Goal: Task Accomplishment & Management: Manage account settings

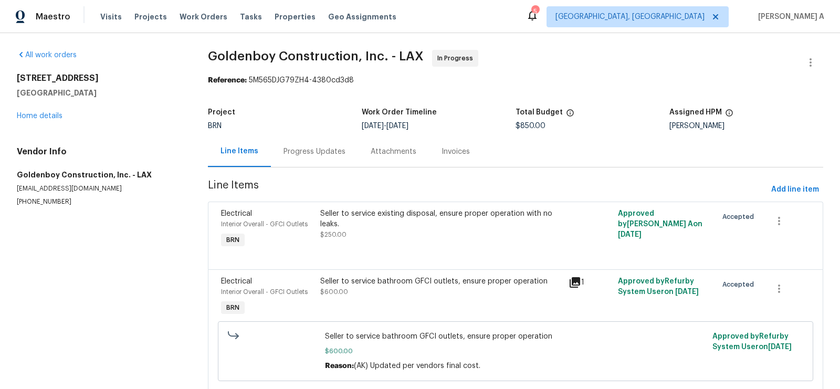
click at [307, 148] on div "Progress Updates" at bounding box center [315, 151] width 62 height 11
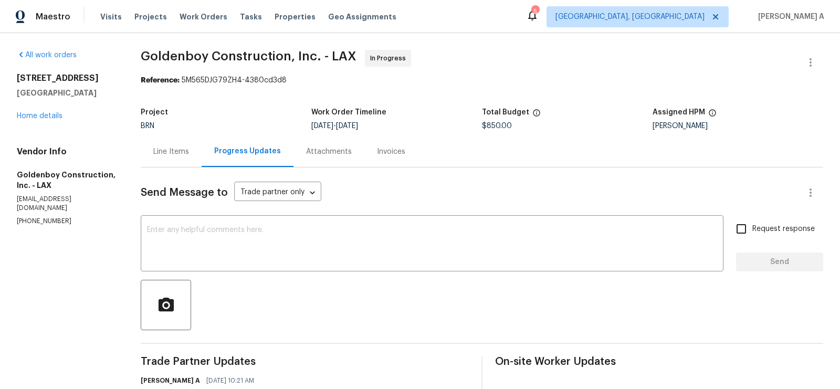
click at [177, 155] on div "Line Items" at bounding box center [171, 151] width 36 height 11
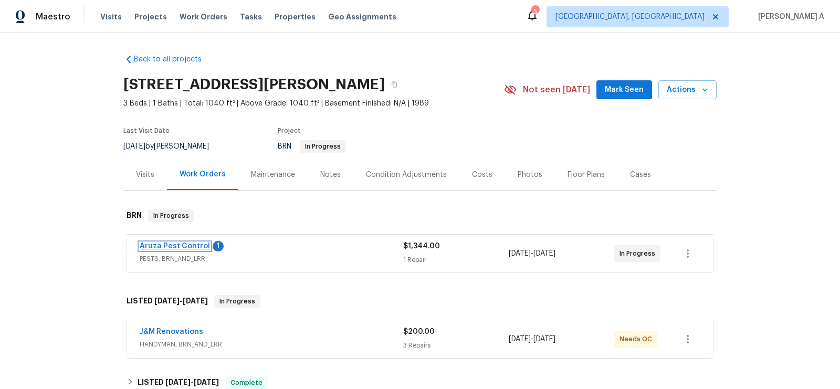
click at [198, 243] on link "Aruza Pest Control" at bounding box center [175, 246] width 70 height 7
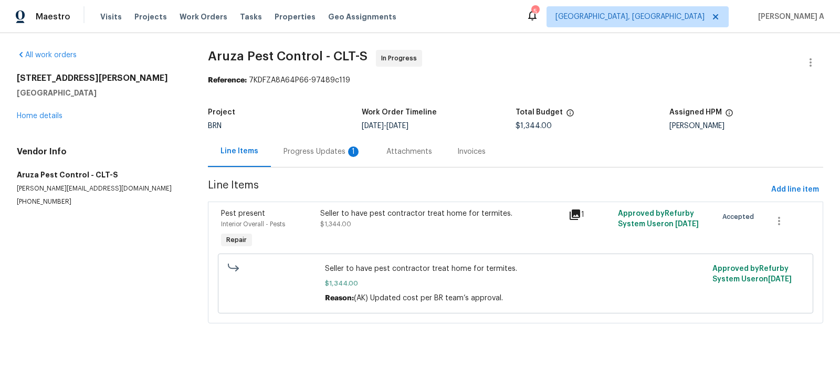
click at [295, 144] on div "Progress Updates 1" at bounding box center [322, 151] width 103 height 31
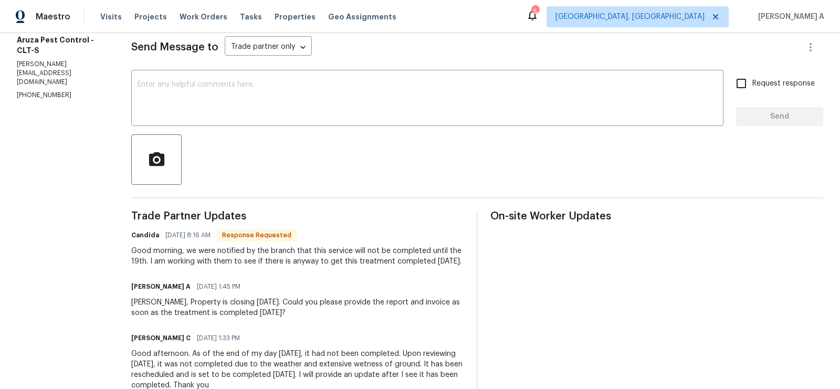
scroll to position [129, 0]
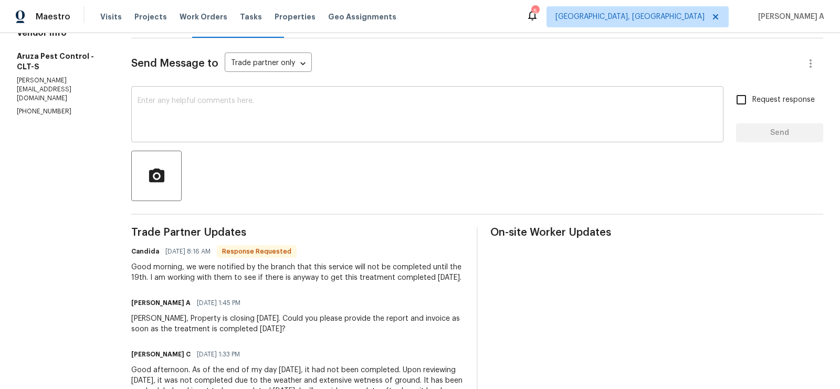
click at [287, 134] on div "x ​" at bounding box center [427, 116] width 592 height 54
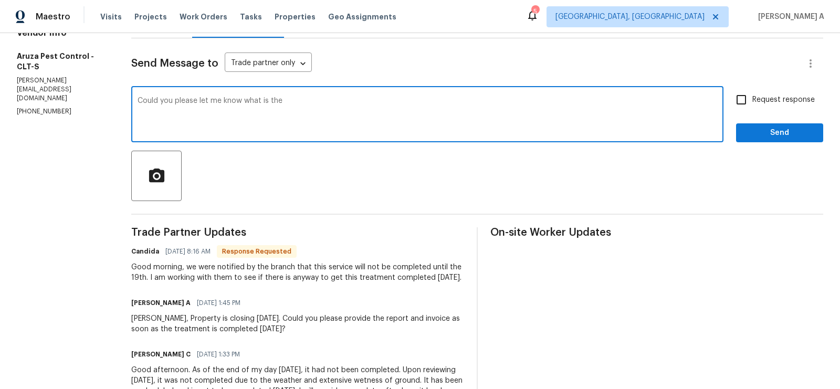
drag, startPoint x: 244, startPoint y: 100, endPoint x: 350, endPoint y: 101, distance: 105.6
click at [350, 101] on textarea "Could you please let me know what is the" at bounding box center [428, 115] width 580 height 37
click at [318, 270] on div "Good morning, we were notified by the branch that this service will not be comp…" at bounding box center [297, 272] width 333 height 21
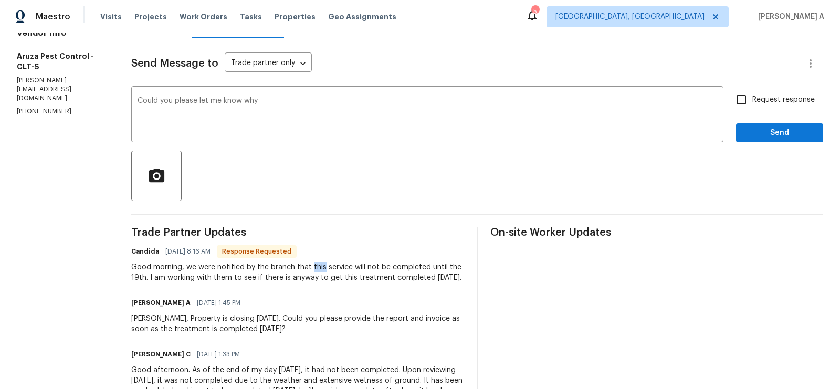
click at [318, 270] on div "Good morning, we were notified by the branch that this service will not be comp…" at bounding box center [297, 272] width 333 height 21
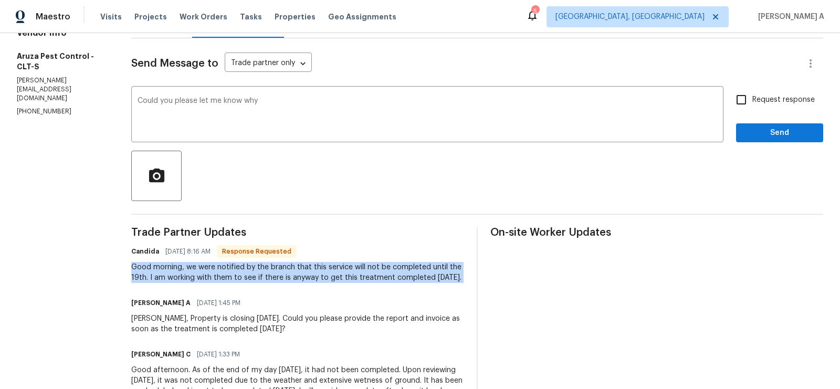
click at [318, 270] on div "Good morning, we were notified by the branch that this service will not be comp…" at bounding box center [297, 272] width 333 height 21
copy div "Good morning, we were notified by the branch that this service will not be comp…"
click at [381, 114] on textarea "Could you please let me know why" at bounding box center [428, 115] width 580 height 37
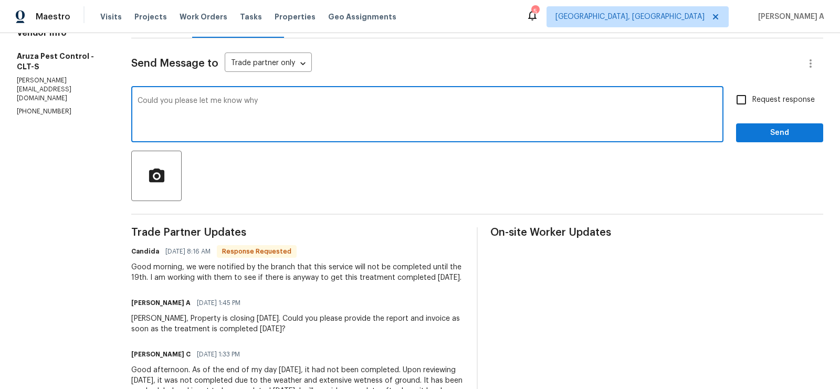
click at [381, 114] on textarea "Could you please let me know why" at bounding box center [428, 115] width 580 height 37
paste textarea "clarify the reason for the delay and confirm if there is any possibility to hav…"
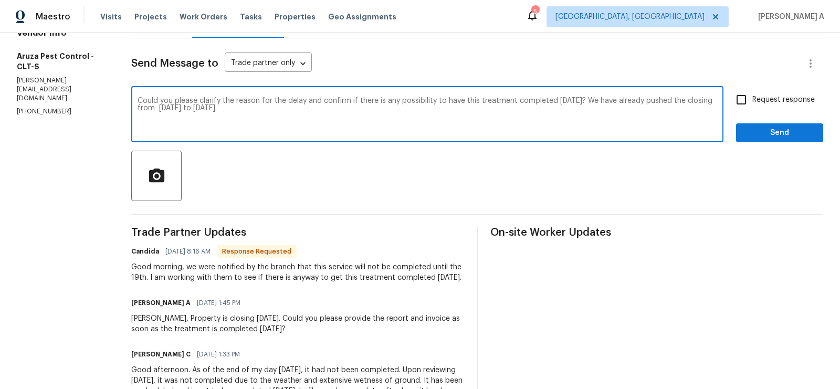
click at [332, 117] on textarea "Could you please clarify the reason for the delay and confirm if there is any p…" at bounding box center [428, 115] width 580 height 37
click at [365, 104] on textarea "Could you please clarify the reason for the delay and confirm if there is any p…" at bounding box center [428, 115] width 580 height 37
type textarea "Could you please clarify the reason for the delay and confirm if there is any p…"
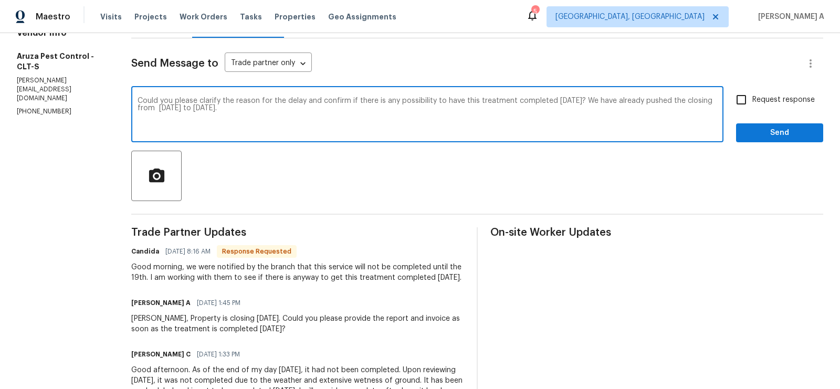
click at [749, 98] on input "Request response" at bounding box center [741, 100] width 22 height 22
checkbox input "true"
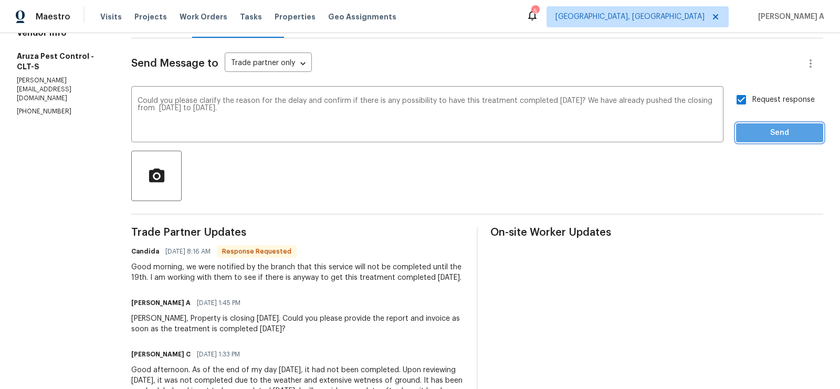
click at [772, 129] on span "Send" at bounding box center [780, 133] width 70 height 13
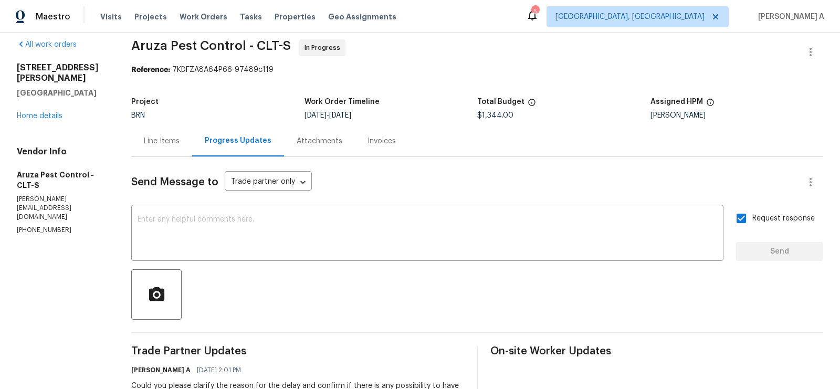
scroll to position [0, 0]
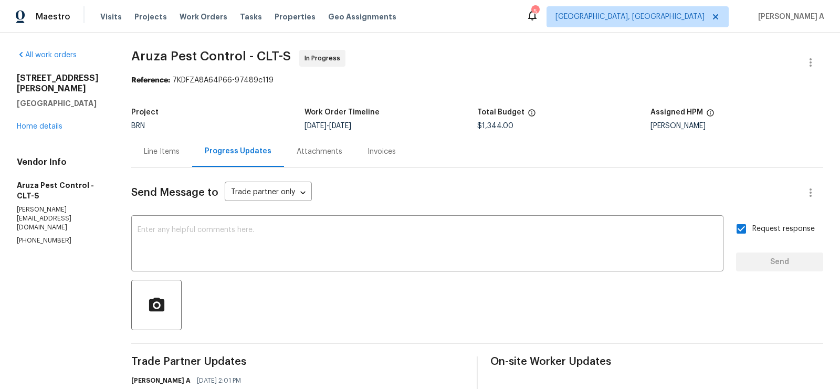
click at [49, 236] on p "(980) 890-7074" at bounding box center [61, 240] width 89 height 9
copy p "(980) 890-7074"
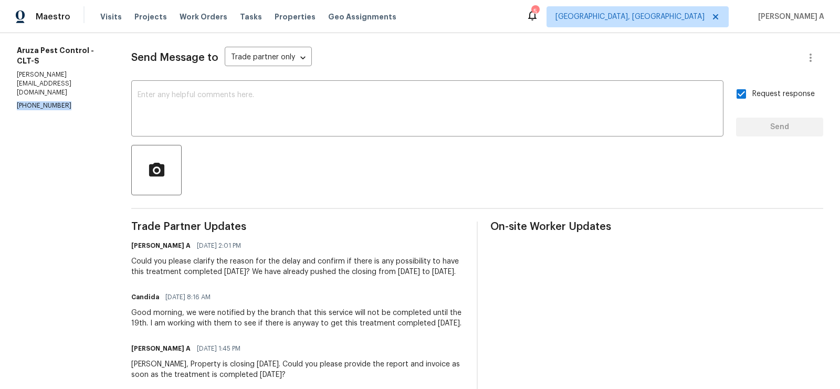
scroll to position [193, 0]
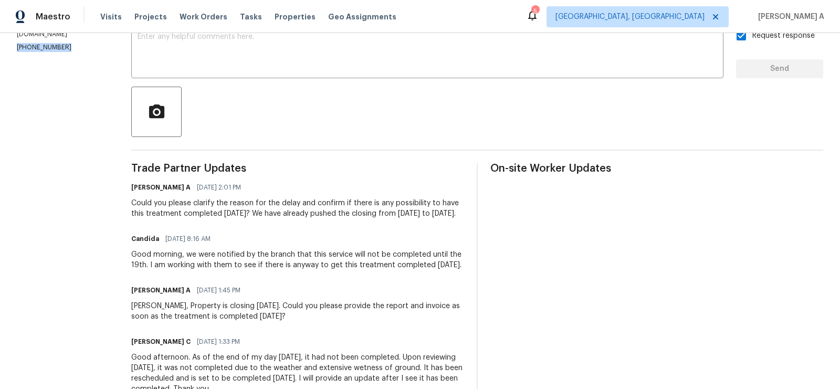
copy div "confirm if there is any possibility to have this treatment completed today? We …"
drag, startPoint x: 316, startPoint y: 203, endPoint x: 457, endPoint y: 215, distance: 141.8
click at [457, 216] on div "Could you please clarify the reason for the delay and confirm if there is any p…" at bounding box center [297, 208] width 333 height 21
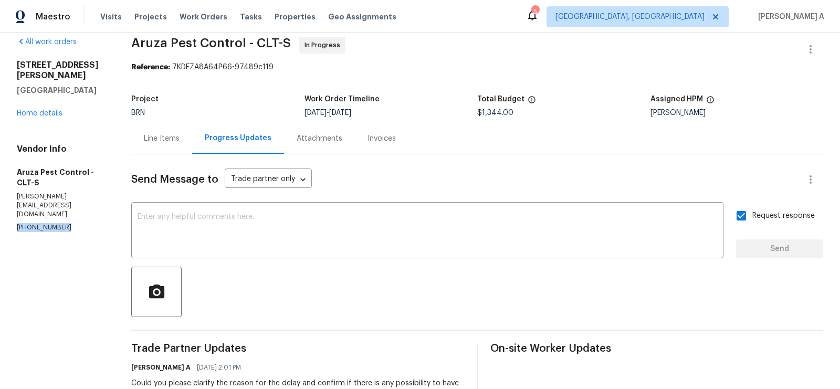
scroll to position [0, 0]
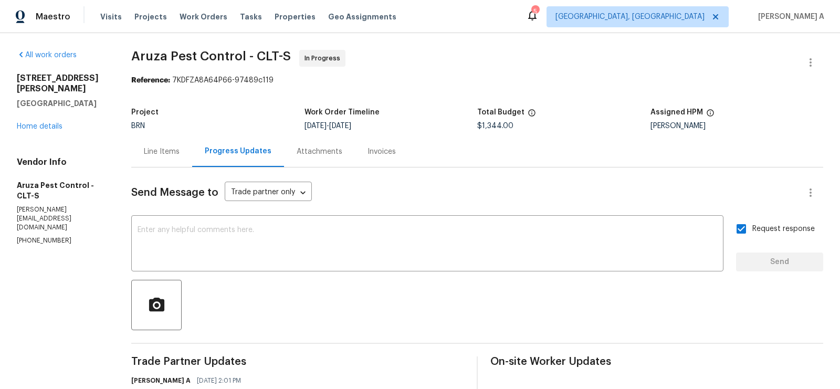
click at [428, 116] on div "Work Order Timeline" at bounding box center [391, 116] width 173 height 14
click at [177, 149] on div "Line Items" at bounding box center [162, 151] width 36 height 11
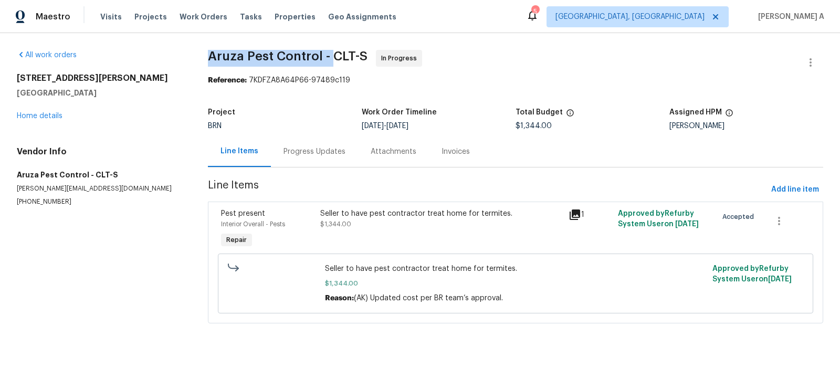
drag, startPoint x: 204, startPoint y: 57, endPoint x: 331, endPoint y: 56, distance: 127.6
click at [332, 56] on div "All work orders 908 McCollough St Statesville, NC 28677 Home details Vendor Inf…" at bounding box center [420, 193] width 840 height 320
click at [322, 54] on span "Aruza Pest Control - CLT-S" at bounding box center [288, 56] width 160 height 13
drag, startPoint x: 322, startPoint y: 54, endPoint x: 213, endPoint y: 50, distance: 109.3
click at [213, 50] on span "Aruza Pest Control - CLT-S" at bounding box center [288, 56] width 160 height 13
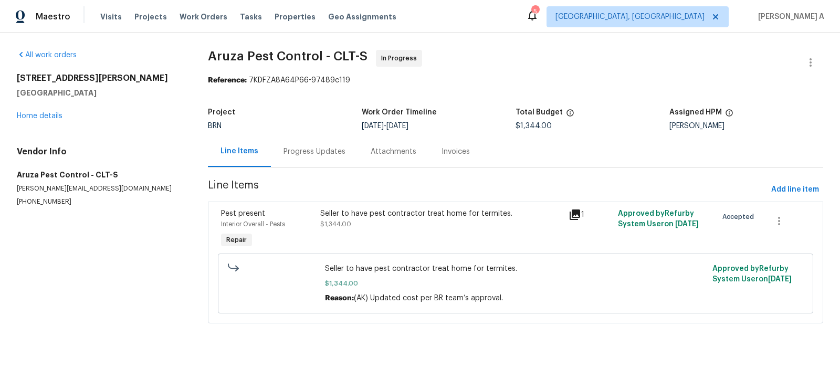
click at [311, 144] on div "Progress Updates" at bounding box center [314, 151] width 87 height 31
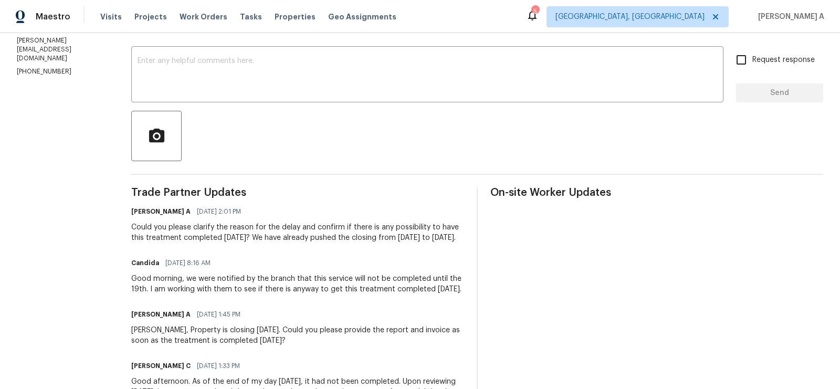
scroll to position [183, 0]
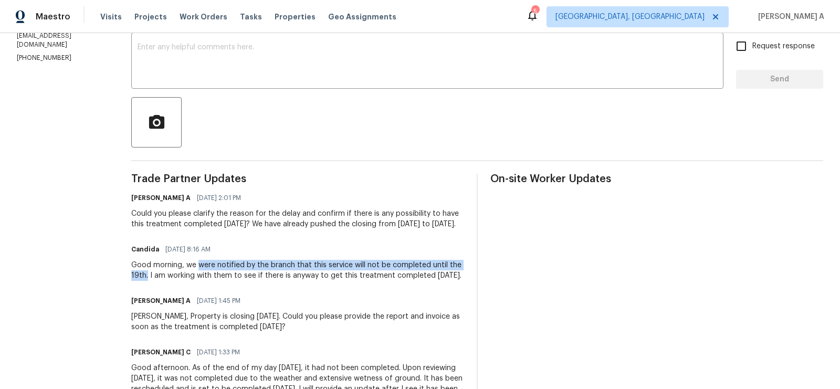
copy div "were notified by the branch that this service will not be completed until the 1…"
drag, startPoint x: 198, startPoint y: 264, endPoint x: 148, endPoint y: 276, distance: 51.3
click at [148, 276] on div "Good morning, we were notified by the branch that this service will not be comp…" at bounding box center [297, 270] width 333 height 21
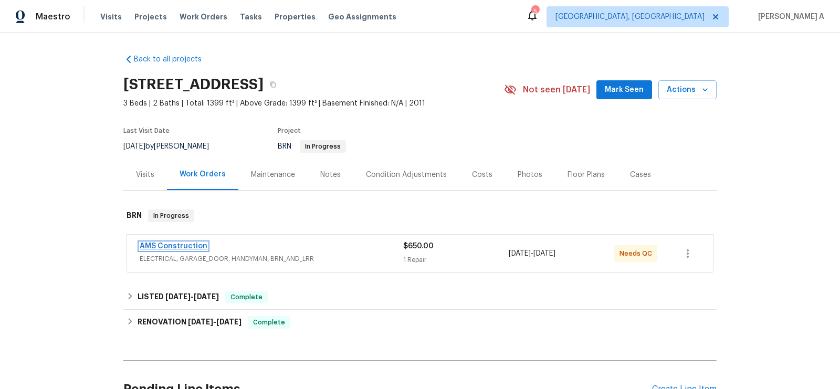
click at [166, 244] on link "AMS Construction" at bounding box center [174, 246] width 68 height 7
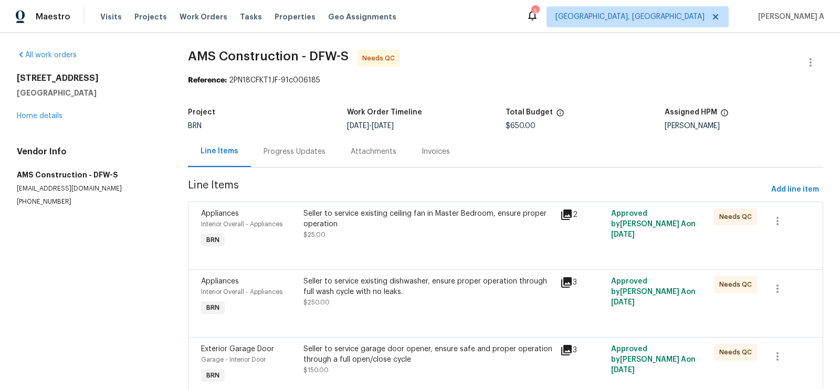
click at [280, 143] on div "Progress Updates" at bounding box center [294, 151] width 87 height 31
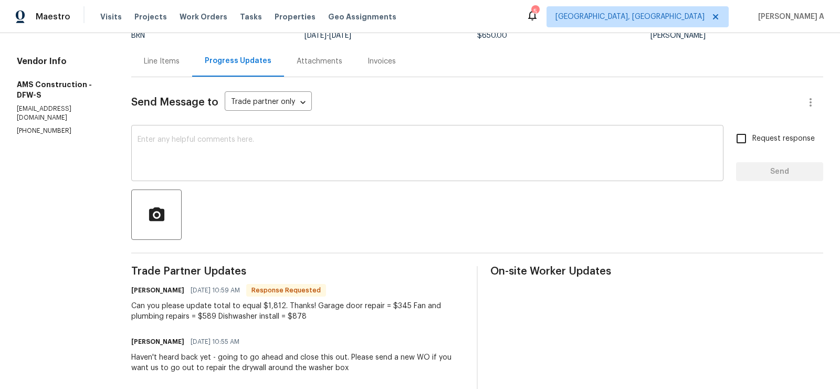
scroll to position [80, 0]
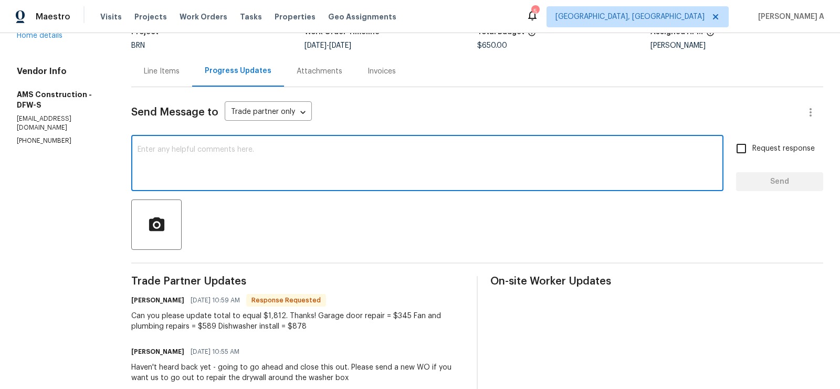
click at [274, 172] on textarea at bounding box center [428, 164] width 580 height 37
type textarea "Let me check this and keep you posted."
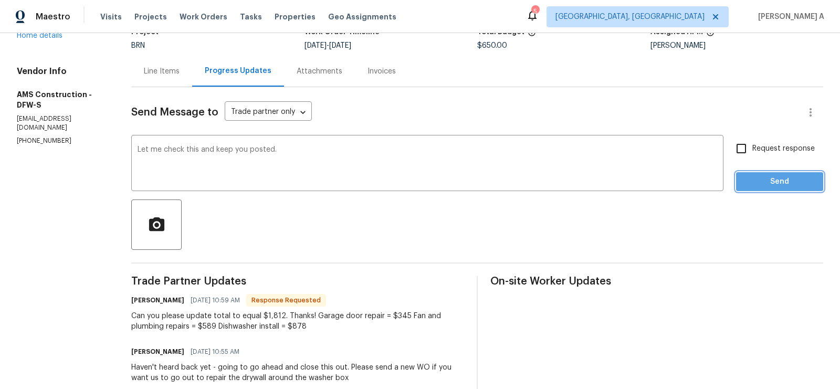
click at [781, 174] on button "Send" at bounding box center [779, 181] width 87 height 19
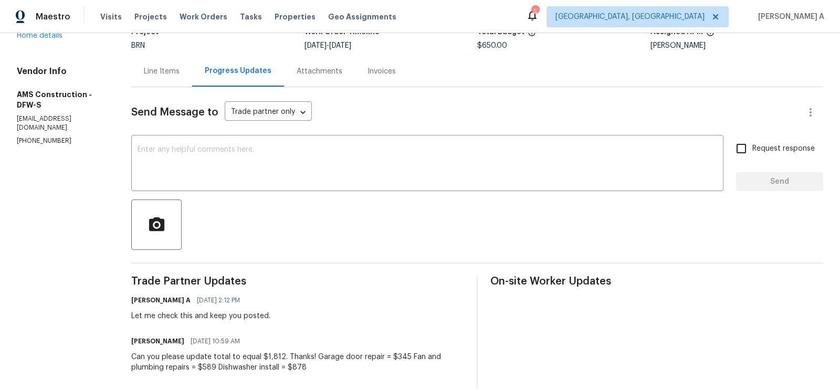
scroll to position [0, 0]
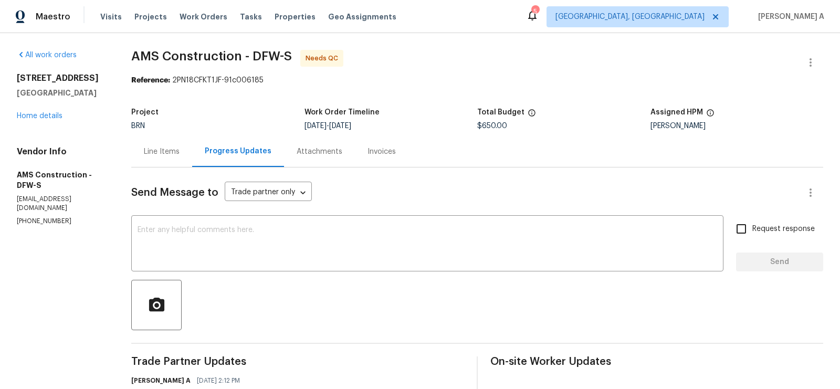
click at [169, 154] on div "Line Items" at bounding box center [162, 151] width 36 height 11
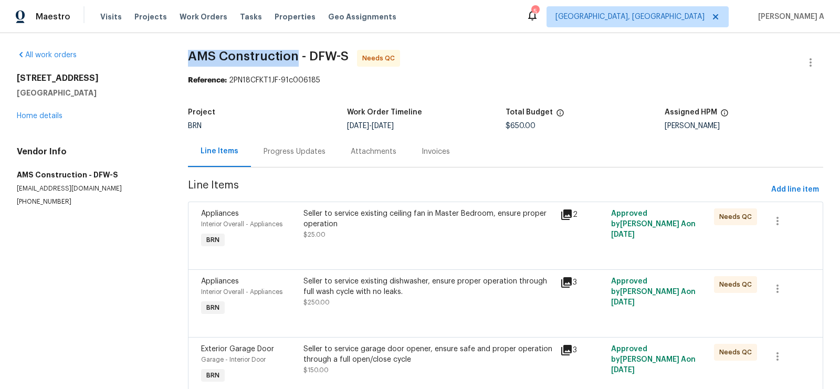
drag, startPoint x: 185, startPoint y: 58, endPoint x: 297, endPoint y: 58, distance: 111.8
click at [297, 58] on div "All work orders 1325 Alder Tree Ln Royse City, TX 75189 Home details Vendor Inf…" at bounding box center [420, 296] width 840 height 527
copy span "AMS Construction"
click at [533, 50] on span "AMS Construction - DFW-S Needs QC" at bounding box center [493, 62] width 610 height 25
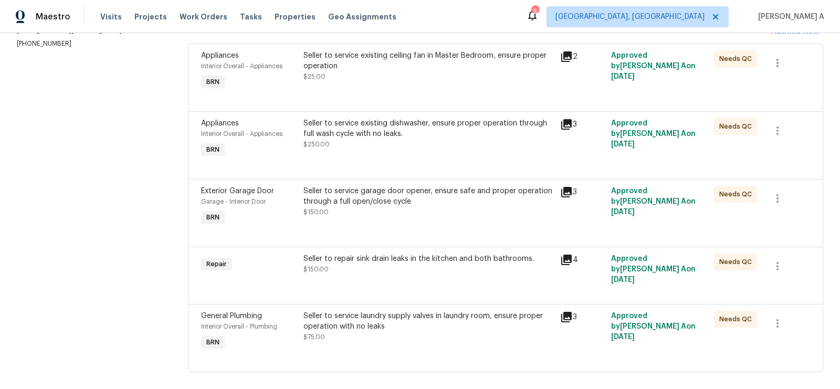
scroll to position [163, 0]
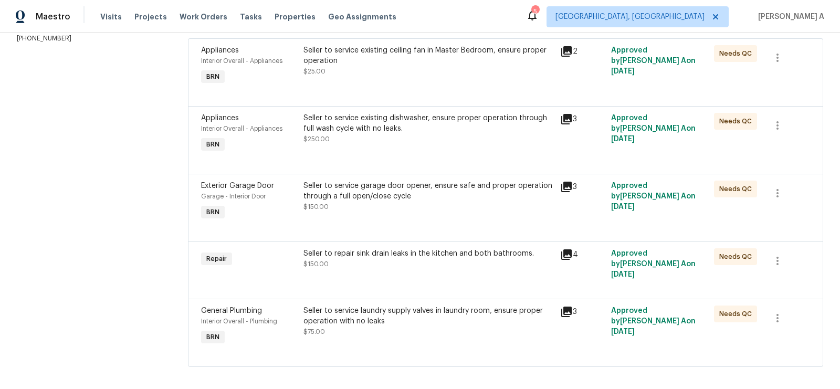
click at [406, 312] on div "Seller to service laundry supply valves in laundry room, ensure proper operatio…" at bounding box center [428, 316] width 250 height 21
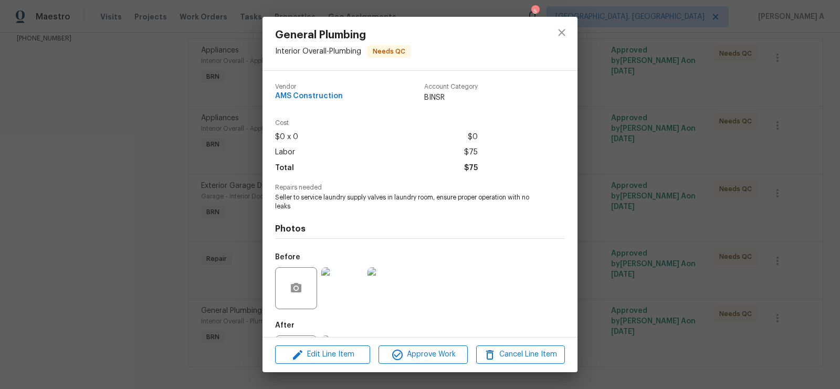
click at [388, 201] on span "Seller to service laundry supply valves in laundry room, ensure proper operatio…" at bounding box center [405, 202] width 261 height 18
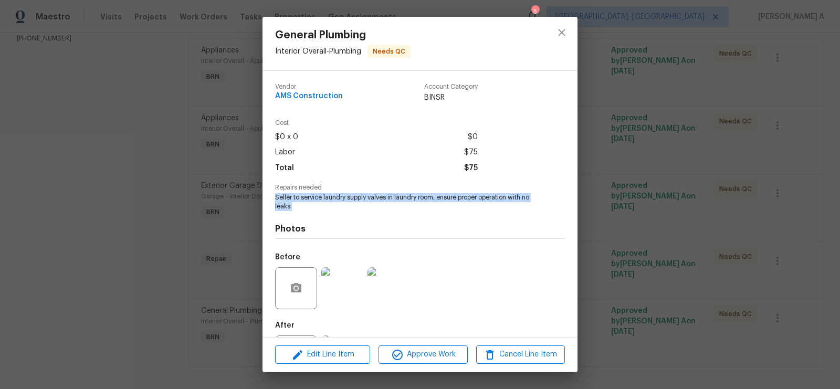
copy span "Seller to service laundry supply valves in laundry room, ensure proper operatio…"
click at [562, 30] on icon "close" at bounding box center [562, 32] width 13 height 13
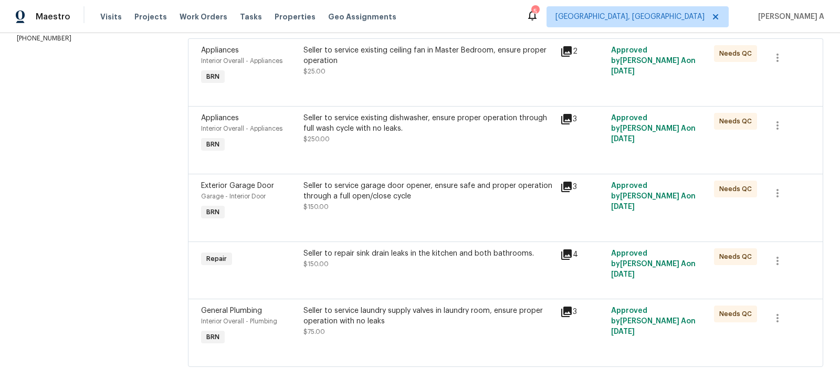
scroll to position [13, 0]
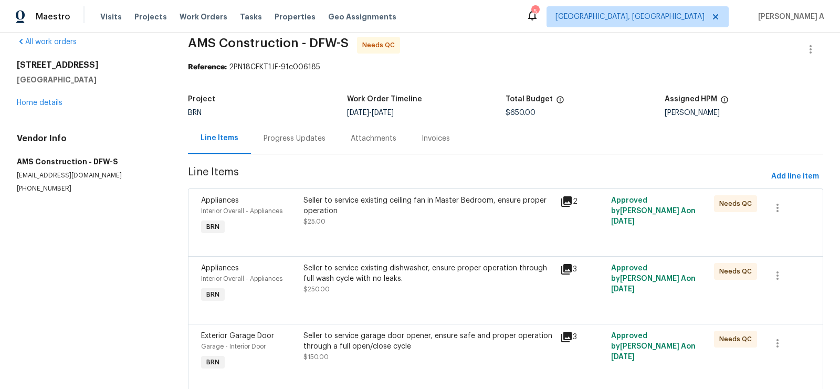
click at [407, 274] on div "Seller to service existing dishwasher, ensure proper operation through full was…" at bounding box center [428, 273] width 250 height 21
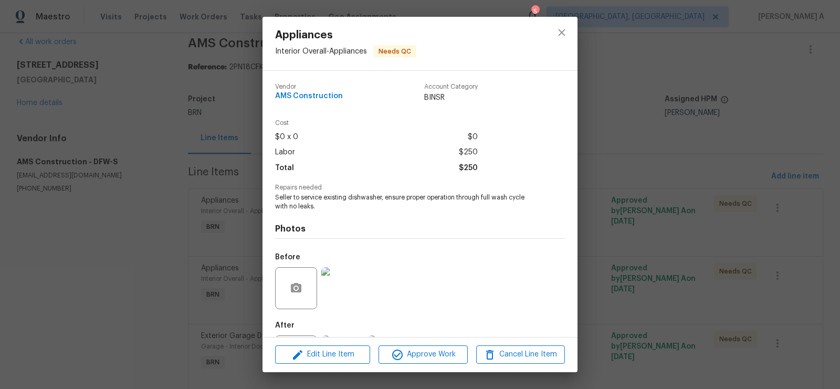
click at [389, 202] on span "Seller to service existing dishwasher, ensure proper operation through full was…" at bounding box center [405, 202] width 261 height 18
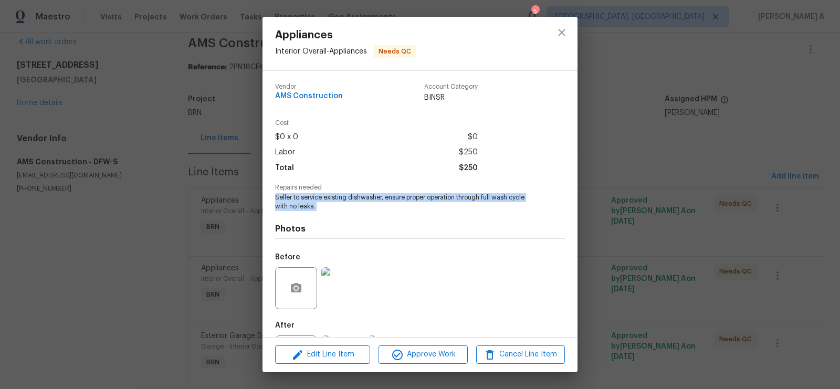
click at [389, 202] on span "Seller to service existing dishwasher, ensure proper operation through full was…" at bounding box center [405, 202] width 261 height 18
copy span "Seller to service existing dishwasher, ensure proper operation through full was…"
click at [556, 34] on icon "close" at bounding box center [562, 32] width 13 height 13
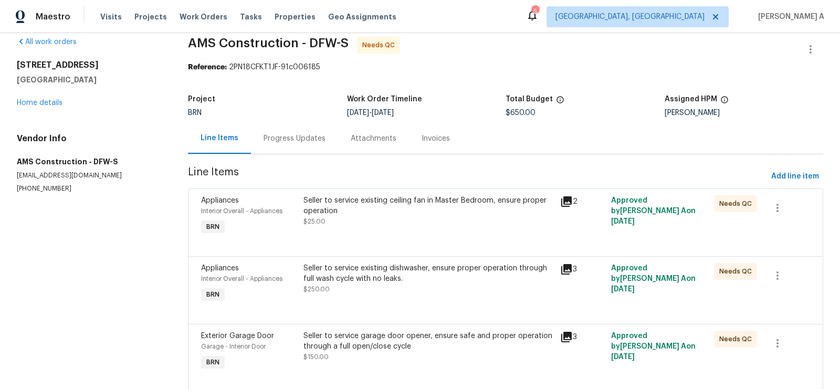
click at [282, 141] on div "Progress Updates" at bounding box center [295, 138] width 62 height 11
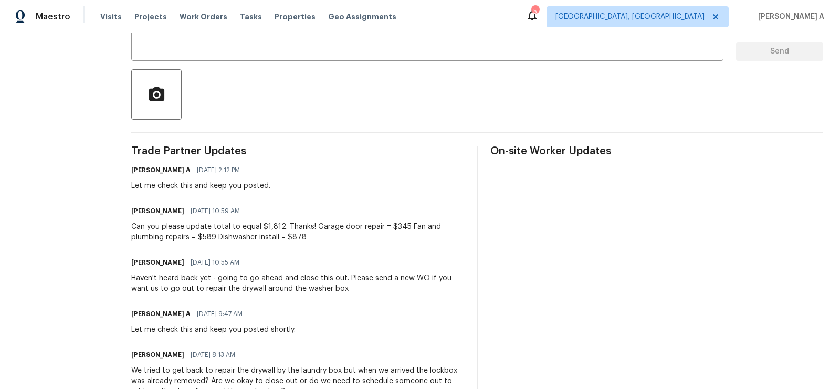
scroll to position [279, 0]
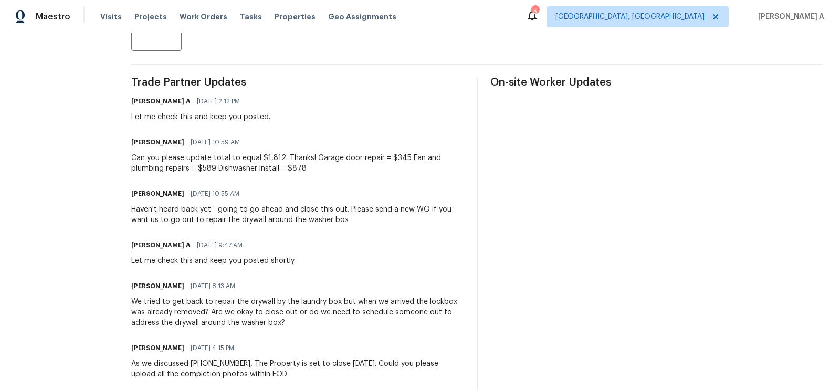
click at [252, 219] on div "Haven't heard back yet - going to go ahead and close this out. Please send a ne…" at bounding box center [297, 214] width 333 height 21
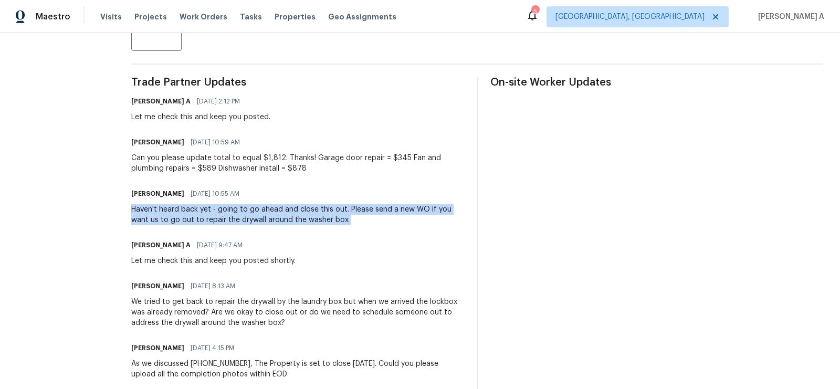
click at [252, 219] on div "Haven't heard back yet - going to go ahead and close this out. Please send a ne…" at bounding box center [297, 214] width 333 height 21
copy div "Haven't heard back yet - going to go ahead and close this out. Please send a ne…"
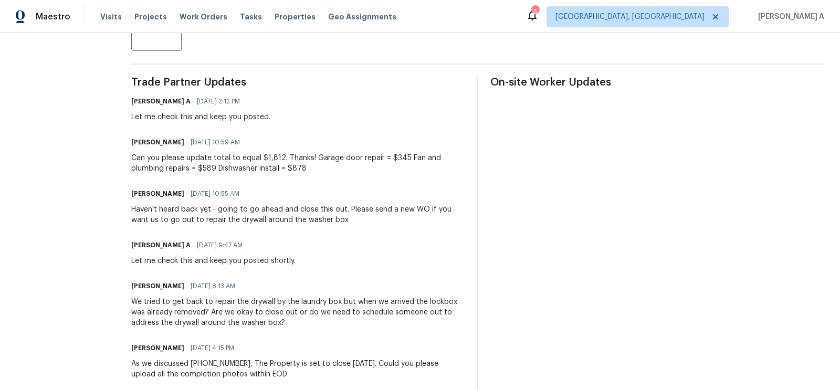
click at [327, 162] on div "Can you please update total to equal $1,812. Thanks! Garage door repair = $345 …" at bounding box center [297, 163] width 333 height 21
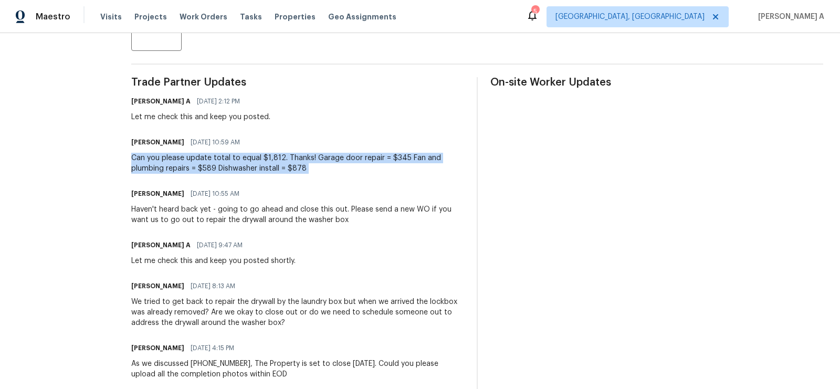
click at [327, 162] on div "Can you please update total to equal $1,812. Thanks! Garage door repair = $345 …" at bounding box center [297, 163] width 333 height 21
copy div "Can you please update total to equal $1,812. Thanks! Garage door repair = $345 …"
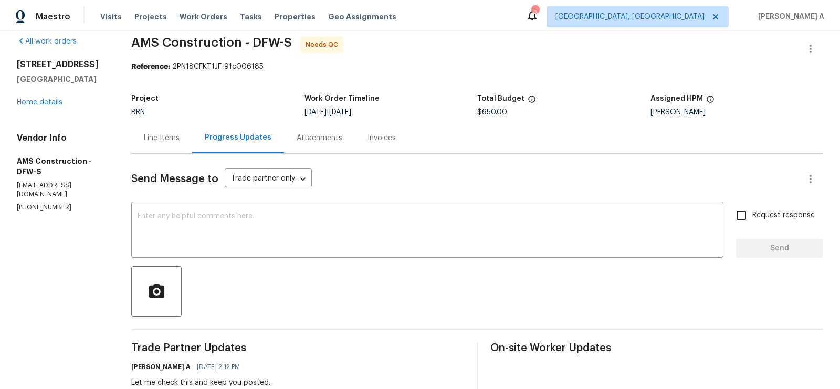
scroll to position [11, 0]
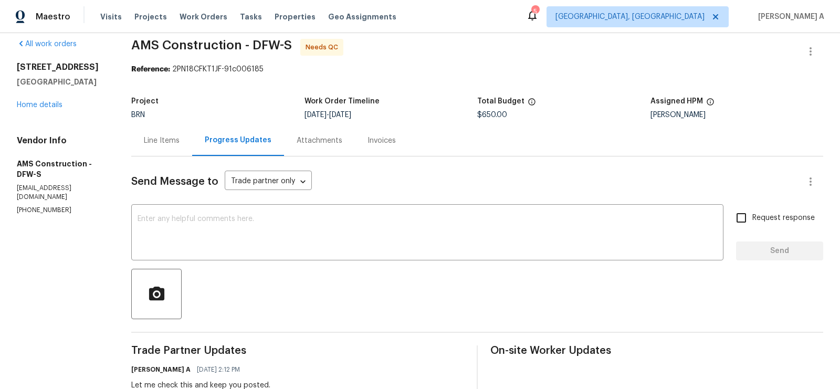
click at [503, 111] on span "$650.00" at bounding box center [492, 114] width 30 height 7
copy span "$650.00"
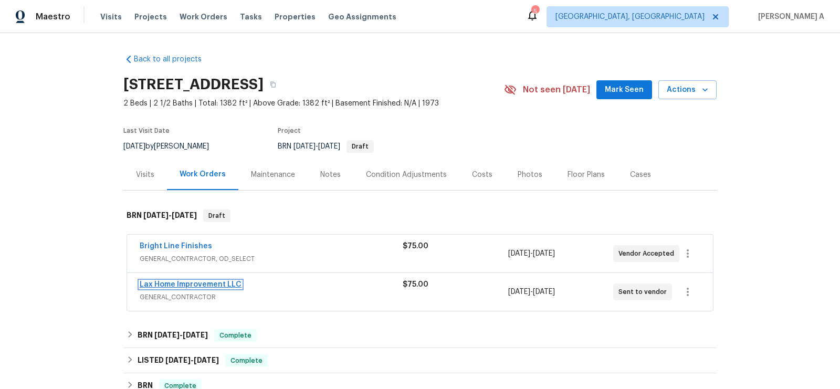
click at [184, 283] on link "Lax Home Improvement LLC" at bounding box center [191, 284] width 102 height 7
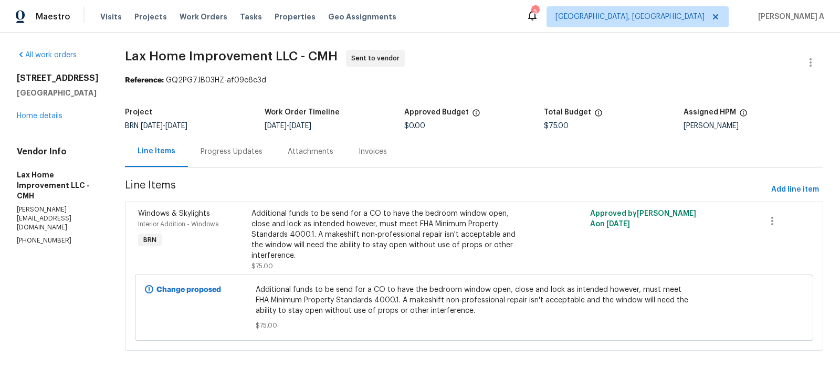
click at [250, 144] on div "Progress Updates" at bounding box center [231, 151] width 87 height 31
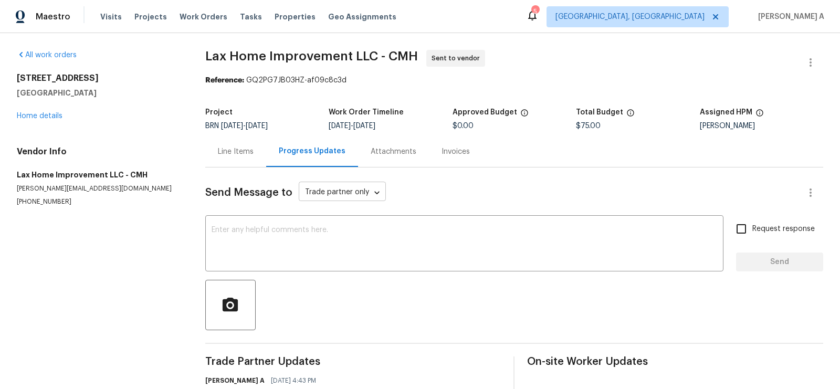
scroll to position [53, 0]
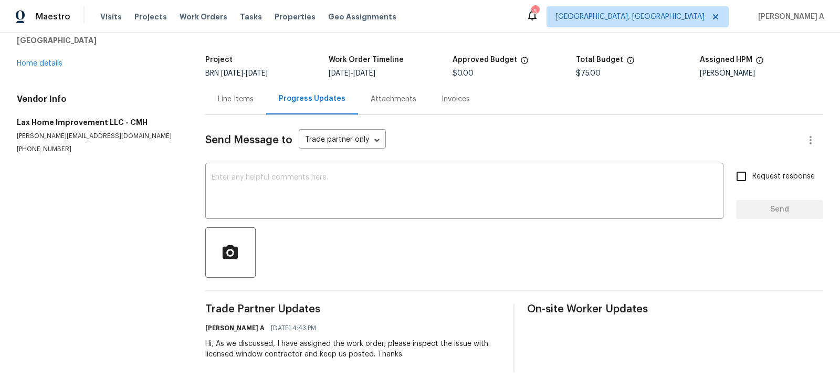
click at [43, 149] on p "(614) 860-5097" at bounding box center [98, 149] width 163 height 9
copy p "(614) 860-5097"
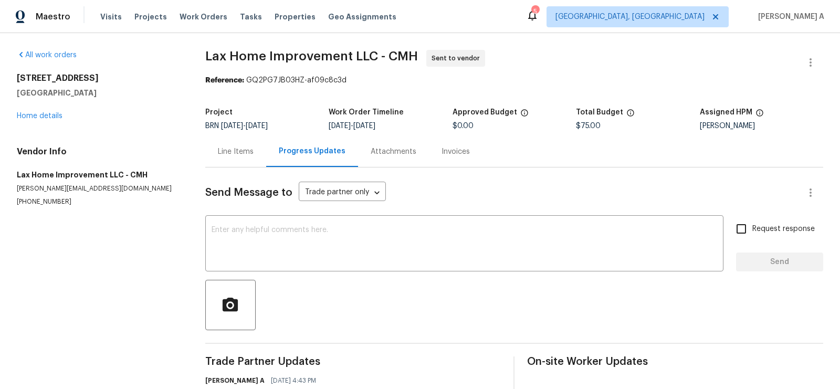
click at [248, 153] on div "Line Items" at bounding box center [236, 151] width 36 height 11
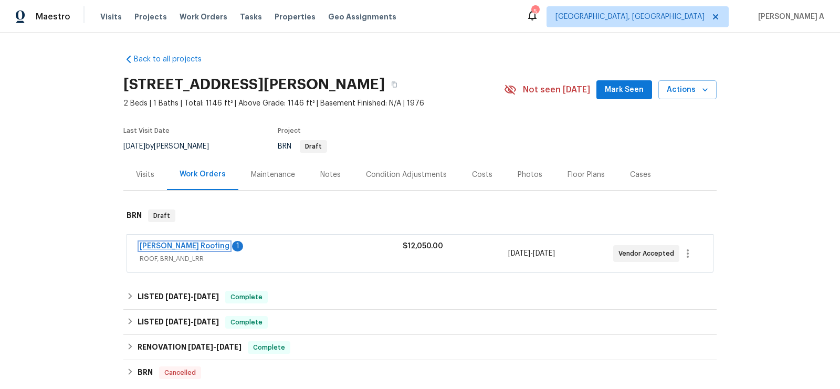
click at [170, 244] on link "[PERSON_NAME] Roofing" at bounding box center [185, 246] width 90 height 7
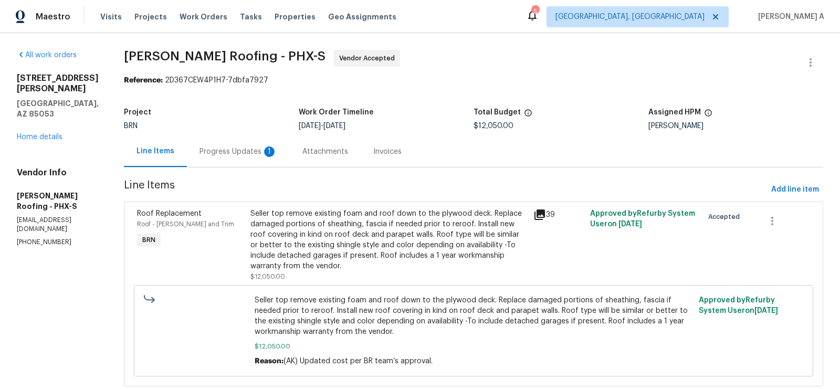
click at [250, 153] on div "Progress Updates 1" at bounding box center [239, 151] width 78 height 11
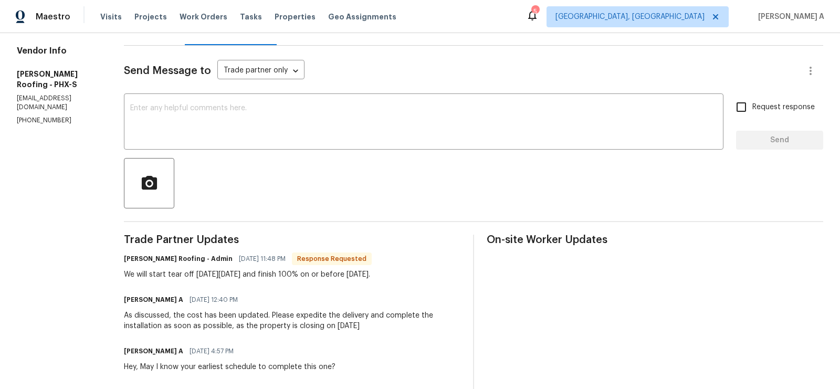
scroll to position [126, 0]
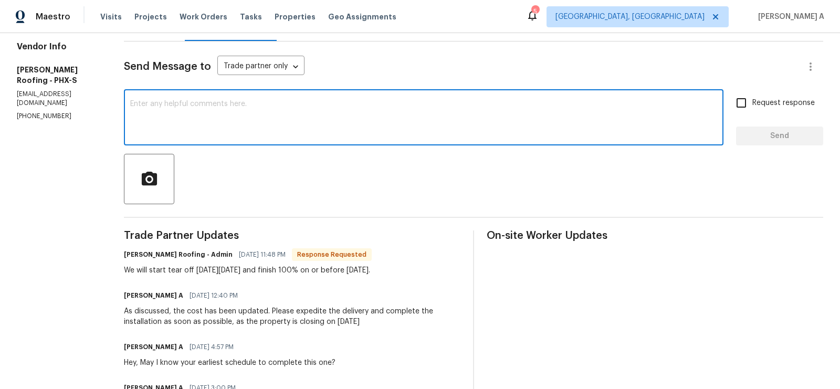
click at [334, 126] on textarea at bounding box center [423, 118] width 587 height 37
type textarea "Thanks for the update"
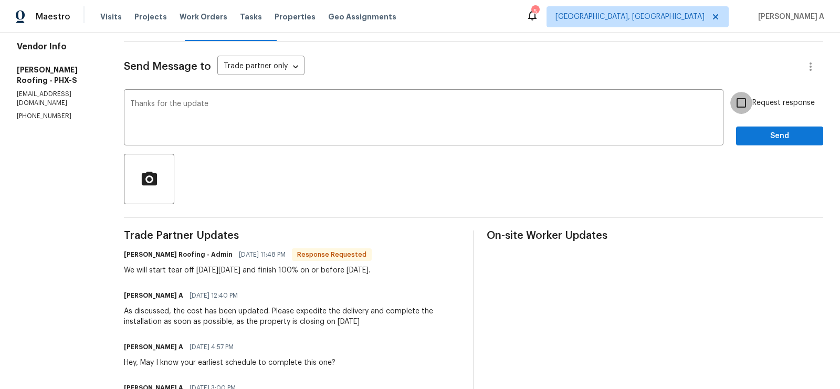
click at [741, 100] on input "Request response" at bounding box center [741, 103] width 22 height 22
checkbox input "true"
click at [773, 132] on span "Send" at bounding box center [780, 136] width 70 height 13
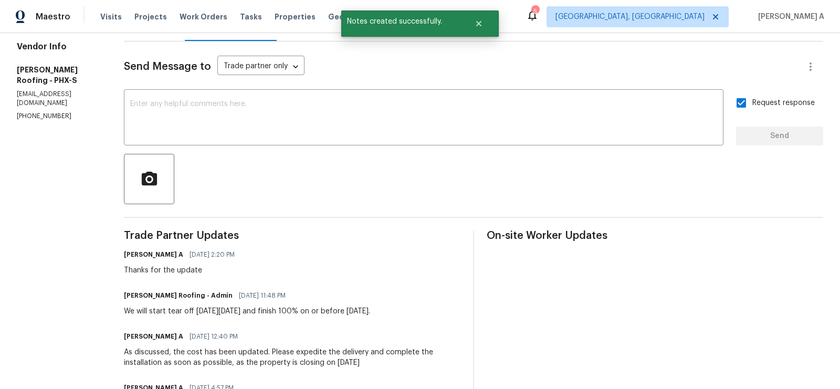
scroll to position [0, 0]
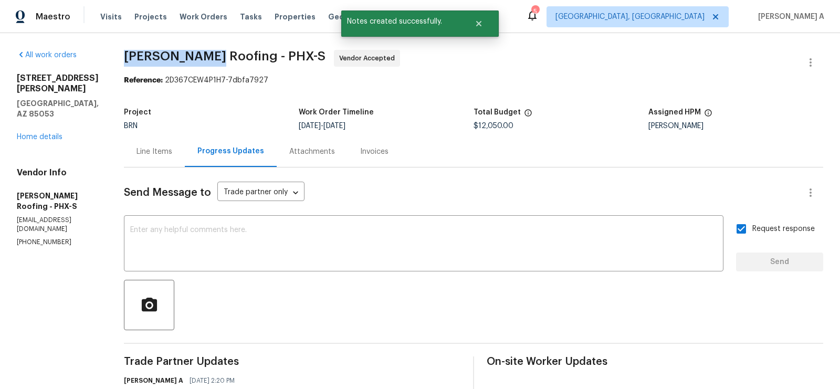
drag, startPoint x: 118, startPoint y: 55, endPoint x: 204, endPoint y: 54, distance: 86.6
copy span "Stout Roofing"
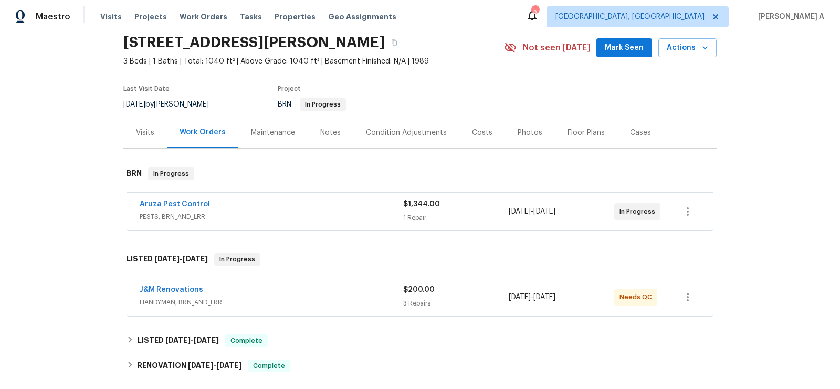
scroll to position [41, 0]
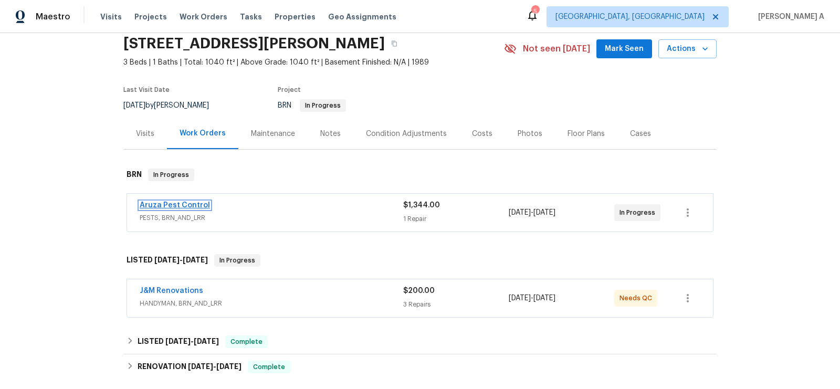
click at [185, 205] on link "Aruza Pest Control" at bounding box center [175, 205] width 70 height 7
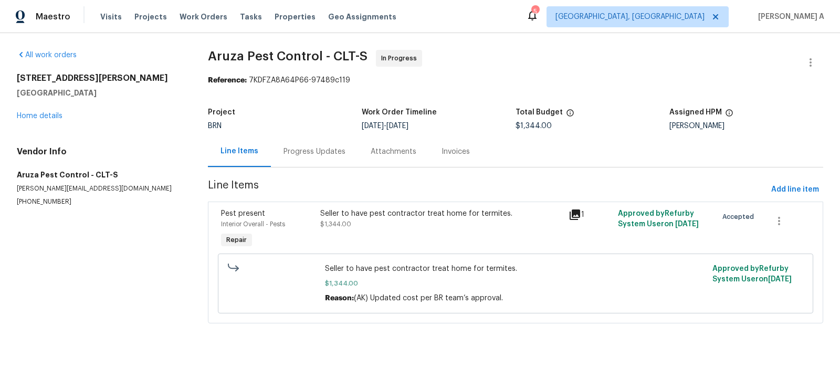
click at [372, 240] on div "Seller to have pest contractor treat home for termites. $1,344.00" at bounding box center [441, 229] width 248 height 48
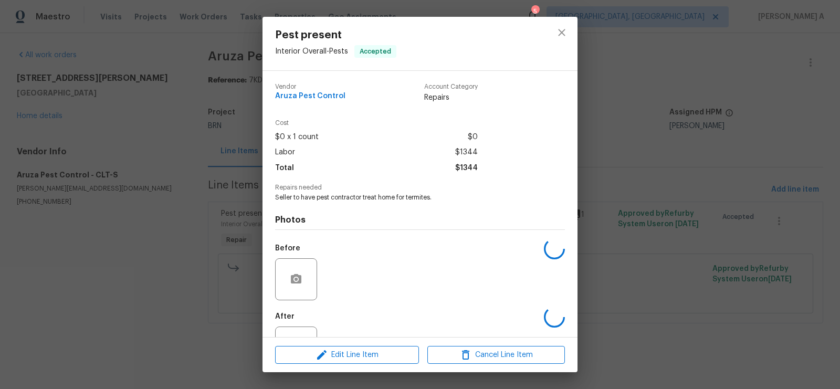
click at [362, 198] on span "Seller to have pest contractor treat home for termites." at bounding box center [405, 197] width 261 height 9
copy span "Seller to have pest contractor treat home for termites."
click at [308, 98] on span "Aruza Pest Control" at bounding box center [310, 96] width 70 height 8
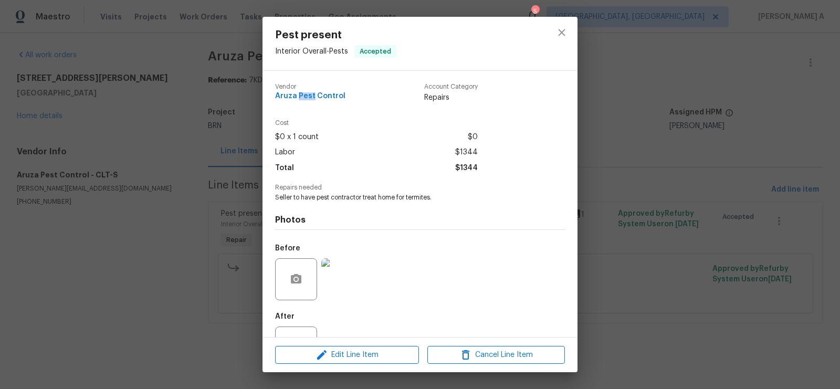
click at [308, 98] on span "Aruza Pest Control" at bounding box center [310, 96] width 70 height 8
copy span "Aruza Pest Control"
click at [566, 30] on icon "close" at bounding box center [562, 32] width 13 height 13
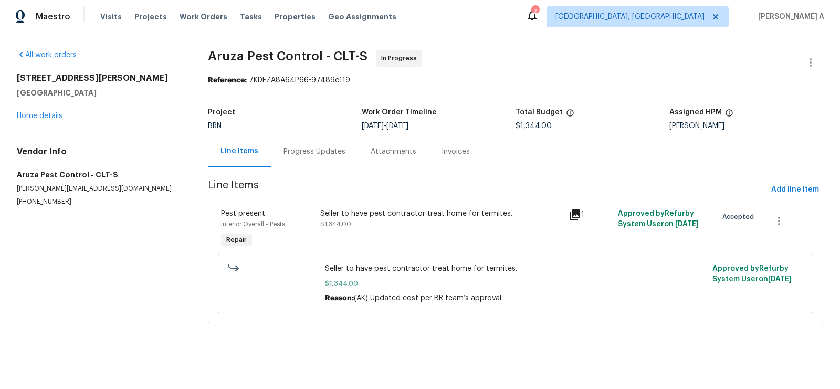
click at [313, 156] on div "Progress Updates" at bounding box center [315, 151] width 62 height 11
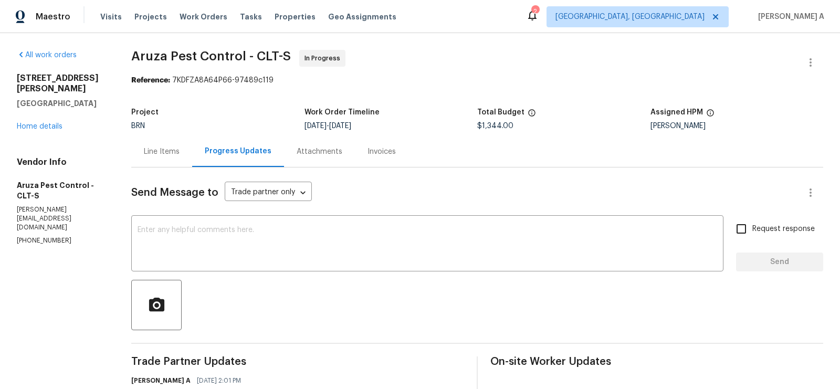
click at [153, 155] on div "Line Items" at bounding box center [162, 151] width 36 height 11
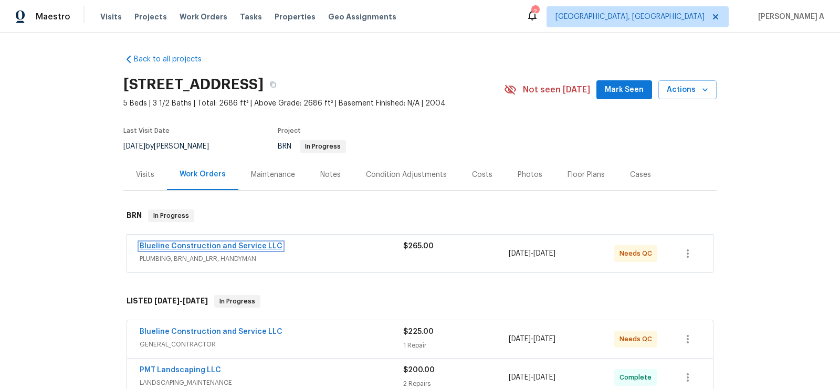
click at [201, 244] on link "Blueline Construction and Service LLC" at bounding box center [211, 246] width 143 height 7
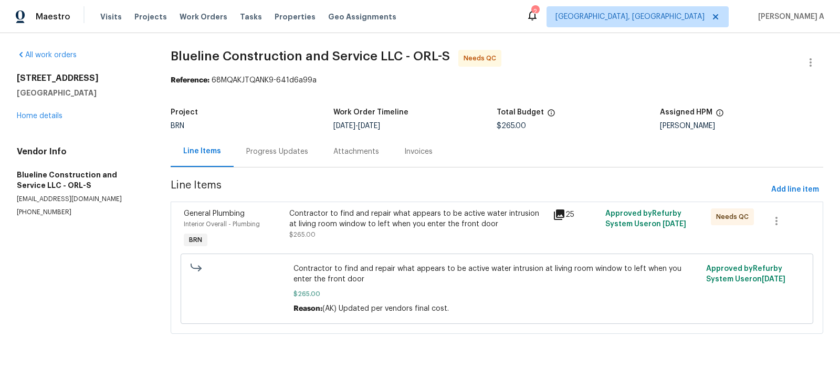
click at [285, 153] on div "Progress Updates" at bounding box center [277, 151] width 62 height 11
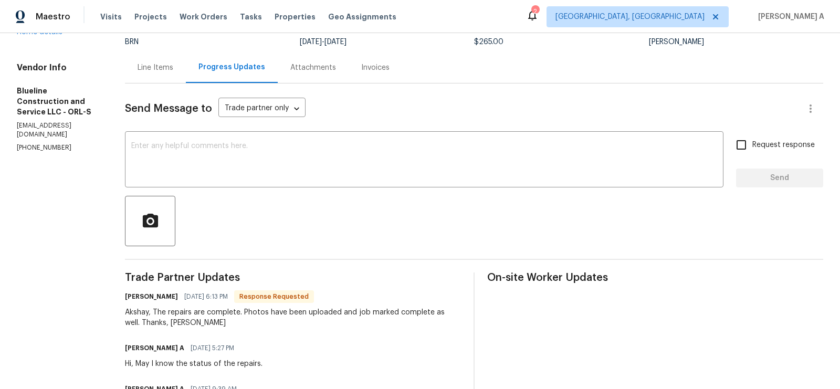
scroll to position [86, 0]
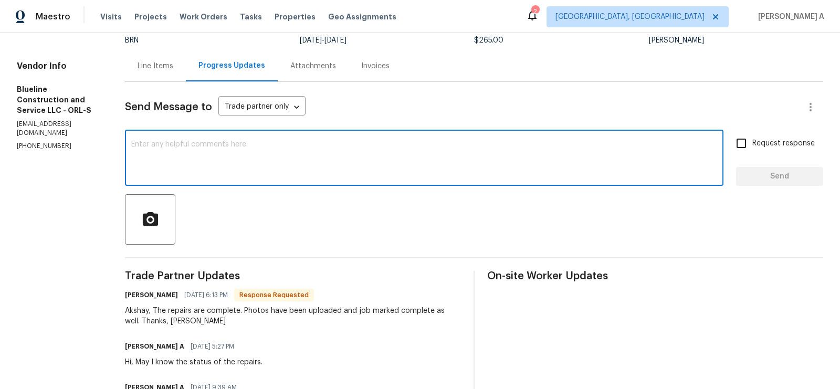
click at [315, 141] on textarea at bounding box center [424, 159] width 586 height 37
type textarea "Great, thank you!"
click at [756, 144] on span "Request response" at bounding box center [783, 143] width 62 height 11
click at [752, 144] on input "Request response" at bounding box center [741, 143] width 22 height 22
checkbox input "true"
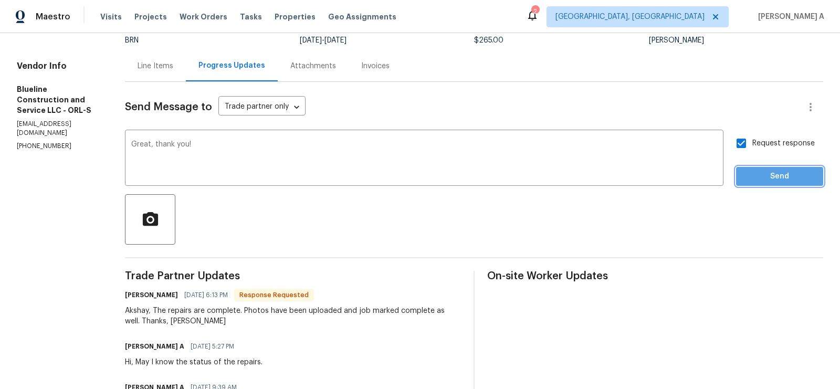
click at [773, 170] on span "Send" at bounding box center [780, 176] width 70 height 13
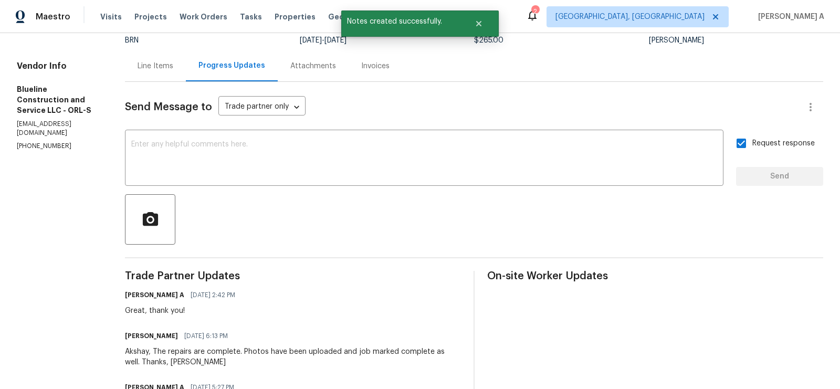
scroll to position [0, 0]
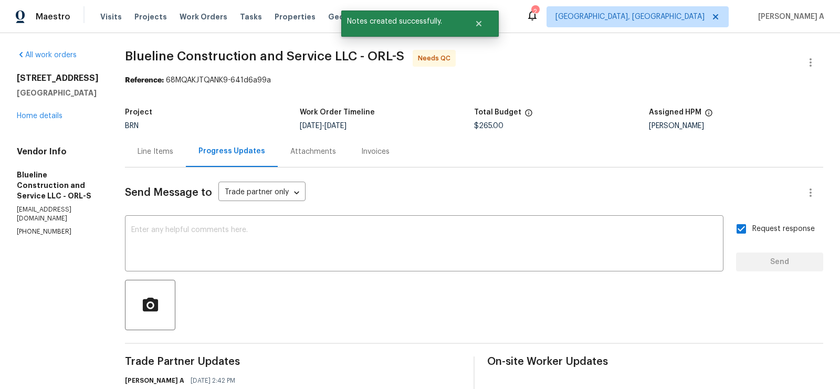
click at [154, 155] on div "Line Items" at bounding box center [155, 151] width 61 height 31
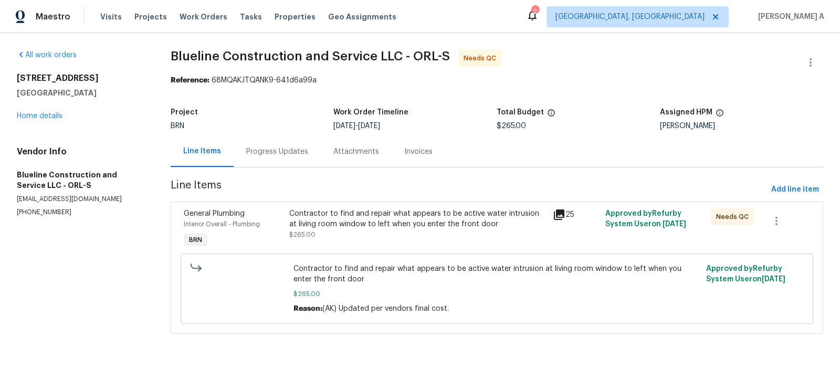
click at [406, 215] on div "Contractor to find and repair what appears to be active water intrusion at livi…" at bounding box center [417, 218] width 257 height 21
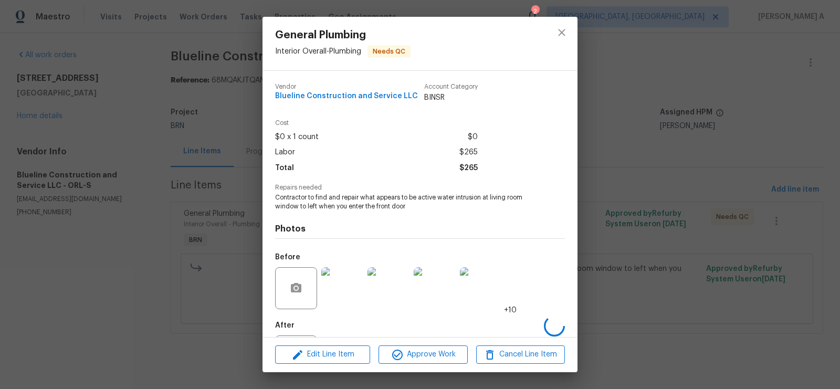
click at [331, 97] on span "Blueline Construction and Service LLC" at bounding box center [346, 96] width 143 height 8
copy span "Blueline Construction and Service LLC"
click at [359, 202] on span "Contractor to find and repair what appears to be active water intrusion at livi…" at bounding box center [405, 202] width 261 height 18
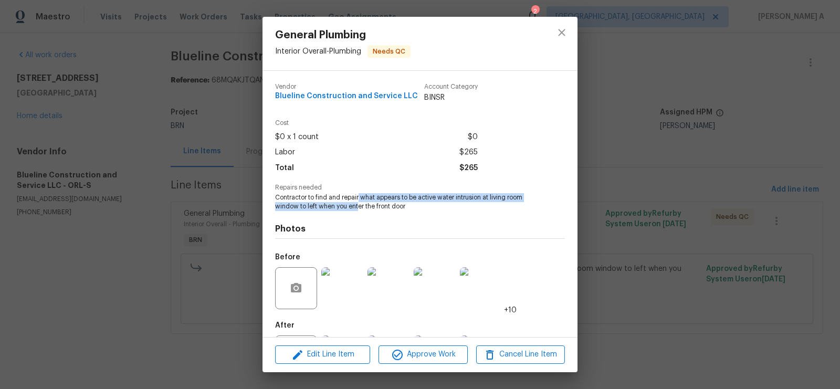
click at [359, 202] on span "Contractor to find and repair what appears to be active water intrusion at livi…" at bounding box center [405, 202] width 261 height 18
copy span "Contractor to find and repair what appears to be active water intrusion at livi…"
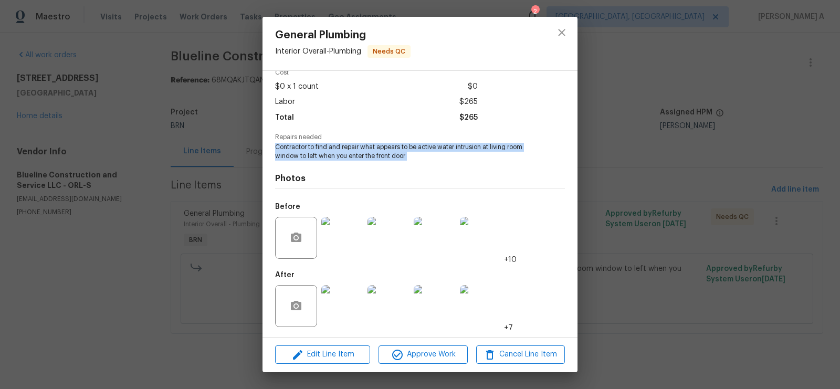
click at [344, 255] on img at bounding box center [342, 238] width 42 height 42
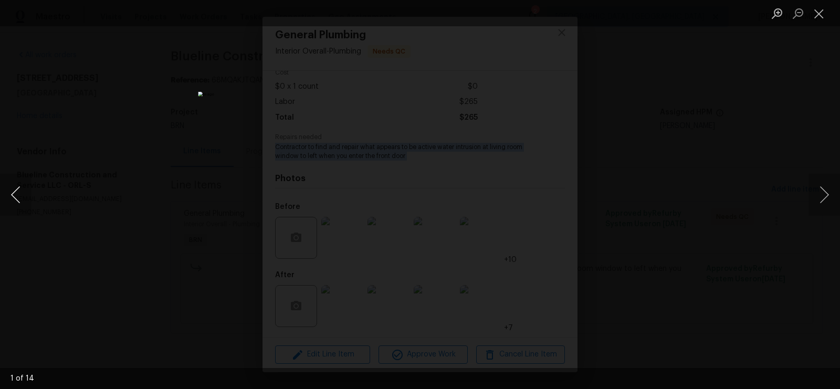
click at [14, 196] on button "Previous image" at bounding box center [16, 195] width 32 height 42
click at [19, 192] on button "Previous image" at bounding box center [16, 195] width 32 height 42
click at [542, 170] on img "Lightbox" at bounding box center [420, 194] width 444 height 205
click at [821, 9] on button "Close lightbox" at bounding box center [819, 13] width 21 height 18
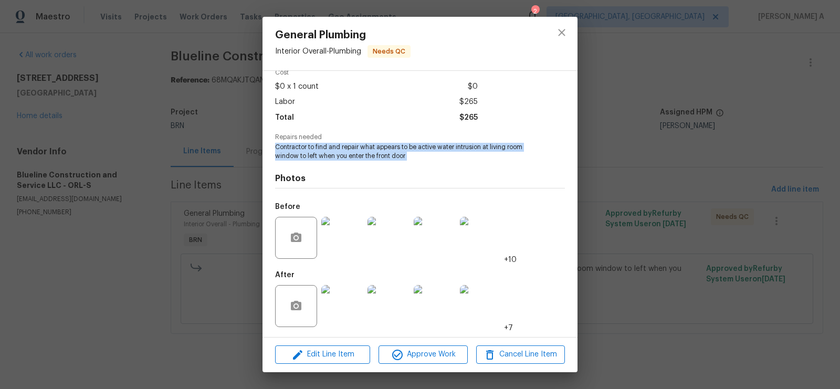
click at [343, 300] on img at bounding box center [342, 306] width 42 height 42
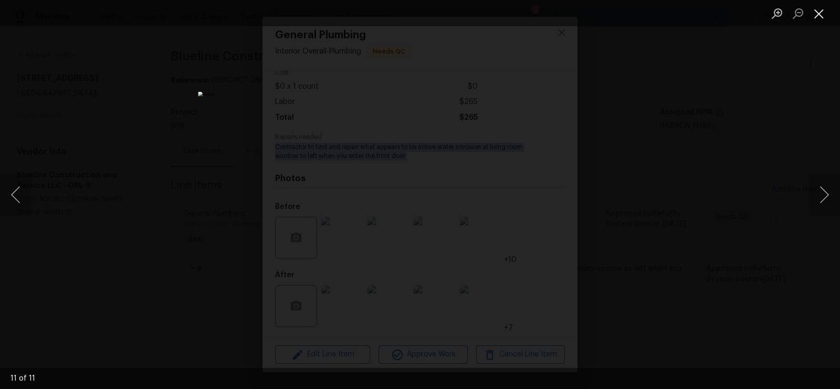
click at [823, 7] on button "Close lightbox" at bounding box center [819, 13] width 21 height 18
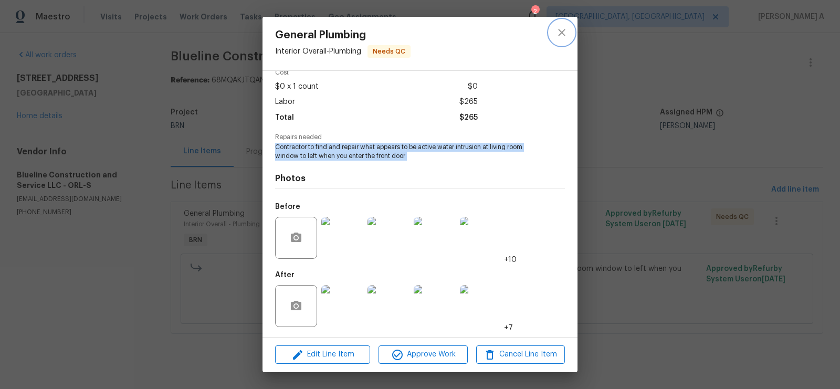
click at [561, 29] on icon "close" at bounding box center [562, 32] width 13 height 13
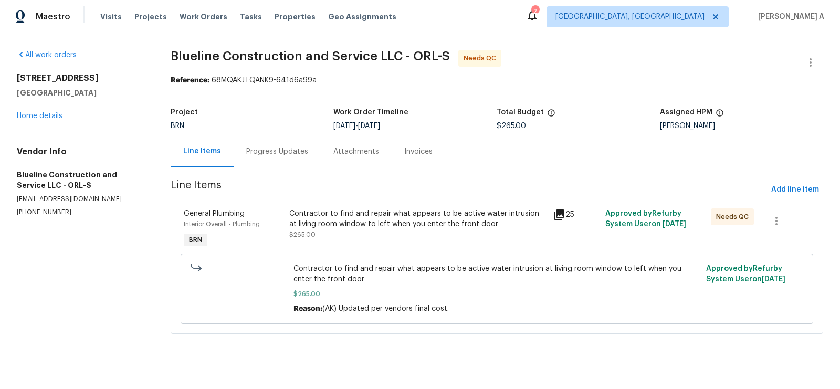
click at [274, 159] on div "Progress Updates" at bounding box center [277, 151] width 87 height 31
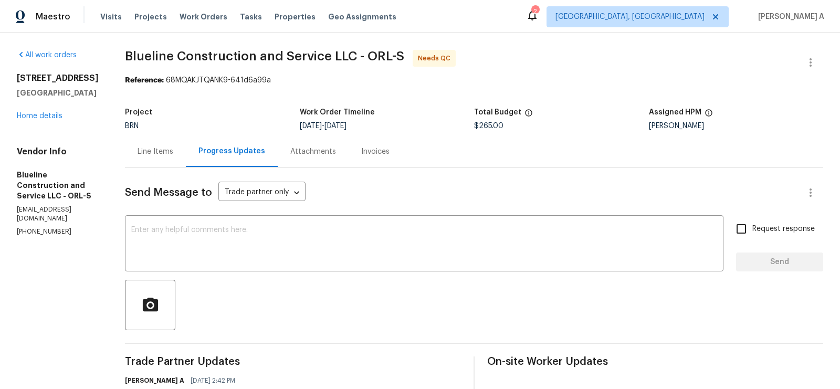
click at [173, 152] on div "Line Items" at bounding box center [156, 151] width 36 height 11
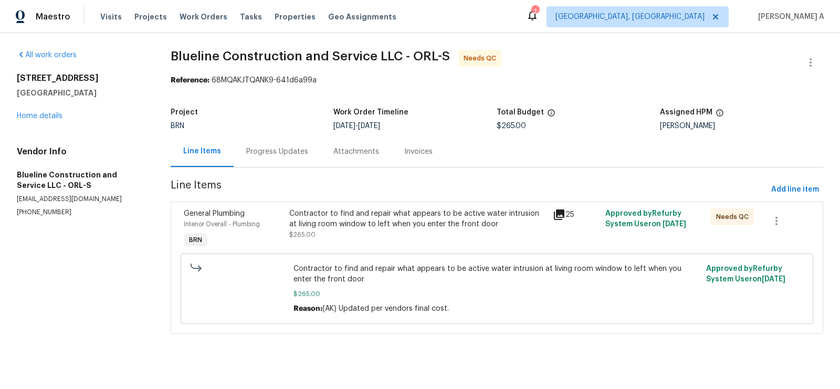
click at [375, 217] on div "Contractor to find and repair what appears to be active water intrusion at livi…" at bounding box center [417, 218] width 257 height 21
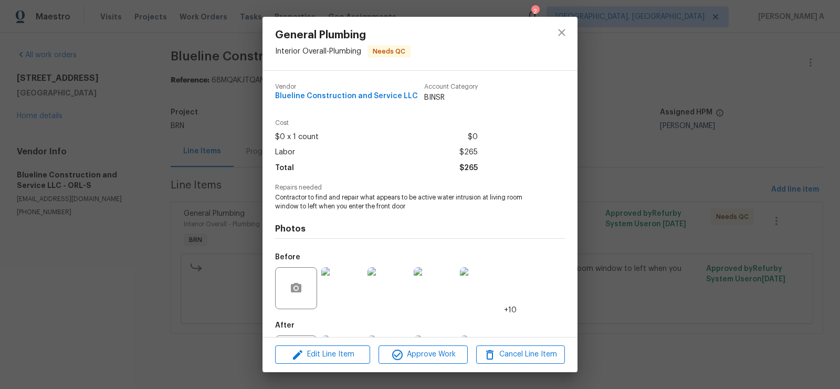
scroll to position [50, 0]
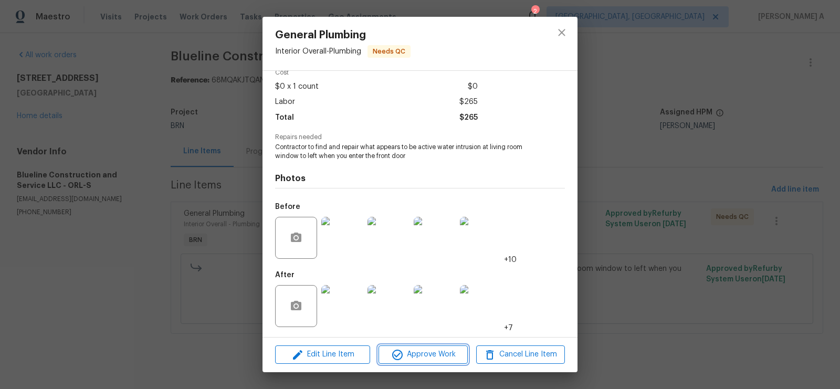
click at [416, 356] on span "Approve Work" at bounding box center [423, 354] width 82 height 13
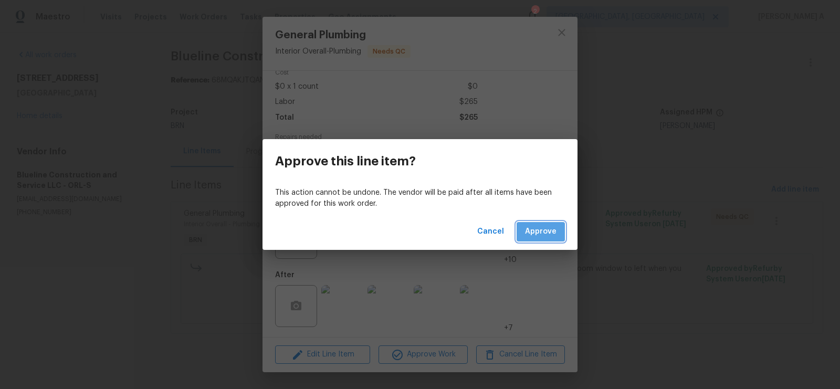
click at [548, 225] on span "Approve" at bounding box center [541, 231] width 32 height 13
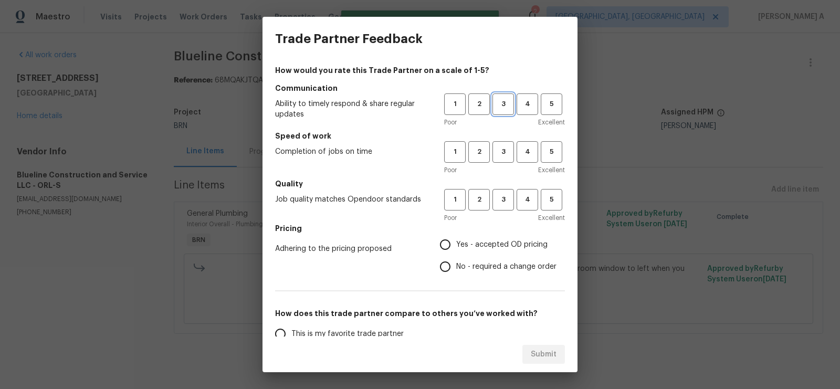
click at [507, 103] on span "3" at bounding box center [503, 104] width 19 height 12
click at [506, 142] on button "3" at bounding box center [504, 152] width 22 height 22
click at [502, 202] on span "3" at bounding box center [503, 200] width 19 height 12
click at [472, 242] on span "Yes - accepted OD pricing" at bounding box center [501, 244] width 91 height 11
click at [456, 242] on input "Yes - accepted OD pricing" at bounding box center [445, 245] width 22 height 22
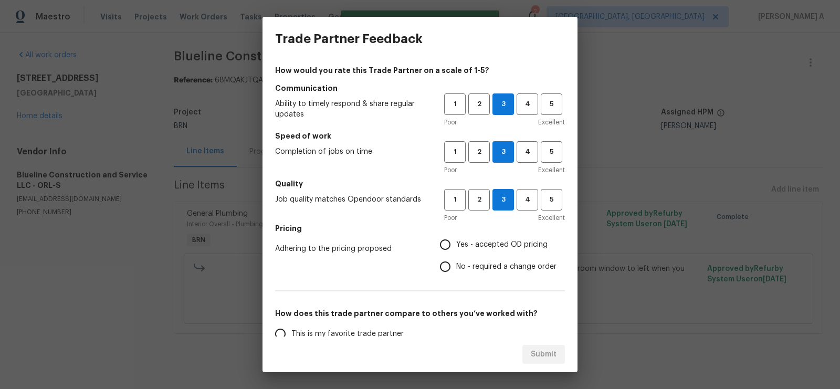
radio input "true"
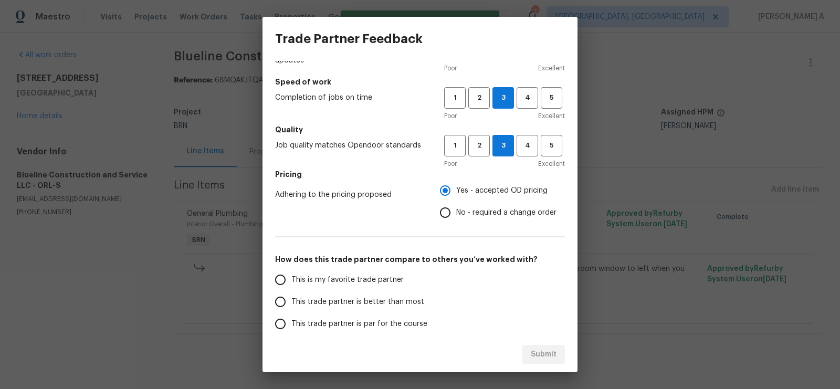
scroll to position [58, 0]
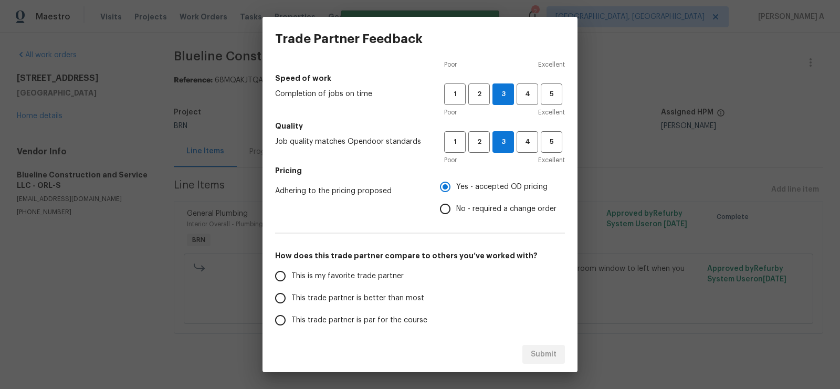
click at [336, 275] on span "This is my favorite trade partner" at bounding box center [347, 276] width 112 height 11
click at [291, 275] on input "This is my favorite trade partner" at bounding box center [280, 276] width 22 height 22
click at [540, 352] on span "Submit" at bounding box center [544, 354] width 26 height 13
radio input "true"
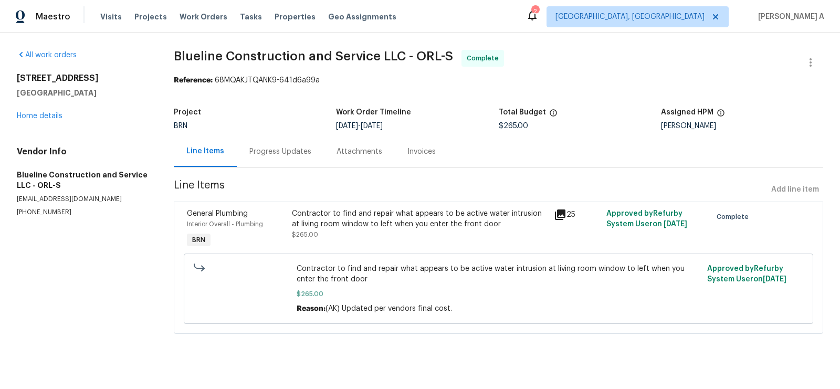
click at [427, 150] on div "Invoices" at bounding box center [421, 151] width 28 height 11
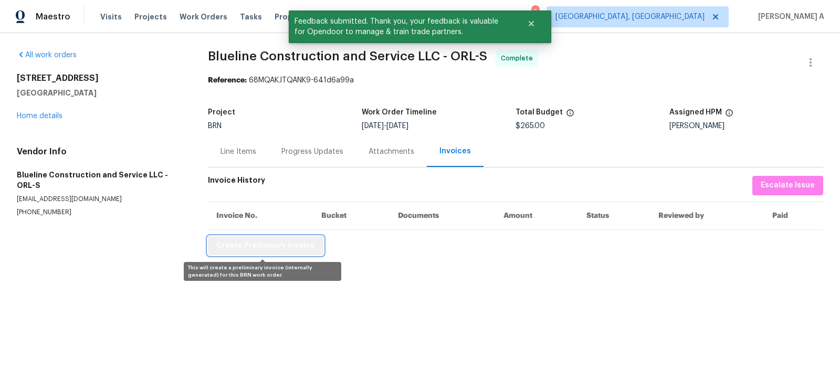
click at [284, 247] on span "Create Preliminary Invoice" at bounding box center [265, 245] width 99 height 13
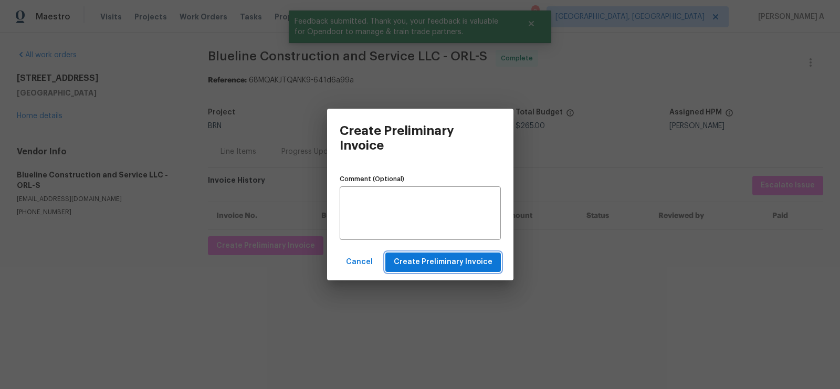
click at [409, 264] on span "Create Preliminary Invoice" at bounding box center [443, 262] width 99 height 13
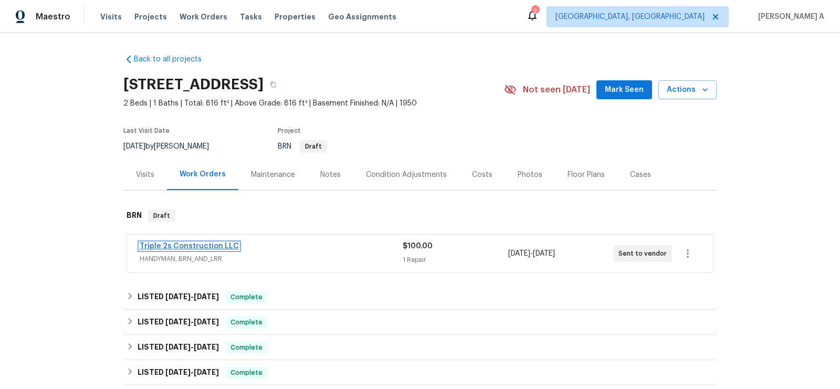
click at [206, 244] on link "Triple 2s Construction LLC" at bounding box center [189, 246] width 99 height 7
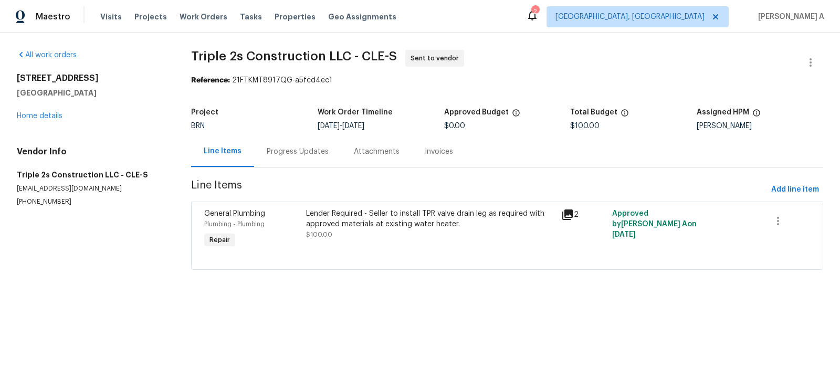
click at [46, 201] on p "[PHONE_NUMBER]" at bounding box center [91, 201] width 149 height 9
copy p "[PHONE_NUMBER]"
click at [32, 113] on link "Home details" at bounding box center [40, 115] width 46 height 7
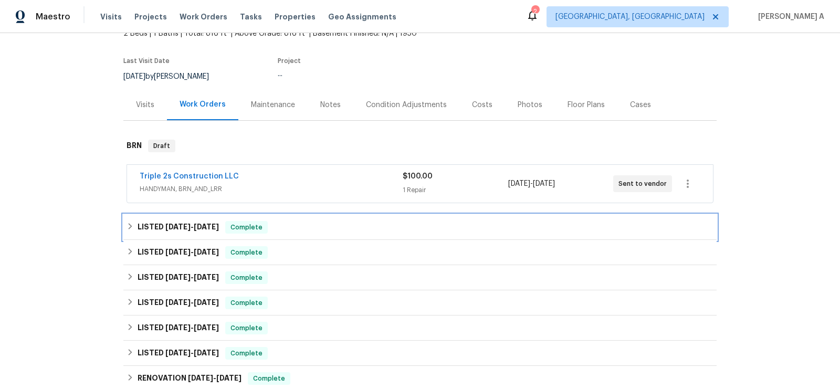
click at [275, 227] on div "LISTED [DATE] - [DATE] Complete" at bounding box center [420, 227] width 587 height 13
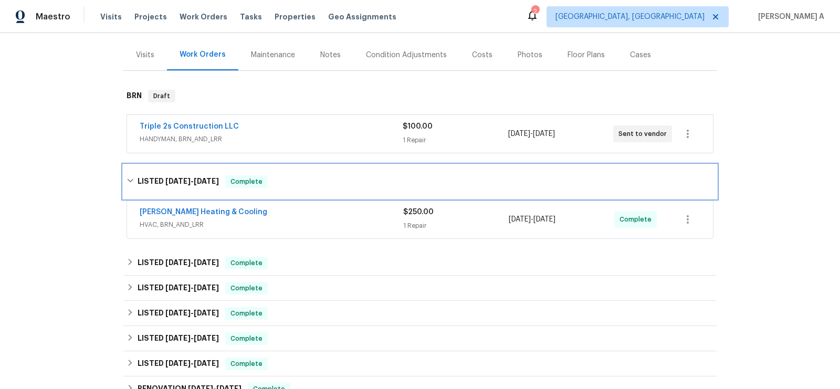
scroll to position [165, 0]
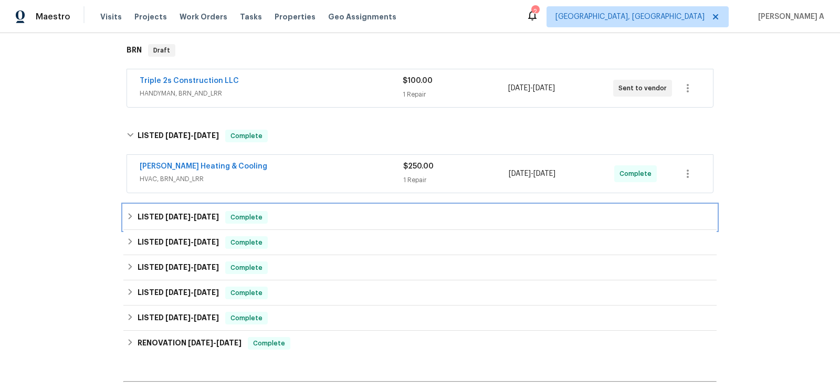
click at [319, 218] on div "LISTED [DATE] - [DATE] Complete" at bounding box center [420, 217] width 587 height 13
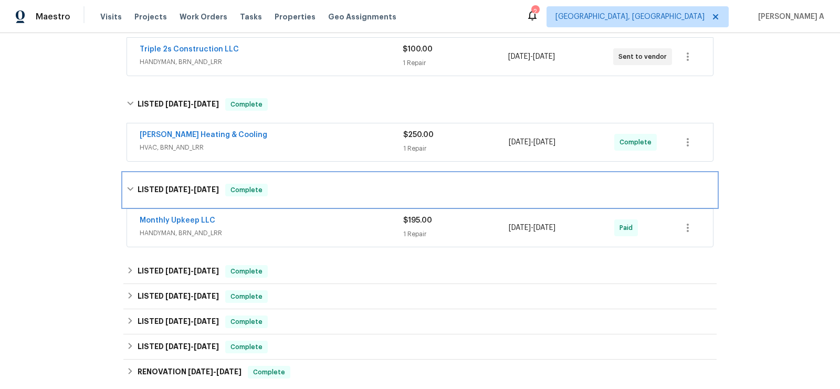
scroll to position [211, 0]
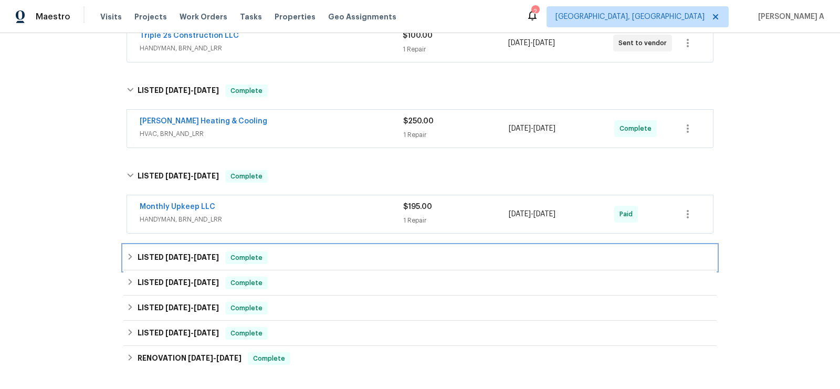
click at [298, 249] on div "LISTED 4/30/25 - 5/5/25 Complete" at bounding box center [419, 257] width 593 height 25
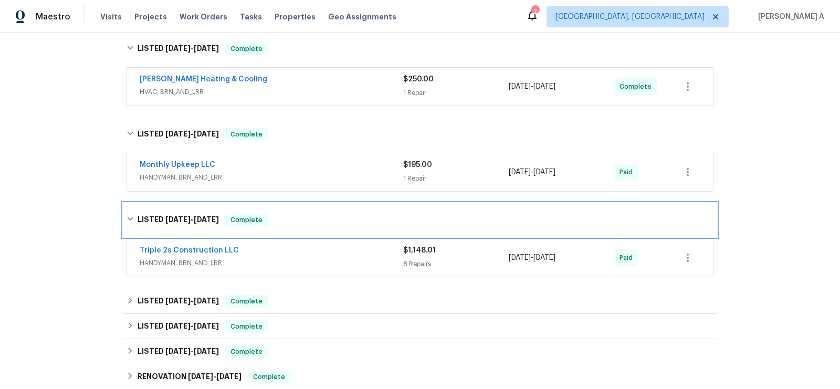
scroll to position [317, 0]
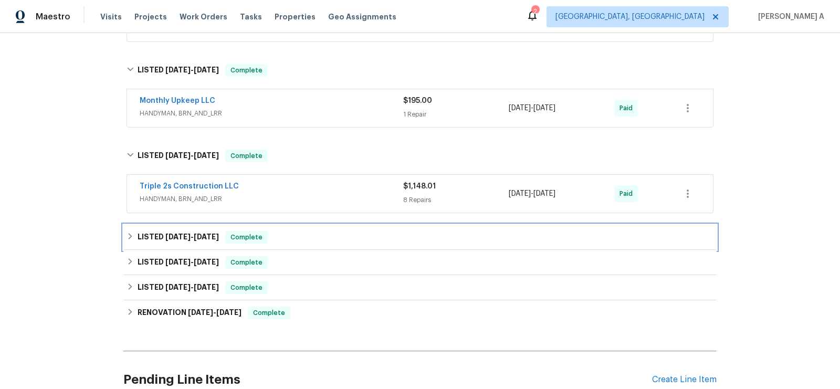
click at [271, 231] on div "LISTED 4/3/25 - 4/4/25 Complete" at bounding box center [420, 237] width 587 height 13
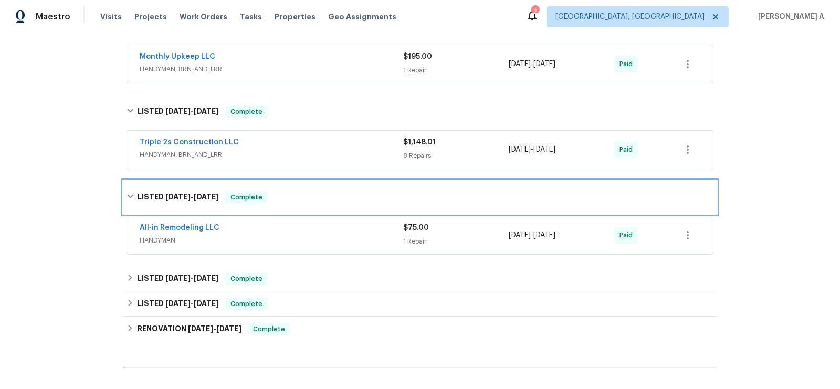
scroll to position [401, 0]
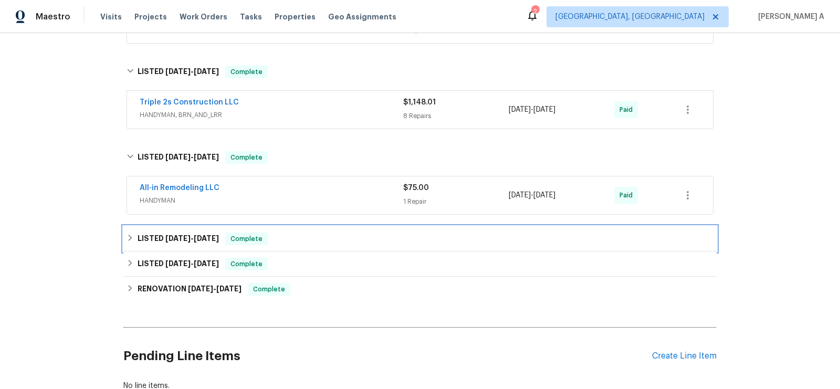
click at [288, 237] on div "LISTED 3/27/25 - 3/31/25 Complete" at bounding box center [420, 239] width 587 height 13
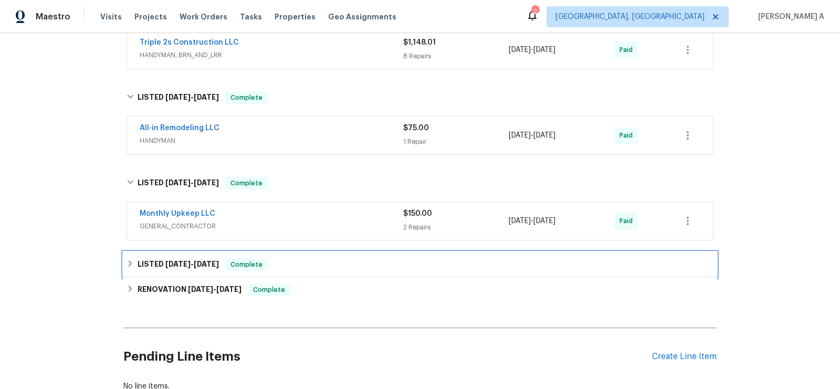
click at [279, 254] on div "LISTED 3/22/25 - 3/24/25 Complete" at bounding box center [419, 264] width 593 height 25
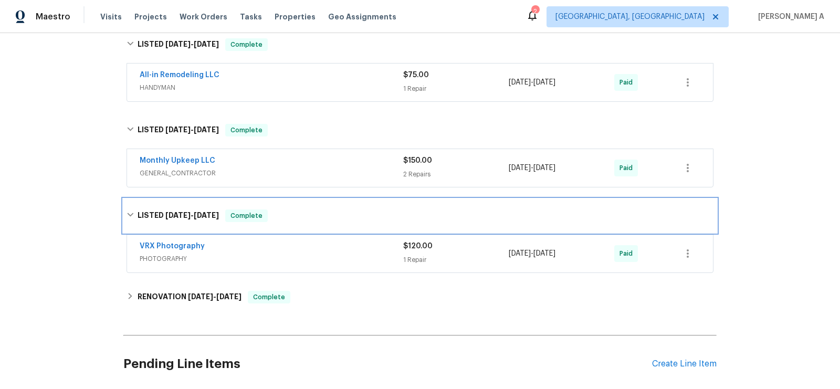
scroll to position [591, 0]
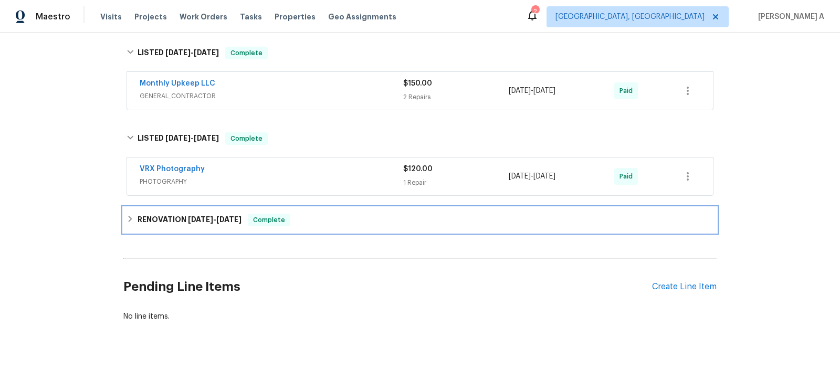
click at [274, 215] on span "Complete" at bounding box center [269, 220] width 40 height 11
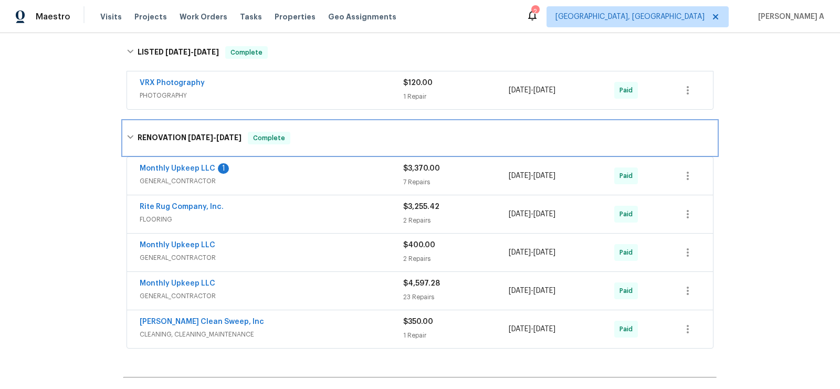
scroll to position [677, 0]
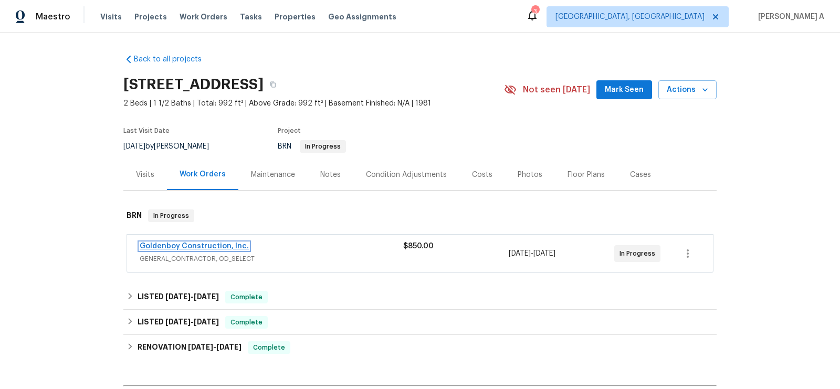
click at [227, 246] on link "Goldenboy Construction, Inc." at bounding box center [194, 246] width 109 height 7
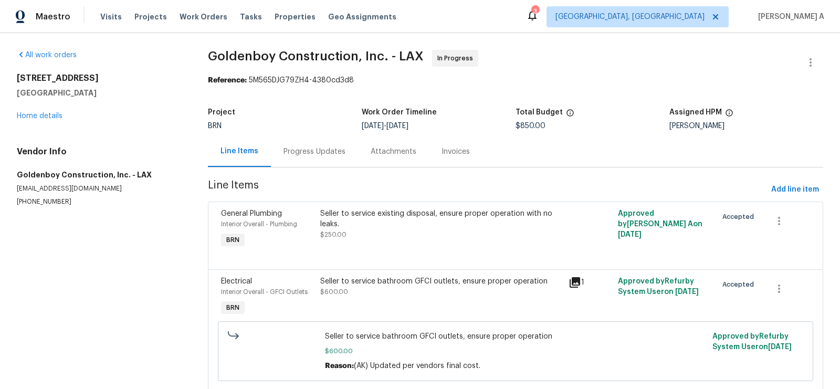
click at [278, 155] on div "Progress Updates" at bounding box center [314, 151] width 87 height 31
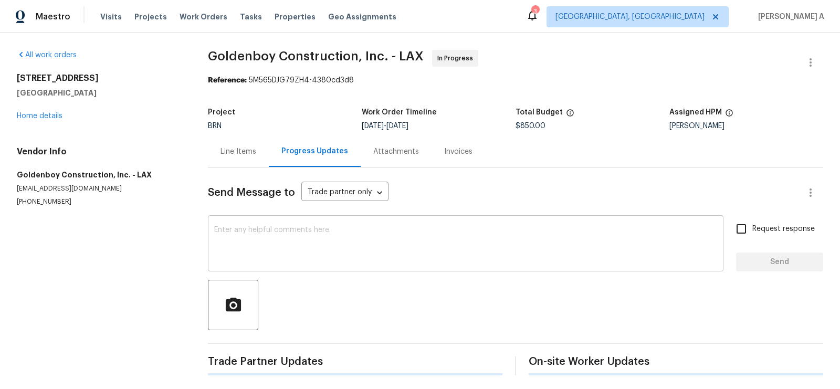
scroll to position [74, 0]
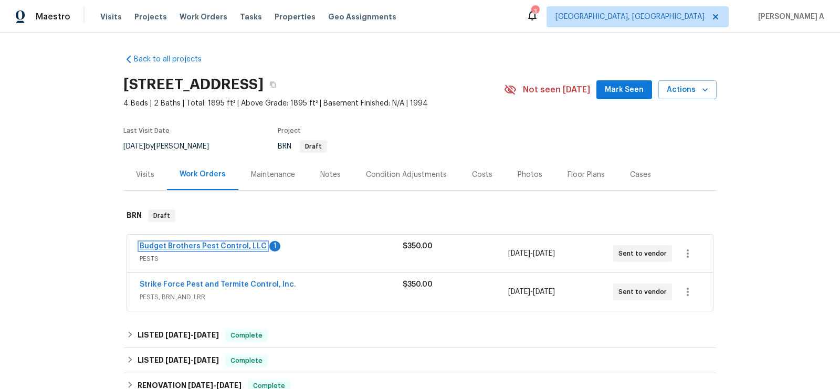
click at [234, 245] on link "Budget Brothers Pest Control, LLC" at bounding box center [203, 246] width 127 height 7
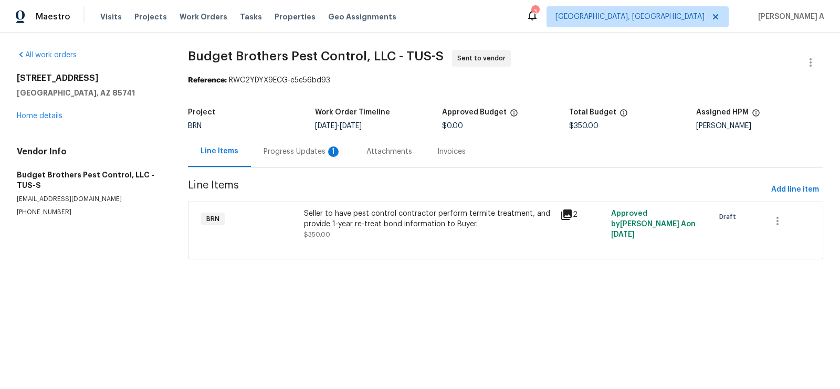
click at [311, 153] on div "Progress Updates 1" at bounding box center [303, 151] width 78 height 11
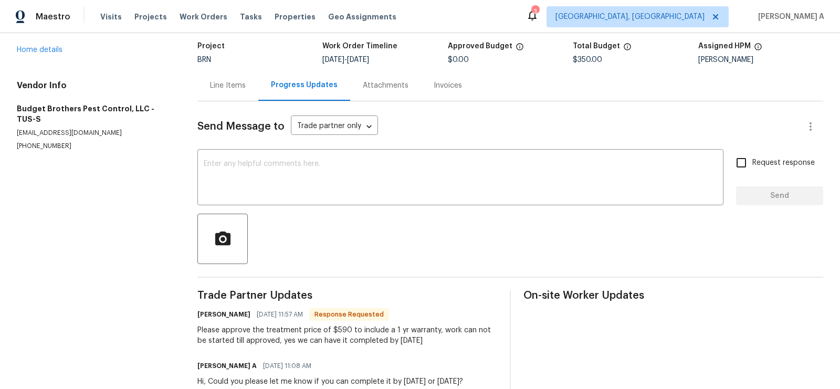
scroll to position [68, 0]
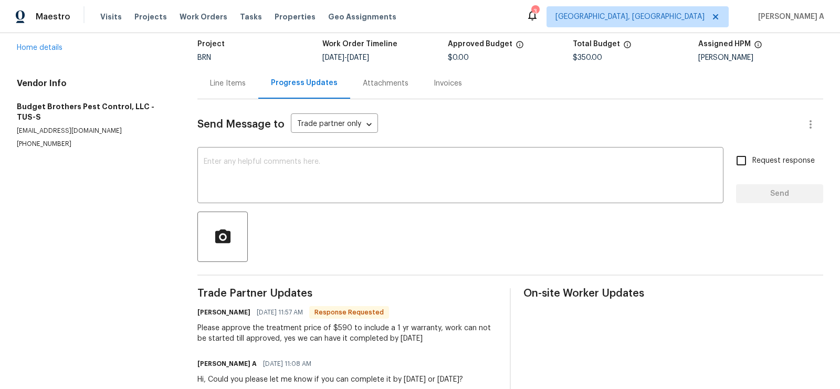
click at [335, 330] on div "Please approve the treatment price of $590 to include a 1 yr warranty, work can…" at bounding box center [347, 333] width 300 height 21
copy div "590"
click at [228, 83] on div "Line Items" at bounding box center [228, 83] width 36 height 11
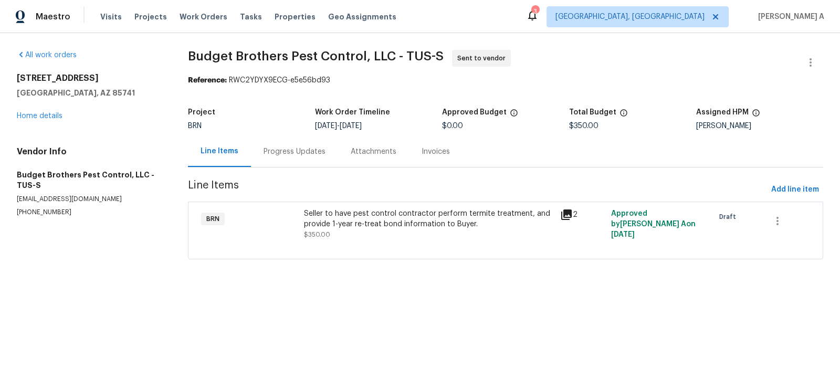
click at [400, 240] on div at bounding box center [505, 246] width 609 height 13
click at [394, 226] on div "Seller to have pest control contractor perform termite treatment, and provide 1…" at bounding box center [432, 218] width 248 height 21
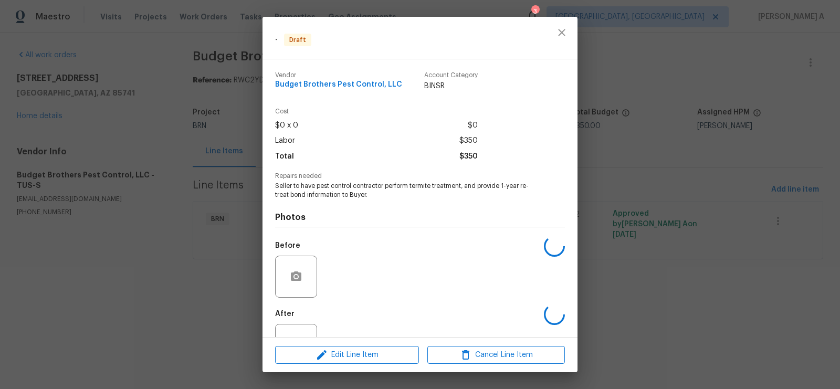
scroll to position [39, 0]
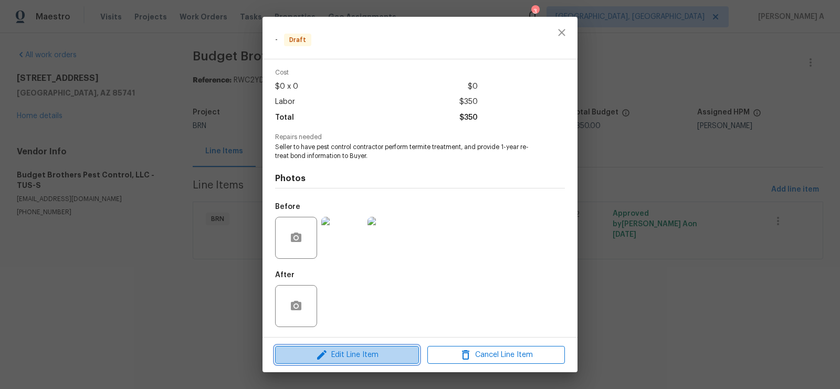
click at [354, 359] on span "Edit Line Item" at bounding box center [347, 355] width 138 height 13
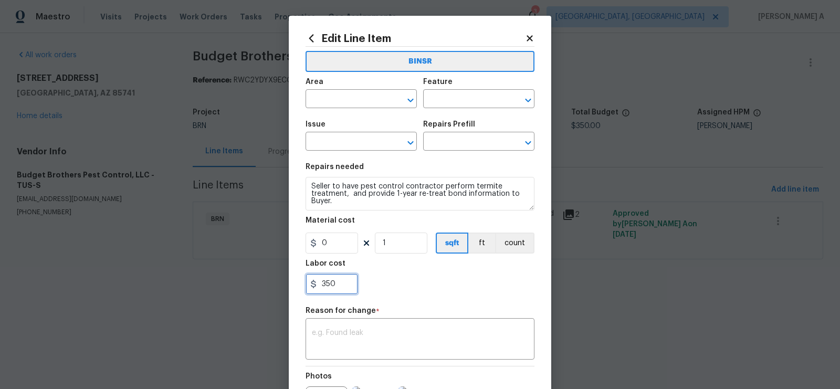
drag, startPoint x: 345, startPoint y: 289, endPoint x: 301, endPoint y: 289, distance: 44.1
click at [301, 289] on div "Edit Line Item BINSR Area ​ Feature ​ Issue ​ Repairs Prefill ​ Repairs needed …" at bounding box center [420, 259] width 263 height 486
paste input "59"
type input "590"
click at [431, 273] on div "Labor cost" at bounding box center [420, 267] width 229 height 14
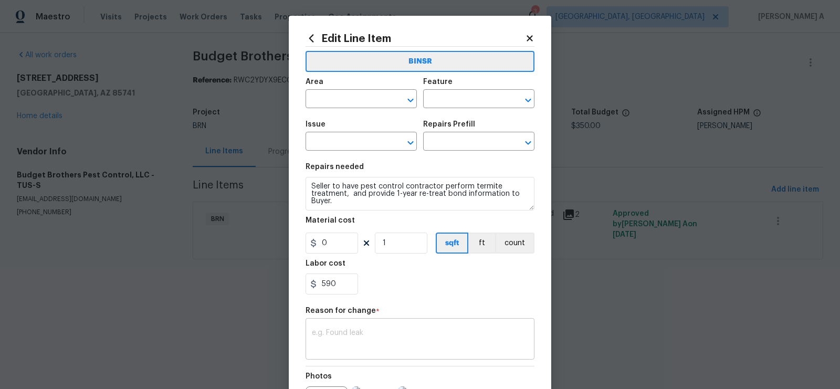
click at [433, 349] on textarea at bounding box center [420, 340] width 216 height 22
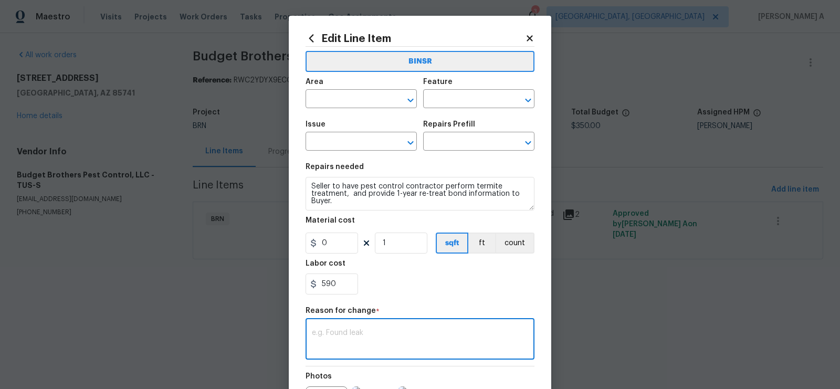
click at [433, 349] on textarea at bounding box center [420, 340] width 216 height 22
paste textarea "(AK) Updated per vendors final cost."
type textarea "(AK) Updated per vendors final cost."
click at [338, 95] on input "text" at bounding box center [347, 100] width 82 height 16
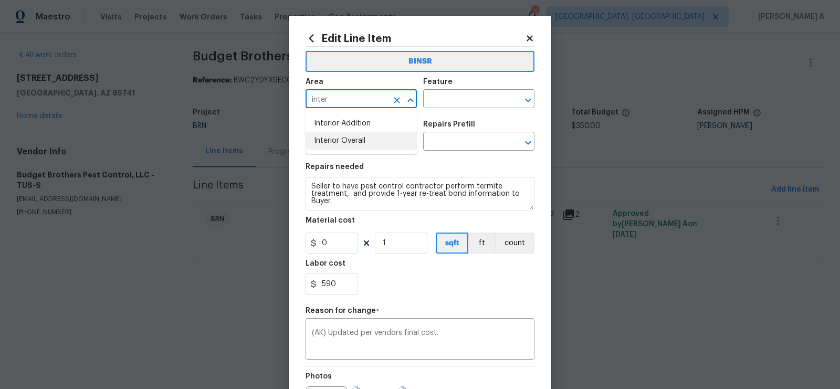
click at [357, 139] on li "Interior Overall" at bounding box center [361, 140] width 111 height 17
type input "Interior Overall"
click at [486, 104] on input "text" at bounding box center [464, 100] width 82 height 16
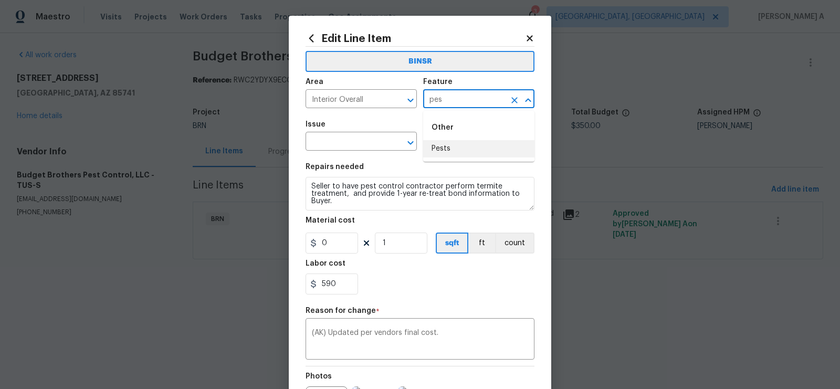
click at [474, 154] on li "Pests" at bounding box center [478, 148] width 111 height 17
type input "Pests"
click at [300, 150] on div "Edit Line Item BINSR Area Interior Overall ​ Feature Pests ​ Issue ​ Repairs Pr…" at bounding box center [420, 259] width 263 height 486
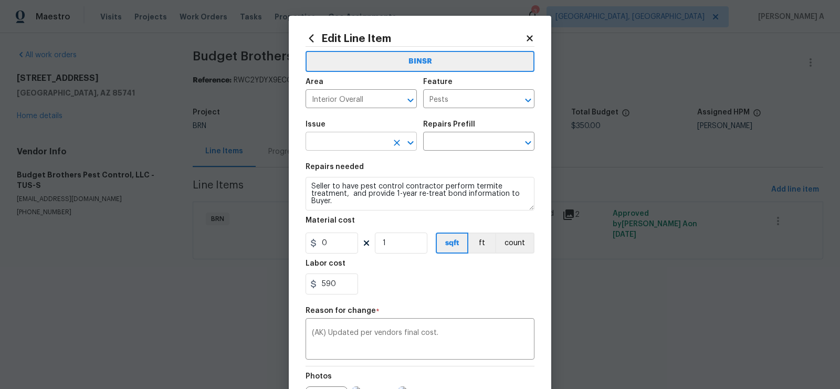
click at [324, 149] on input "text" at bounding box center [347, 142] width 82 height 16
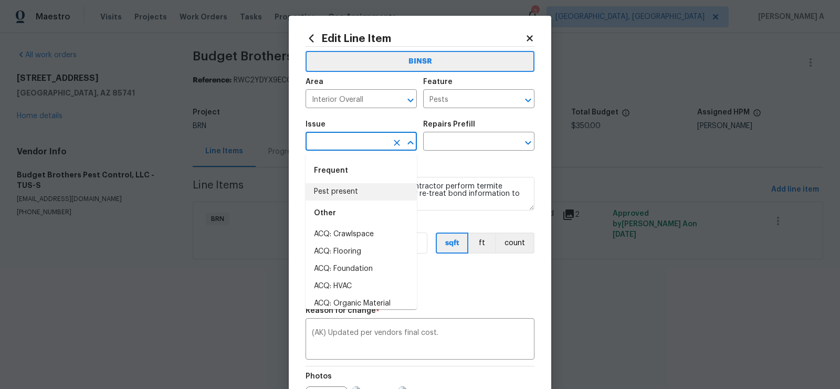
click at [352, 202] on div "Other" at bounding box center [361, 213] width 111 height 25
click at [352, 198] on li "Pest present" at bounding box center [361, 191] width 111 height 17
type input "Pest present"
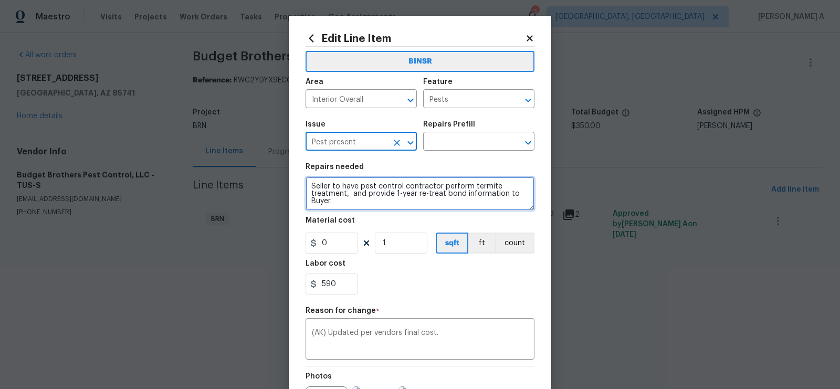
click at [352, 198] on textarea "Seller to have pest control contractor perform termite treatment, and provide 1…" at bounding box center [420, 194] width 229 height 34
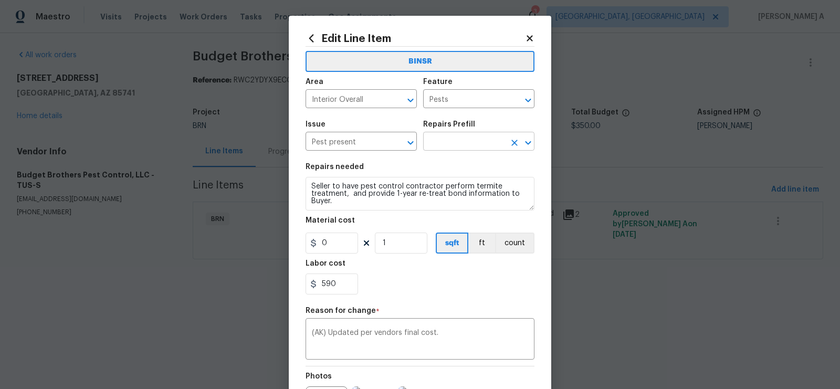
click at [472, 137] on input "text" at bounding box center [464, 142] width 82 height 16
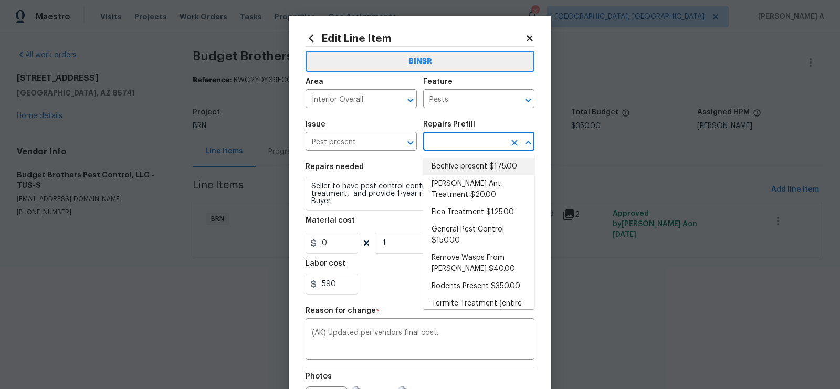
click at [469, 172] on li "Beehive present $175.00" at bounding box center [478, 166] width 111 height 17
type input "Beehive present $175.00"
type textarea "Remove, patch/paint touch up location after removal if needed."
type input "175"
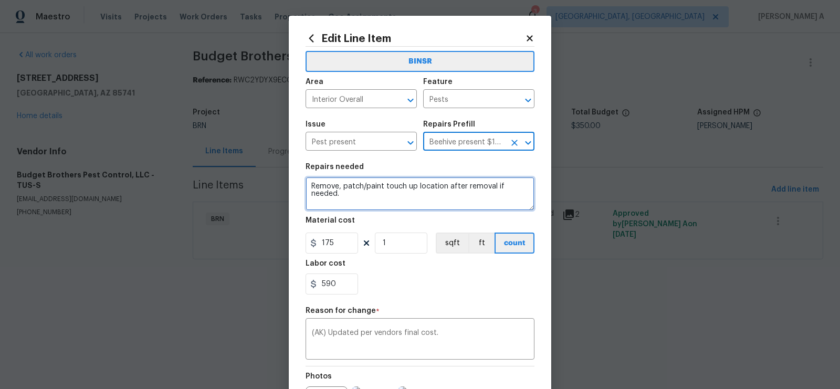
click at [418, 189] on textarea "Remove, patch/paint touch up location after removal if needed." at bounding box center [420, 194] width 229 height 34
paste textarea "Seller to have pest control contractor perform termite treatment, and provide 1…"
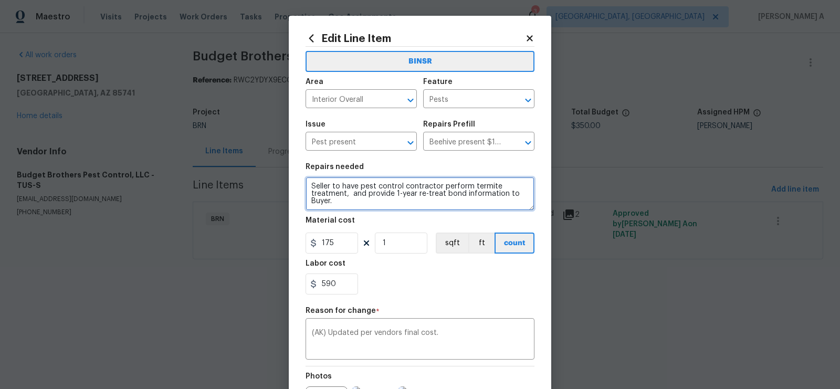
type textarea "Seller to have pest control contractor perform termite treatment, and provide 1…"
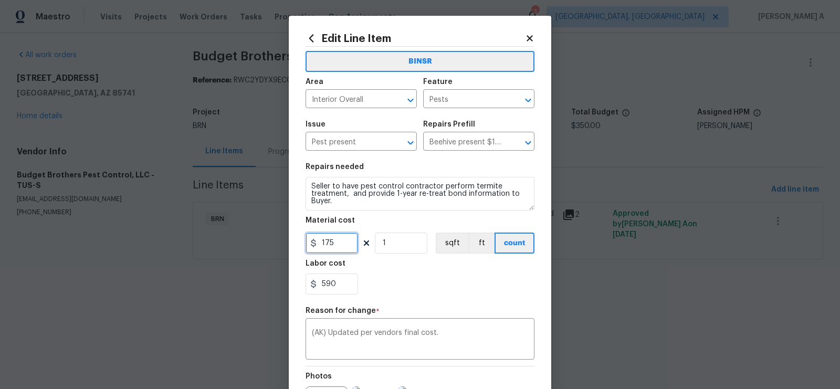
drag, startPoint x: 339, startPoint y: 242, endPoint x: 258, endPoint y: 240, distance: 80.4
click at [258, 241] on div "Edit Line Item BINSR Area Interior Overall ​ Feature Pests ​ Issue Pest present…" at bounding box center [420, 194] width 840 height 389
type input "0"
click at [394, 294] on div "590" at bounding box center [420, 284] width 229 height 21
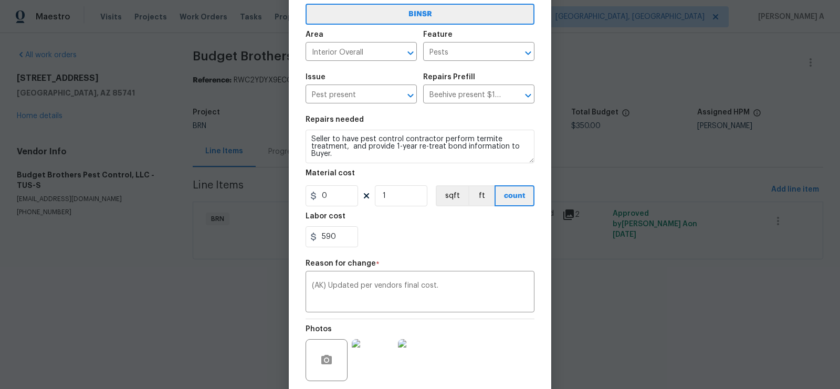
scroll to position [128, 0]
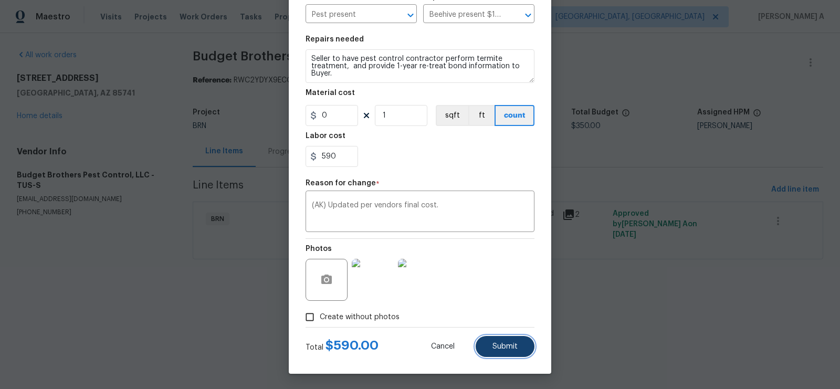
click at [509, 345] on span "Submit" at bounding box center [505, 347] width 25 height 8
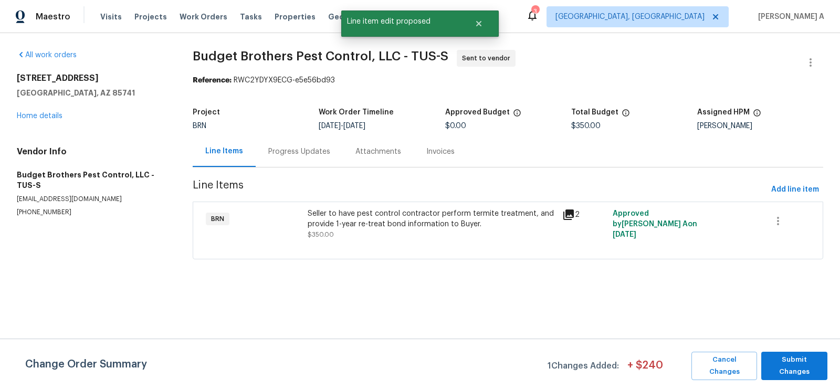
scroll to position [0, 0]
click at [795, 363] on span "Submit Changes" at bounding box center [795, 366] width 56 height 24
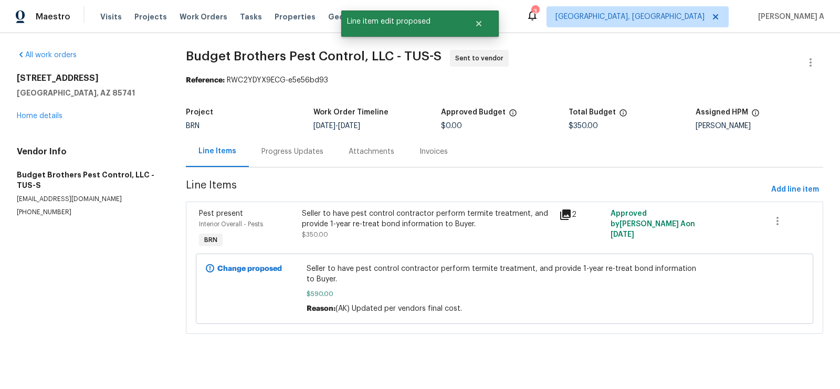
click at [289, 155] on div "Progress Updates" at bounding box center [292, 151] width 62 height 11
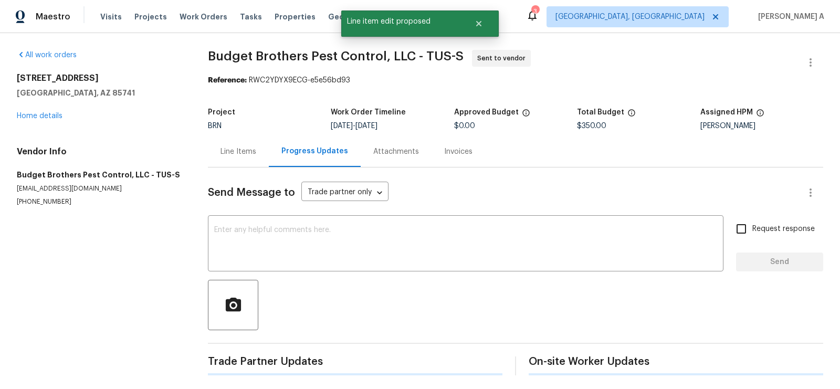
click at [307, 287] on div at bounding box center [515, 305] width 615 height 50
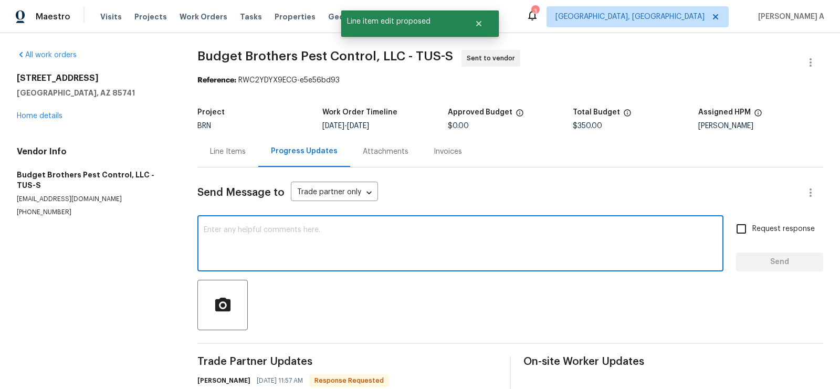
click at [307, 255] on textarea at bounding box center [461, 244] width 514 height 37
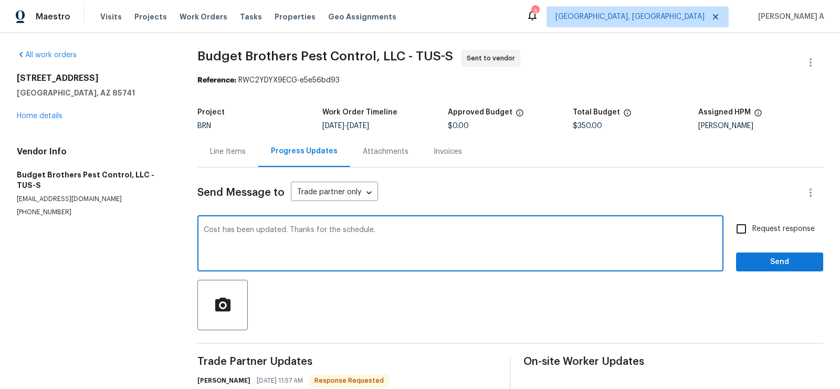
type textarea "Cost has been updated. Thanks for the schedule."
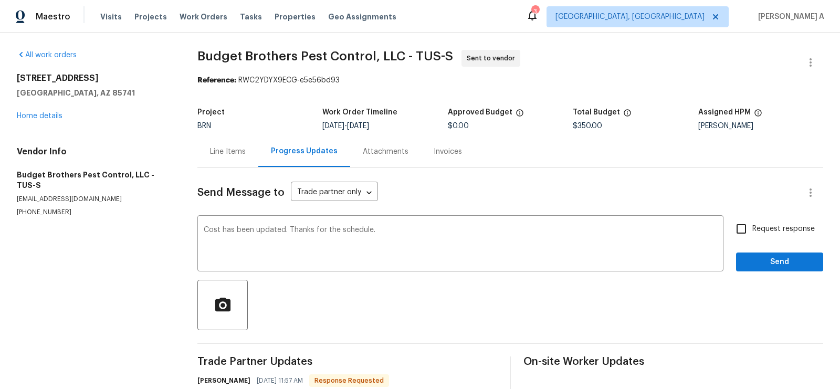
click at [762, 232] on span "Request response" at bounding box center [783, 229] width 62 height 11
click at [752, 232] on input "Request response" at bounding box center [741, 229] width 22 height 22
checkbox input "true"
click at [777, 256] on span "Send" at bounding box center [780, 262] width 70 height 13
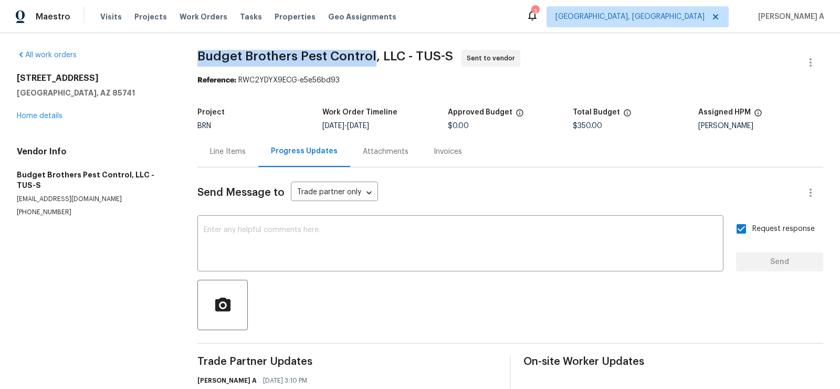
drag, startPoint x: 192, startPoint y: 56, endPoint x: 372, endPoint y: 51, distance: 180.2
click at [371, 51] on div "All work orders 2636 W Firebrook Rd Tucson, AZ 85741 Home details Vendor Info B…" at bounding box center [420, 278] width 840 height 490
copy span "Budget Brothers Pest Control"
click at [48, 115] on link "Home details" at bounding box center [40, 115] width 46 height 7
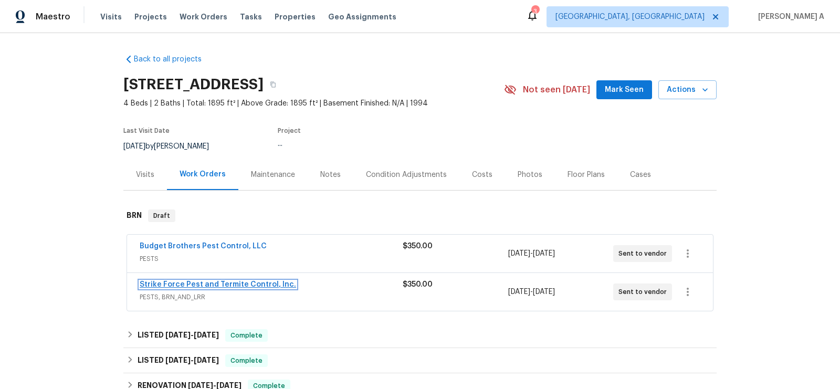
click at [235, 286] on link "Strike Force Pest and Termite Control, Inc." at bounding box center [218, 284] width 156 height 7
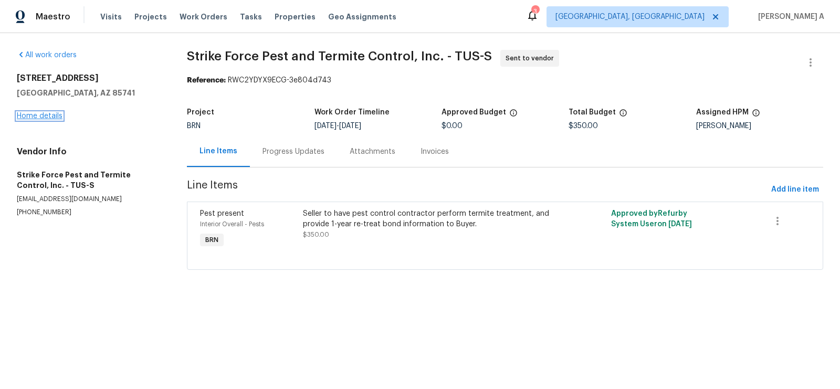
click at [44, 113] on link "Home details" at bounding box center [40, 115] width 46 height 7
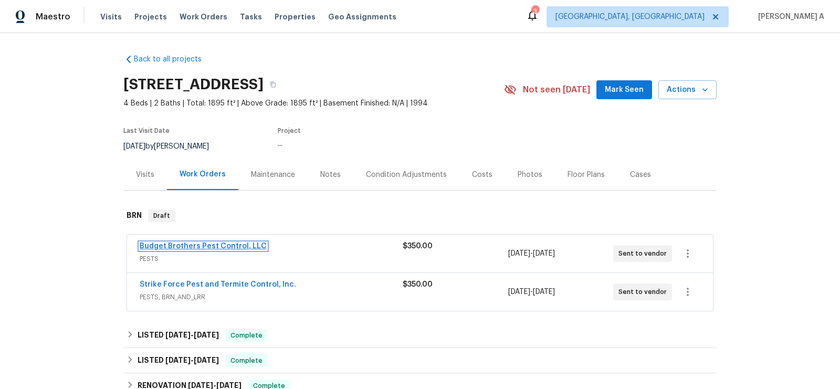
click at [171, 247] on link "Budget Brothers Pest Control, LLC" at bounding box center [203, 246] width 127 height 7
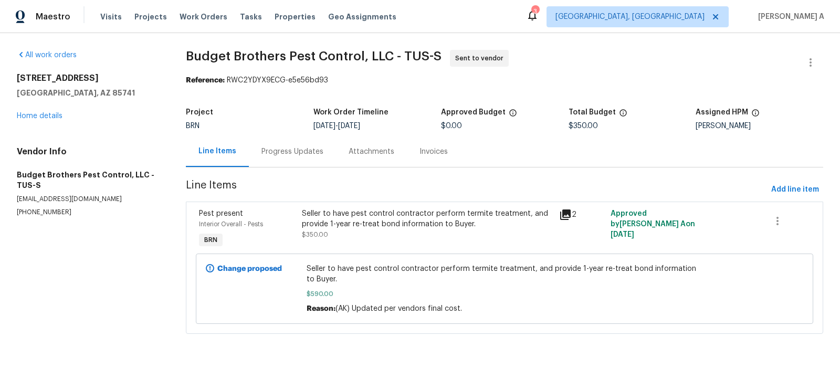
click at [269, 154] on div "Progress Updates" at bounding box center [292, 151] width 62 height 11
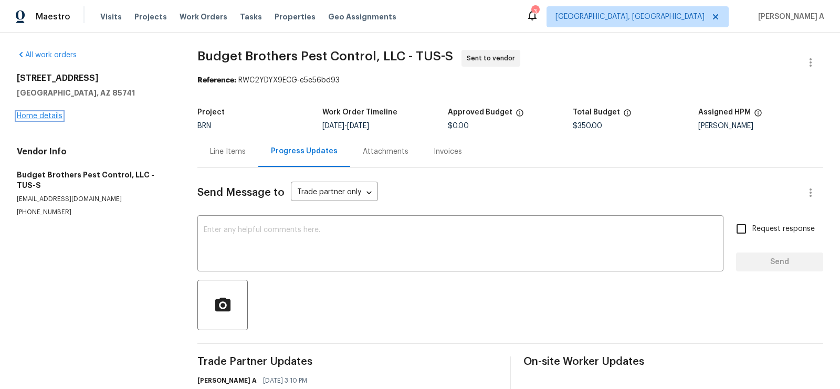
click at [43, 118] on link "Home details" at bounding box center [40, 115] width 46 height 7
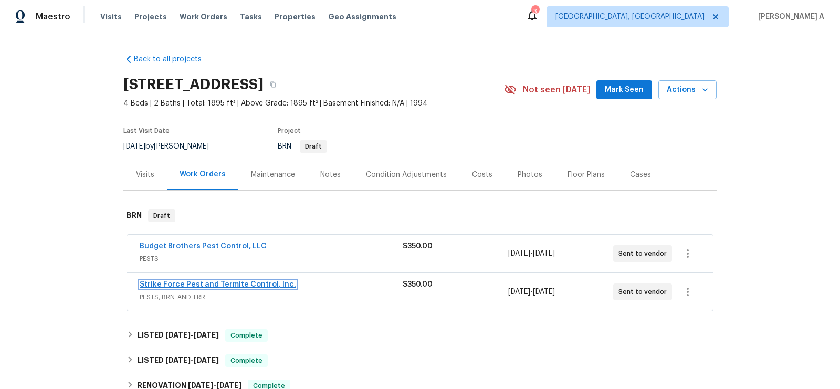
click at [236, 281] on link "Strike Force Pest and Termite Control, Inc." at bounding box center [218, 284] width 156 height 7
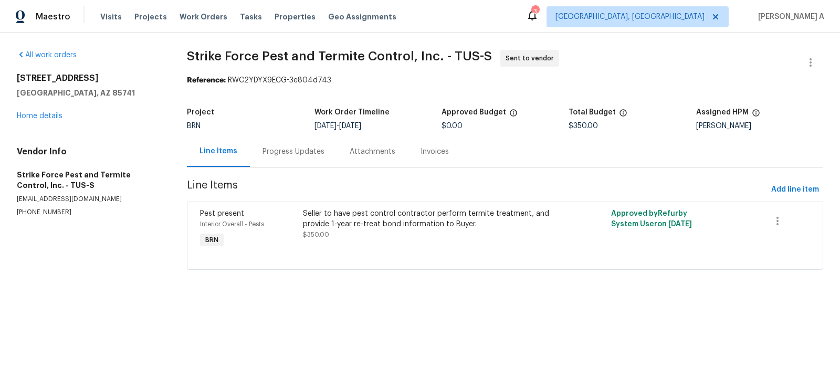
click at [272, 141] on div "Progress Updates" at bounding box center [293, 151] width 87 height 31
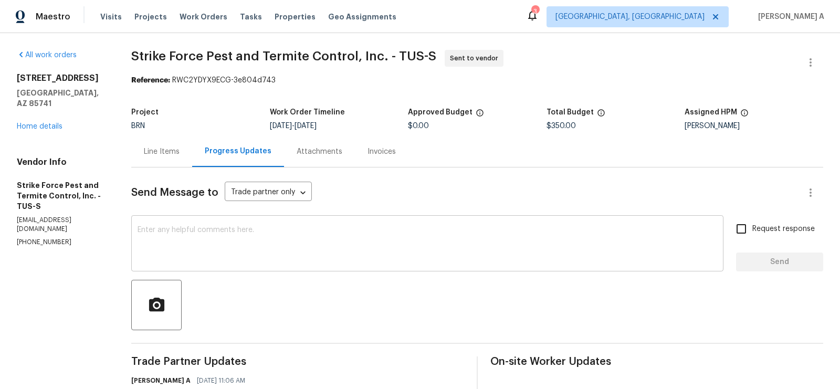
click at [327, 242] on textarea at bounding box center [428, 244] width 580 height 37
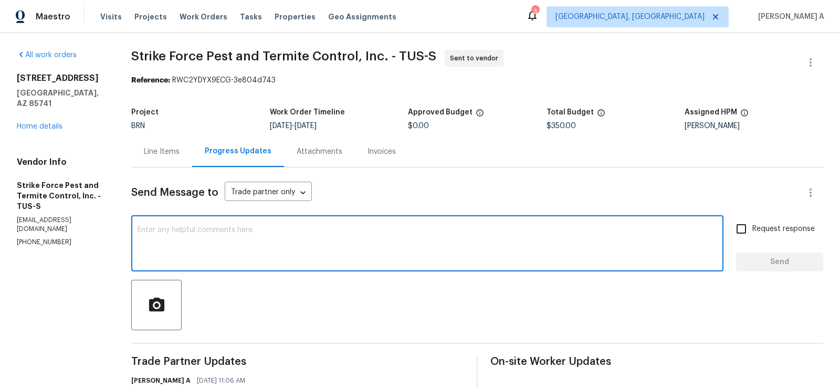
click at [295, 227] on textarea at bounding box center [428, 244] width 580 height 37
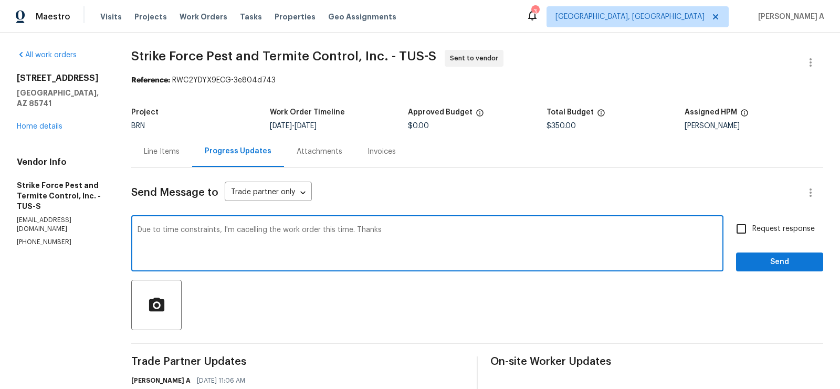
click at [0, 0] on span "Correct the spelling error" at bounding box center [0, 0] width 0 height 0
type textarea "Due to time constraints, I'm canceling the work order this time. Thanks"
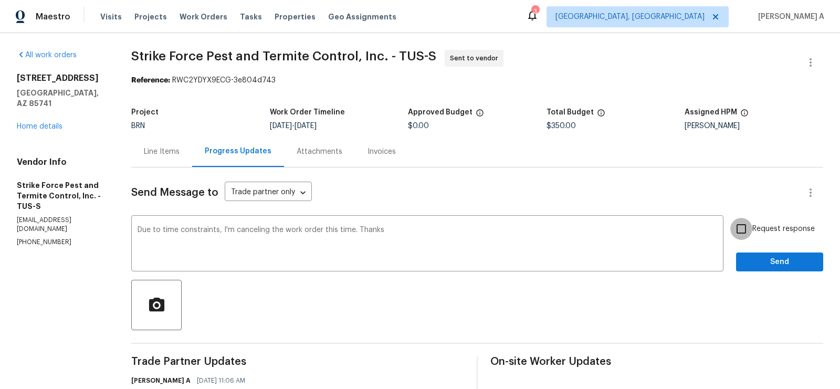
click at [749, 221] on input "Request response" at bounding box center [741, 229] width 22 height 22
checkbox input "true"
click at [761, 249] on div "Request response Send" at bounding box center [779, 245] width 87 height 54
click at [767, 264] on span "Send" at bounding box center [780, 262] width 70 height 13
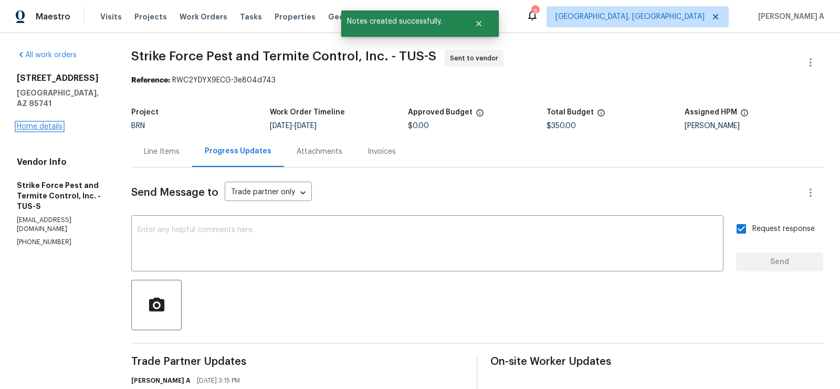
click at [45, 123] on link "Home details" at bounding box center [40, 126] width 46 height 7
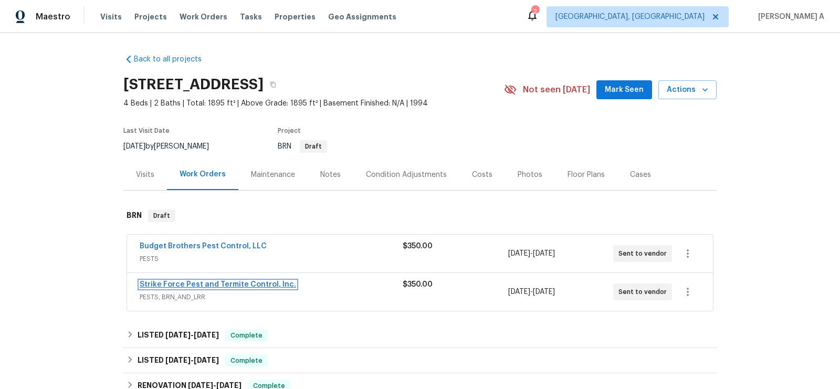
click at [175, 285] on link "Strike Force Pest and Termite Control, Inc." at bounding box center [218, 284] width 156 height 7
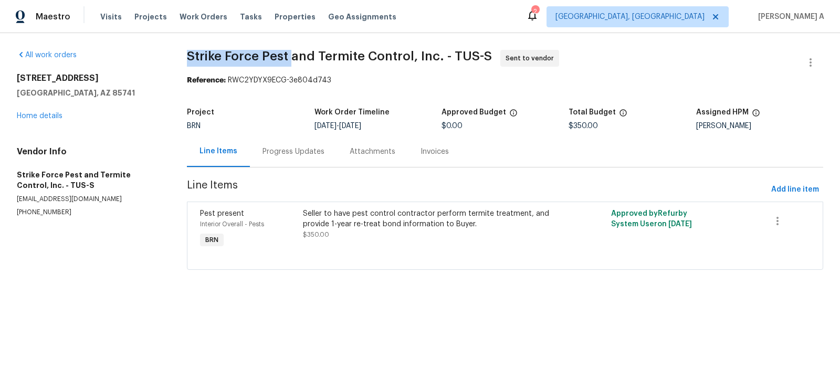
drag, startPoint x: 183, startPoint y: 58, endPoint x: 289, endPoint y: 57, distance: 106.1
click at [289, 57] on div "All work orders 2636 W Firebrook Rd Tucson, AZ 85741 Home details Vendor Info S…" at bounding box center [420, 166] width 840 height 266
copy span "Strike Force Pest"
click at [54, 115] on link "Home details" at bounding box center [40, 115] width 46 height 7
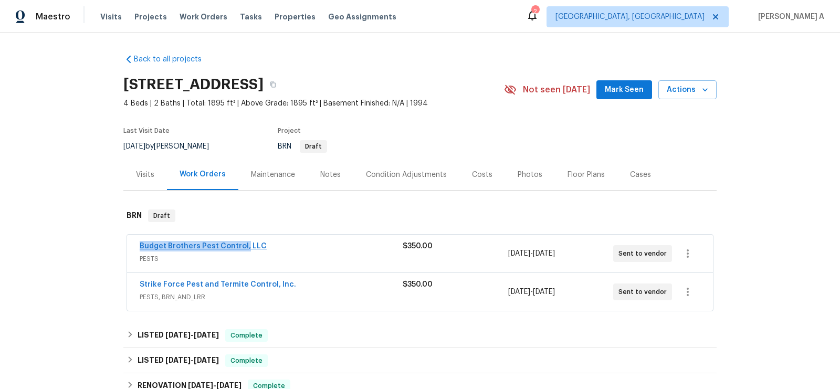
copy link "Budget Brothers Pest Control,"
drag, startPoint x: 135, startPoint y: 242, endPoint x: 243, endPoint y: 242, distance: 107.6
click at [243, 242] on div "Budget Brothers Pest Control, LLC PESTS $350.00 8/16/2025 - 8/18/2025 Sent to v…" at bounding box center [420, 254] width 586 height 38
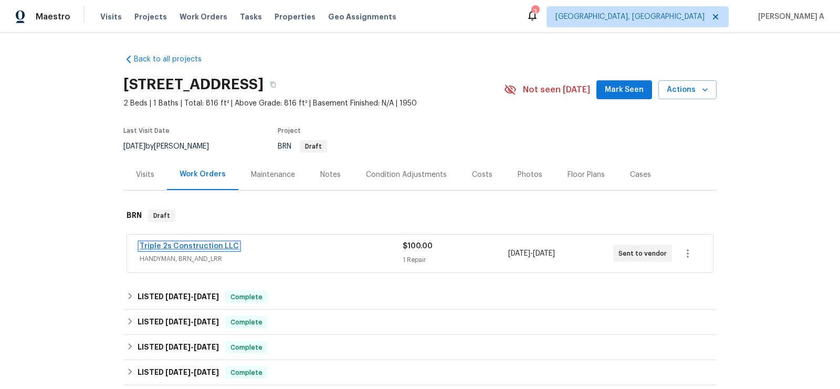
click at [197, 245] on link "Triple 2s Construction LLC" at bounding box center [189, 246] width 99 height 7
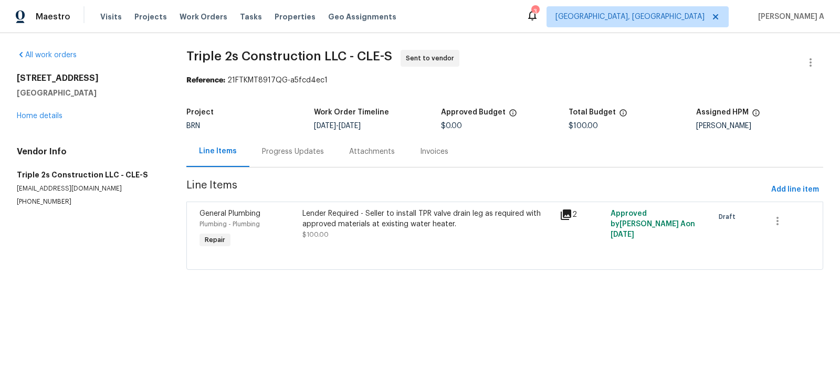
click at [268, 149] on div "Progress Updates" at bounding box center [293, 151] width 62 height 11
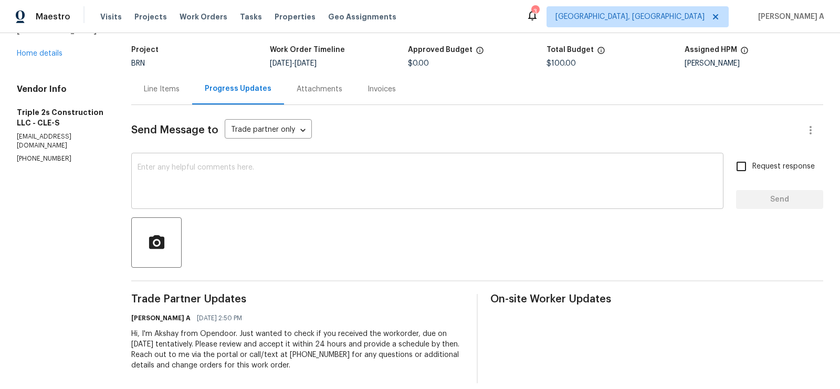
scroll to position [74, 0]
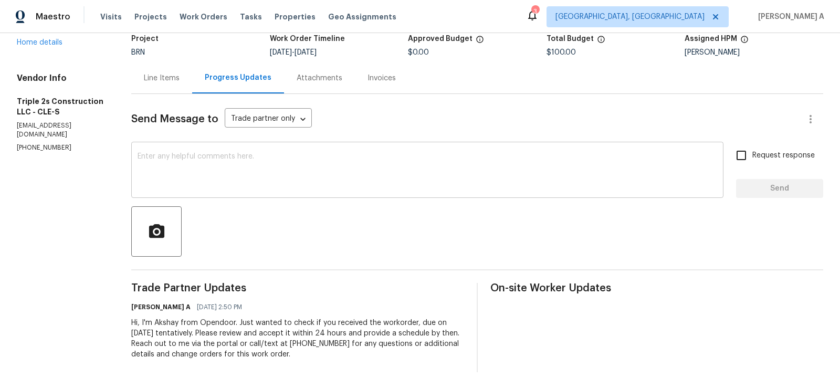
click at [301, 163] on textarea at bounding box center [428, 171] width 580 height 37
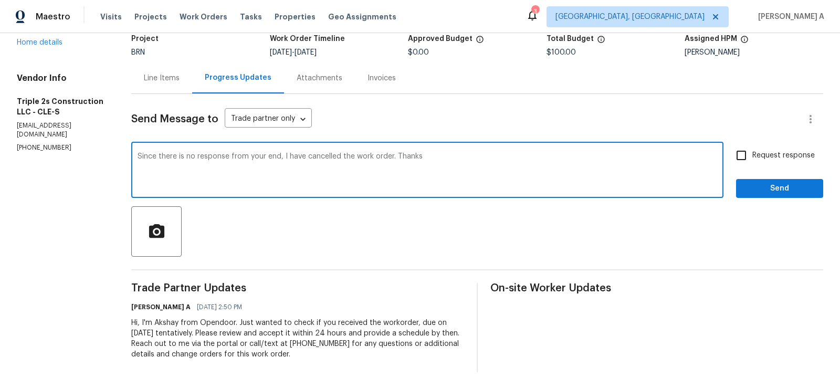
drag, startPoint x: 396, startPoint y: 155, endPoint x: 497, endPoint y: 155, distance: 100.8
click at [497, 155] on textarea "Since there is no response from your end, I have cancelled the work order. Than…" at bounding box center [428, 171] width 580 height 37
type textarea "Since there is no response from your end, I have cancelled the work order. I ho…"
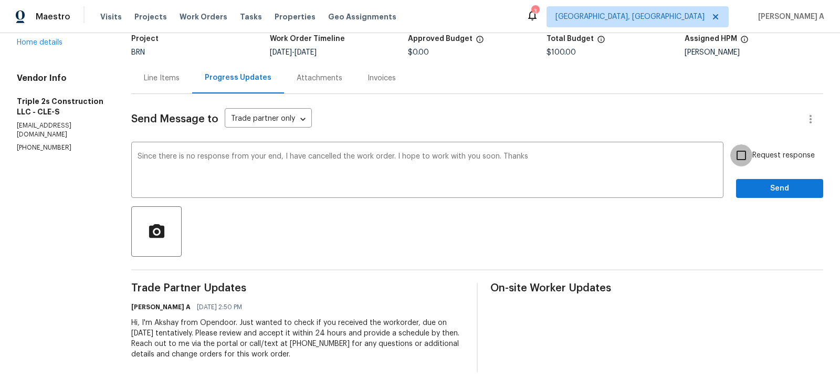
click at [746, 156] on input "Request response" at bounding box center [741, 155] width 22 height 22
checkbox input "true"
click at [779, 190] on span "Send" at bounding box center [780, 188] width 70 height 13
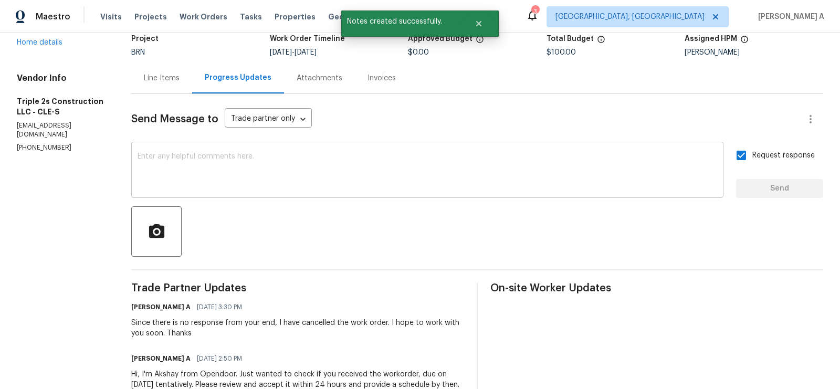
scroll to position [0, 0]
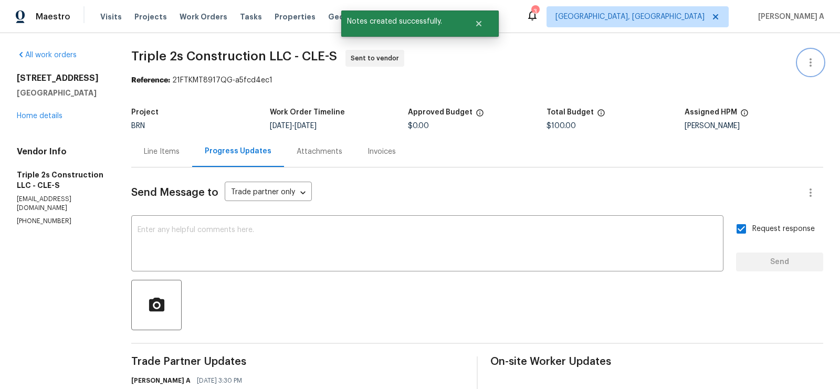
click at [812, 58] on icon "button" at bounding box center [810, 62] width 13 height 13
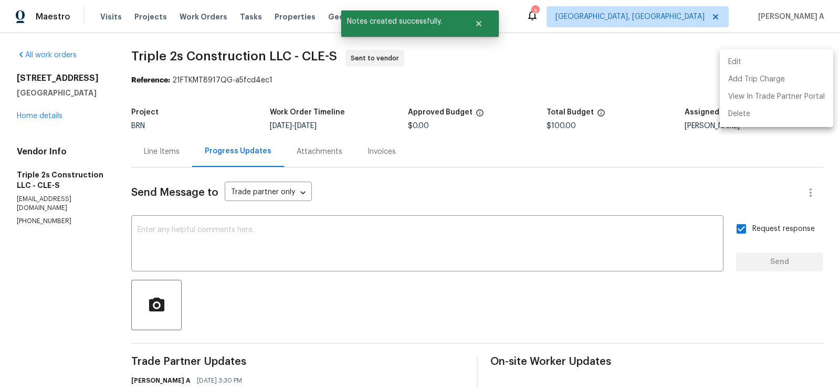
click at [797, 60] on li "Edit" at bounding box center [776, 62] width 113 height 17
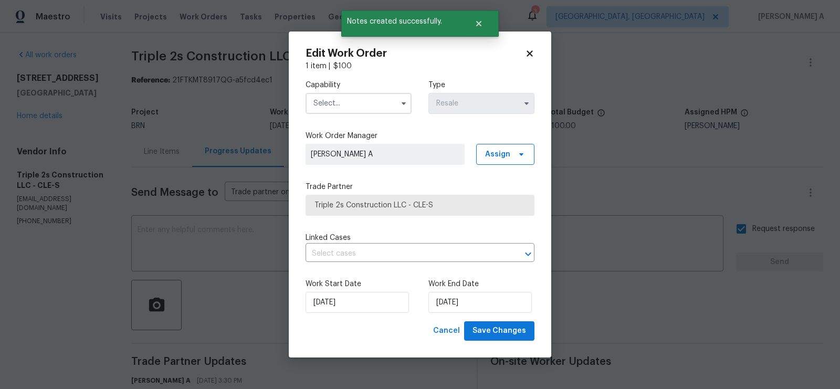
click at [361, 108] on input "text" at bounding box center [359, 103] width 106 height 21
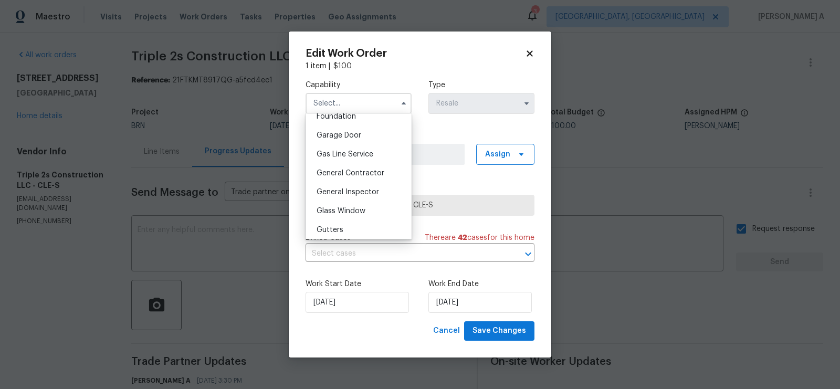
scroll to position [493, 0]
click at [356, 211] on div "Handyman" at bounding box center [358, 210] width 101 height 19
type input "Handyman"
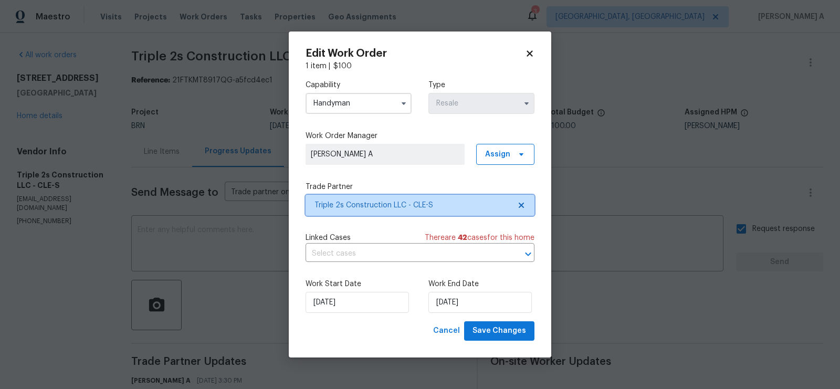
click at [527, 202] on span "Triple 2s Construction LLC - CLE-S" at bounding box center [420, 205] width 229 height 21
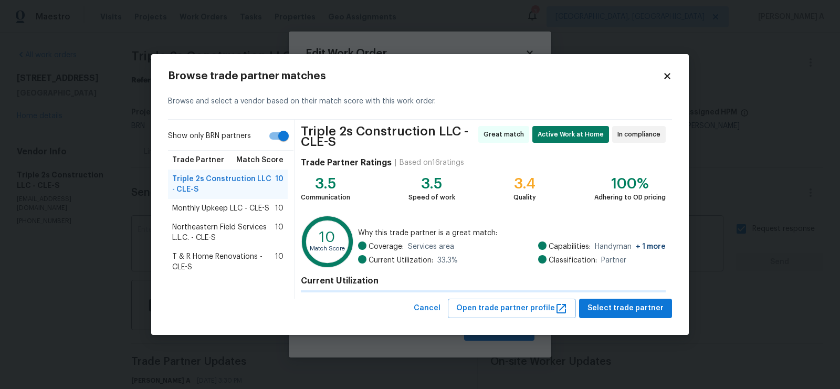
click at [476, 202] on div "Triple 2s Construction LLC - CLE-S Great match Active Work at Home In complianc…" at bounding box center [484, 209] width 378 height 179
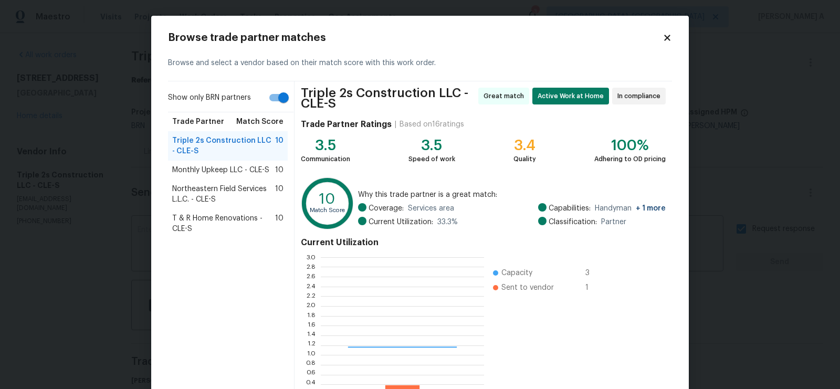
scroll to position [147, 163]
click at [236, 169] on span "Monthly Upkeep LLC - CLE-S" at bounding box center [220, 170] width 97 height 11
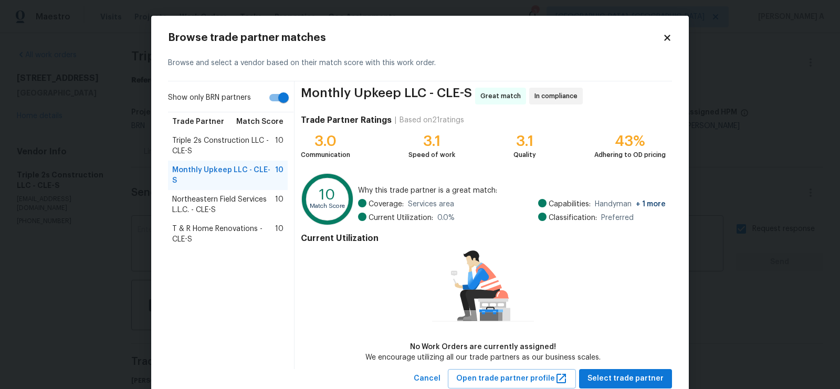
click at [272, 100] on input "Show only BRN partners" at bounding box center [284, 98] width 60 height 20
checkbox input "false"
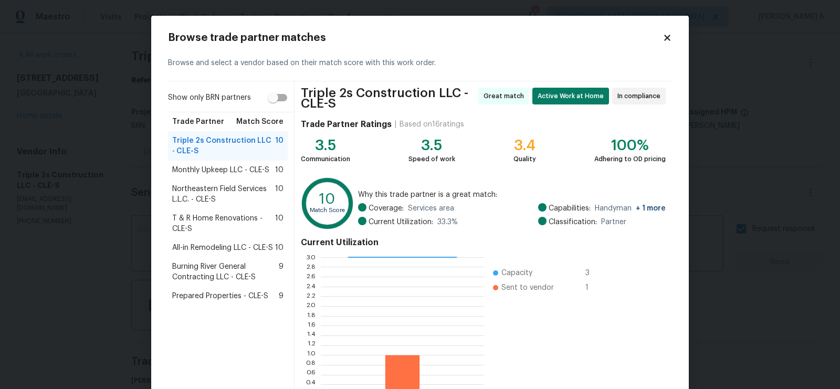
click at [220, 273] on span "Burning River General Contracting LLC - CLE-S" at bounding box center [225, 271] width 107 height 21
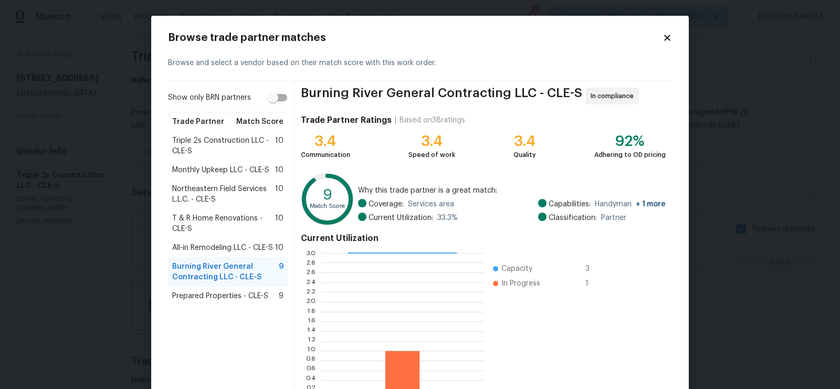
click at [211, 172] on span "Monthly Upkeep LLC - CLE-S" at bounding box center [220, 170] width 97 height 11
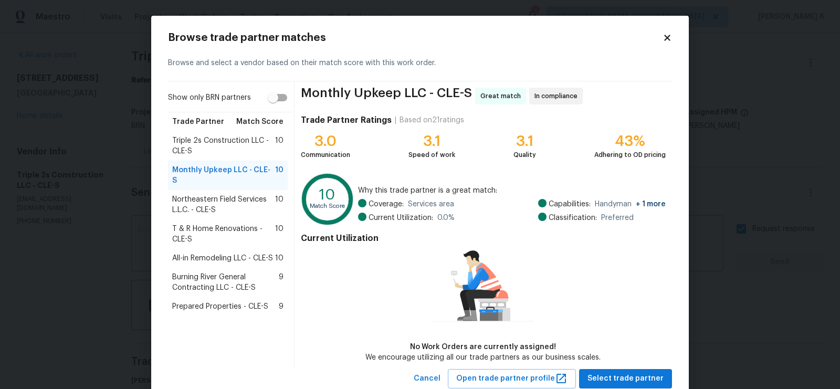
scroll to position [30, 0]
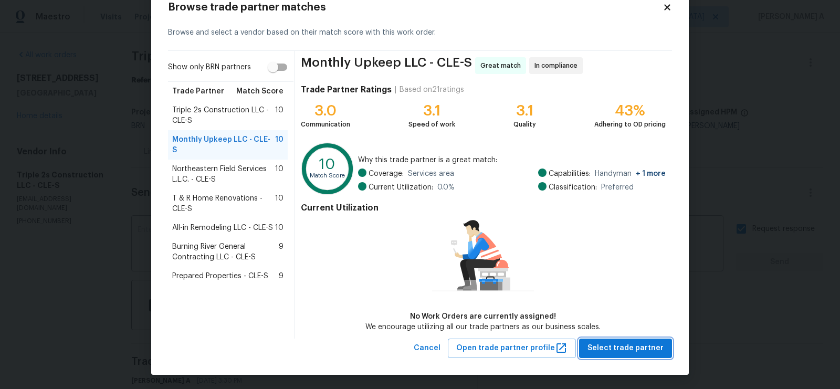
click at [633, 347] on span "Select trade partner" at bounding box center [626, 348] width 76 height 13
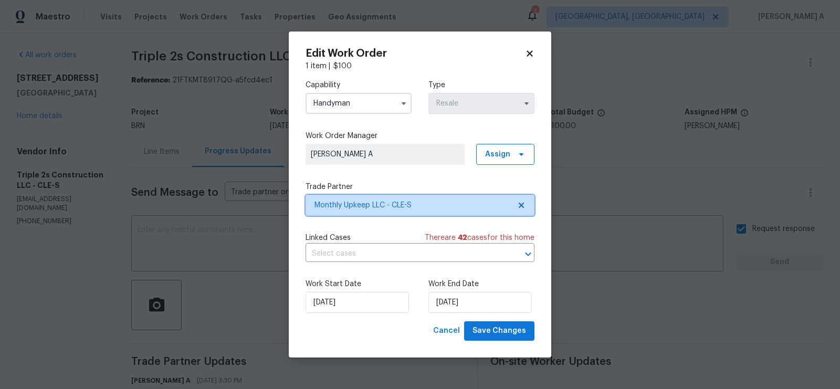
scroll to position [0, 0]
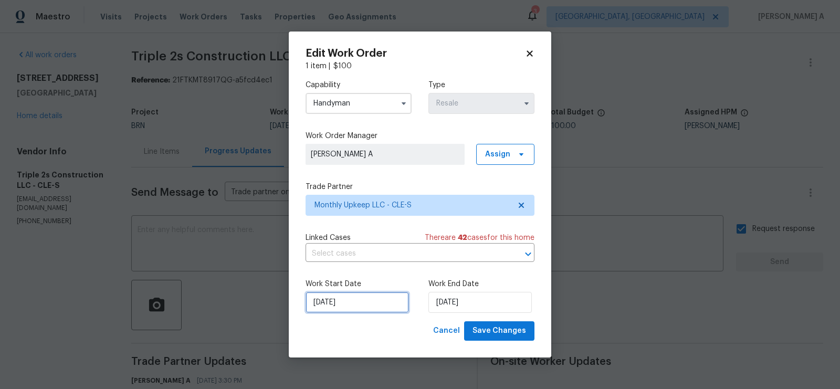
click at [357, 302] on input "[DATE]" at bounding box center [357, 302] width 103 height 21
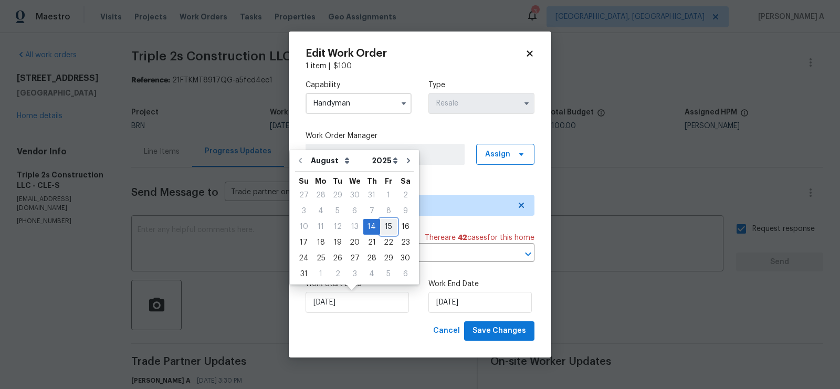
click at [389, 226] on div "15" at bounding box center [388, 226] width 17 height 15
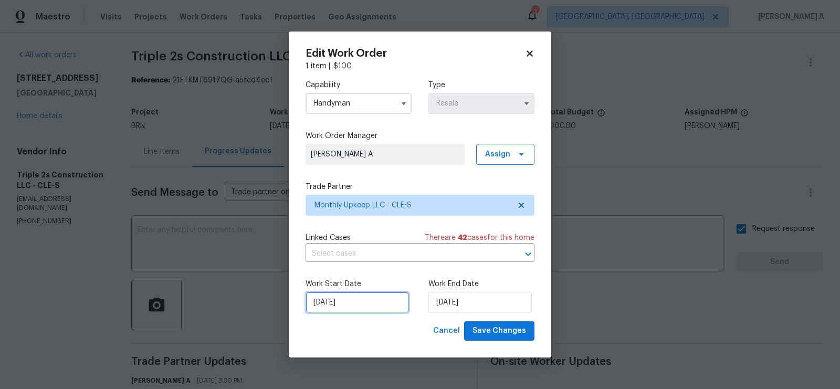
click at [377, 299] on input "[DATE]" at bounding box center [357, 302] width 103 height 21
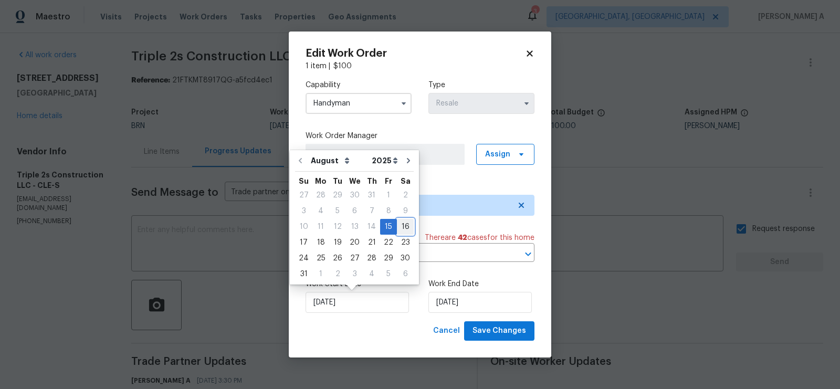
click at [400, 229] on div "16" at bounding box center [405, 226] width 17 height 15
type input "[DATE]"
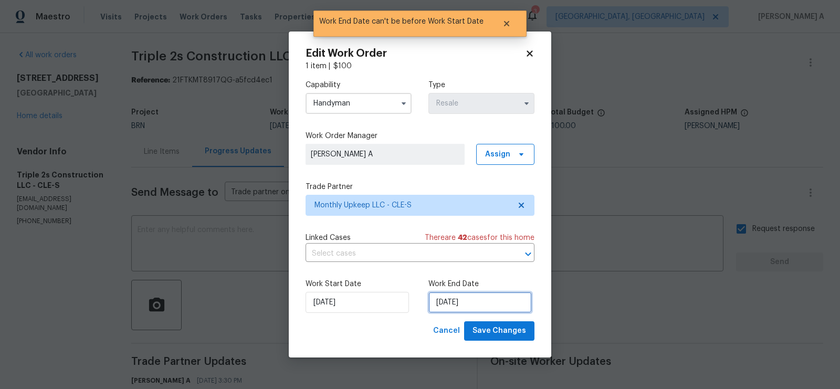
click at [453, 299] on input "8/16/2025" at bounding box center [479, 302] width 103 height 21
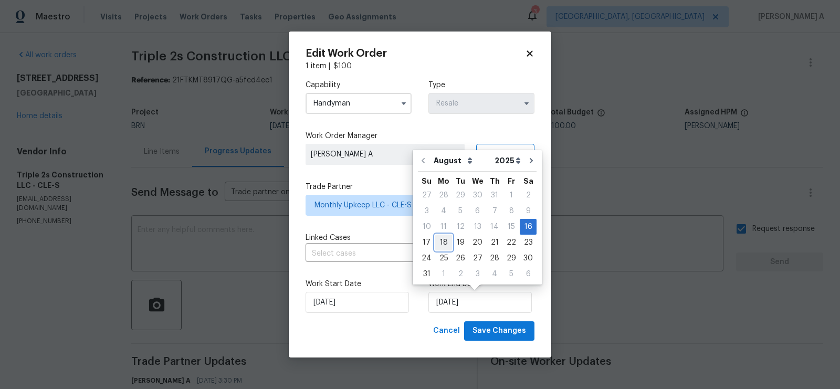
click at [440, 244] on div "18" at bounding box center [443, 242] width 17 height 15
type input "8/18/2025"
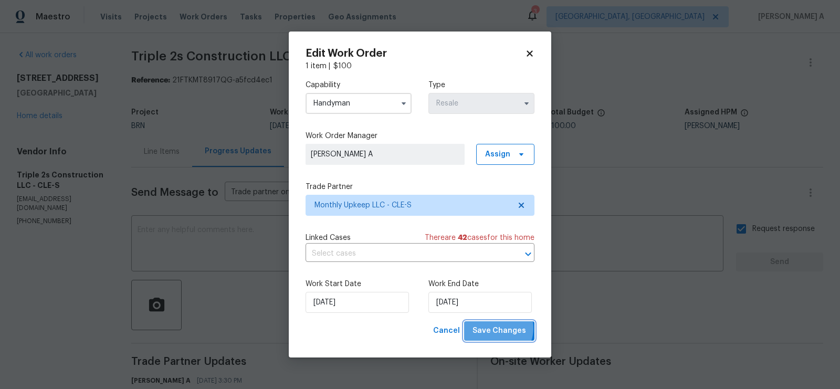
click at [498, 329] on span "Save Changes" at bounding box center [500, 330] width 54 height 13
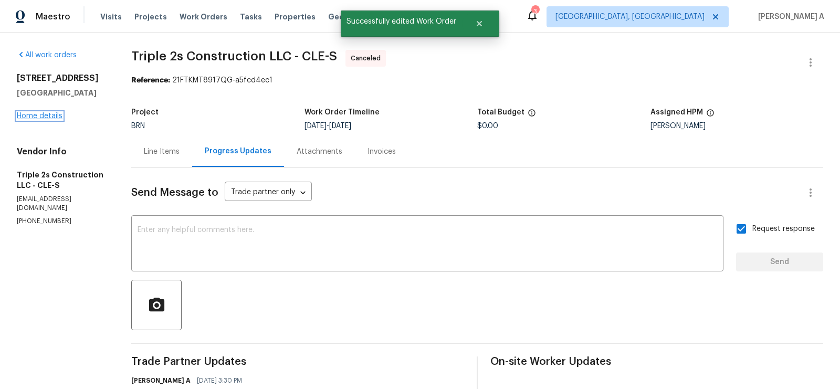
click at [54, 117] on link "Home details" at bounding box center [40, 115] width 46 height 7
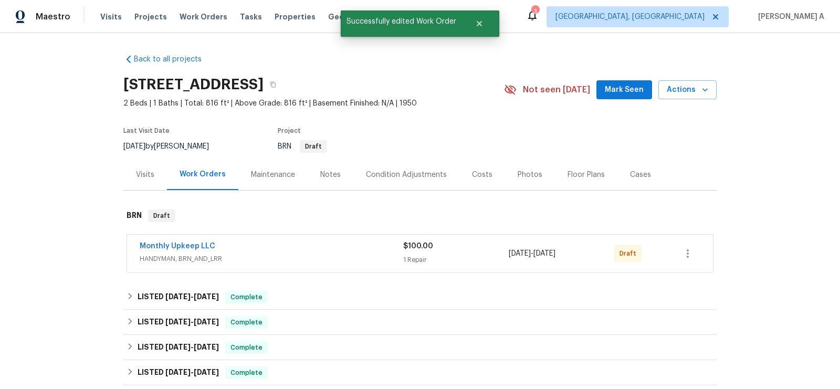
click at [189, 241] on span "Monthly Upkeep LLC" at bounding box center [178, 246] width 76 height 11
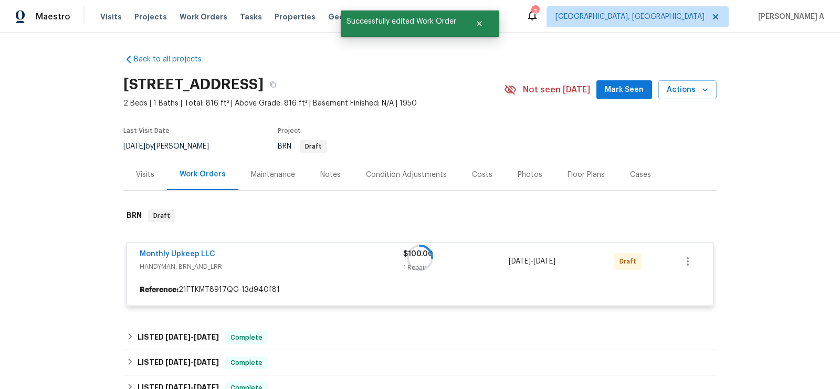
click at [190, 252] on div at bounding box center [419, 258] width 593 height 118
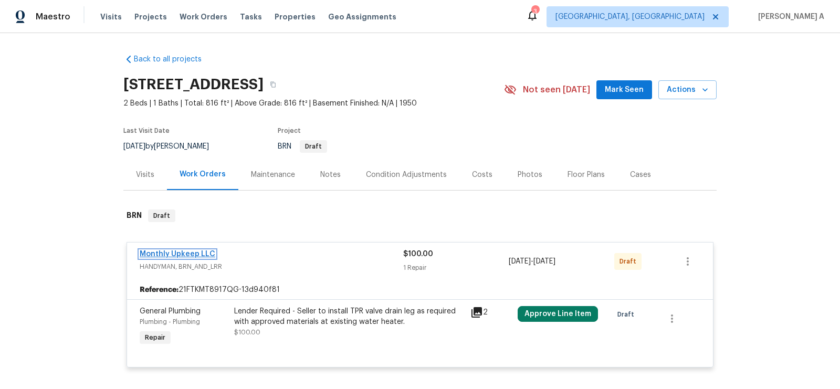
click at [191, 256] on link "Monthly Upkeep LLC" at bounding box center [178, 253] width 76 height 7
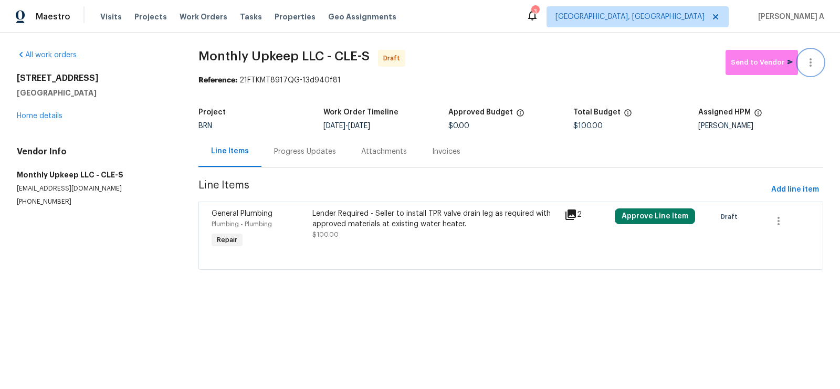
click at [813, 56] on icon "button" at bounding box center [810, 62] width 13 height 13
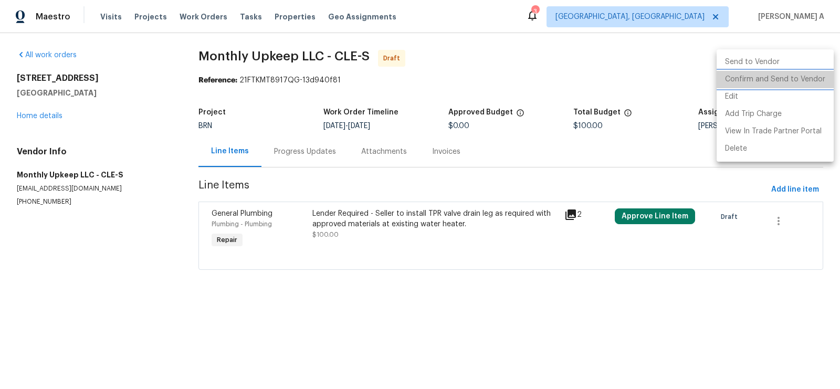
click at [805, 79] on li "Confirm and Send to Vendor" at bounding box center [775, 79] width 117 height 17
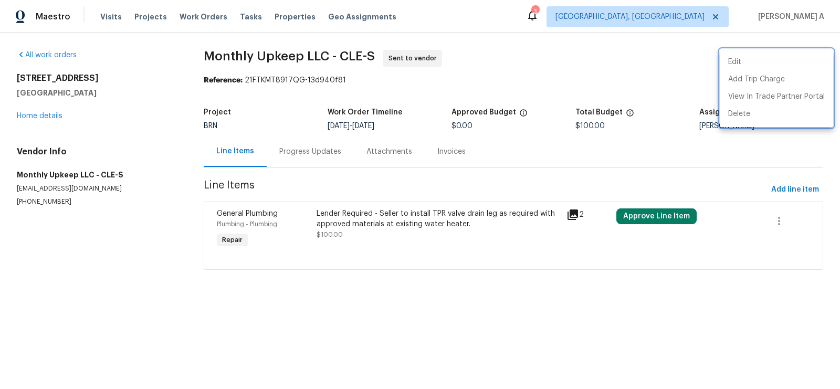
click at [302, 162] on div at bounding box center [420, 194] width 840 height 389
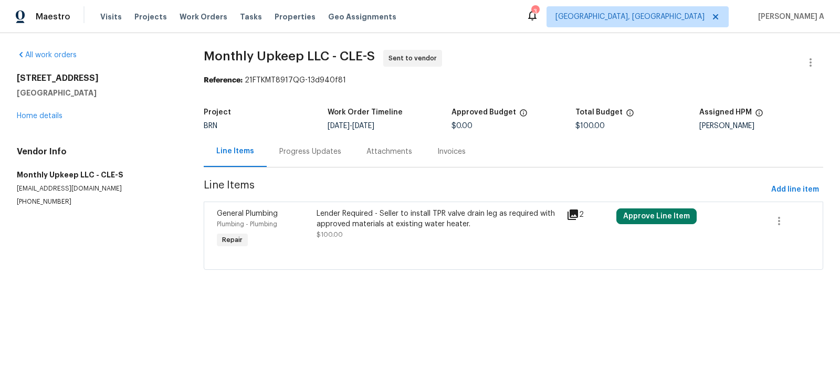
click at [311, 145] on div "Progress Updates" at bounding box center [310, 151] width 87 height 31
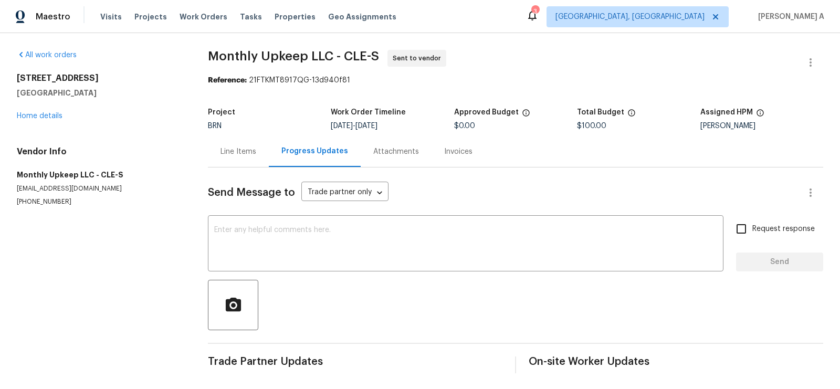
click at [223, 152] on div "Line Items" at bounding box center [239, 151] width 36 height 11
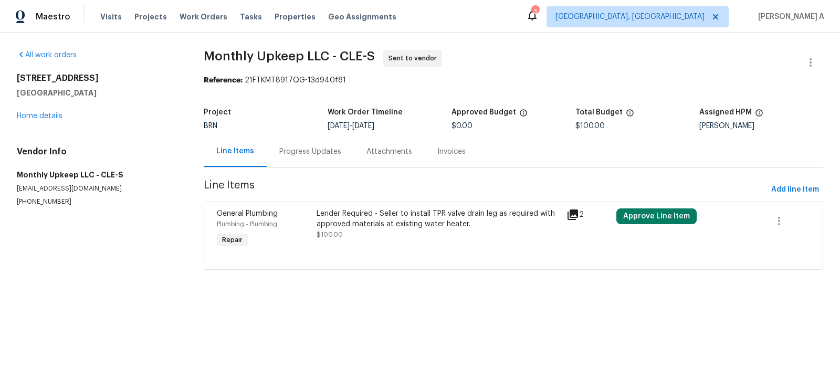
click at [465, 226] on div "Lender Required - Seller to install TPR valve drain leg as required with approv…" at bounding box center [439, 218] width 244 height 21
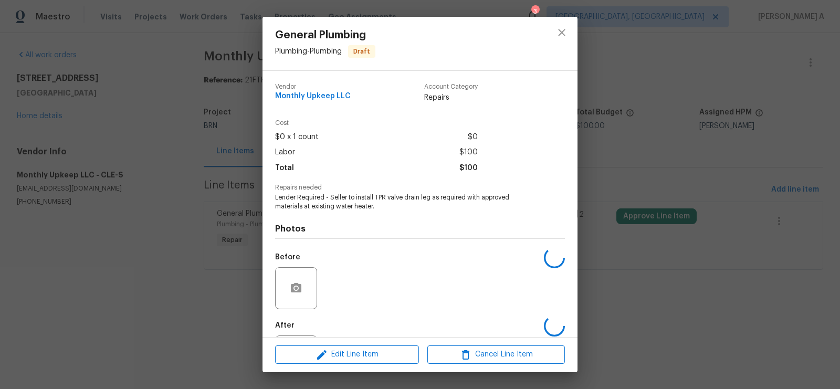
scroll to position [50, 0]
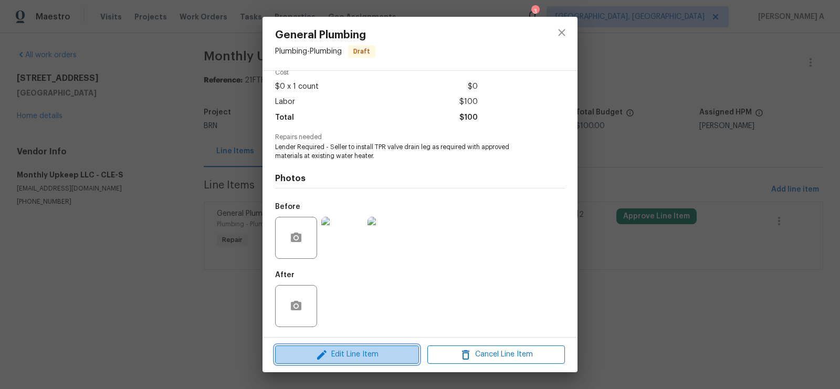
click at [389, 348] on button "Edit Line Item" at bounding box center [347, 355] width 144 height 18
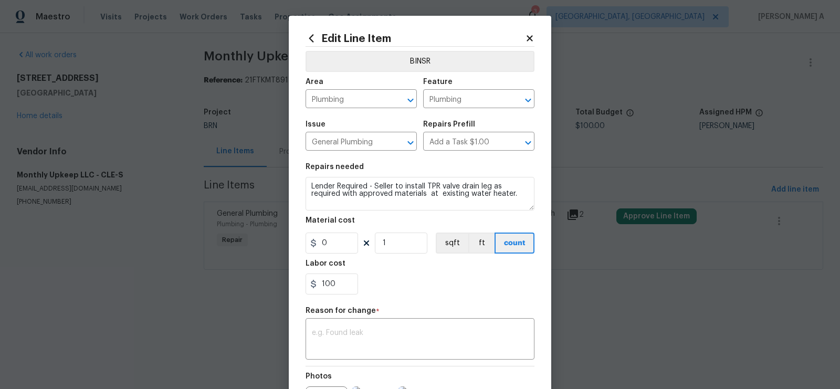
click at [531, 35] on icon at bounding box center [529, 38] width 9 height 9
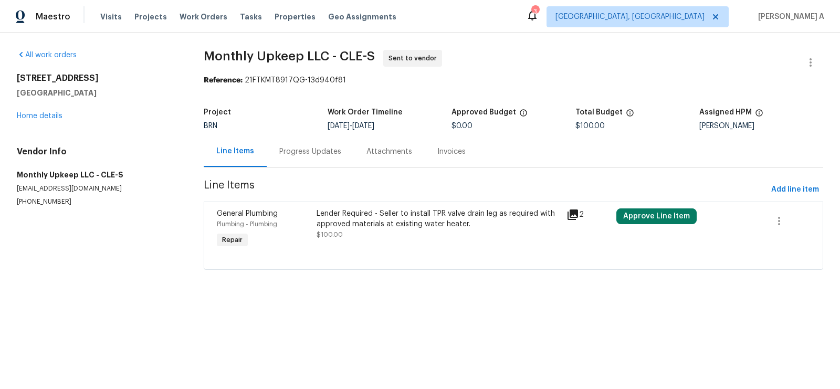
click at [323, 141] on div "Progress Updates" at bounding box center [310, 151] width 87 height 31
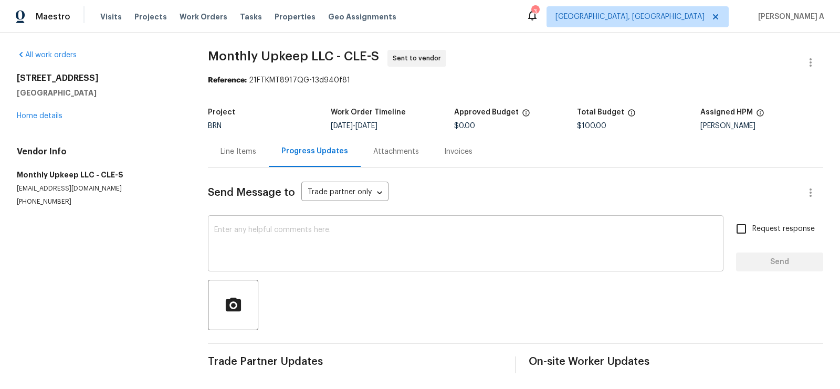
click at [236, 248] on textarea at bounding box center [465, 244] width 503 height 37
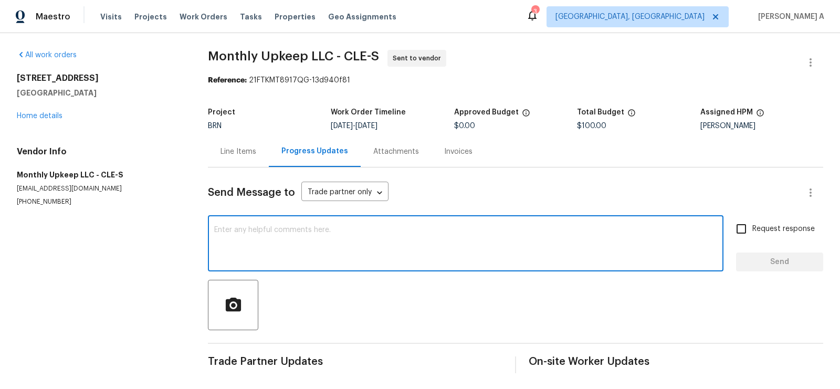
paste textarea "Hi, I'm Akshay from Opendoor. Just wanted to check if you received the workorde…"
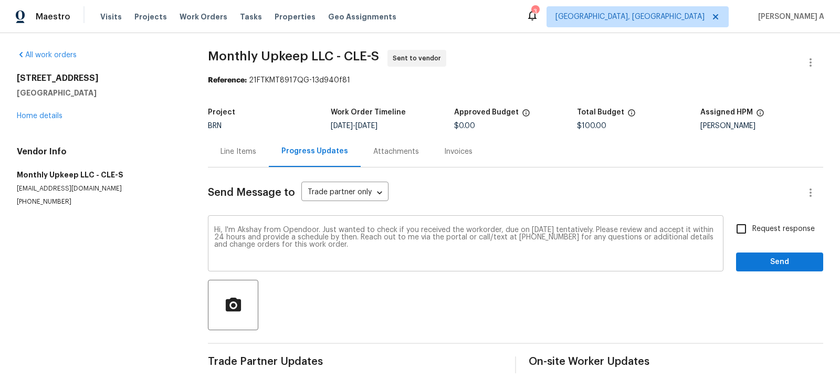
click at [544, 225] on div "Hi, I'm Akshay from Opendoor. Just wanted to check if you received the workorde…" at bounding box center [466, 245] width 516 height 54
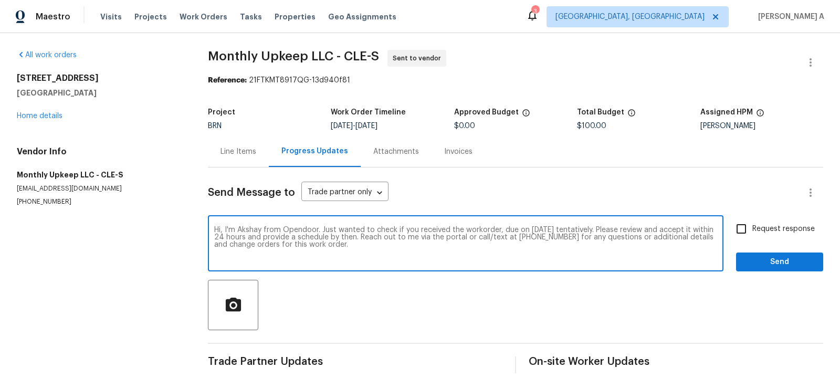
click at [544, 228] on textarea "Hi, I'm Akshay from Opendoor. Just wanted to check if you received the workorde…" at bounding box center [465, 244] width 503 height 37
type textarea "Hi, I'm Akshay from Opendoor. Just wanted to check if you received the workorde…"
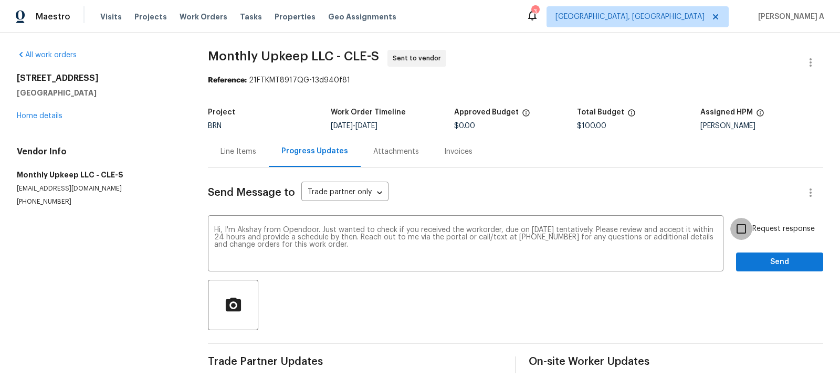
click at [736, 233] on input "Request response" at bounding box center [741, 229] width 22 height 22
checkbox input "true"
click at [774, 270] on button "Send" at bounding box center [779, 262] width 87 height 19
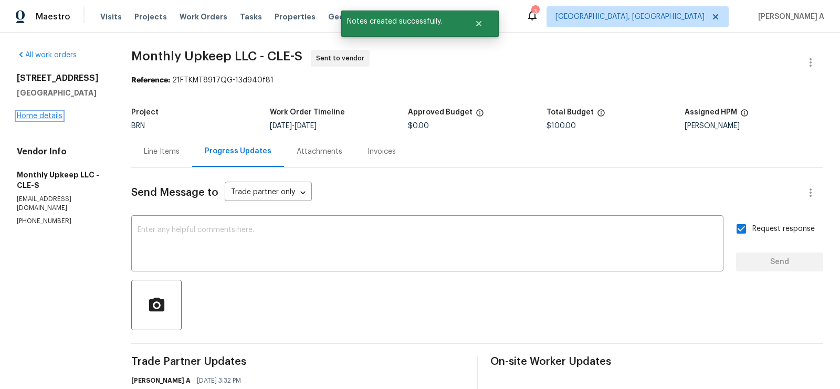
click at [55, 114] on link "Home details" at bounding box center [40, 115] width 46 height 7
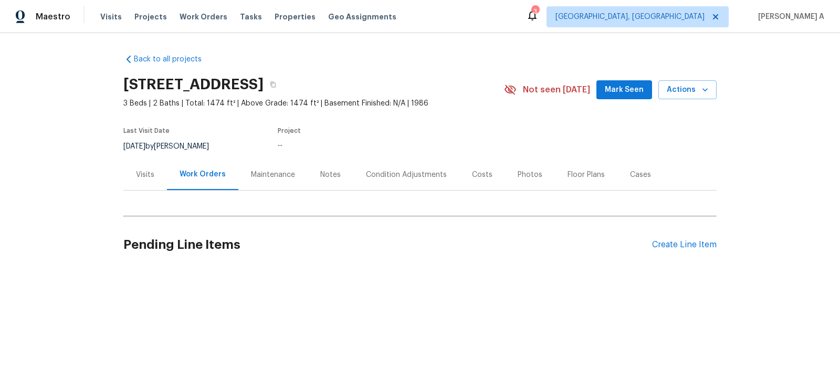
click at [471, 54] on div "Back to all projects [STREET_ADDRESS] 3 Beds | 2 Baths | Total: 1474 ft² | Abov…" at bounding box center [419, 162] width 593 height 232
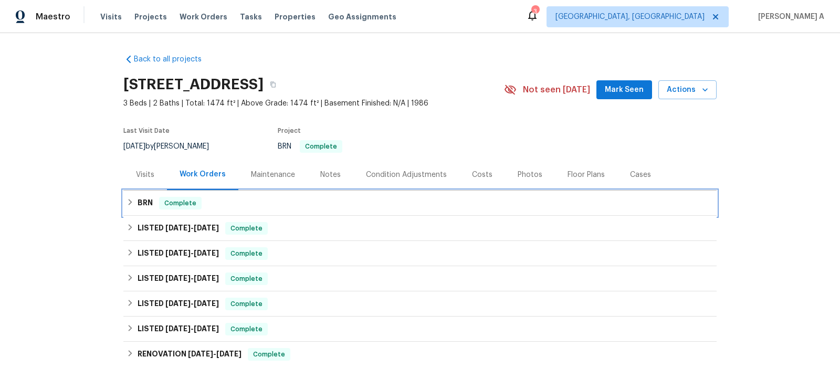
click at [211, 198] on div "BRN Complete" at bounding box center [420, 203] width 587 height 13
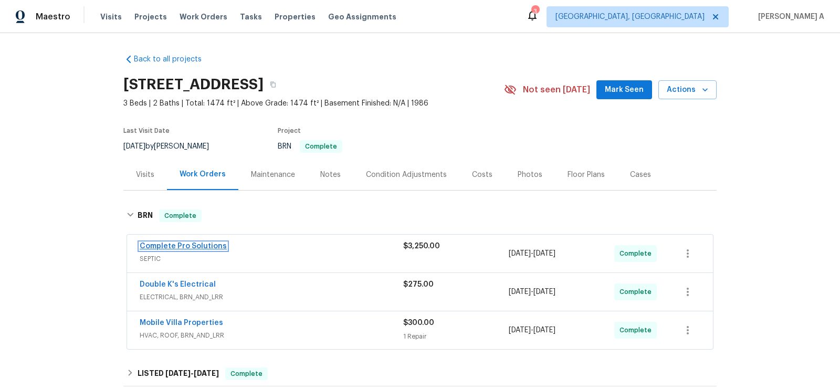
click at [186, 246] on link "Complete Pro Solutions" at bounding box center [183, 246] width 87 height 7
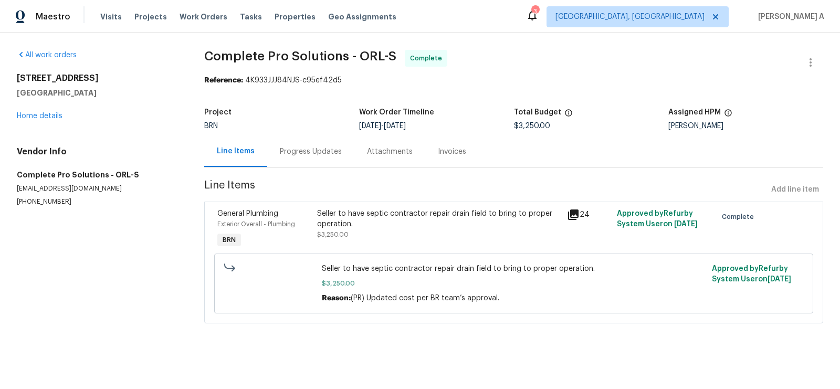
click at [438, 146] on div "Invoices" at bounding box center [452, 151] width 28 height 11
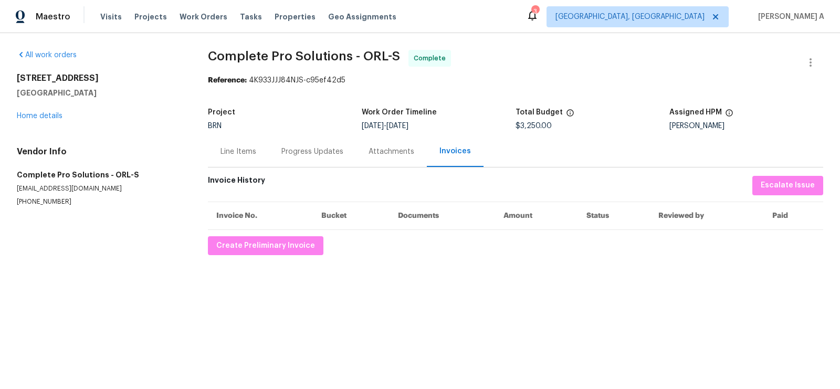
click at [43, 206] on p "[PHONE_NUMBER]" at bounding box center [100, 201] width 166 height 9
copy p "[PHONE_NUMBER]"
click at [26, 206] on section "All work orders [STREET_ADDRESS] Home details Vendor Info Complete Pro Solution…" at bounding box center [100, 152] width 166 height 205
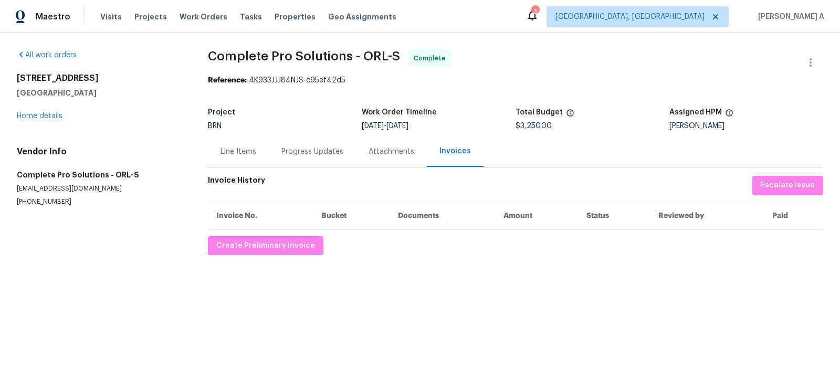
click at [26, 206] on section "All work orders [STREET_ADDRESS] Home details Vendor Info Complete Pro Solution…" at bounding box center [100, 152] width 166 height 205
copy p "[PHONE_NUMBER]"
drag, startPoint x: 13, startPoint y: 73, endPoint x: 117, endPoint y: 74, distance: 104.0
click at [117, 74] on div "All work orders [STREET_ADDRESS] Home details Vendor Info Complete Pro Solution…" at bounding box center [420, 152] width 840 height 239
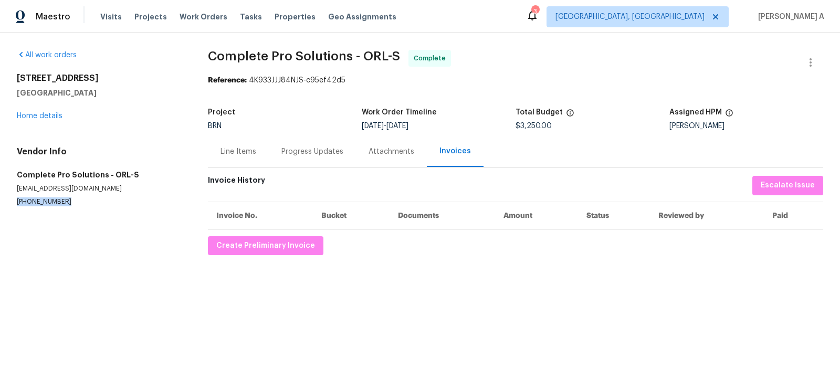
copy h2 "[STREET_ADDRESS]"
click at [48, 118] on link "Home details" at bounding box center [40, 115] width 46 height 7
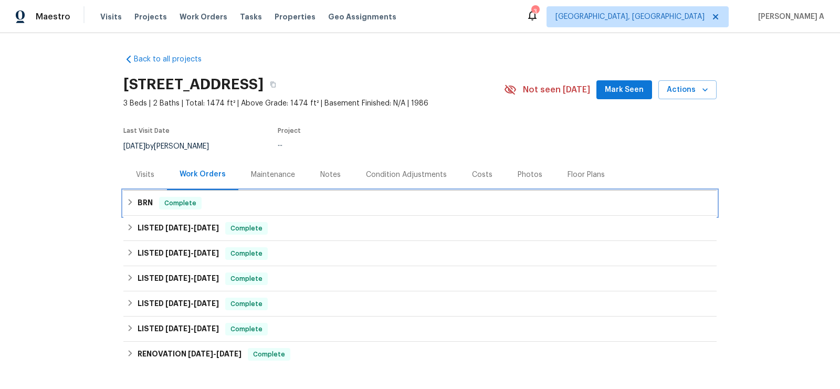
click at [229, 206] on div "BRN Complete" at bounding box center [420, 203] width 587 height 13
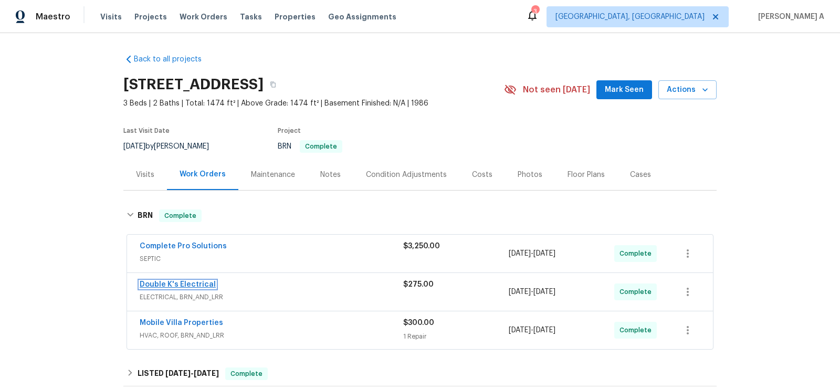
click at [174, 283] on link "Double K's Electrical" at bounding box center [178, 284] width 76 height 7
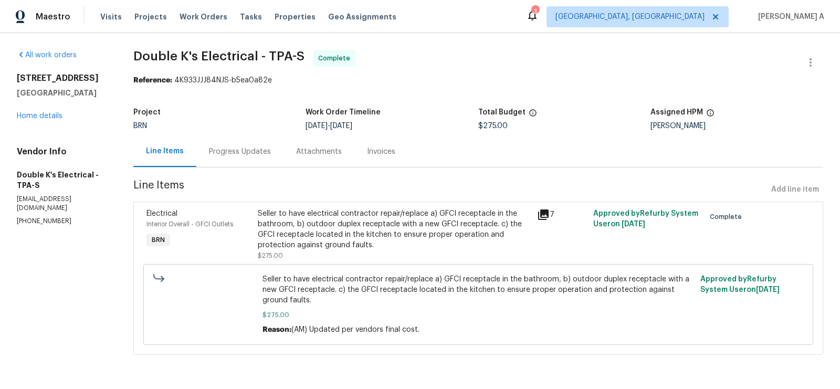
click at [369, 142] on div "Invoices" at bounding box center [381, 151] width 54 height 31
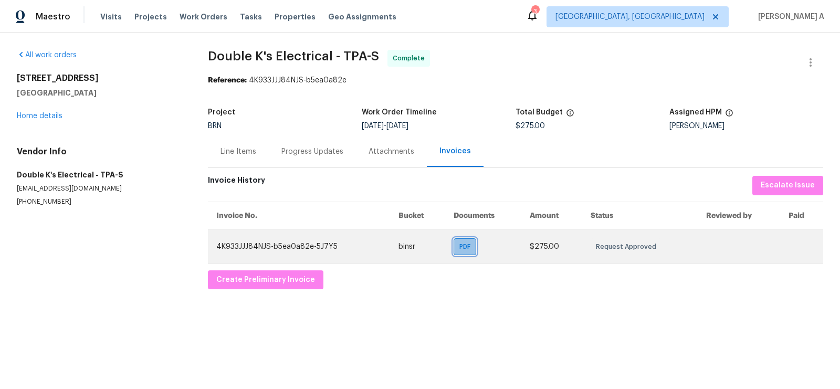
click at [466, 252] on div "PDF" at bounding box center [465, 246] width 23 height 17
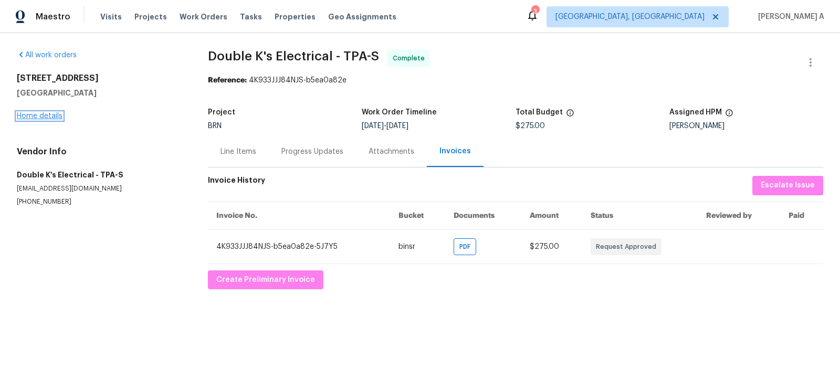
click at [55, 116] on link "Home details" at bounding box center [40, 115] width 46 height 7
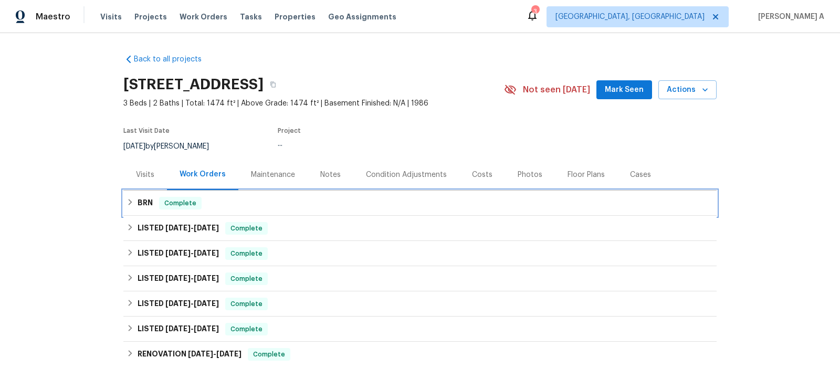
click at [204, 203] on div "BRN Complete" at bounding box center [420, 203] width 587 height 13
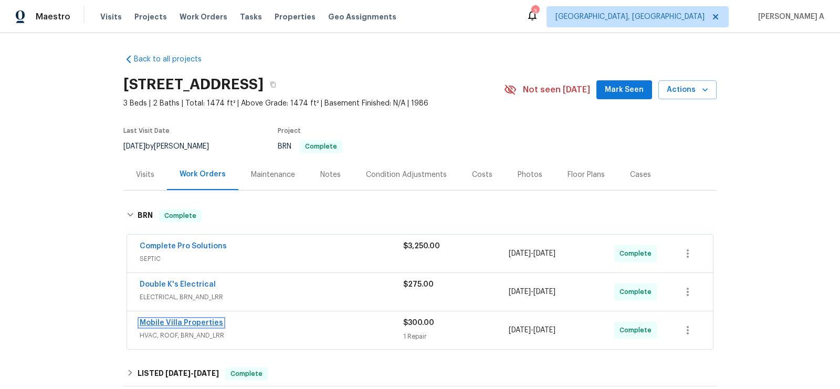
click at [171, 319] on link "Mobile Villa Properties" at bounding box center [181, 322] width 83 height 7
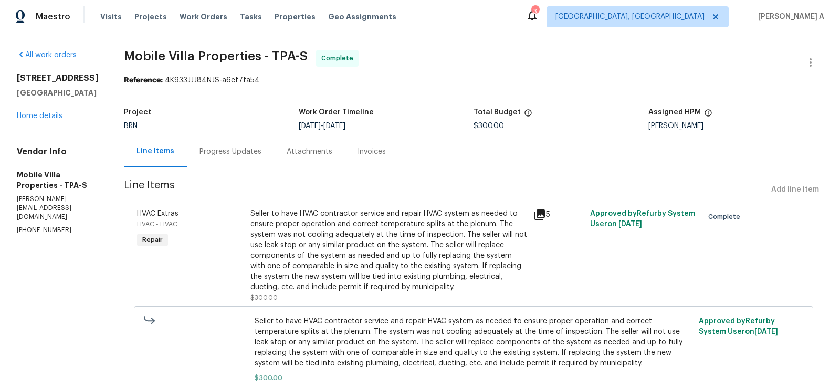
click at [367, 147] on div "Line Items Progress Updates Attachments Invoices" at bounding box center [473, 152] width 699 height 32
click at [358, 149] on div "Invoices" at bounding box center [372, 151] width 28 height 11
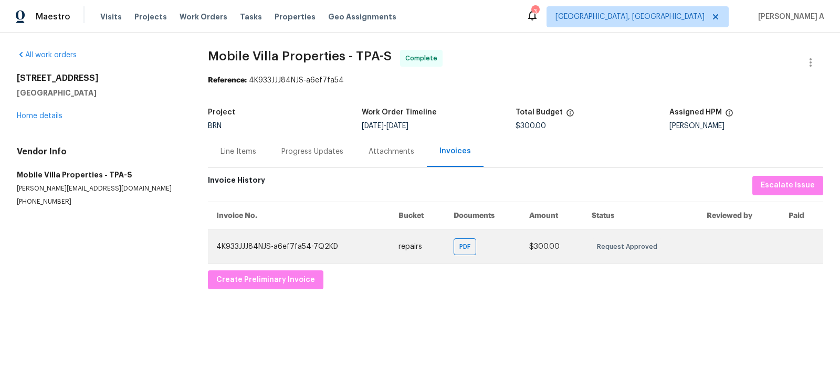
click at [449, 249] on td "PDF" at bounding box center [483, 246] width 76 height 34
click at [467, 245] on span "PDF" at bounding box center [466, 247] width 15 height 11
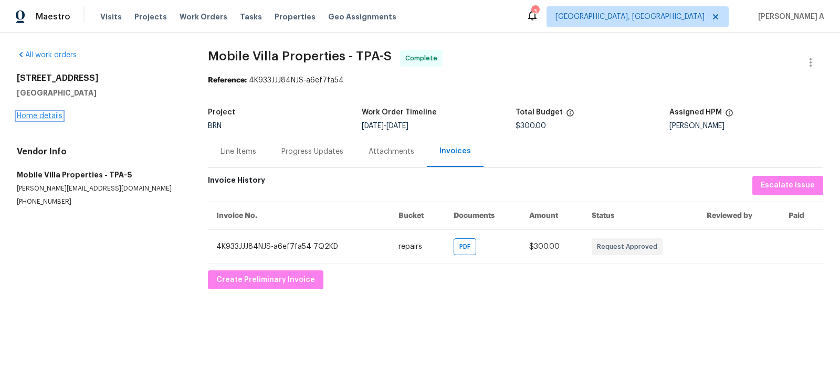
click at [38, 118] on link "Home details" at bounding box center [40, 115] width 46 height 7
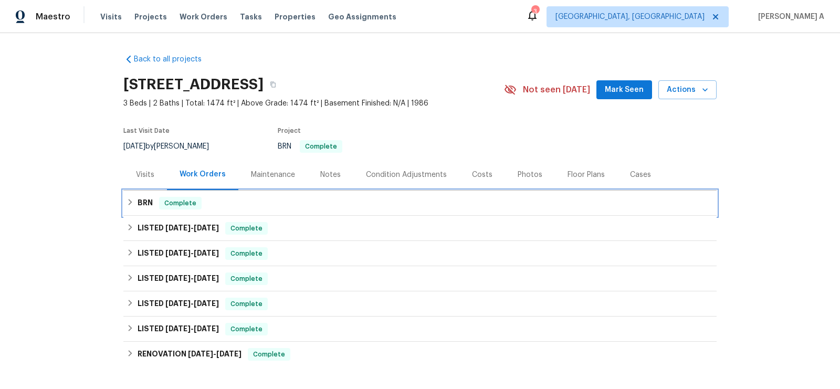
click at [172, 203] on span "Complete" at bounding box center [180, 203] width 40 height 11
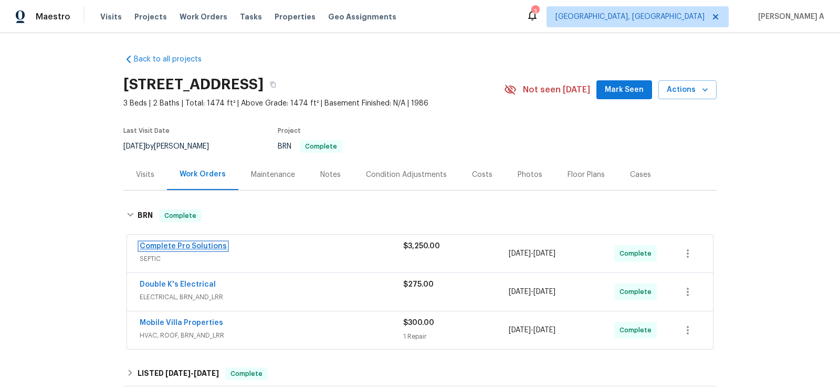
click at [184, 244] on link "Complete Pro Solutions" at bounding box center [183, 246] width 87 height 7
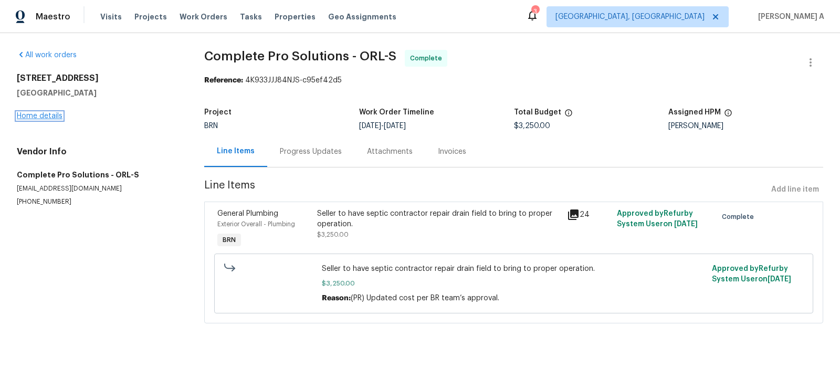
click at [51, 113] on link "Home details" at bounding box center [40, 115] width 46 height 7
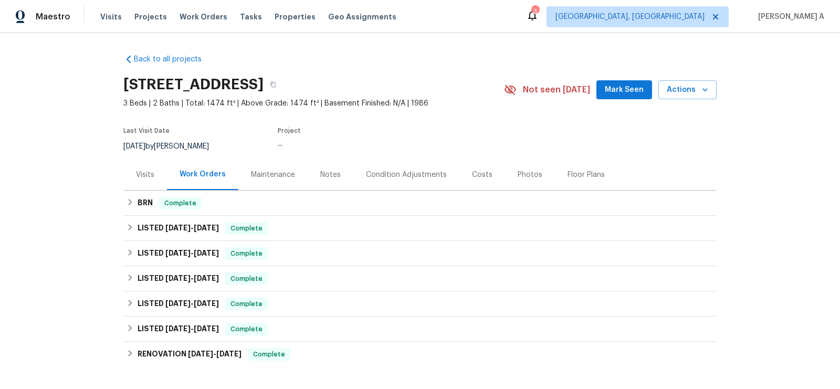
scroll to position [138, 0]
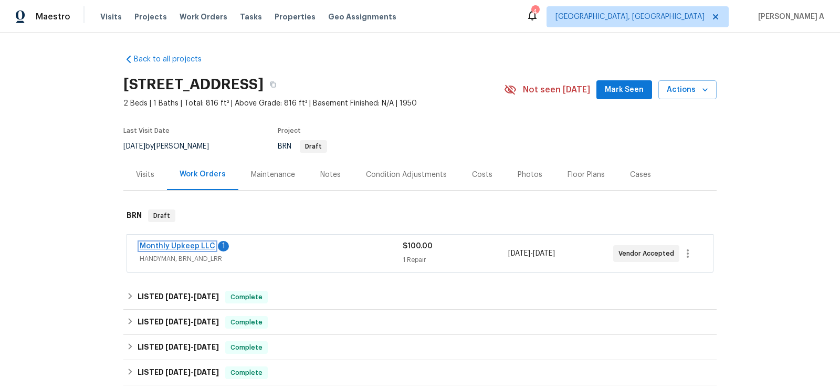
click at [194, 243] on link "Monthly Upkeep LLC" at bounding box center [178, 246] width 76 height 7
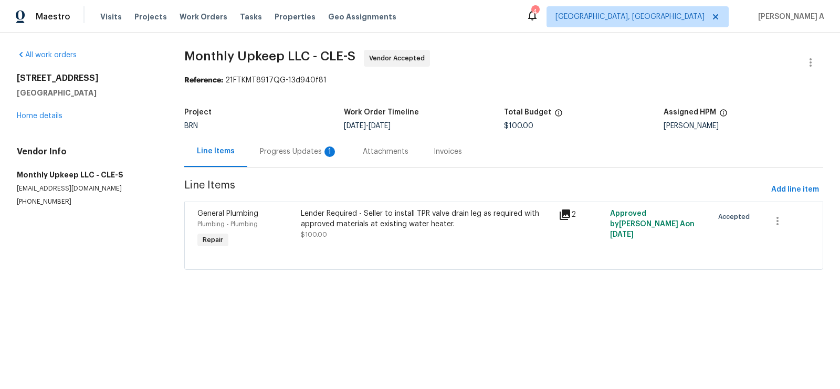
click at [298, 152] on div "Progress Updates 1" at bounding box center [299, 151] width 78 height 11
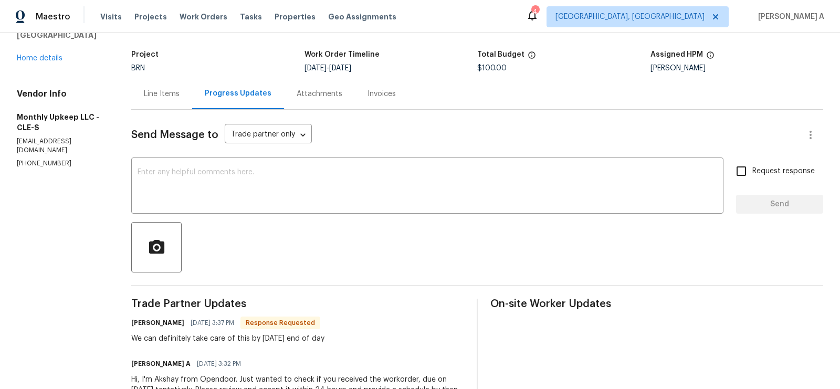
scroll to position [35, 0]
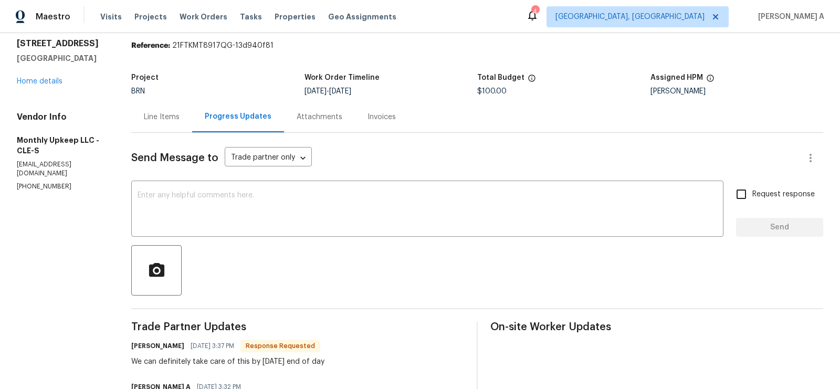
click at [146, 119] on div "Line Items" at bounding box center [162, 117] width 36 height 11
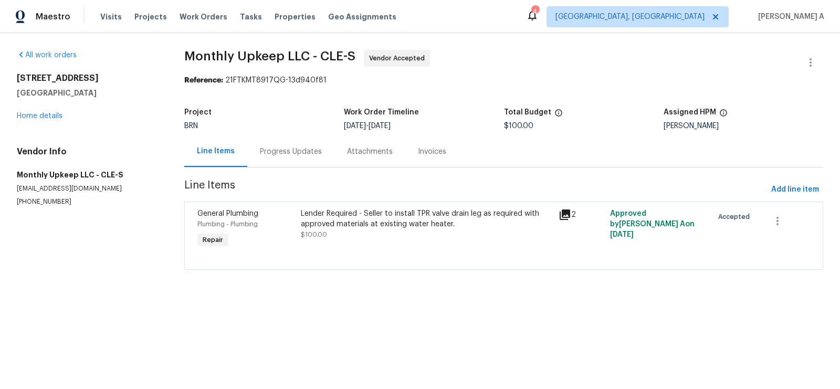
click at [311, 212] on div "Lender Required - Seller to install TPR valve drain leg as required with approv…" at bounding box center [427, 218] width 252 height 21
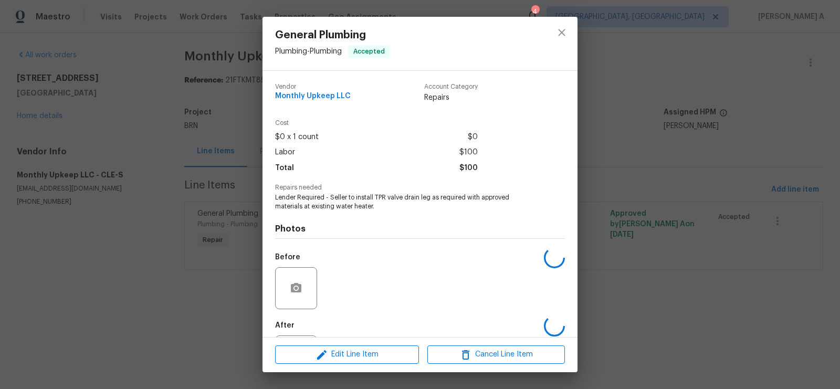
scroll to position [50, 0]
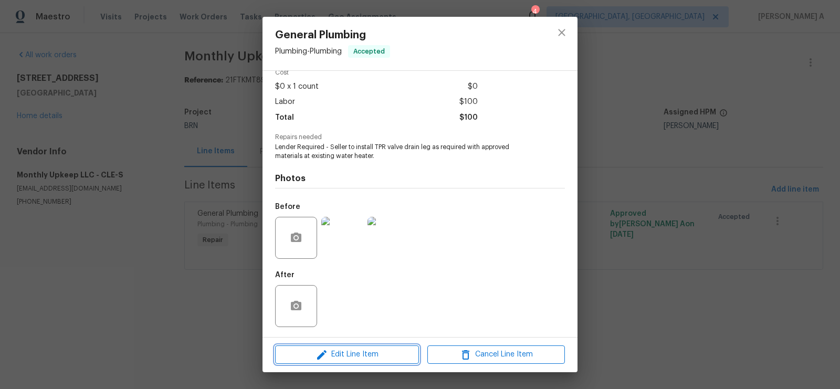
click at [349, 349] on span "Edit Line Item" at bounding box center [347, 354] width 138 height 13
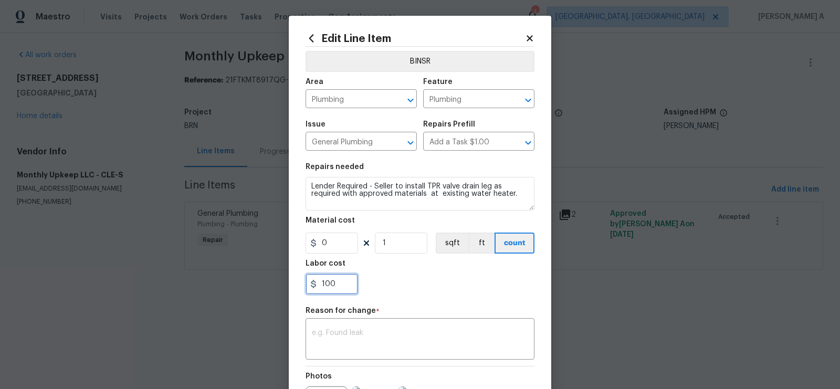
drag, startPoint x: 342, startPoint y: 287, endPoint x: 298, endPoint y: 287, distance: 44.1
click at [298, 287] on div "Edit Line Item BINSR Area Plumbing ​ Feature Plumbing ​ Issue General Plumbing …" at bounding box center [420, 259] width 263 height 486
paste input "95"
type input "195"
click at [375, 326] on div "x ​" at bounding box center [420, 340] width 229 height 39
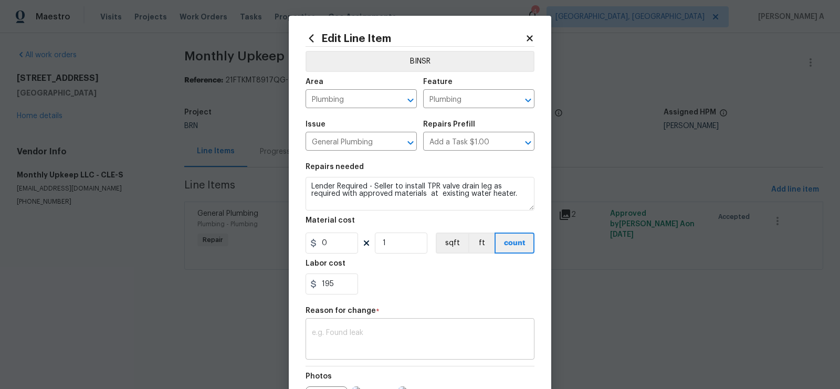
click at [363, 348] on textarea at bounding box center [420, 340] width 216 height 22
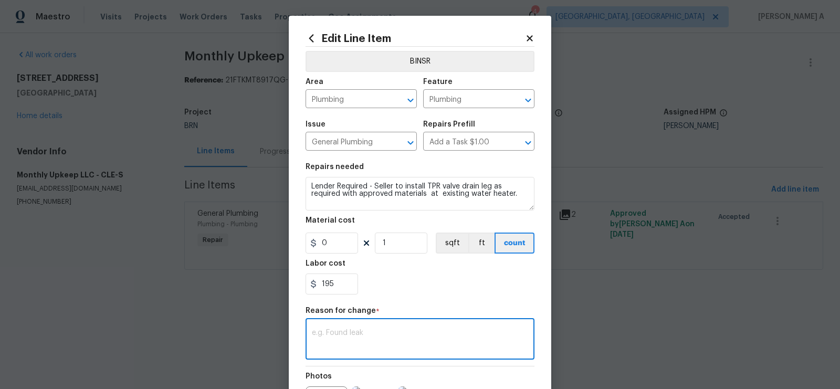
click at [363, 348] on textarea at bounding box center [420, 340] width 216 height 22
paste textarea "(AK) Updated per vendors final cost."
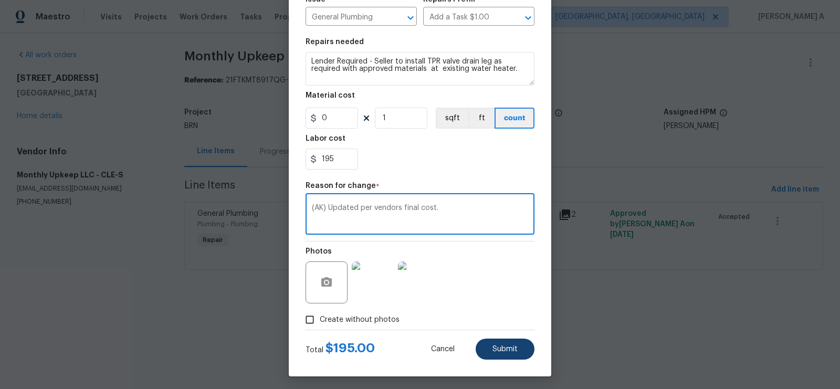
type textarea "(AK) Updated per vendors final cost."
click at [511, 355] on button "Submit" at bounding box center [505, 349] width 59 height 21
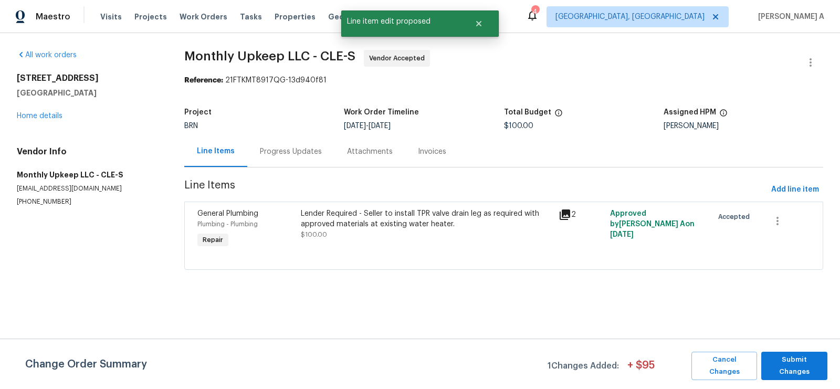
scroll to position [0, 0]
click at [789, 354] on button "Submit Changes" at bounding box center [794, 366] width 66 height 28
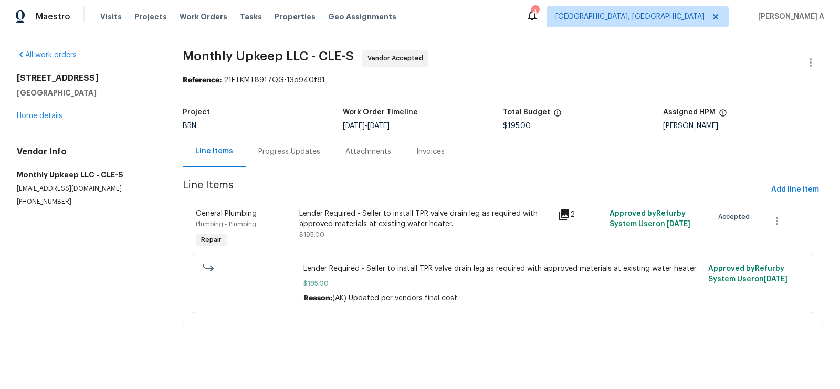
click at [283, 146] on div "Progress Updates" at bounding box center [289, 151] width 62 height 11
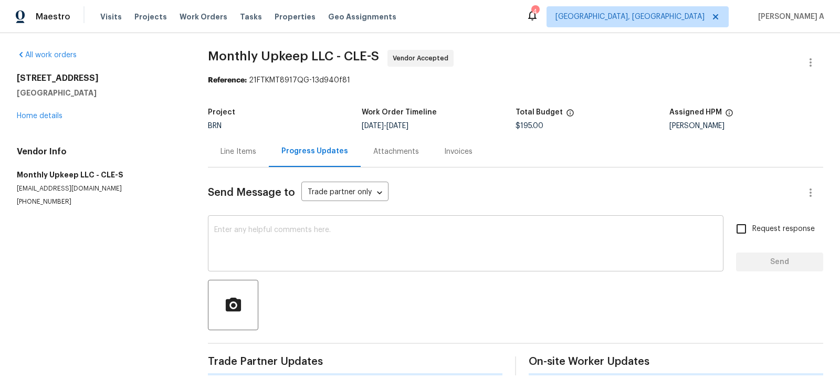
click at [327, 239] on textarea at bounding box center [465, 244] width 503 height 37
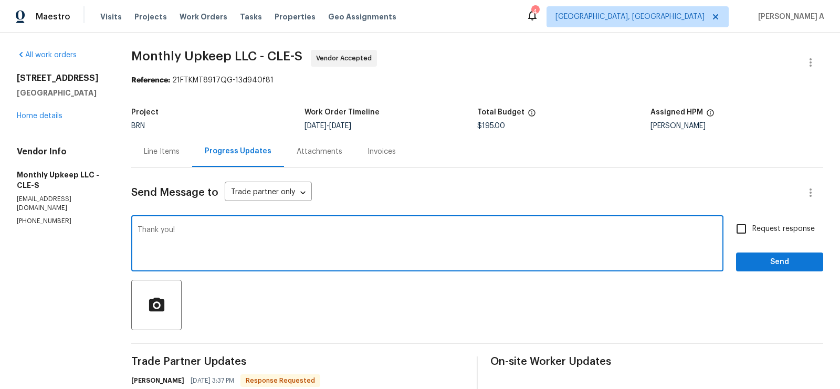
type textarea "Thank you!"
click at [747, 234] on input "Request response" at bounding box center [741, 229] width 22 height 22
checkbox input "true"
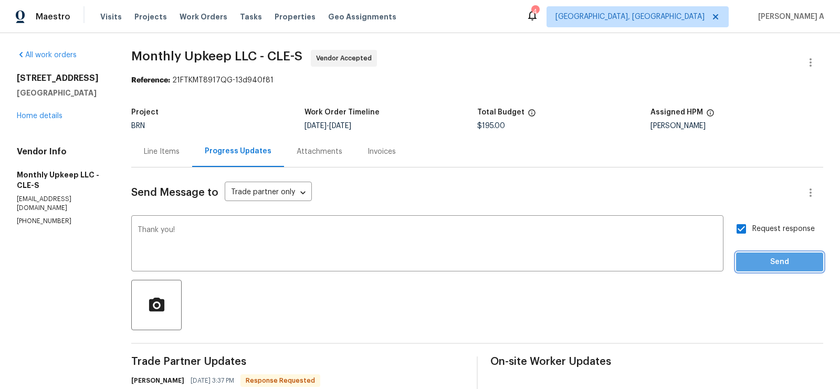
click at [767, 253] on button "Send" at bounding box center [779, 262] width 87 height 19
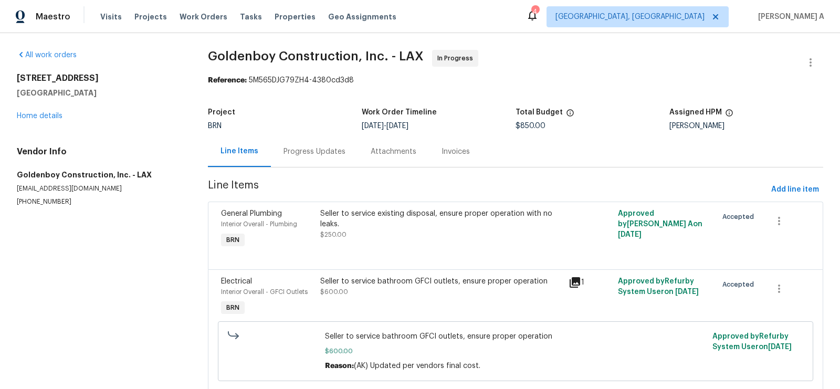
click at [300, 154] on div "Progress Updates" at bounding box center [315, 151] width 62 height 11
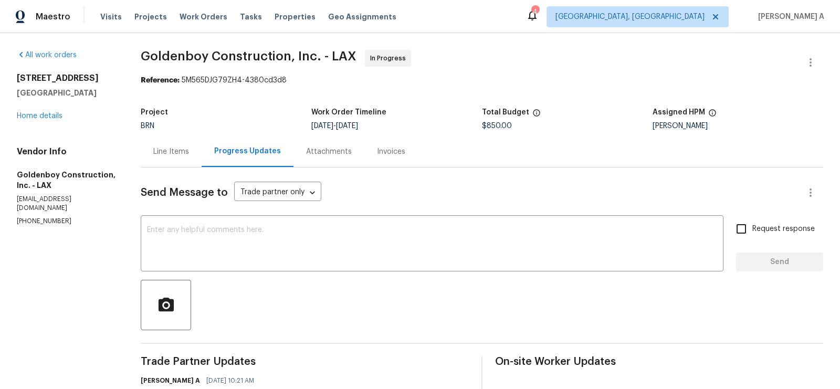
click at [179, 154] on div "Line Items" at bounding box center [171, 151] width 36 height 11
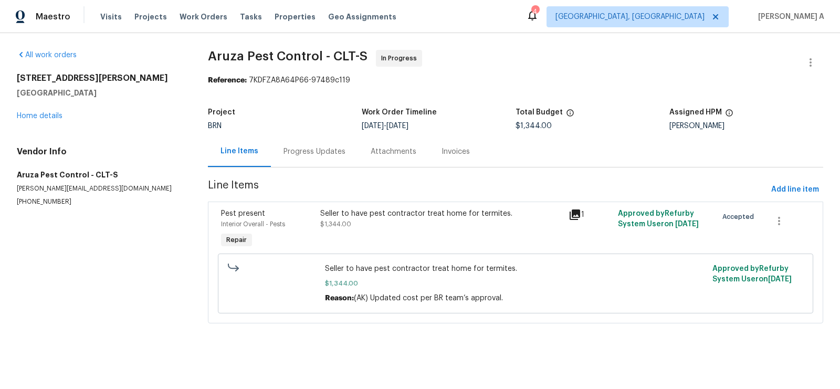
click at [305, 162] on div "Progress Updates" at bounding box center [314, 151] width 87 height 31
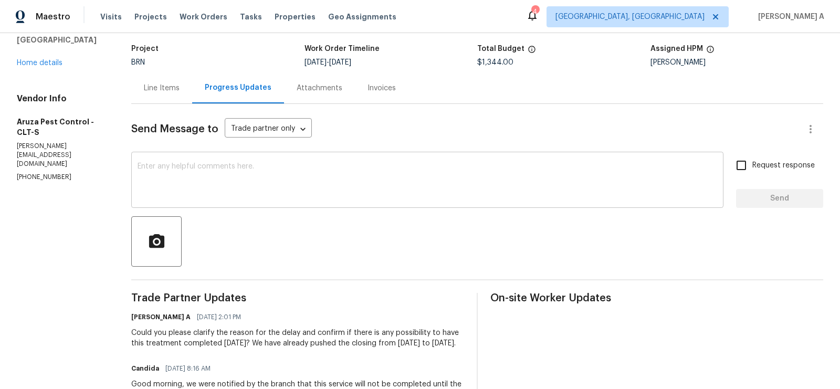
scroll to position [76, 0]
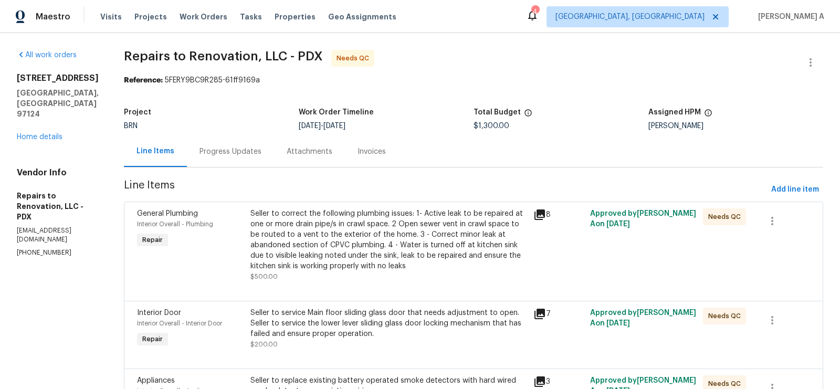
click at [242, 146] on div "Progress Updates" at bounding box center [231, 151] width 62 height 11
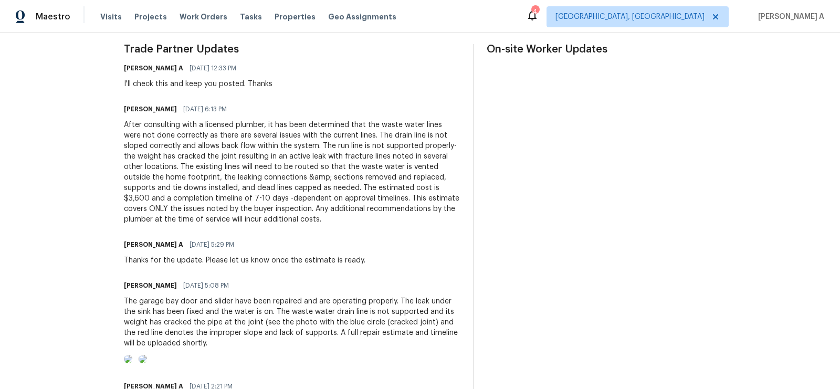
scroll to position [313, 0]
copy div "3,600"
drag, startPoint x: 140, startPoint y: 197, endPoint x: 163, endPoint y: 198, distance: 22.6
click at [163, 198] on div "After consulting with a licensed plumber, it has been determined that the waste…" at bounding box center [292, 171] width 337 height 105
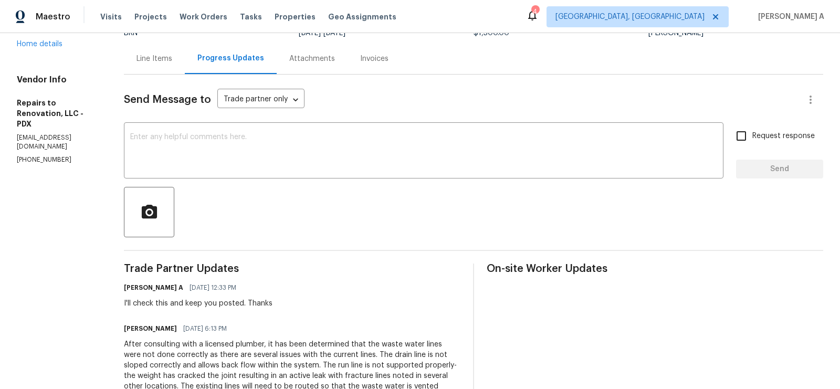
scroll to position [51, 0]
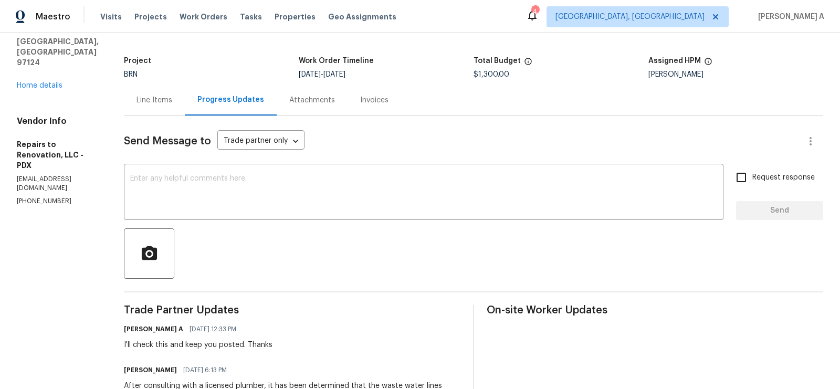
click at [165, 91] on div "Line Items" at bounding box center [154, 100] width 61 height 31
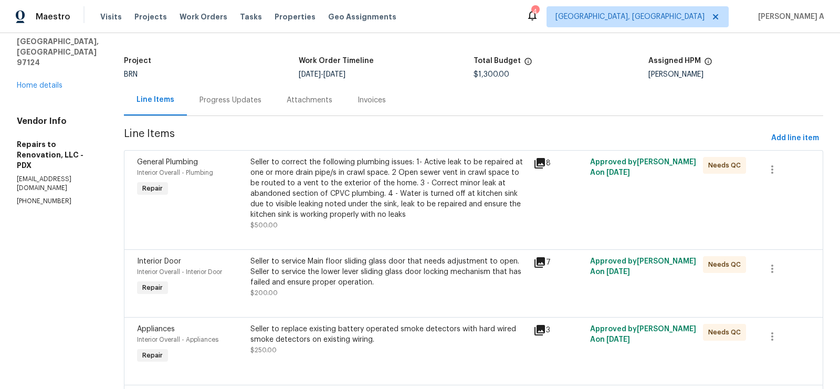
click at [338, 184] on div "Seller to correct the following plumbing issues: 1- Active leak to be repaired …" at bounding box center [388, 188] width 277 height 63
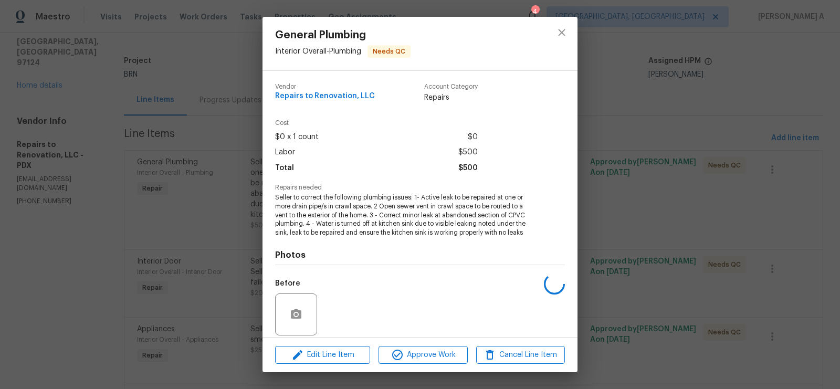
scroll to position [77, 0]
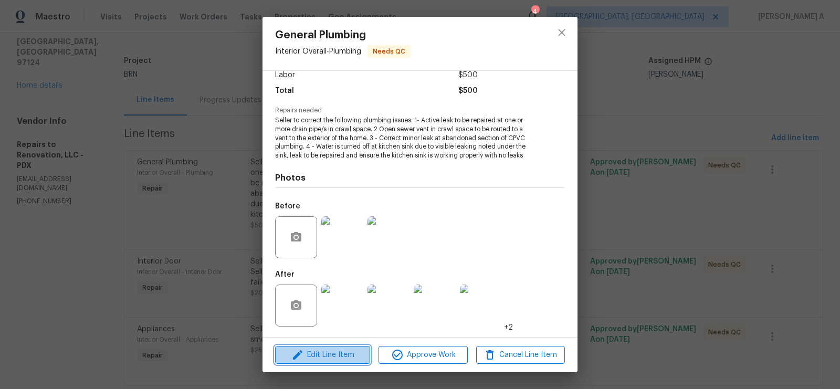
click at [333, 355] on span "Edit Line Item" at bounding box center [322, 355] width 89 height 13
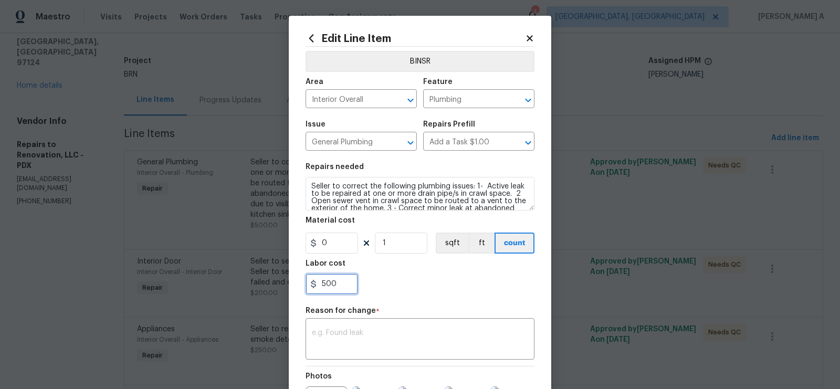
drag, startPoint x: 340, startPoint y: 286, endPoint x: 270, endPoint y: 286, distance: 69.8
click at [270, 286] on div "Edit Line Item BINSR Area Interior Overall ​ Feature Plumbing ​ Issue General P…" at bounding box center [420, 194] width 840 height 389
paste input "36"
type input "3600"
click at [388, 288] on div "3600" at bounding box center [420, 284] width 229 height 21
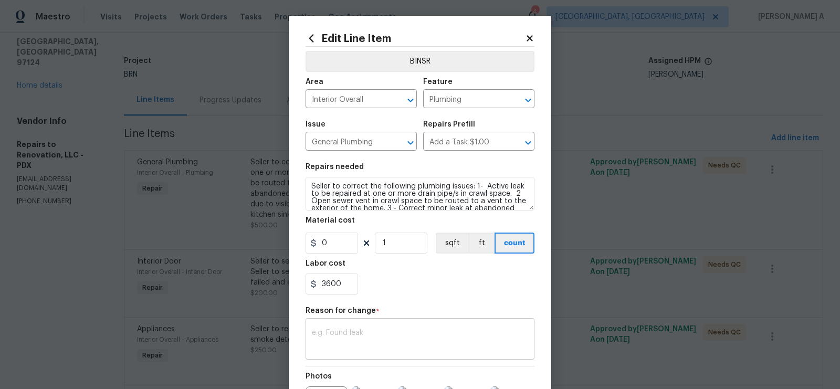
click at [377, 347] on textarea at bounding box center [420, 340] width 216 height 22
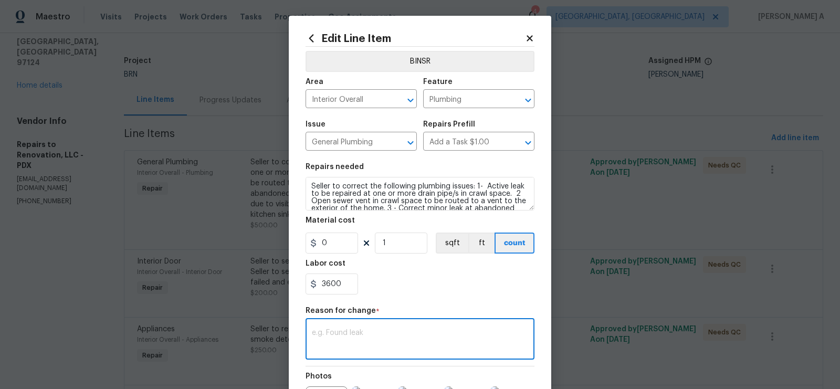
click at [377, 347] on textarea at bounding box center [420, 340] width 216 height 22
paste textarea "(AK) Updated cost per BR team’s approval."
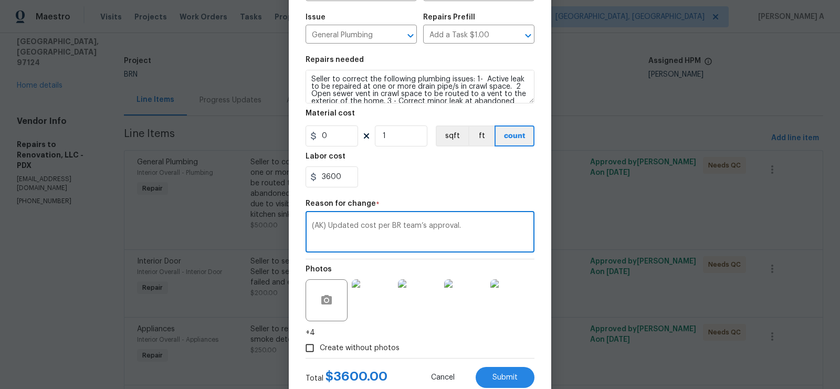
scroll to position [138, 0]
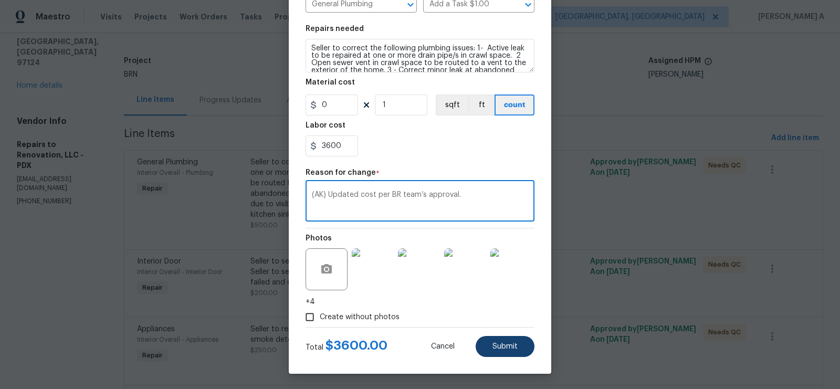
type textarea "(AK) Updated cost per BR team’s approval."
click at [500, 347] on span "Submit" at bounding box center [505, 347] width 25 height 8
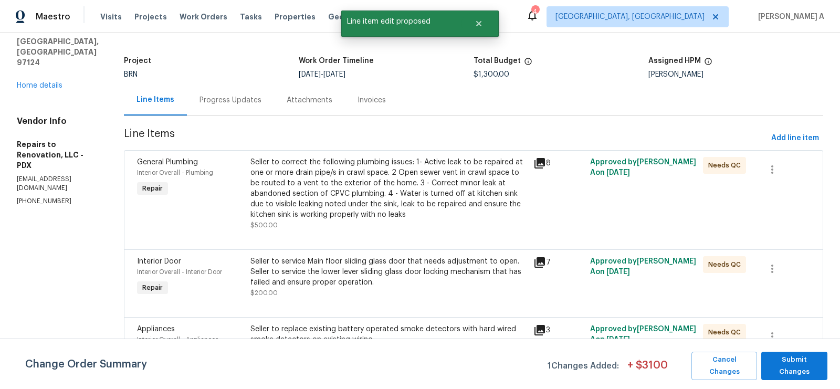
scroll to position [0, 0]
click at [805, 365] on span "Submit Changes" at bounding box center [795, 366] width 56 height 24
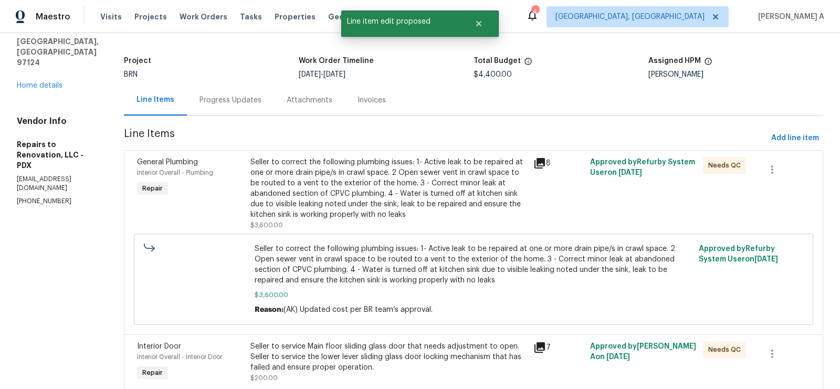
click at [221, 103] on div "Progress Updates" at bounding box center [231, 100] width 62 height 11
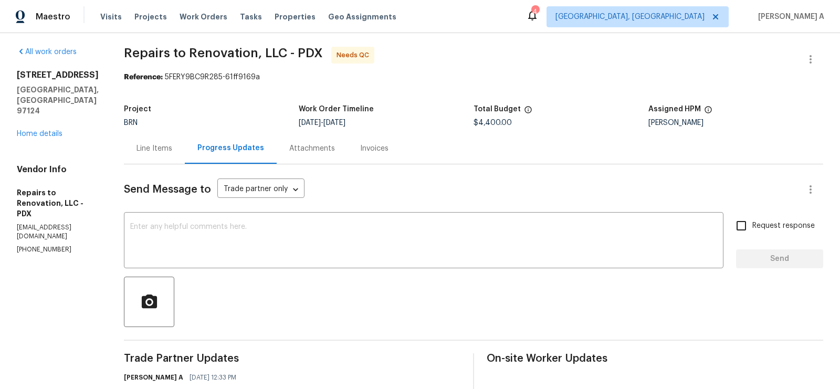
scroll to position [51, 0]
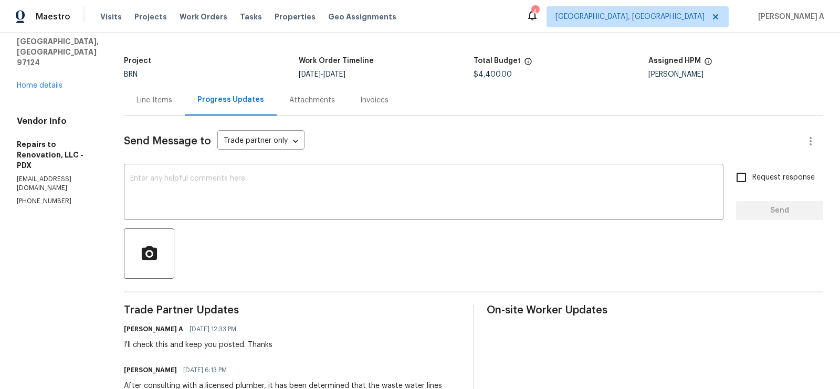
click at [275, 256] on div at bounding box center [473, 253] width 699 height 50
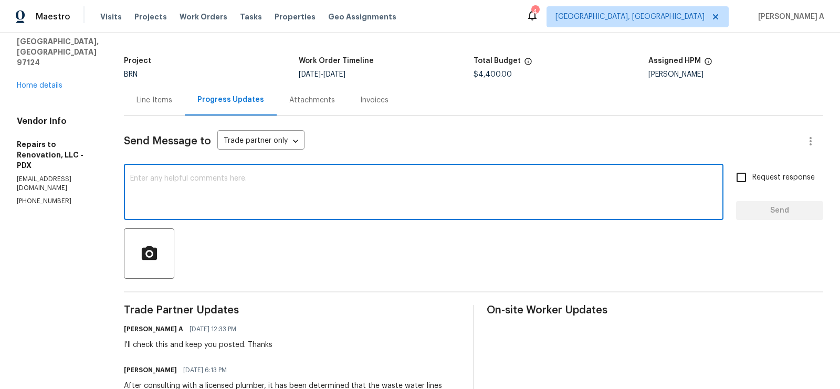
click at [257, 206] on textarea at bounding box center [423, 193] width 587 height 37
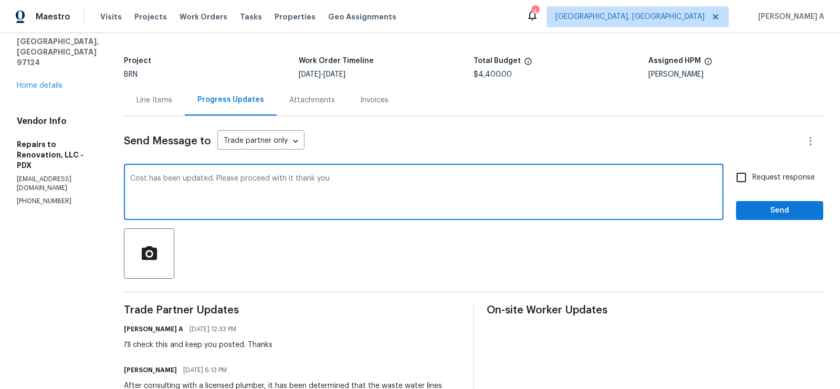
click at [302, 179] on textarea "Cost has been updated. Please proceed with it thank you" at bounding box center [423, 193] width 587 height 37
type textarea "Cost has been updated. Please proceed with it. thank you"
click at [749, 186] on input "Request response" at bounding box center [741, 177] width 22 height 22
checkbox input "true"
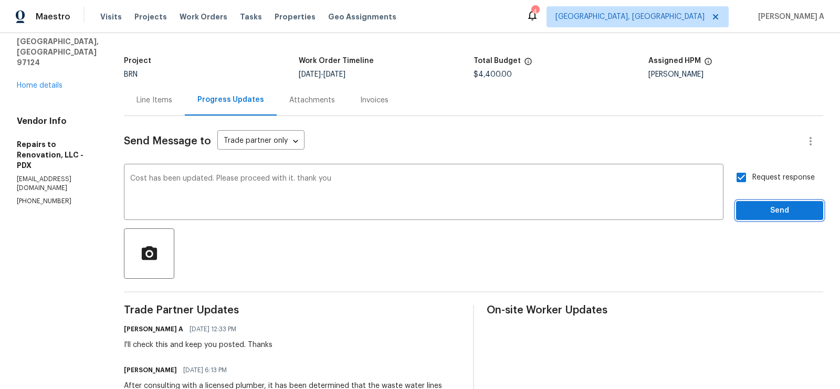
click at [778, 217] on button "Send" at bounding box center [779, 210] width 87 height 19
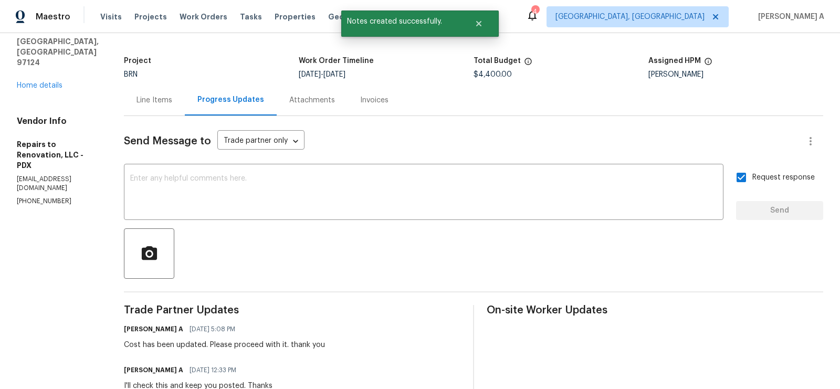
click at [172, 99] on div "Line Items" at bounding box center [155, 100] width 36 height 11
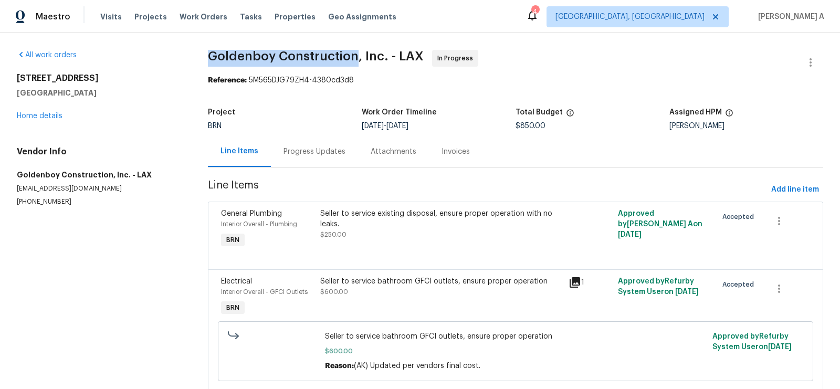
drag, startPoint x: 203, startPoint y: 57, endPoint x: 354, endPoint y: 58, distance: 150.7
click at [354, 58] on div "All work orders [STREET_ADDRESS] Home details Vendor Info Goldenboy Constructio…" at bounding box center [420, 227] width 840 height 388
copy span "Goldenboy Construction"
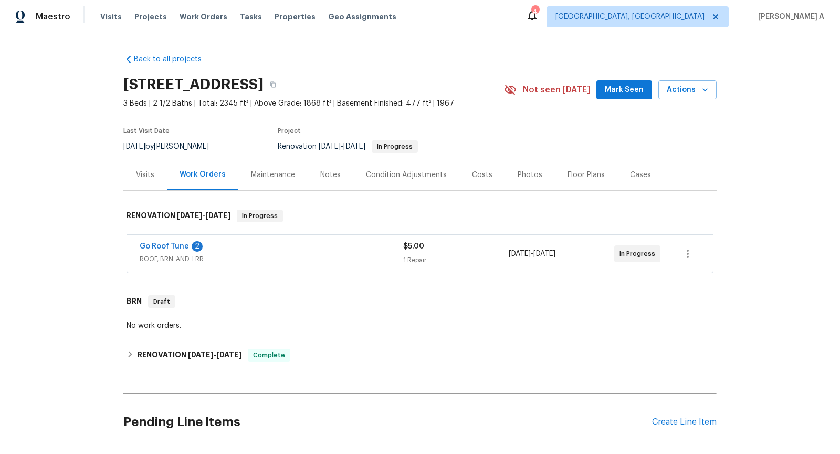
click at [261, 254] on span "ROOF, BRN_AND_LRR" at bounding box center [272, 259] width 264 height 11
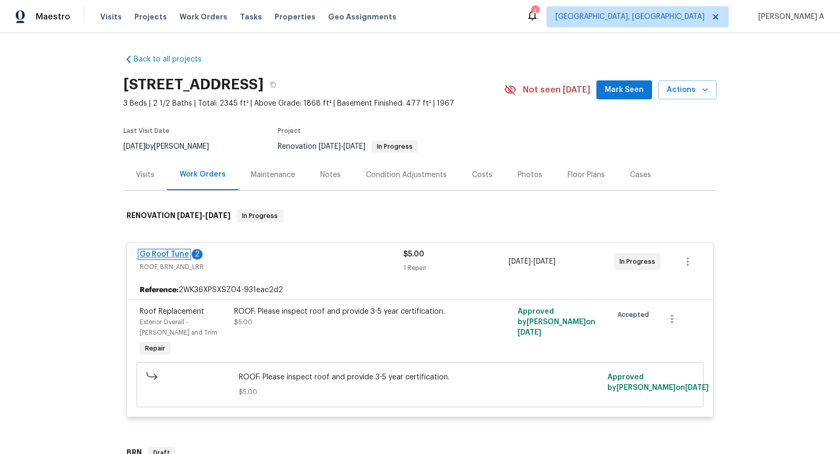
click at [175, 251] on link "Go Roof Tune" at bounding box center [164, 253] width 49 height 7
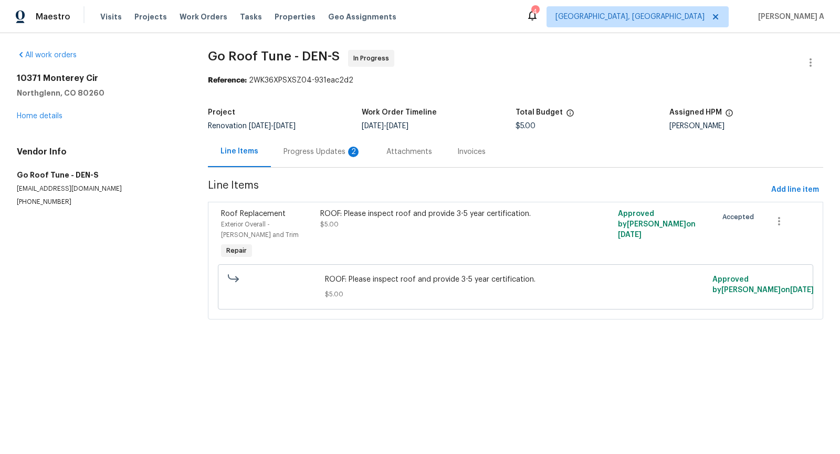
click at [306, 156] on div "Progress Updates 2" at bounding box center [323, 151] width 78 height 11
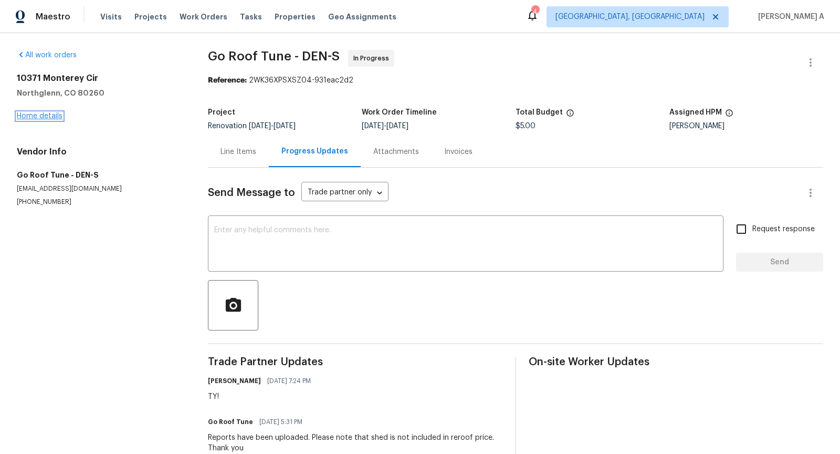
click at [51, 118] on link "Home details" at bounding box center [40, 115] width 46 height 7
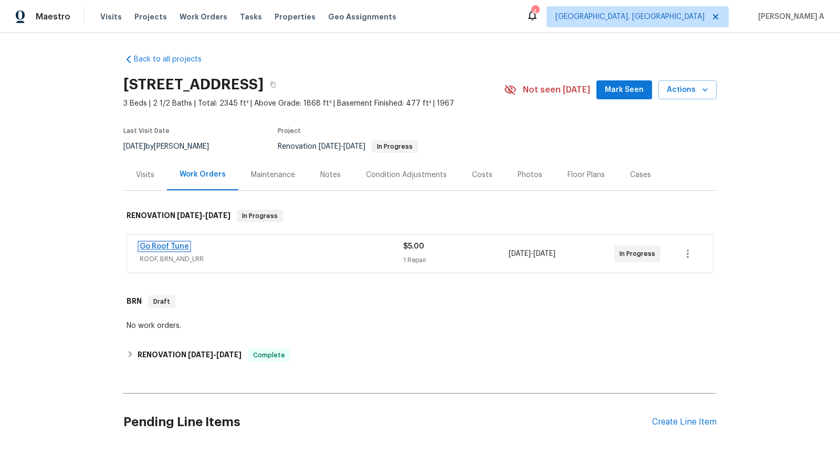
click at [172, 243] on link "Go Roof Tune" at bounding box center [164, 246] width 49 height 7
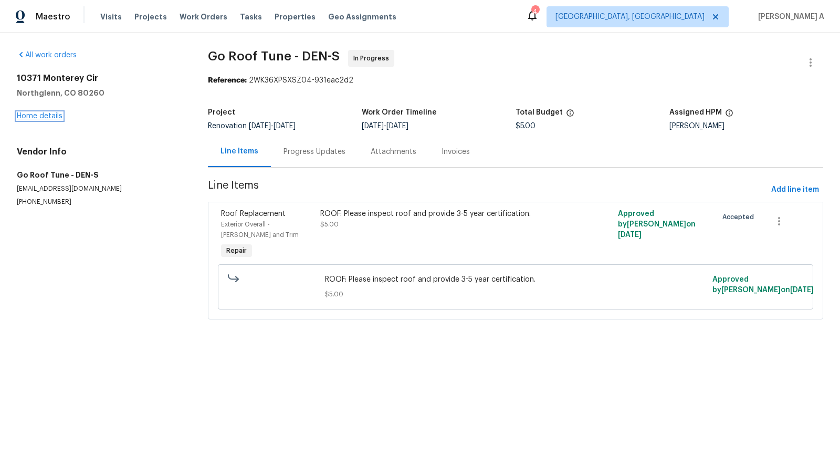
click at [52, 117] on link "Home details" at bounding box center [40, 115] width 46 height 7
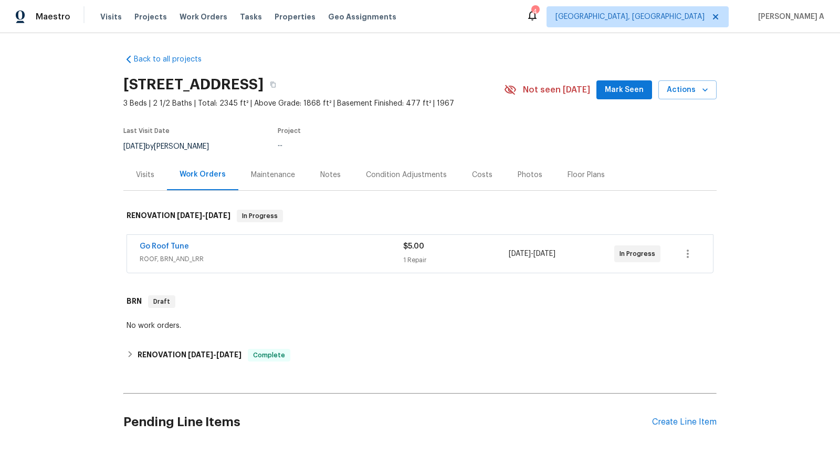
scroll to position [206, 0]
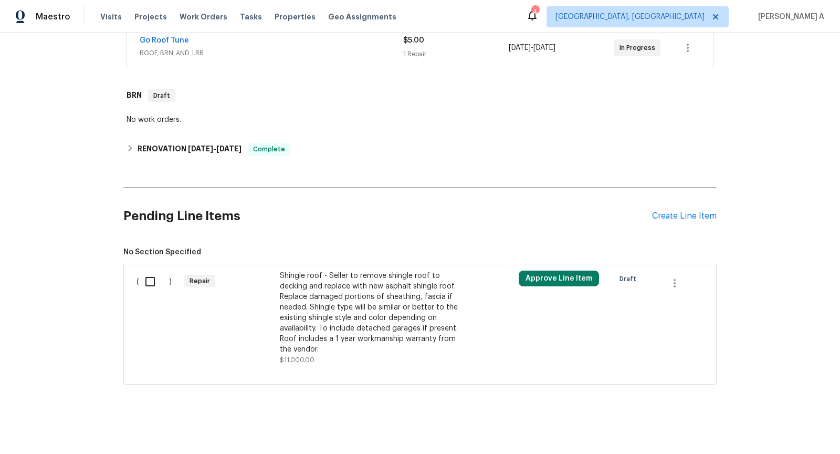
click at [672, 118] on div "No work orders." at bounding box center [420, 119] width 587 height 11
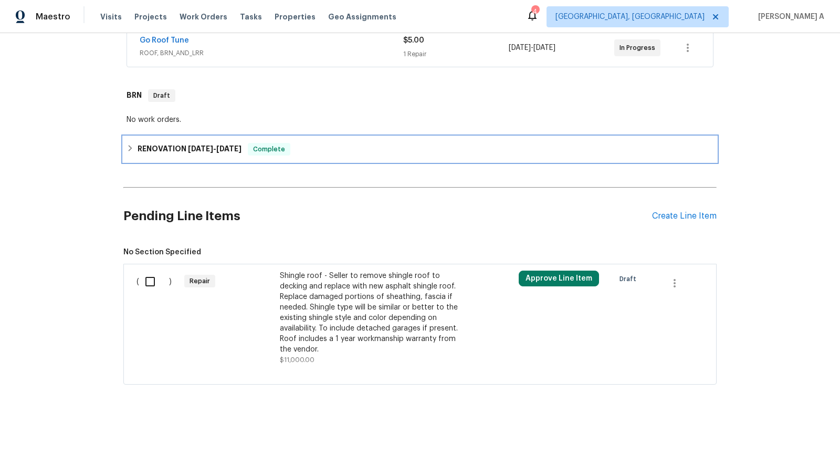
click at [560, 138] on div "RENOVATION [DATE] - [DATE] Complete" at bounding box center [419, 149] width 593 height 25
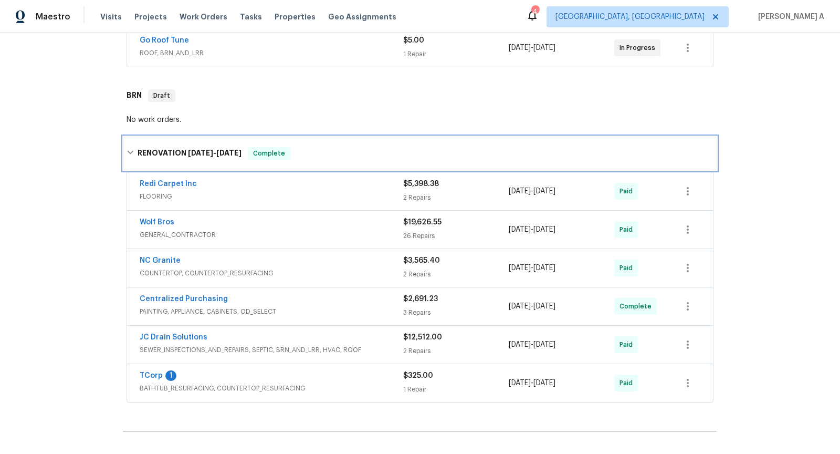
scroll to position [447, 0]
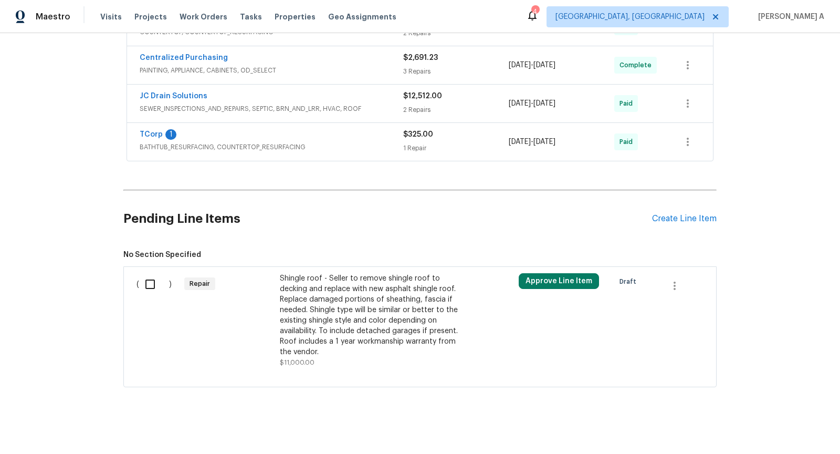
click at [338, 319] on div "Shingle roof - Seller to remove shingle roof to decking and replace with new as…" at bounding box center [372, 315] width 185 height 84
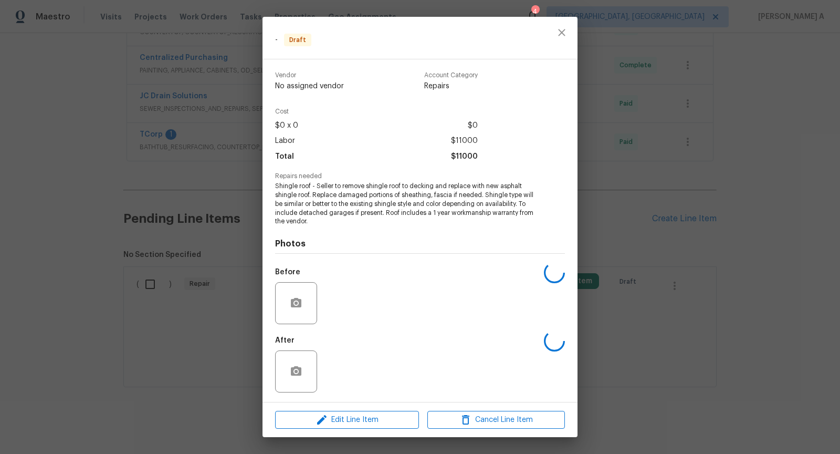
scroll to position [1, 0]
click at [300, 300] on icon "button" at bounding box center [296, 301] width 11 height 9
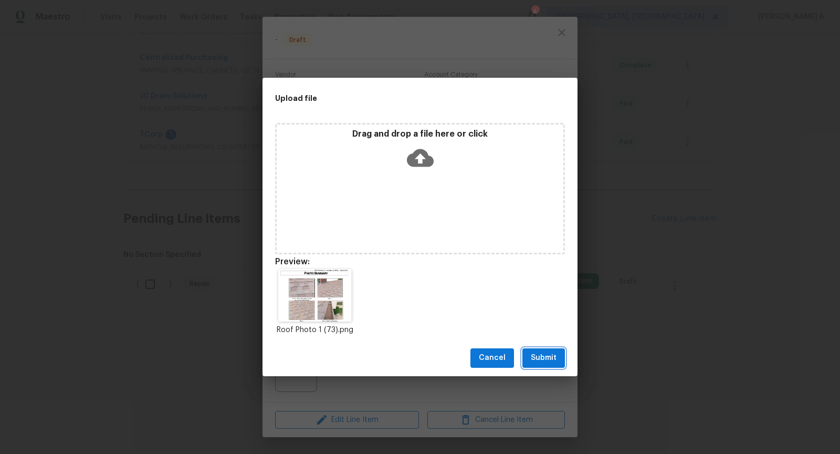
click at [545, 360] on span "Submit" at bounding box center [544, 357] width 26 height 13
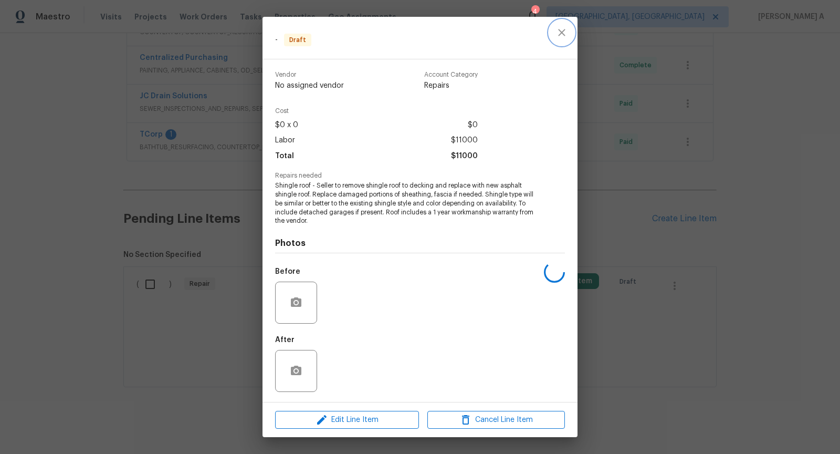
click at [561, 35] on icon "close" at bounding box center [562, 32] width 13 height 13
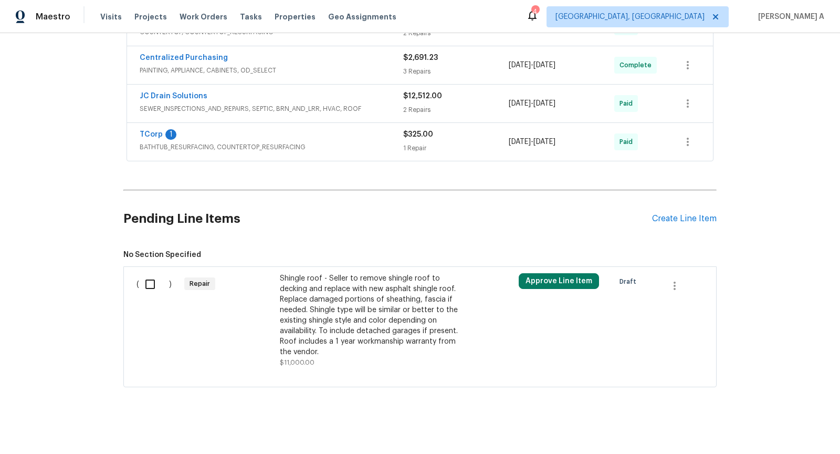
click at [156, 277] on input "checkbox" at bounding box center [154, 284] width 30 height 22
checkbox input "true"
click at [775, 422] on span "Create Work Order" at bounding box center [780, 427] width 70 height 13
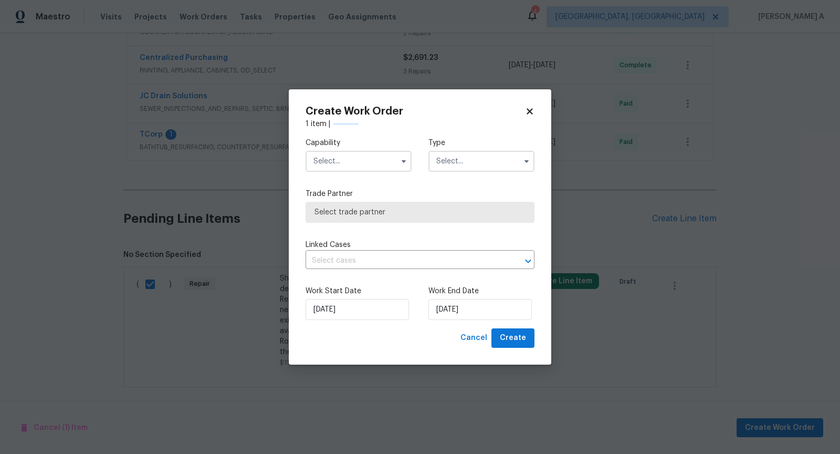
click at [381, 172] on div "Capability Type" at bounding box center [420, 154] width 229 height 51
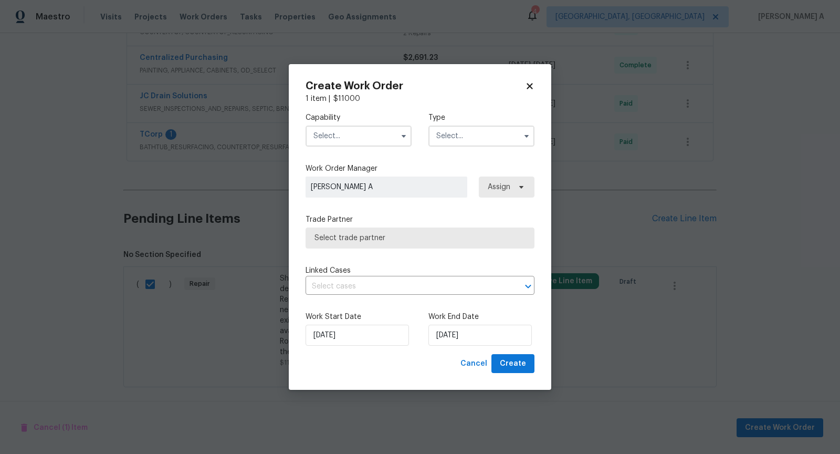
click at [377, 151] on div "Capability Type" at bounding box center [420, 129] width 229 height 51
click at [378, 135] on input "text" at bounding box center [359, 135] width 106 height 21
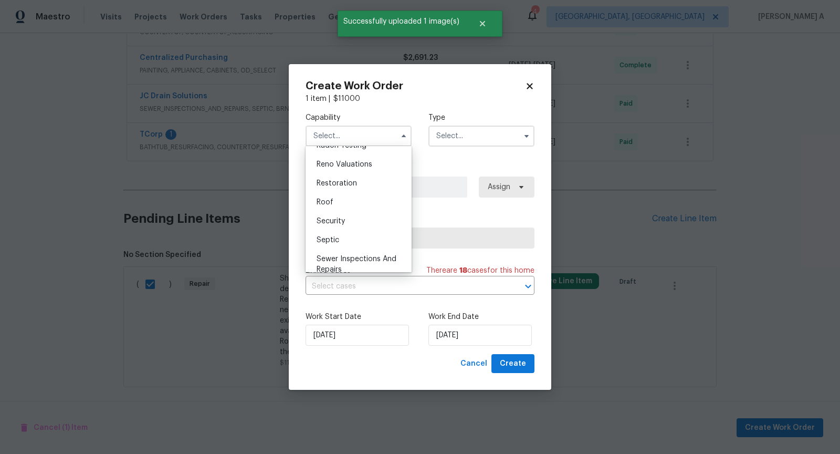
scroll to position [1015, 0]
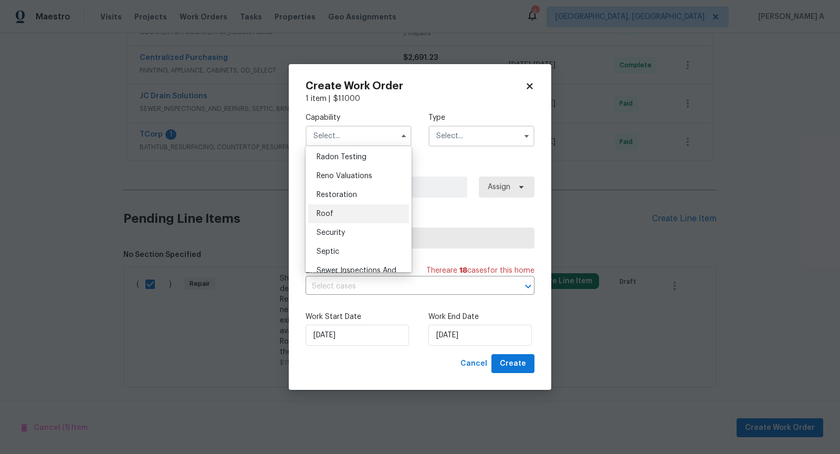
click at [358, 210] on div "Roof" at bounding box center [358, 213] width 101 height 19
type input "Roof"
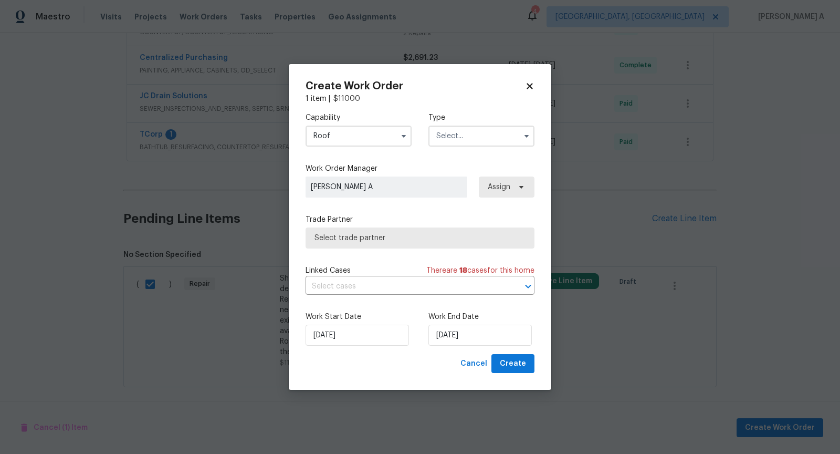
click at [493, 126] on input "text" at bounding box center [481, 135] width 106 height 21
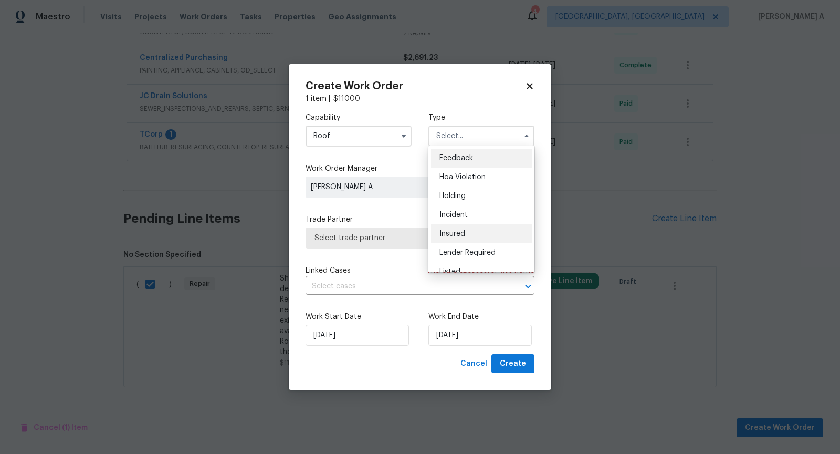
scroll to position [238, 0]
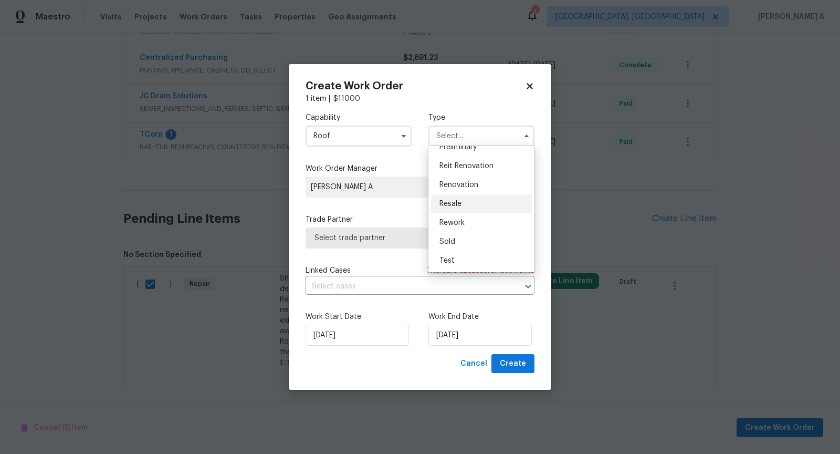
click at [473, 208] on div "Resale" at bounding box center [481, 203] width 101 height 19
type input "Resale"
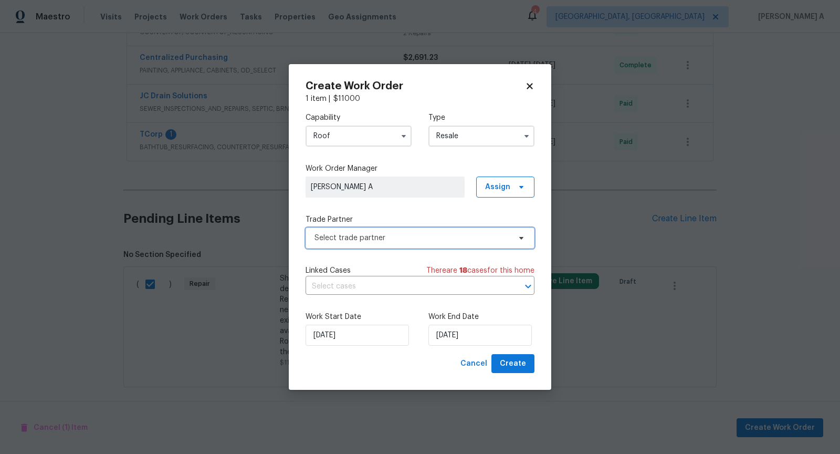
click at [415, 236] on span "Select trade partner" at bounding box center [413, 238] width 196 height 11
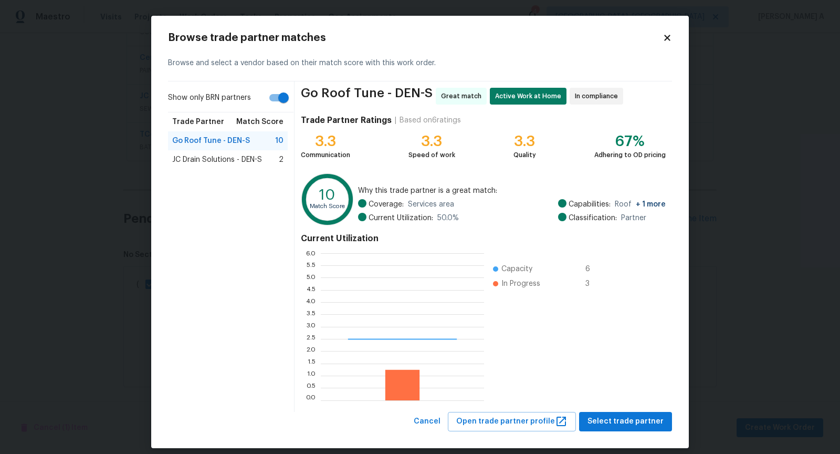
scroll to position [147, 163]
click at [274, 106] on input "Show only BRN partners" at bounding box center [284, 98] width 60 height 20
checkbox input "false"
click at [252, 158] on span "JC Drain Solutions - DEN-S" at bounding box center [217, 159] width 90 height 11
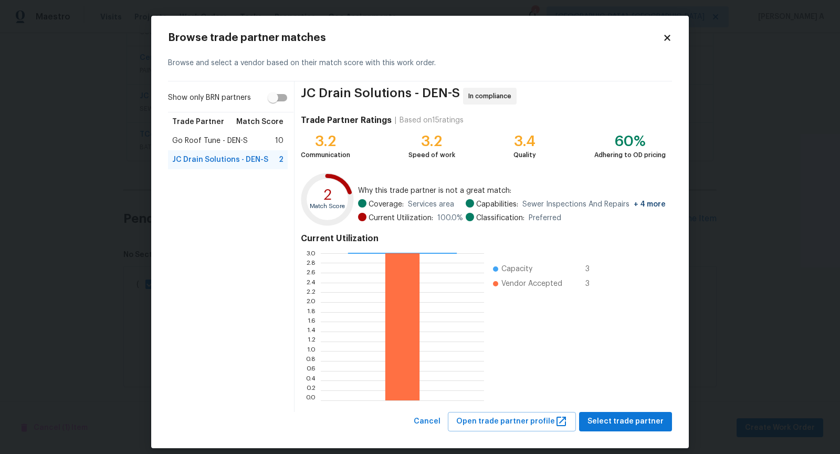
click at [247, 140] on span "Go Roof Tune - DEN-S" at bounding box center [210, 140] width 76 height 11
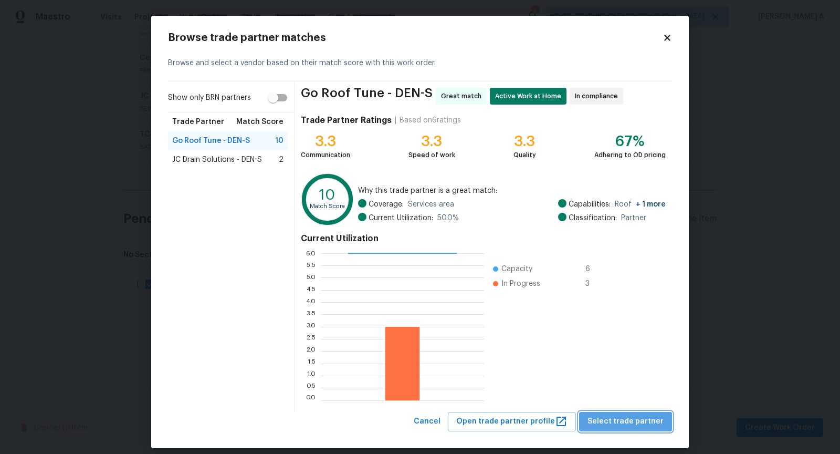
click at [640, 421] on span "Select trade partner" at bounding box center [626, 421] width 76 height 13
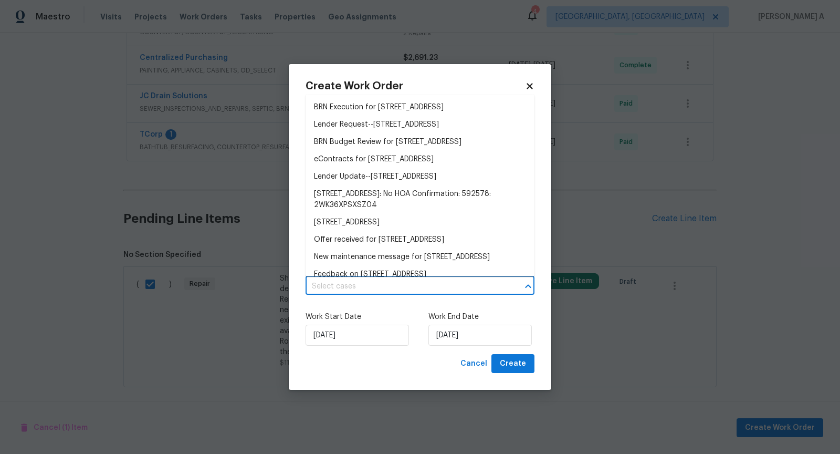
click at [400, 289] on input "text" at bounding box center [406, 286] width 200 height 16
click at [370, 108] on li "BRN Execution for [STREET_ADDRESS]" at bounding box center [420, 107] width 229 height 17
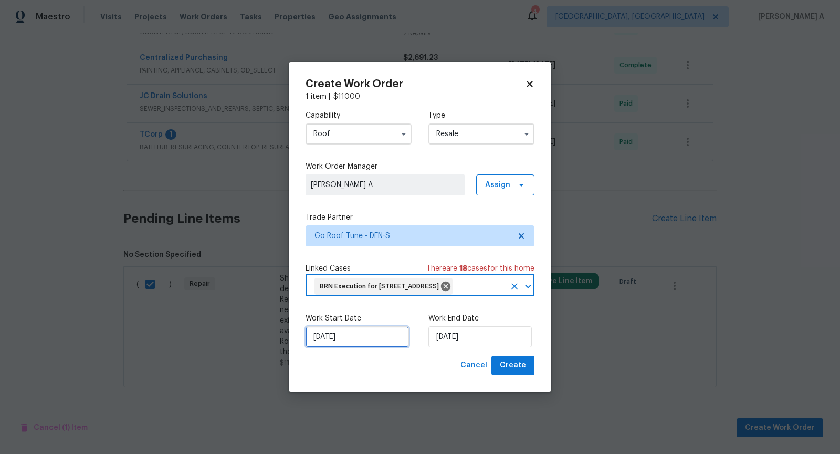
click at [339, 342] on input "[DATE]" at bounding box center [357, 336] width 103 height 21
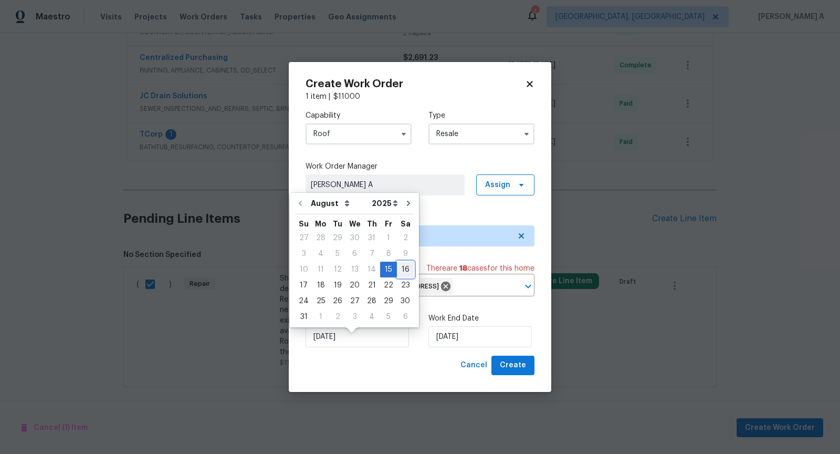
click at [401, 269] on div "16" at bounding box center [405, 269] width 17 height 15
type input "[DATE]"
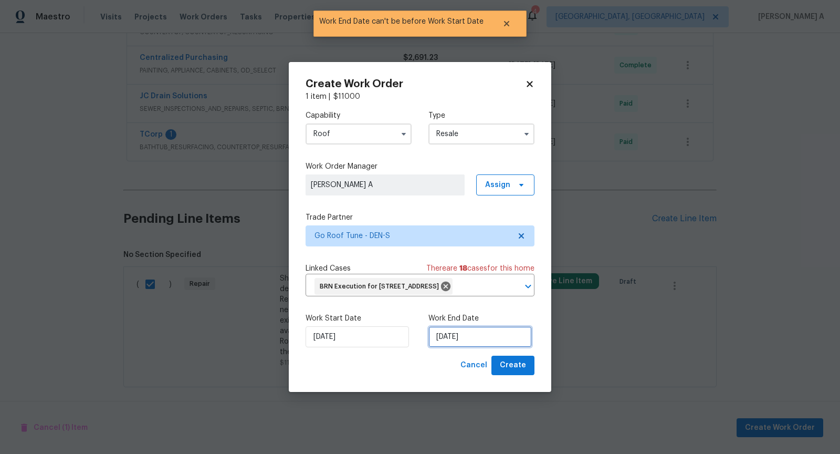
click at [447, 336] on input "[DATE]" at bounding box center [479, 336] width 103 height 21
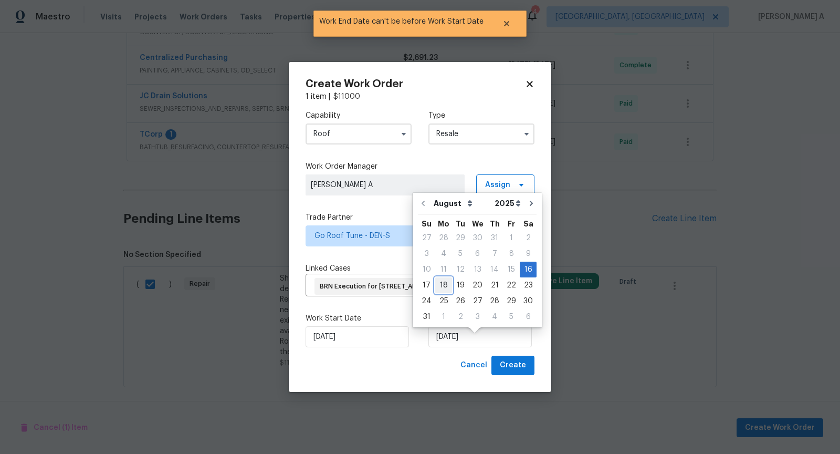
click at [446, 290] on div "18" at bounding box center [443, 285] width 17 height 15
type input "[DATE]"
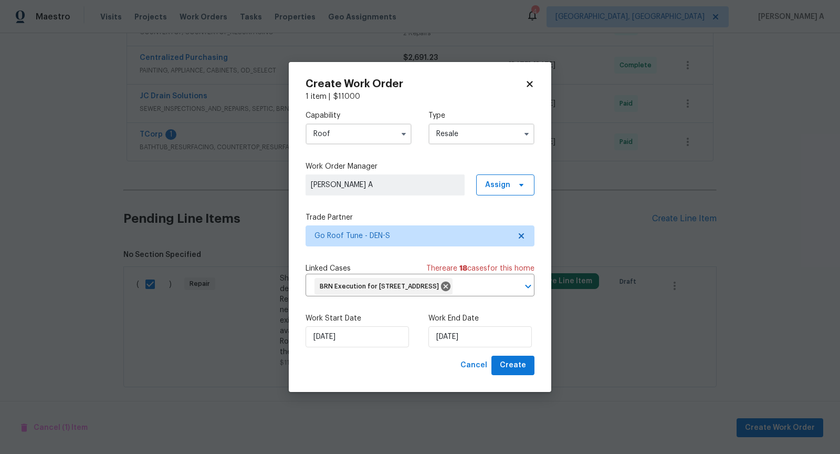
click at [533, 79] on icon at bounding box center [529, 83] width 9 height 9
checkbox input "false"
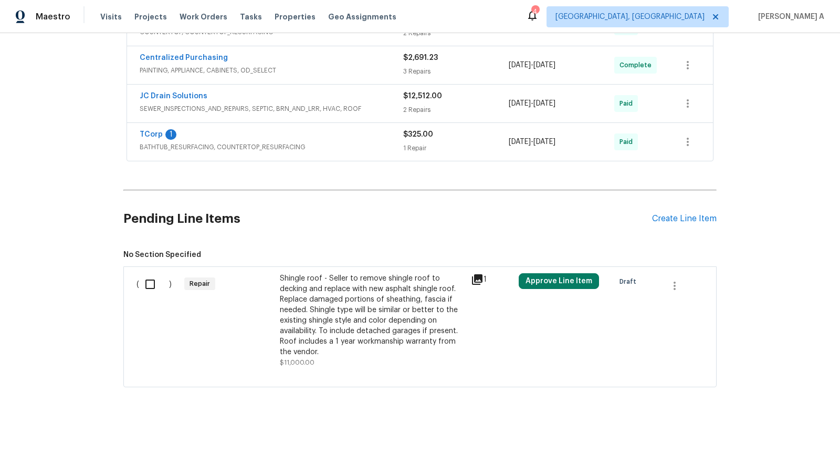
click at [379, 290] on div "Shingle roof - Seller to remove shingle roof to decking and replace with new as…" at bounding box center [372, 315] width 185 height 84
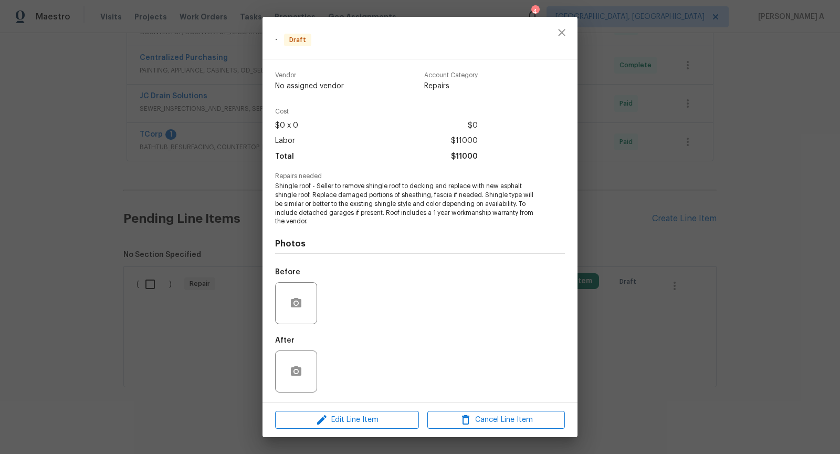
scroll to position [1, 0]
click at [366, 416] on span "Edit Line Item" at bounding box center [347, 419] width 138 height 13
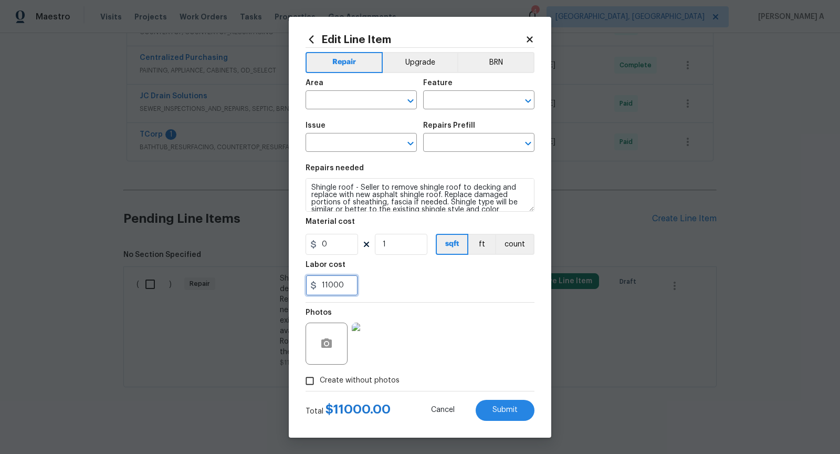
drag, startPoint x: 324, startPoint y: 285, endPoint x: 353, endPoint y: 284, distance: 28.9
click at [353, 284] on input "11000" at bounding box center [332, 285] width 53 height 21
type input "1"
click at [343, 91] on div "Area" at bounding box center [361, 86] width 111 height 14
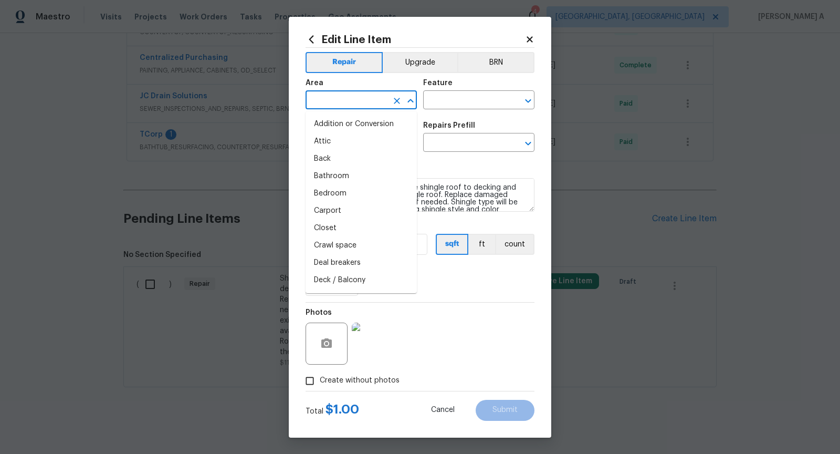
click at [343, 101] on input "text" at bounding box center [347, 101] width 82 height 16
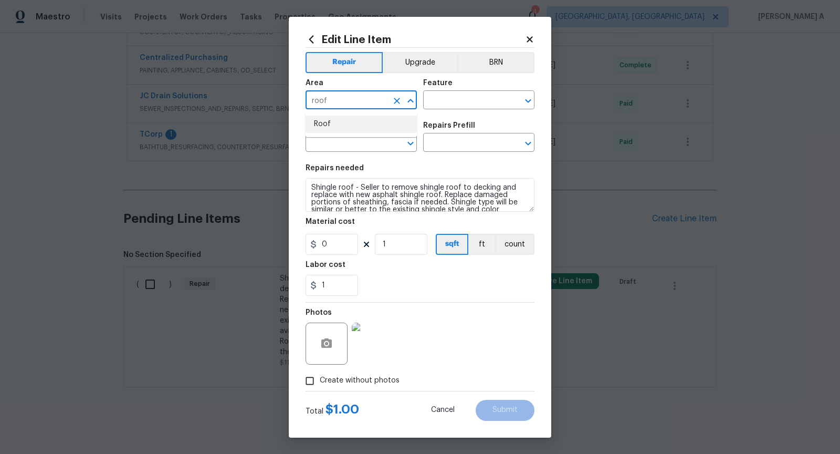
click at [351, 121] on li "Roof" at bounding box center [361, 124] width 111 height 17
type input "Roof"
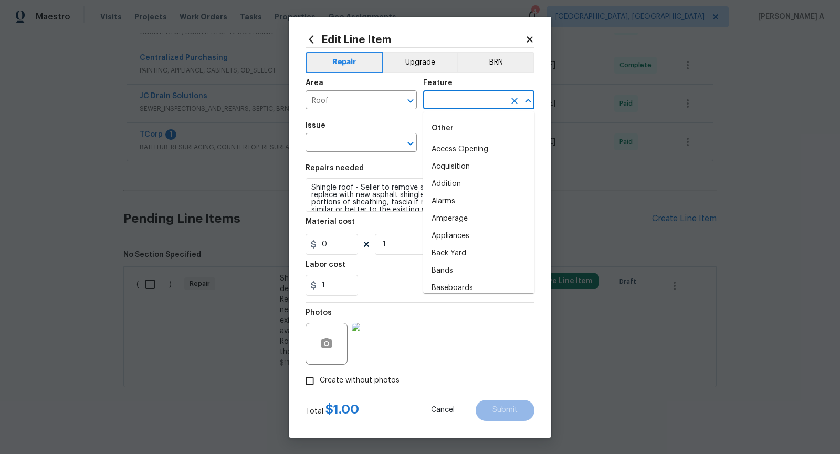
click at [479, 101] on input "text" at bounding box center [464, 101] width 82 height 16
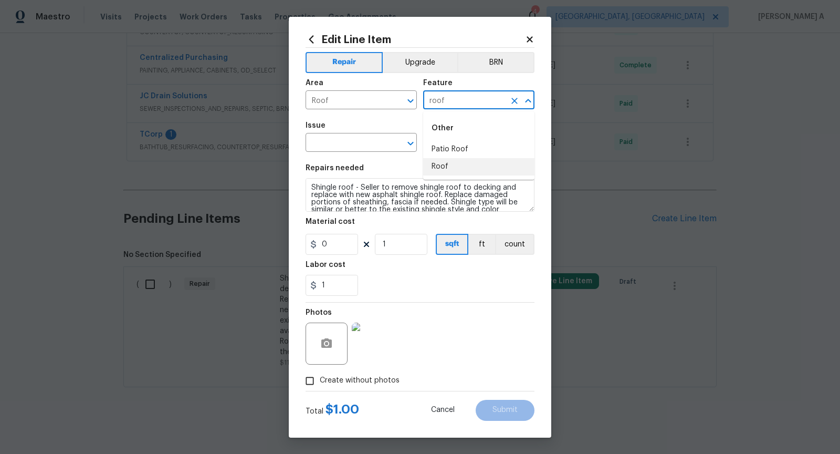
click at [471, 164] on li "Roof" at bounding box center [478, 166] width 111 height 17
type input "Roof"
click at [322, 143] on input "text" at bounding box center [347, 143] width 82 height 16
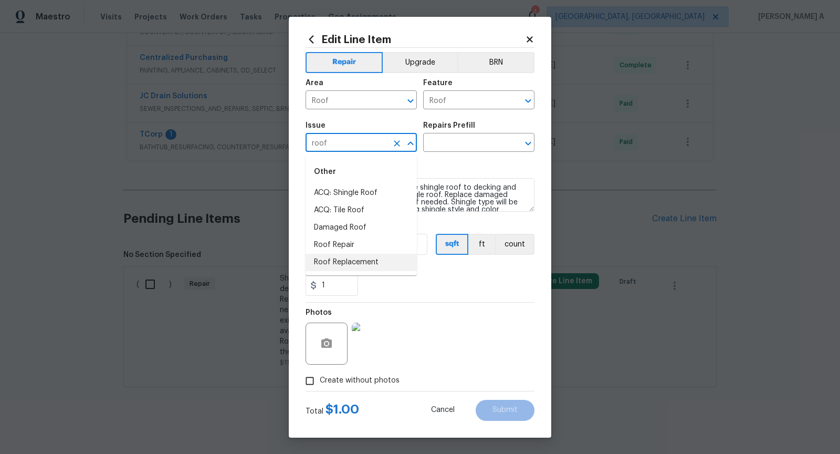
click at [347, 257] on li "Roof Replacement" at bounding box center [361, 262] width 111 height 17
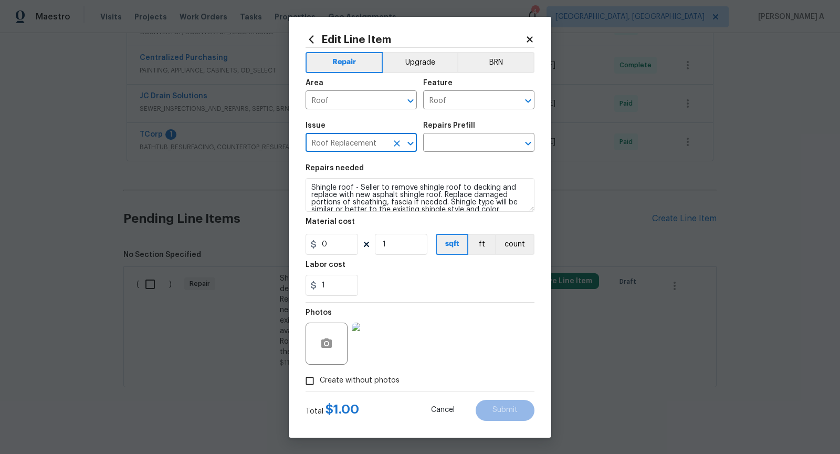
type input "Roof Replacement"
click at [356, 196] on textarea "Shingle roof - Seller to remove shingle roof to decking and replace with new as…" at bounding box center [420, 195] width 229 height 34
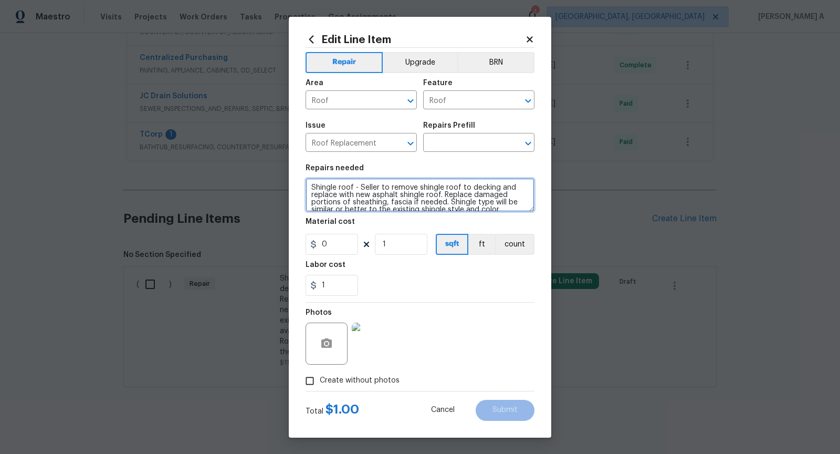
click at [356, 196] on textarea "Shingle roof - Seller to remove shingle roof to decking and replace with new as…" at bounding box center [420, 195] width 229 height 34
click at [464, 144] on input "text" at bounding box center [464, 143] width 82 height 16
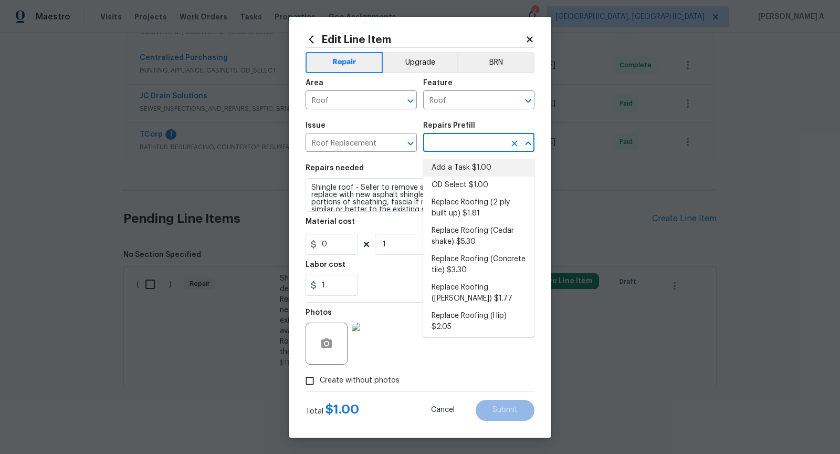
click at [464, 166] on li "Add a Task $1.00" at bounding box center [478, 167] width 111 height 17
type input "[PERSON_NAME] and Trim"
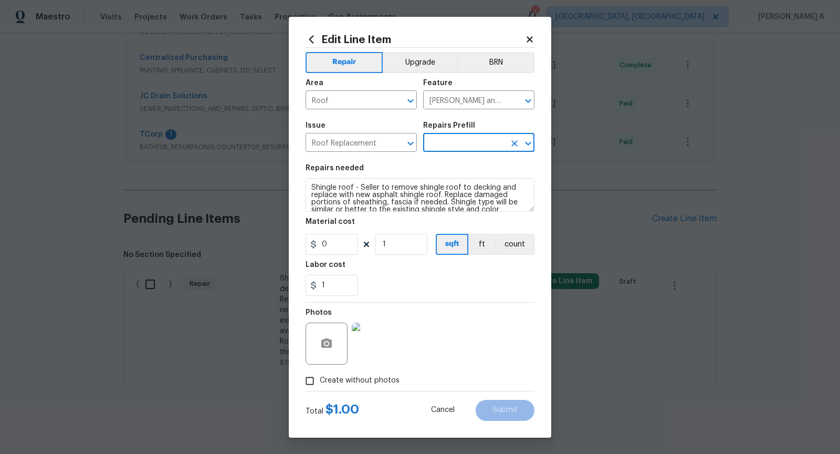
type input "Add a Task $1.00"
type textarea "HPM to detail"
type input "1"
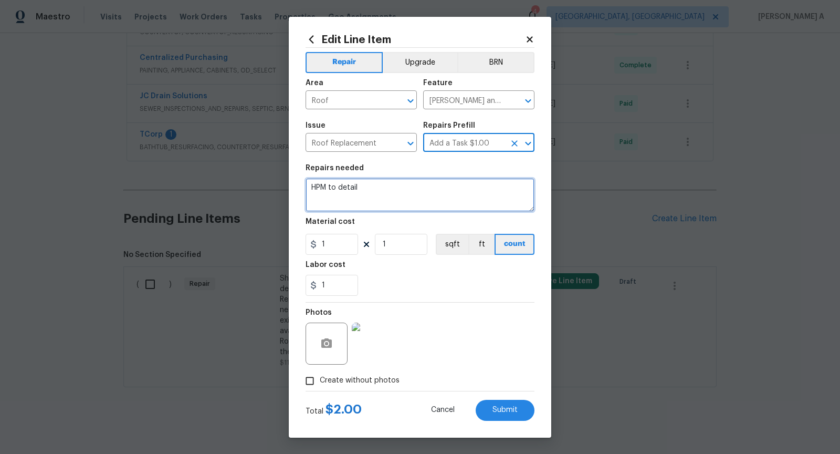
click at [427, 190] on textarea "HPM to detail" at bounding box center [420, 195] width 229 height 34
paste textarea "Shingle roof - Seller to remove shingle roof to decking and replace with new as…"
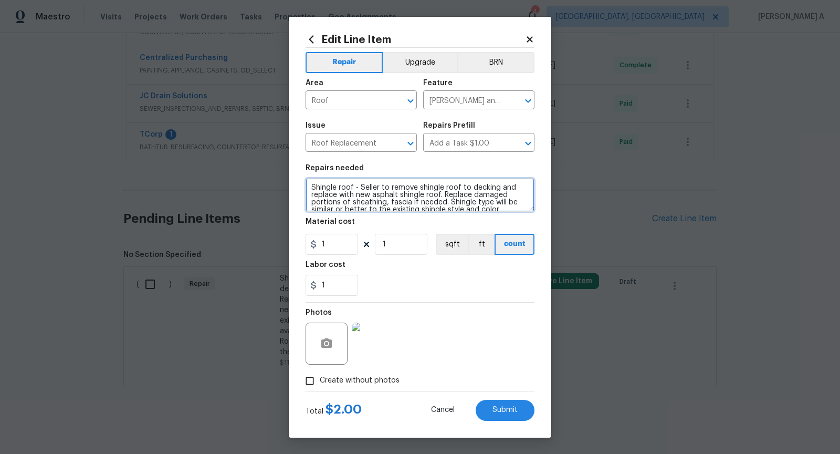
scroll to position [24, 0]
type textarea "Shingle roof - Seller to remove shingle roof to decking and replace with new as…"
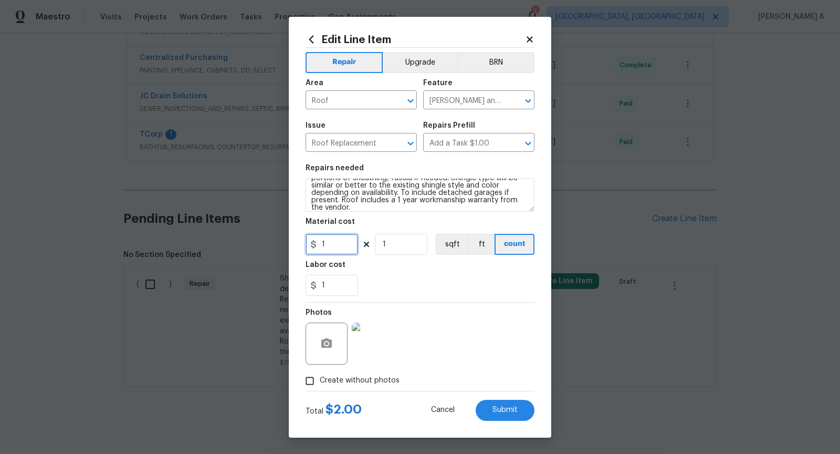
drag, startPoint x: 336, startPoint y: 248, endPoint x: 244, endPoint y: 237, distance: 92.5
click at [244, 238] on div "Edit Line Item Repair Upgrade BRN Area Roof ​ Feature Eaves and Trim ​ Issue Ro…" at bounding box center [420, 227] width 840 height 454
type input "0"
click at [407, 270] on div "Labor cost" at bounding box center [420, 268] width 229 height 14
click at [482, 347] on div "Photos" at bounding box center [420, 336] width 229 height 68
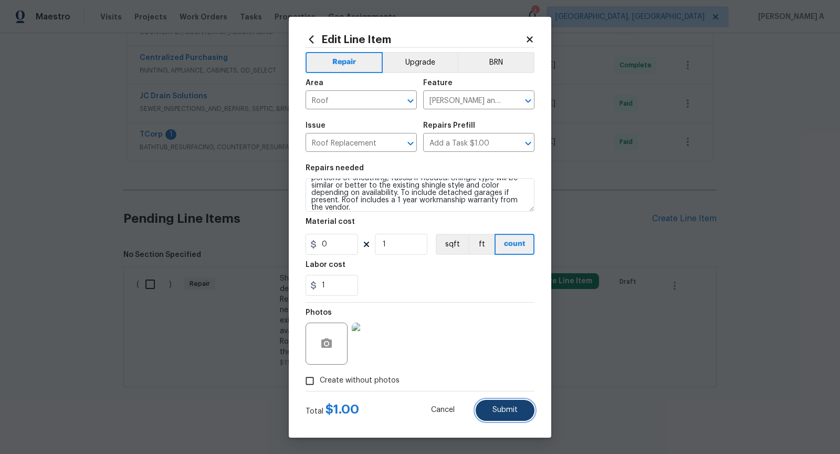
click at [515, 415] on button "Submit" at bounding box center [505, 410] width 59 height 21
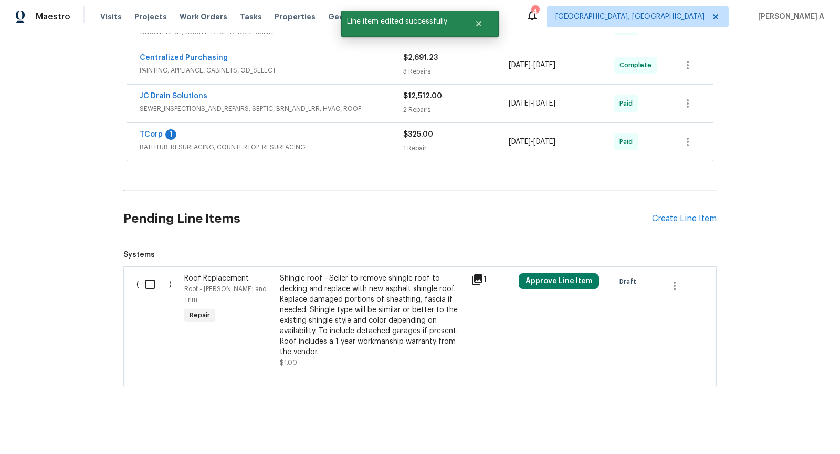
click at [156, 279] on input "checkbox" at bounding box center [154, 284] width 30 height 22
checkbox input "true"
click at [786, 430] on span "Create Work Order" at bounding box center [780, 427] width 70 height 13
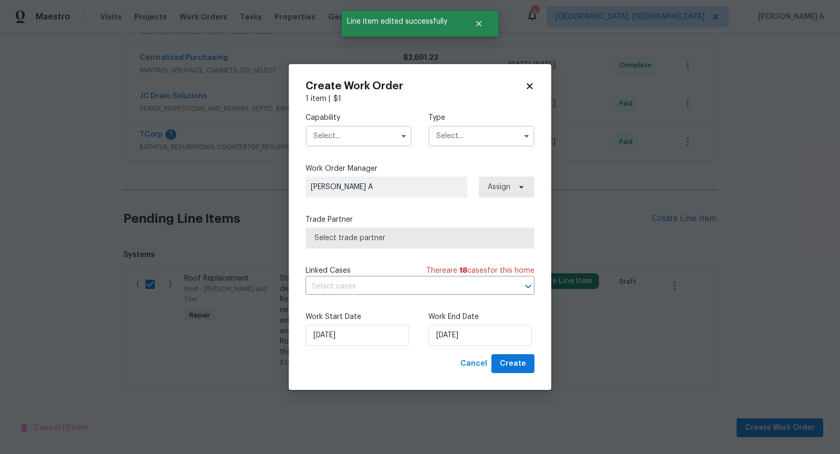
click at [361, 140] on input "text" at bounding box center [359, 135] width 106 height 21
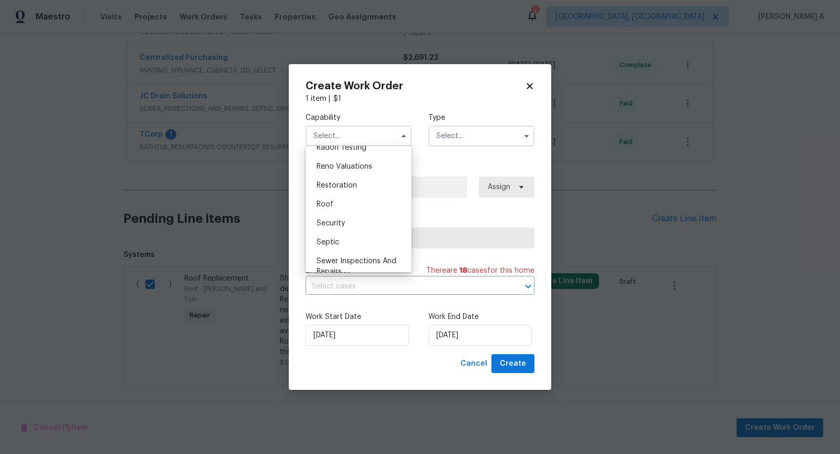
scroll to position [1017, 0]
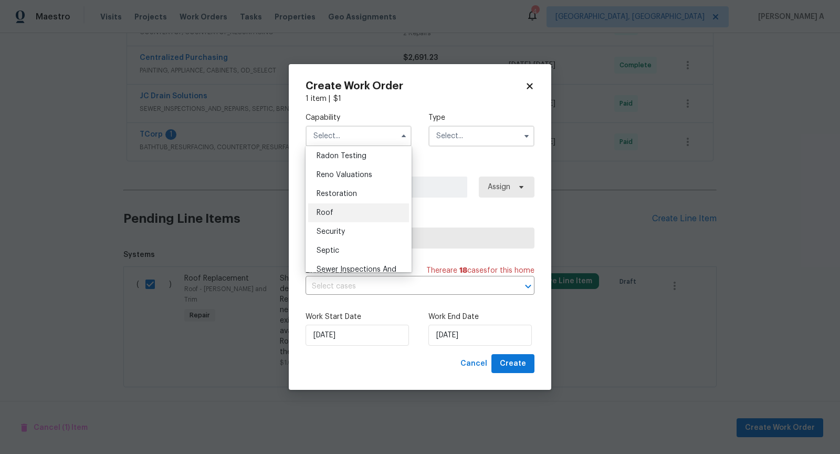
click at [353, 213] on div "Roof" at bounding box center [358, 212] width 101 height 19
type input "Roof"
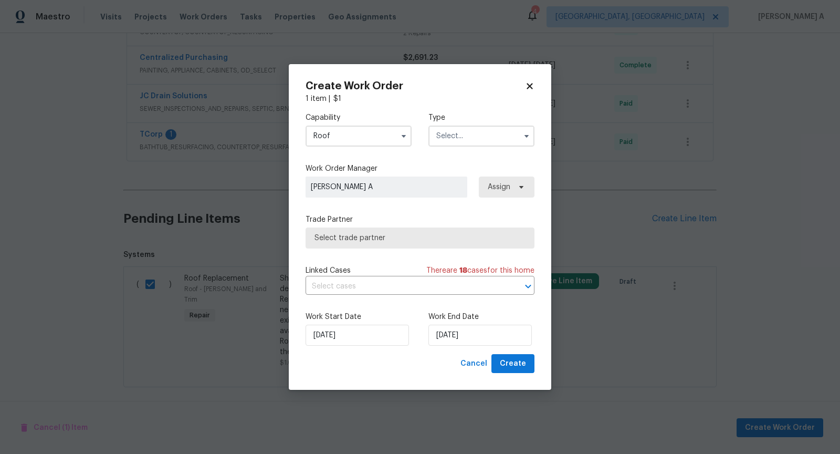
click at [468, 134] on input "text" at bounding box center [481, 135] width 106 height 21
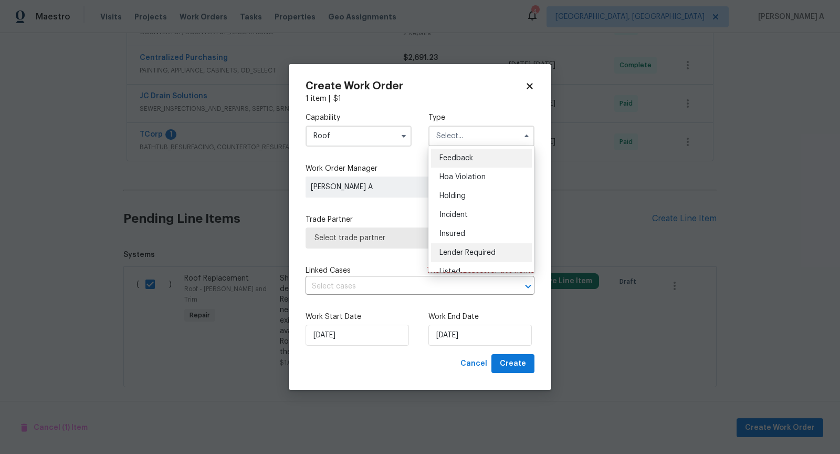
scroll to position [238, 0]
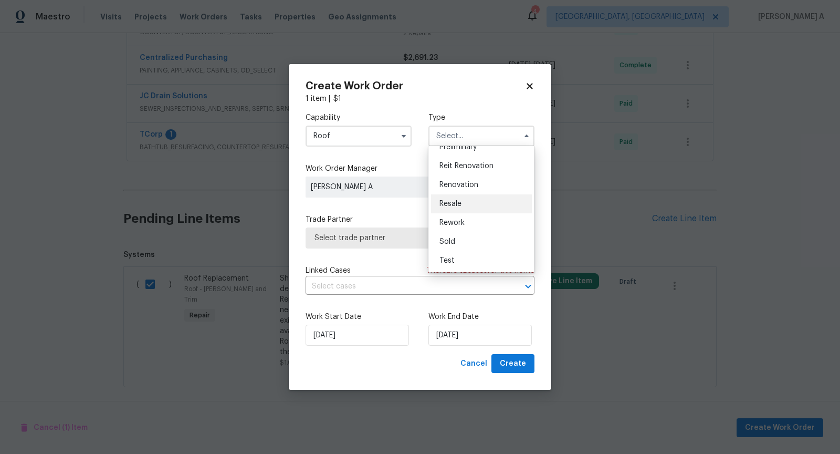
click at [460, 202] on span "Resale" at bounding box center [450, 203] width 22 height 7
type input "Resale"
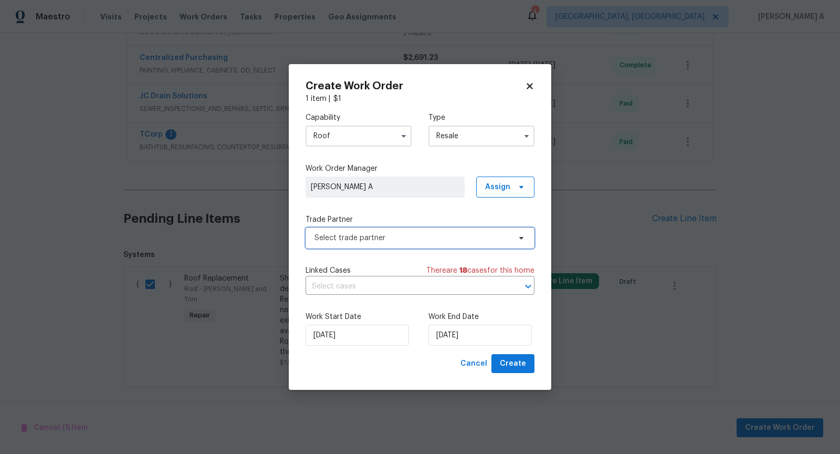
click at [407, 243] on span "Select trade partner" at bounding box center [420, 237] width 229 height 21
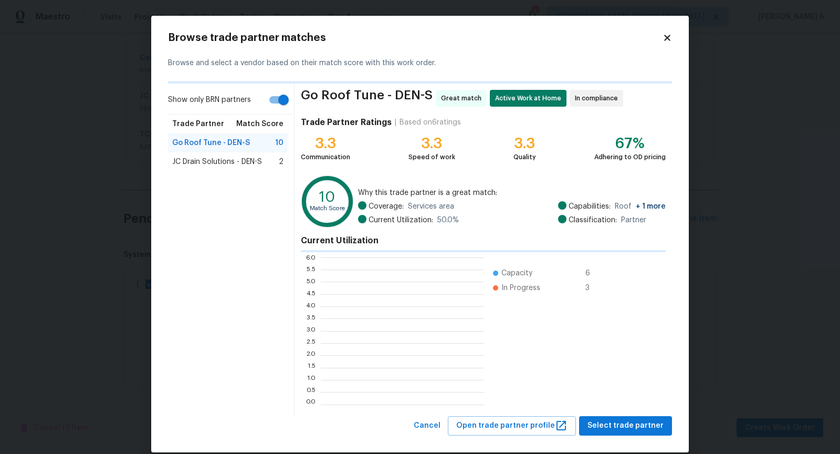
scroll to position [147, 163]
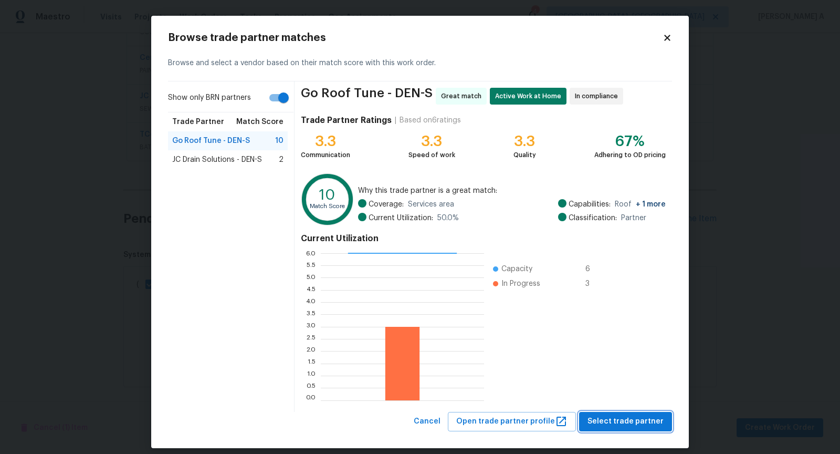
click at [632, 418] on span "Select trade partner" at bounding box center [626, 421] width 76 height 13
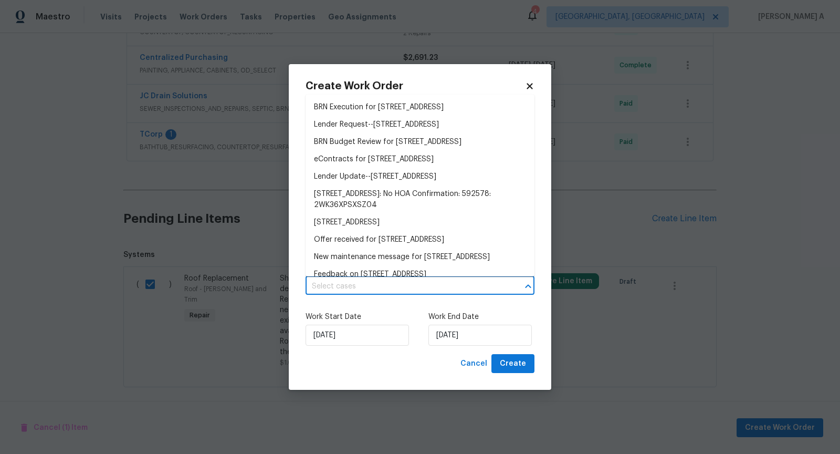
click at [335, 279] on input "text" at bounding box center [406, 286] width 200 height 16
click at [359, 112] on li "BRN Execution for [STREET_ADDRESS]" at bounding box center [420, 107] width 229 height 17
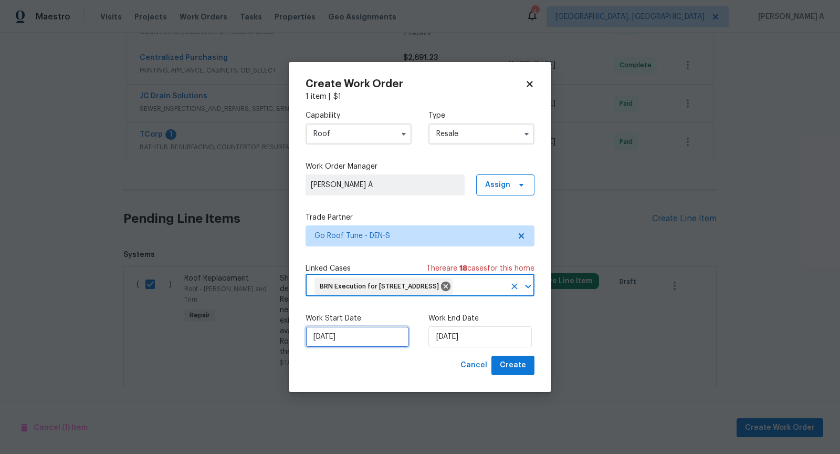
click at [354, 336] on input "[DATE]" at bounding box center [357, 336] width 103 height 21
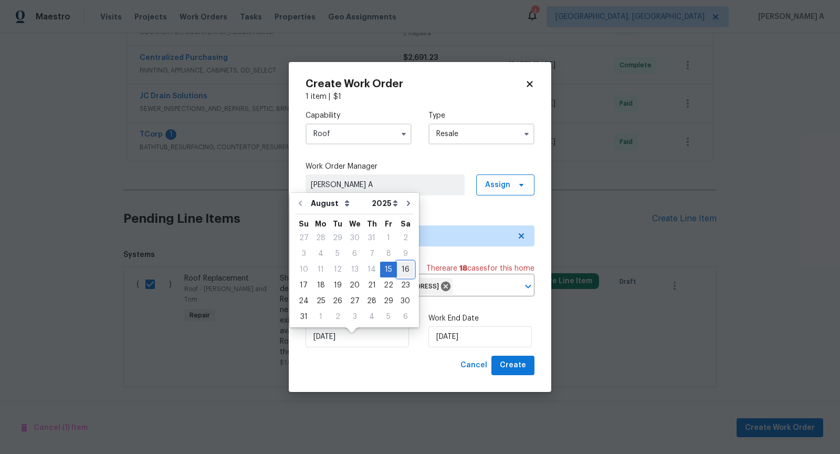
click at [400, 270] on div "16" at bounding box center [405, 269] width 17 height 15
type input "[DATE]"
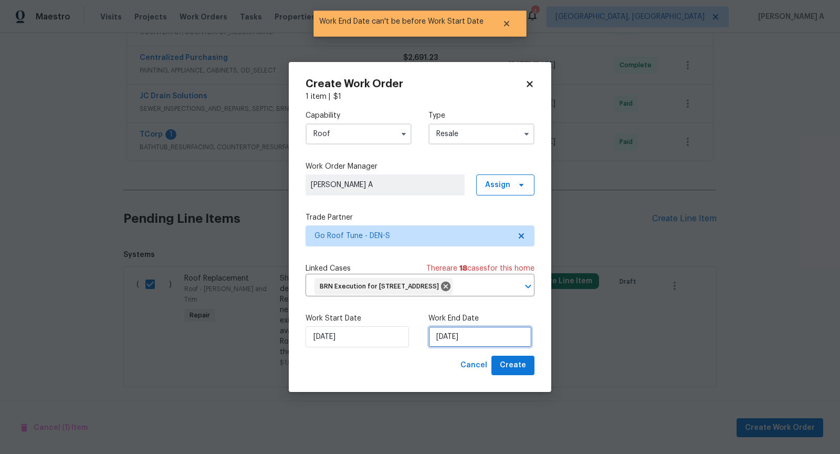
click at [459, 344] on input "[DATE]" at bounding box center [479, 336] width 103 height 21
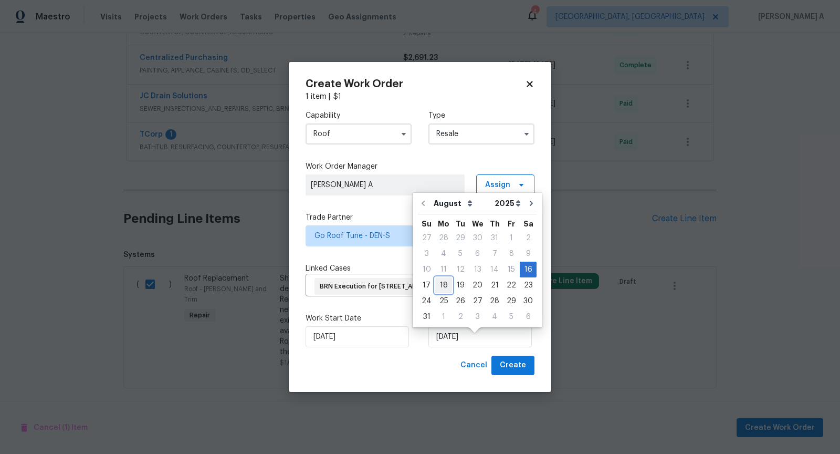
click at [445, 284] on div "18" at bounding box center [443, 285] width 17 height 15
type input "[DATE]"
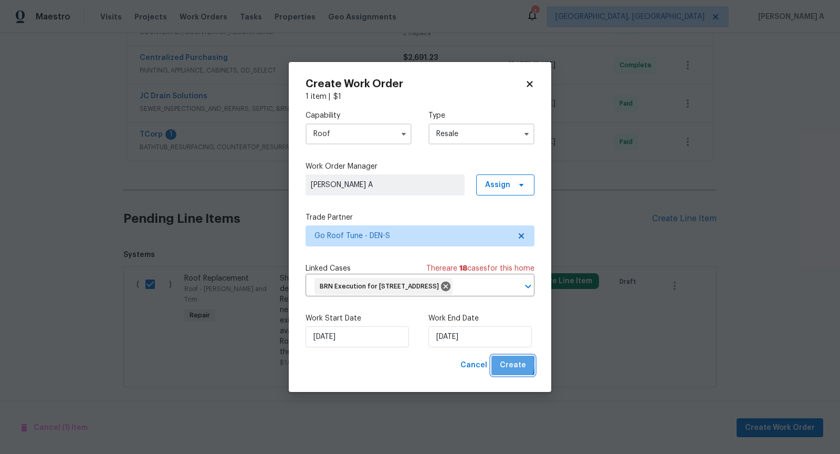
click at [506, 372] on span "Create" at bounding box center [513, 365] width 26 height 13
checkbox input "false"
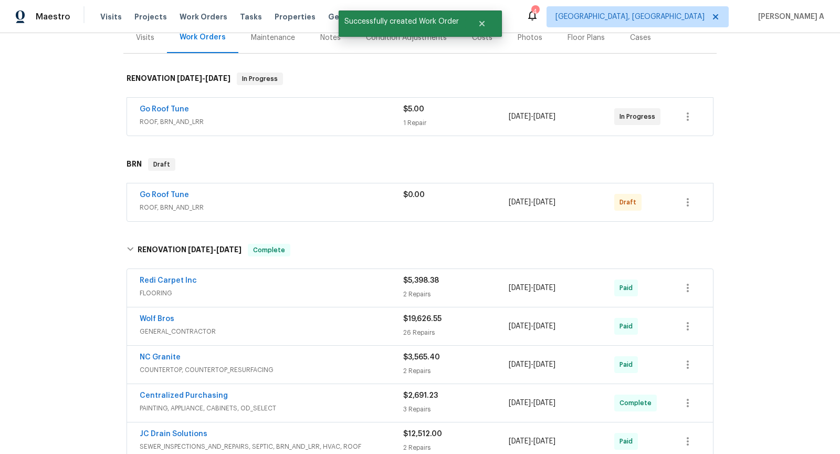
scroll to position [108, 0]
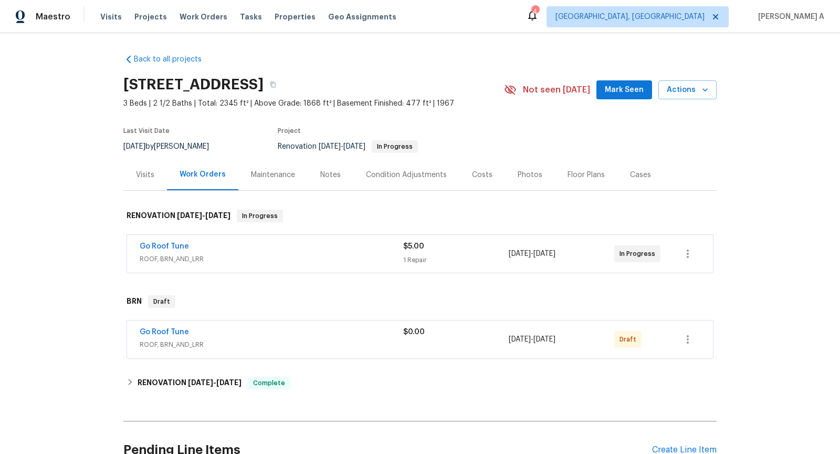
scroll to position [234, 0]
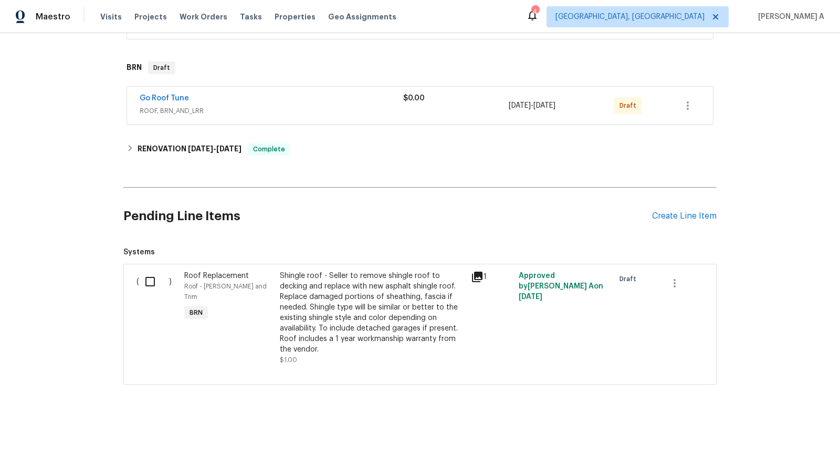
click at [156, 279] on input "checkbox" at bounding box center [154, 281] width 30 height 22
checkbox input "true"
click at [792, 424] on span "Create Work Order" at bounding box center [780, 427] width 70 height 13
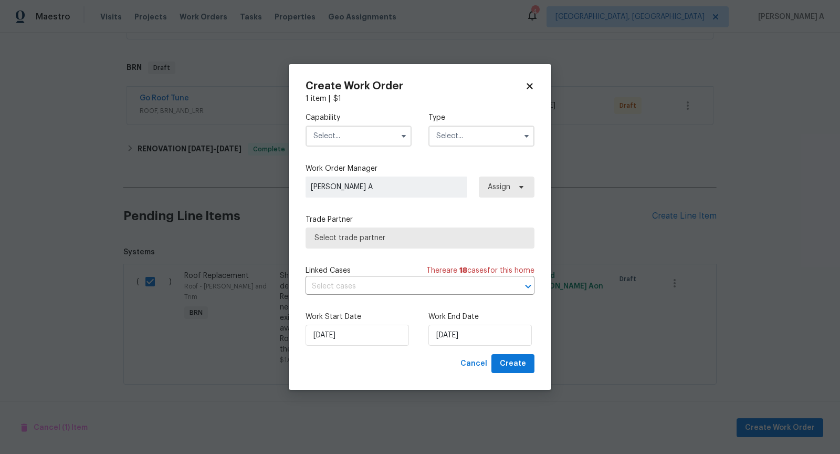
click at [368, 129] on input "text" at bounding box center [359, 135] width 106 height 21
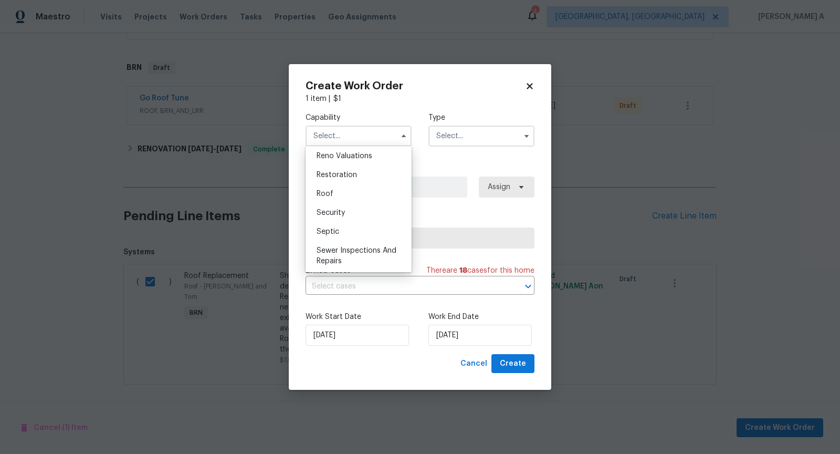
scroll to position [1071, 0]
click at [344, 154] on div "Roof" at bounding box center [358, 158] width 101 height 19
type input "Roof"
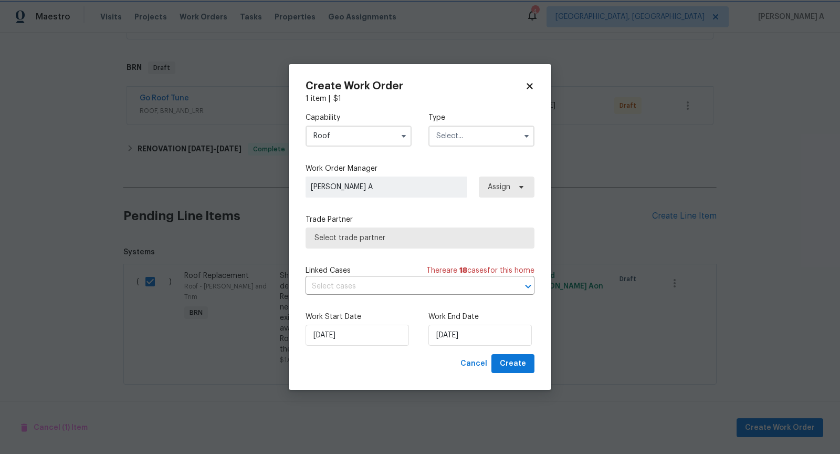
scroll to position [1051, 0]
click at [477, 134] on input "text" at bounding box center [481, 135] width 106 height 21
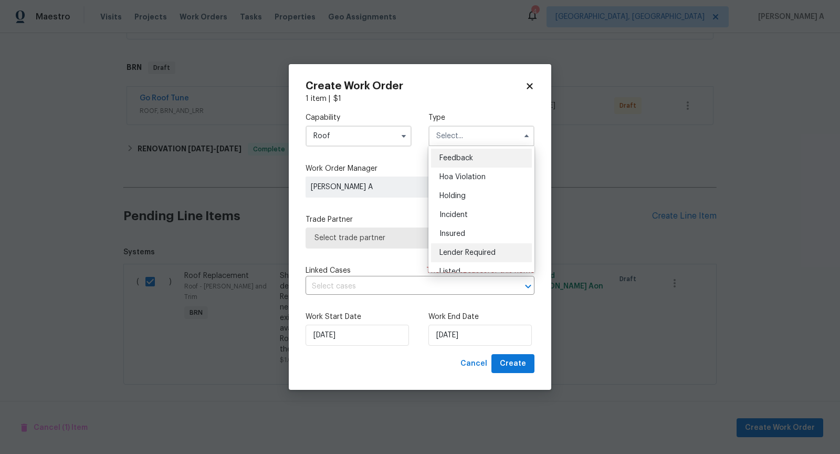
scroll to position [238, 0]
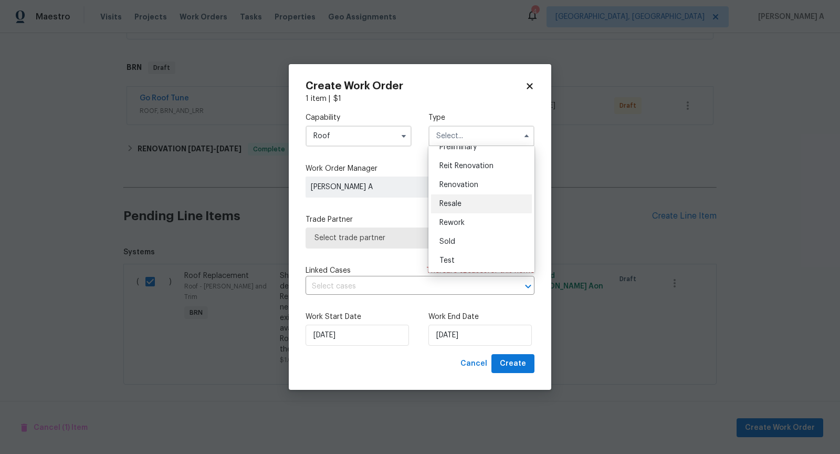
click at [468, 205] on div "Resale" at bounding box center [481, 203] width 101 height 19
type input "Resale"
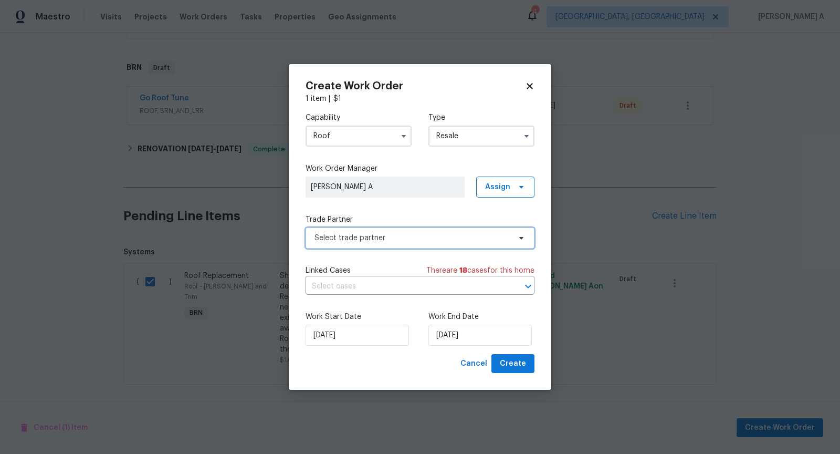
click at [418, 236] on span "Select trade partner" at bounding box center [413, 238] width 196 height 11
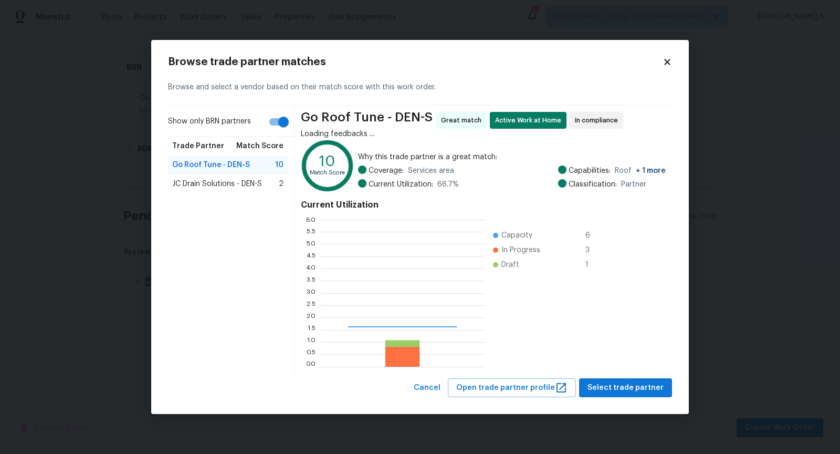
scroll to position [147, 163]
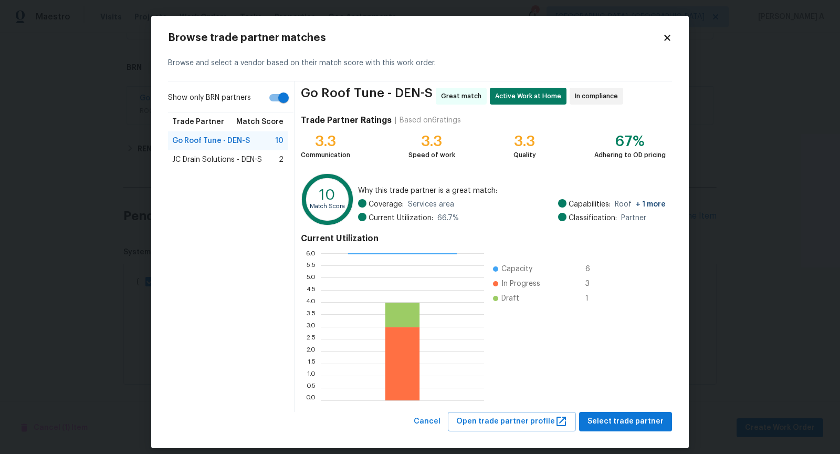
click at [245, 158] on span "JC Drain Solutions - DEN-S" at bounding box center [217, 159] width 90 height 11
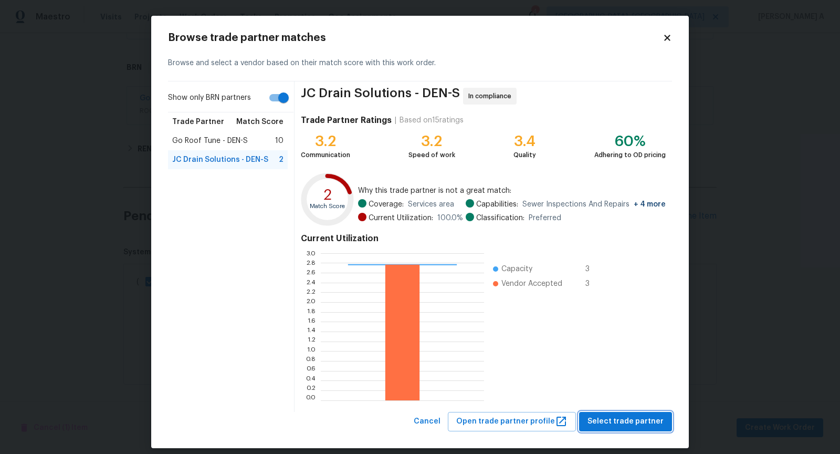
click at [646, 418] on span "Select trade partner" at bounding box center [626, 421] width 76 height 13
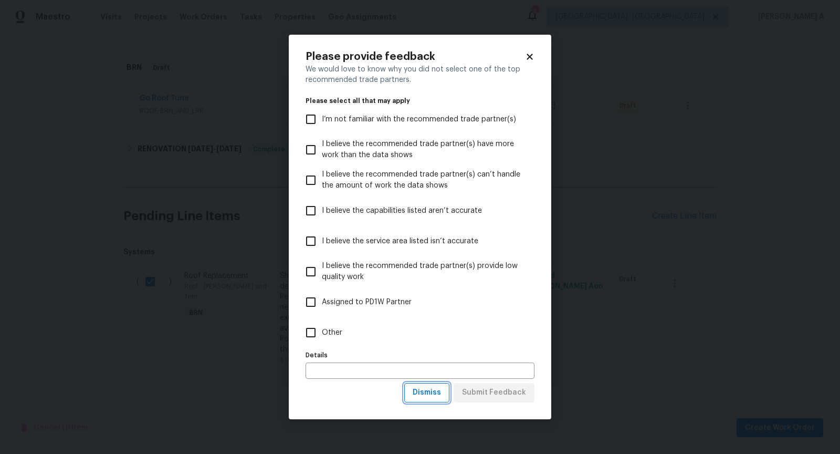
click at [417, 386] on span "Dismiss" at bounding box center [427, 392] width 28 height 13
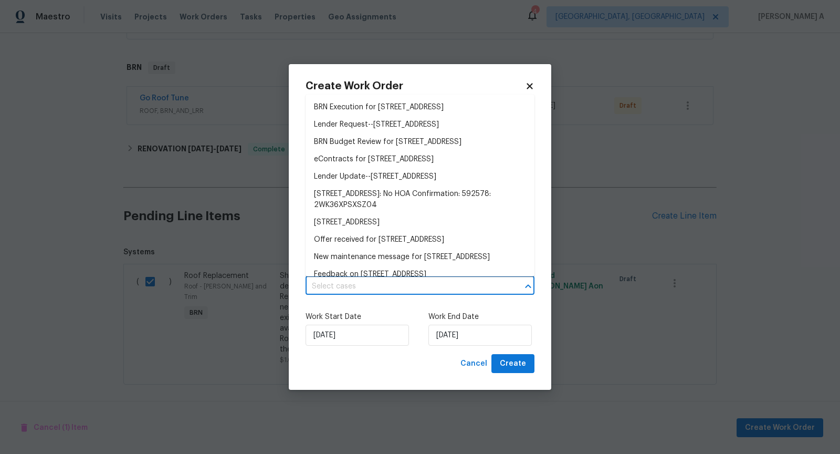
click at [370, 282] on input "text" at bounding box center [406, 286] width 200 height 16
click at [365, 112] on li "BRN Execution for [STREET_ADDRESS]" at bounding box center [420, 107] width 229 height 17
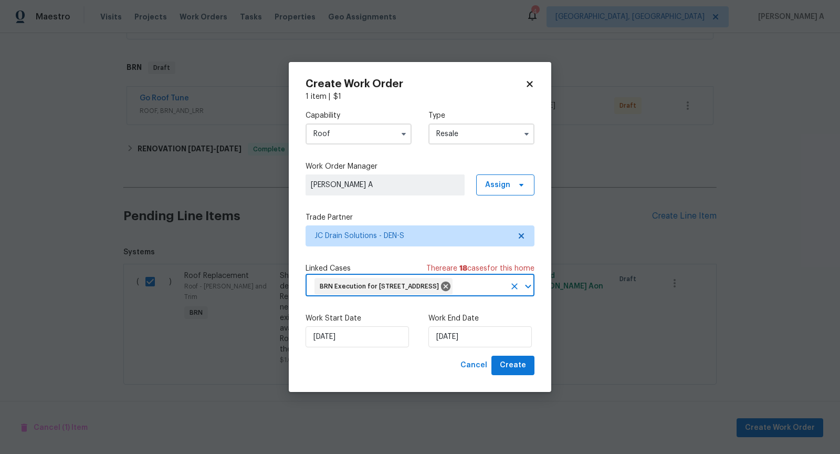
click at [357, 334] on div "Work Start Date [DATE]" at bounding box center [359, 330] width 106 height 34
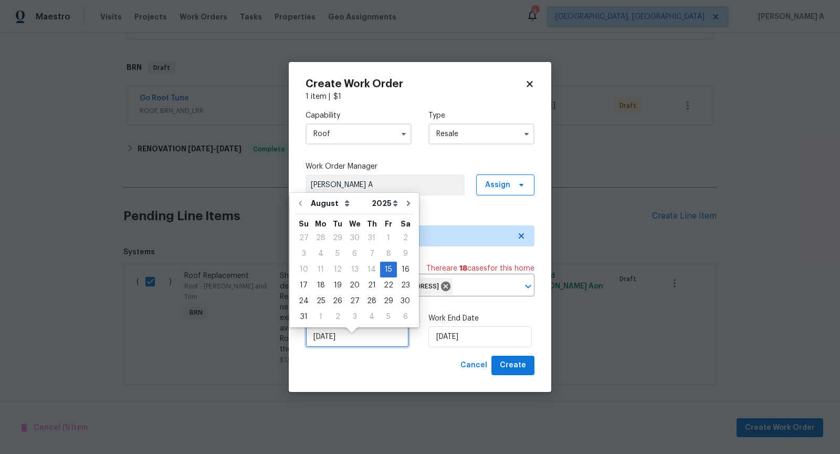
click at [351, 347] on input "[DATE]" at bounding box center [357, 336] width 103 height 21
click at [398, 268] on div "16" at bounding box center [405, 269] width 17 height 15
type input "[DATE]"
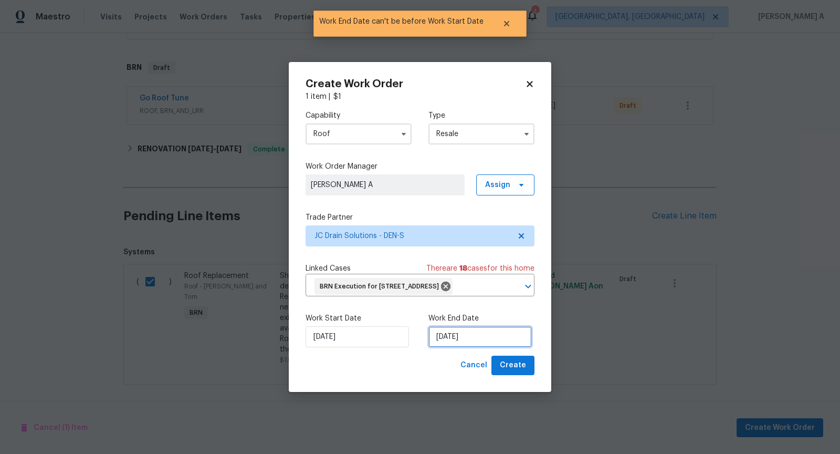
click at [448, 339] on input "[DATE]" at bounding box center [479, 336] width 103 height 21
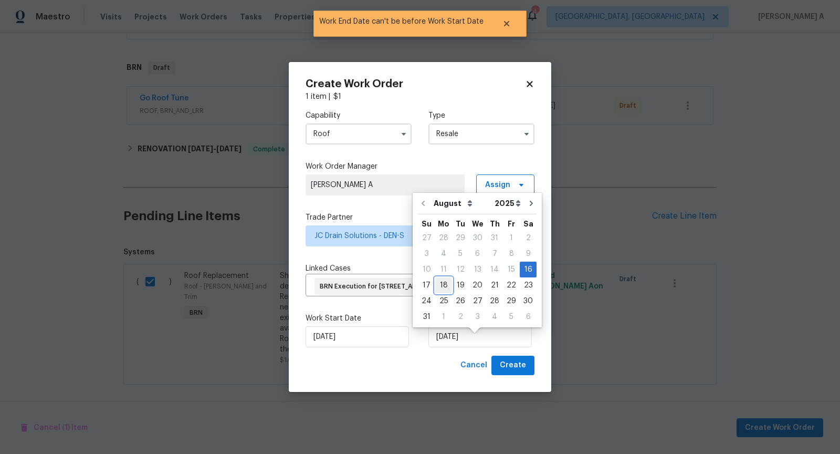
click at [438, 285] on div "18" at bounding box center [443, 285] width 17 height 15
type input "[DATE]"
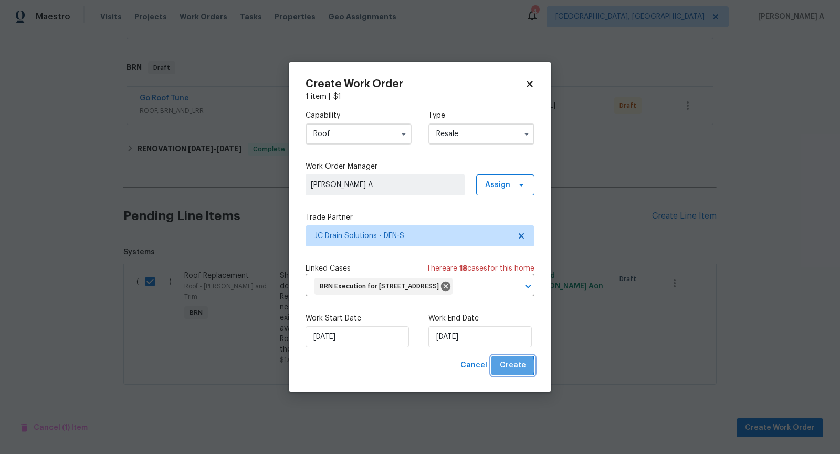
click at [509, 372] on span "Create" at bounding box center [513, 365] width 26 height 13
checkbox input "false"
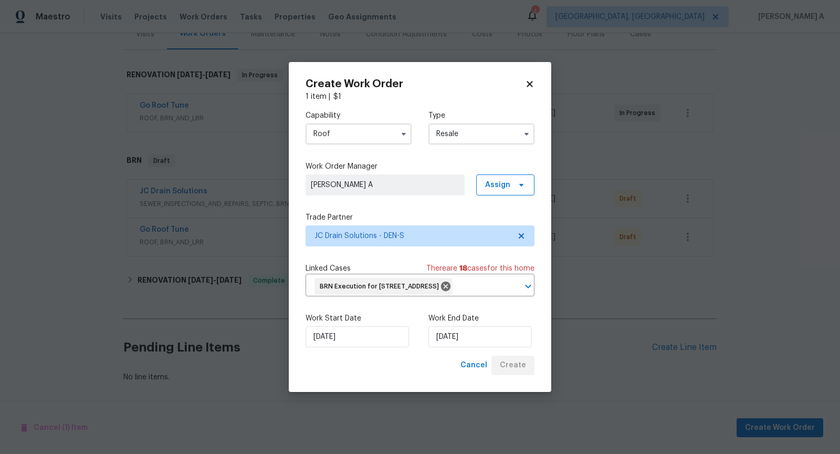
scroll to position [138, 0]
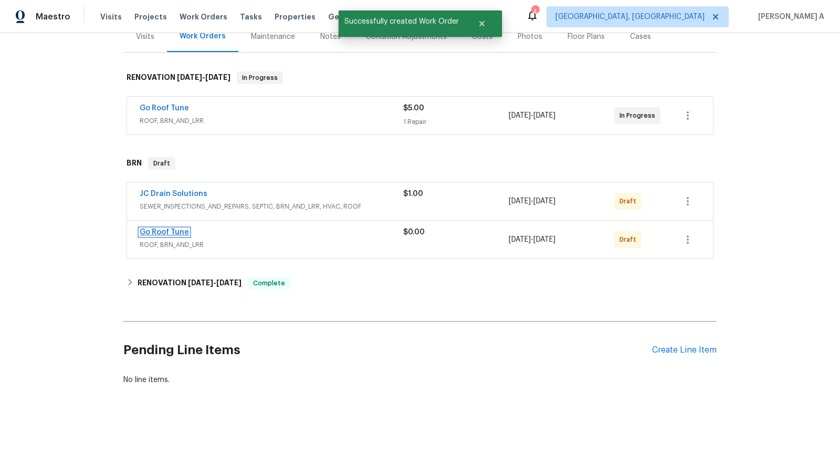
click at [160, 232] on link "Go Roof Tune" at bounding box center [164, 231] width 49 height 7
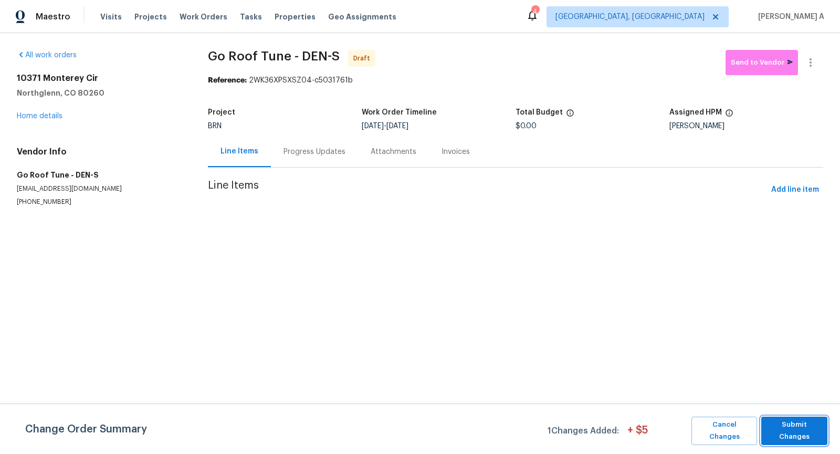
click at [792, 422] on button "Submit Changes" at bounding box center [794, 430] width 66 height 28
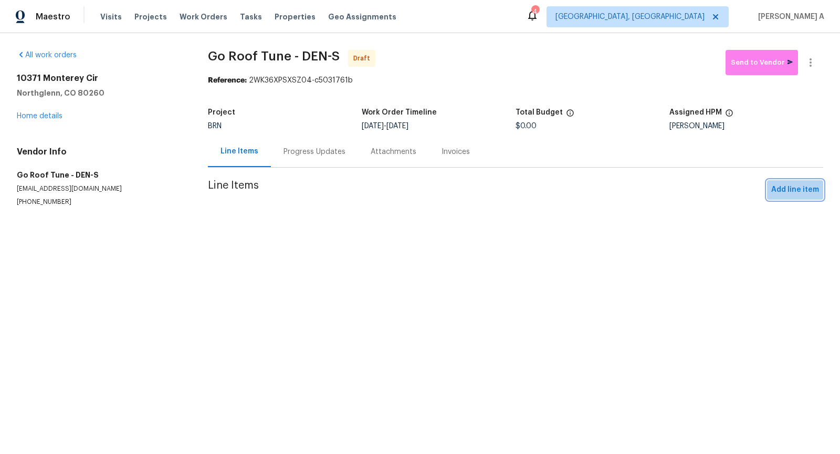
click at [802, 188] on span "Add line item" at bounding box center [795, 189] width 48 height 13
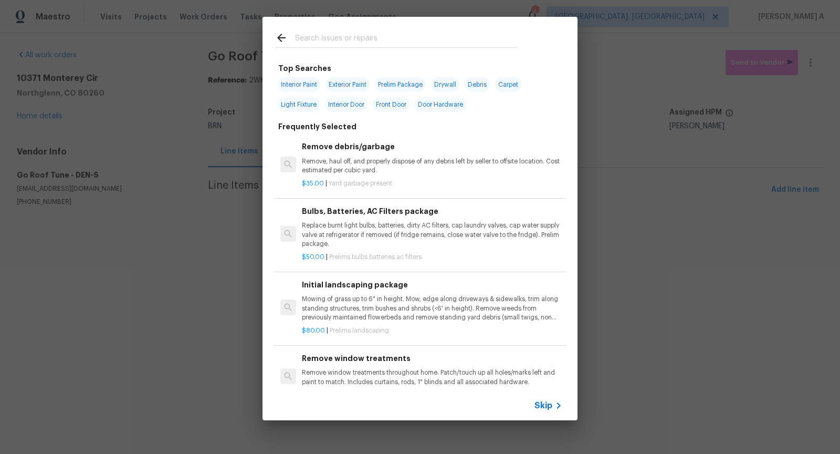
click at [550, 407] on span "Skip" at bounding box center [544, 405] width 18 height 11
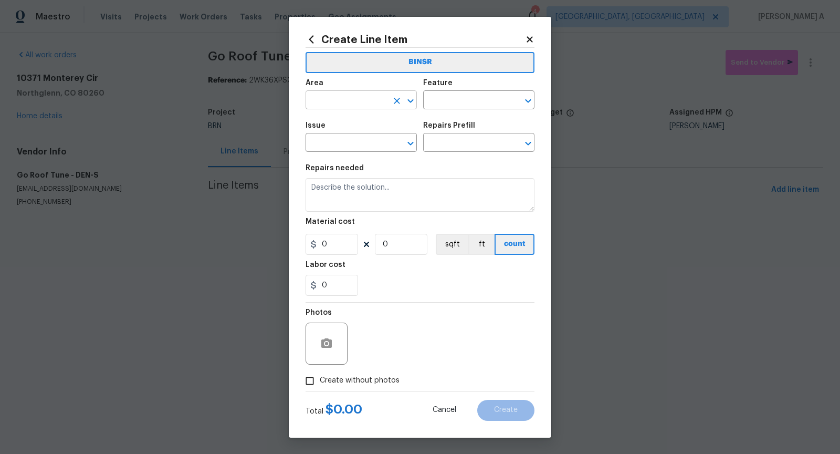
click at [342, 107] on input "text" at bounding box center [347, 101] width 82 height 16
click at [346, 120] on li "Roof" at bounding box center [361, 124] width 111 height 17
type input "Roof"
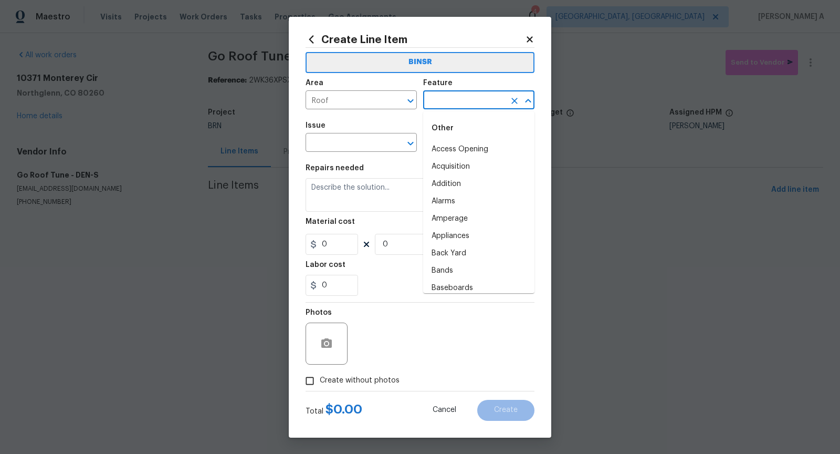
click at [428, 108] on input "text" at bounding box center [464, 101] width 82 height 16
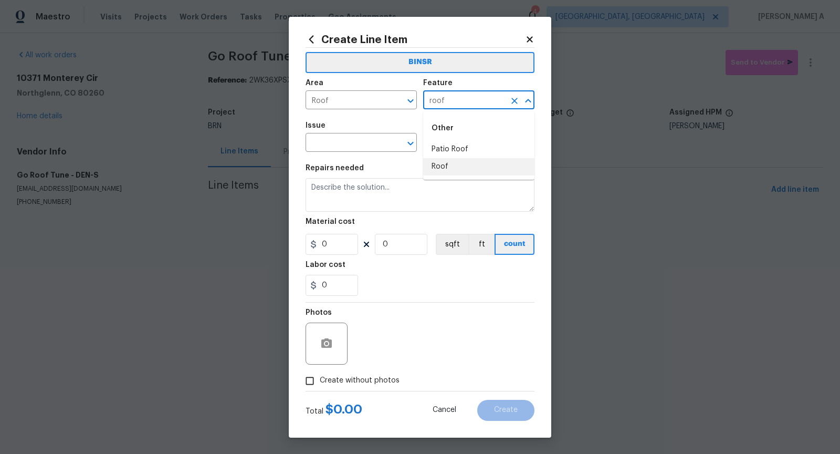
click at [453, 159] on li "Roof" at bounding box center [478, 166] width 111 height 17
type input "Roof"
click at [352, 146] on input "text" at bounding box center [347, 143] width 82 height 16
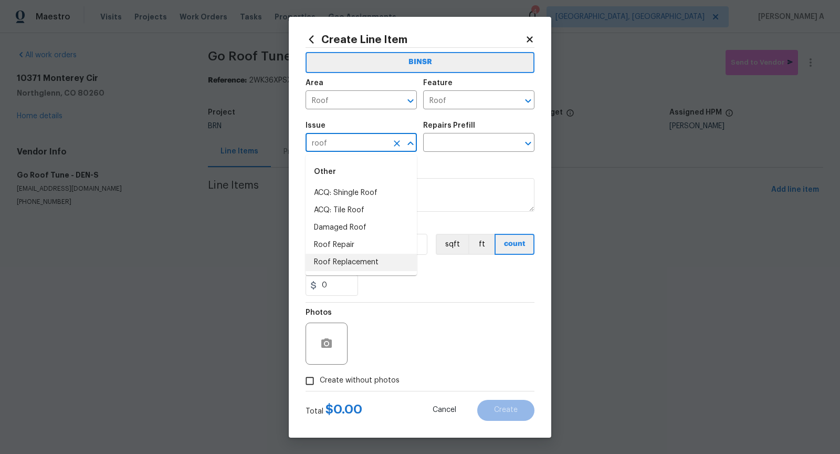
click at [365, 258] on li "Roof Replacement" at bounding box center [361, 262] width 111 height 17
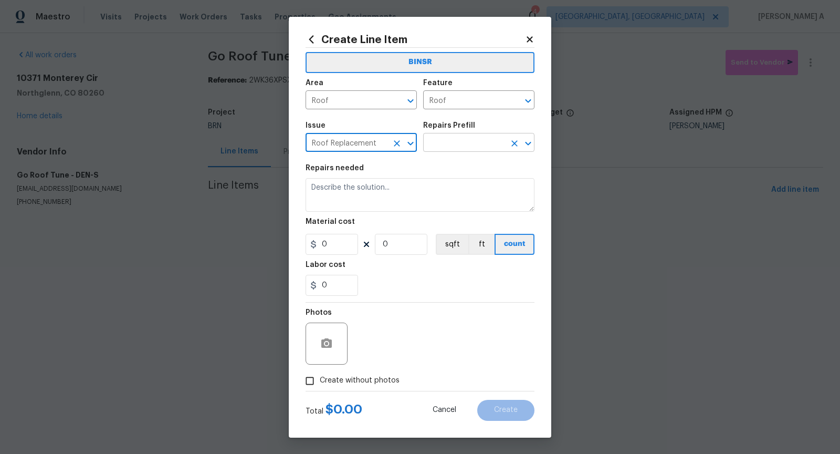
type input "Roof Replacement"
click at [465, 139] on input "text" at bounding box center [464, 143] width 82 height 16
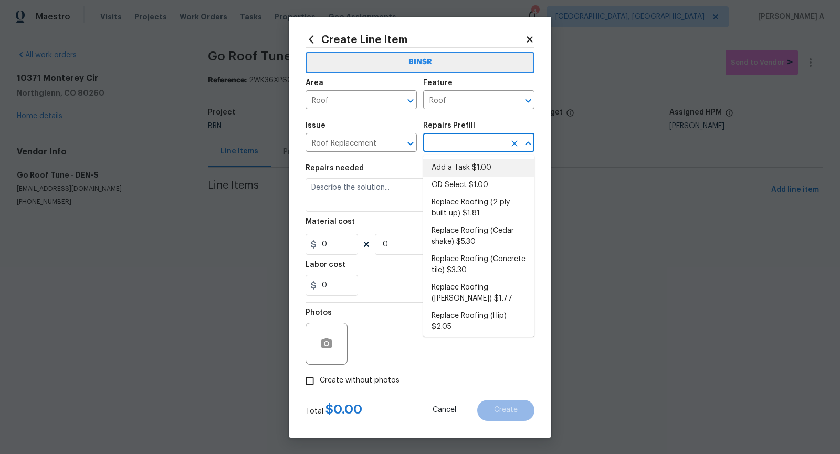
click at [469, 169] on li "Add a Task $1.00" at bounding box center [478, 167] width 111 height 17
type input "[PERSON_NAME] and Trim"
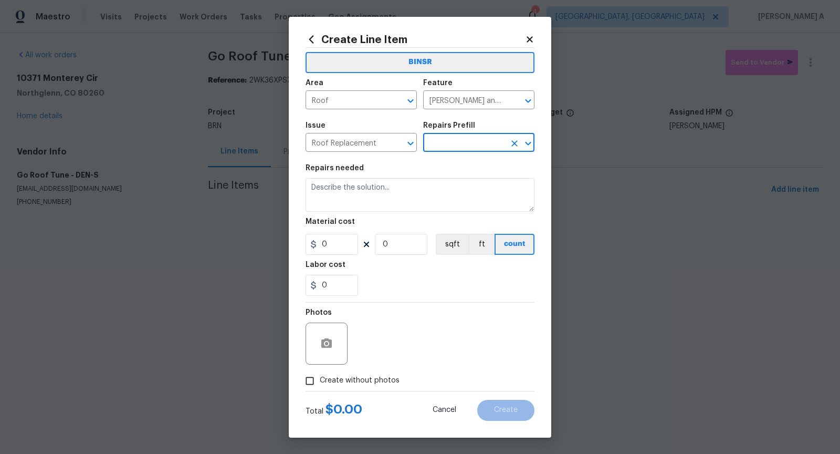
type input "Add a Task $1.00"
type textarea "HPM to detail"
type input "1"
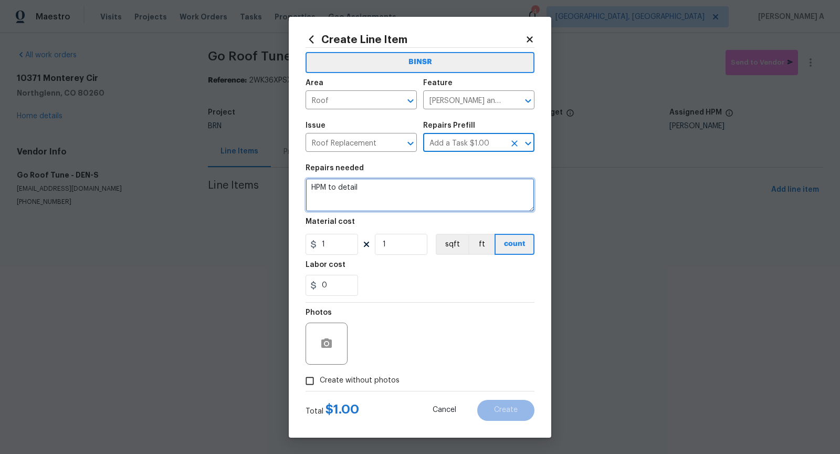
click at [418, 204] on textarea "HPM to detail" at bounding box center [420, 195] width 229 height 34
paste textarea "Shingle roof - Seller to remove shingle roof to decking and replace with new as…"
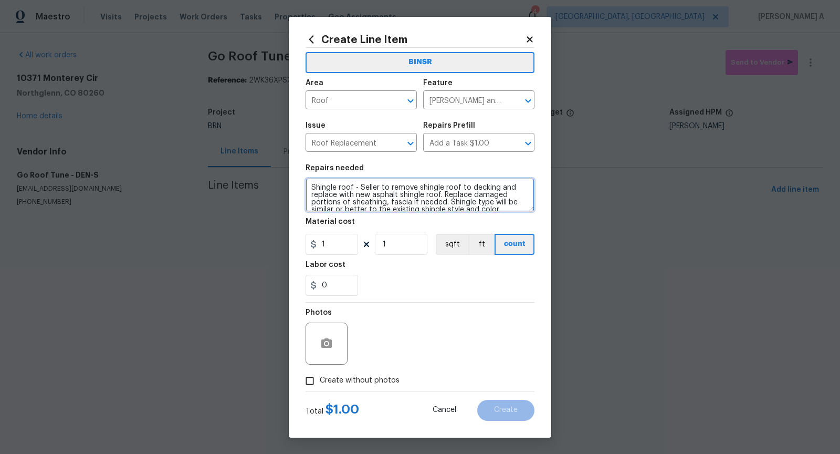
scroll to position [32, 0]
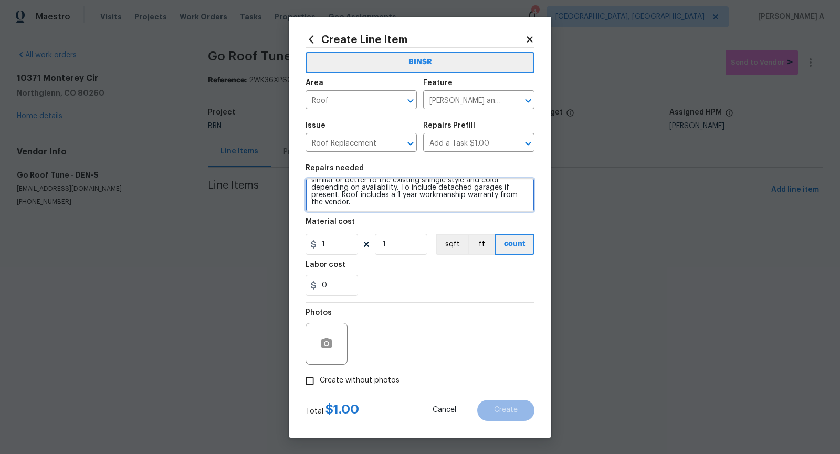
type textarea "Shingle roof - Seller to remove shingle roof to decking and replace with new as…"
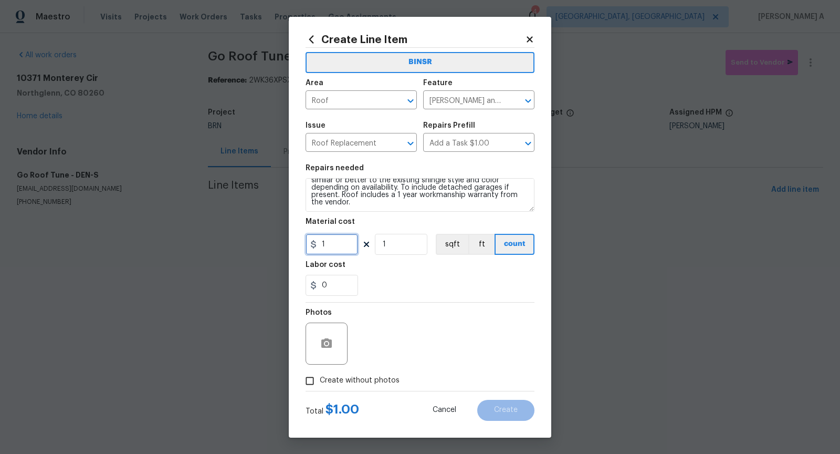
drag, startPoint x: 336, startPoint y: 245, endPoint x: 290, endPoint y: 245, distance: 46.2
click at [290, 245] on div "Create Line Item BINSR Area Roof ​ Feature [PERSON_NAME] and Trim ​ Issue Roof …" at bounding box center [420, 227] width 263 height 421
click at [411, 285] on div "0" at bounding box center [420, 285] width 229 height 21
click at [324, 347] on icon "button" at bounding box center [326, 342] width 11 height 9
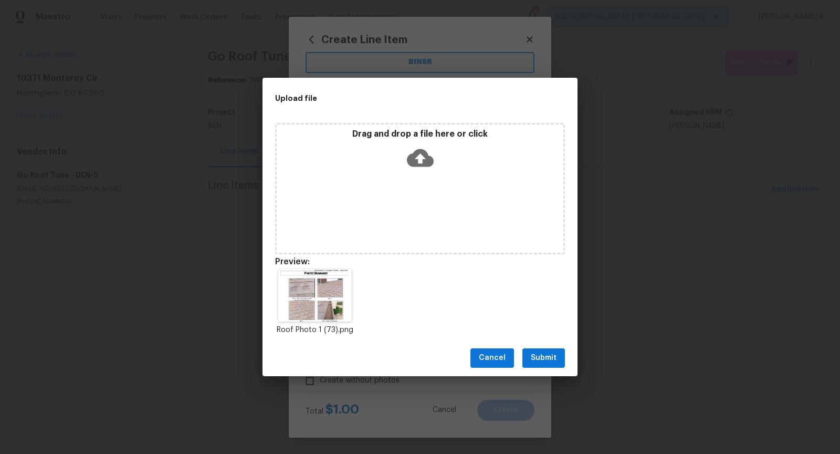
click at [531, 357] on button "Submit" at bounding box center [543, 357] width 43 height 19
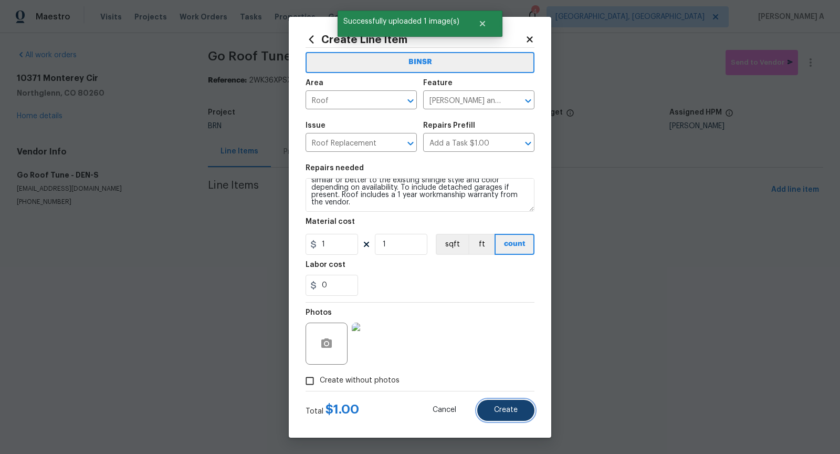
click at [518, 407] on button "Create" at bounding box center [505, 410] width 57 height 21
type input "0"
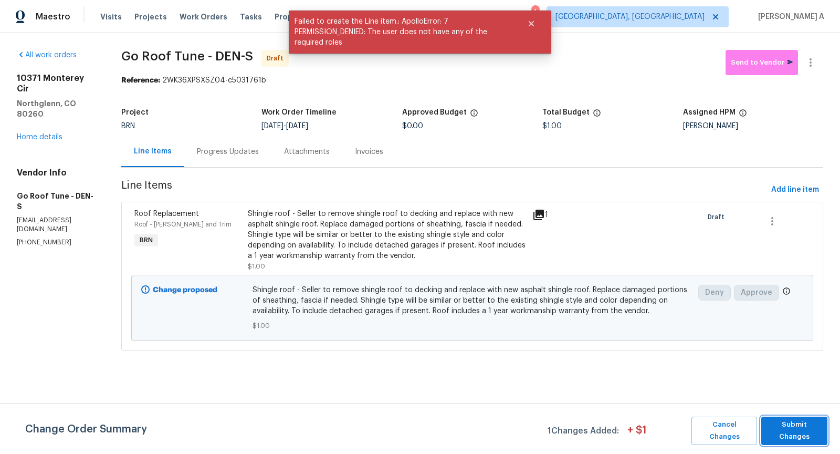
click at [786, 421] on button "Submit Changes" at bounding box center [794, 430] width 66 height 28
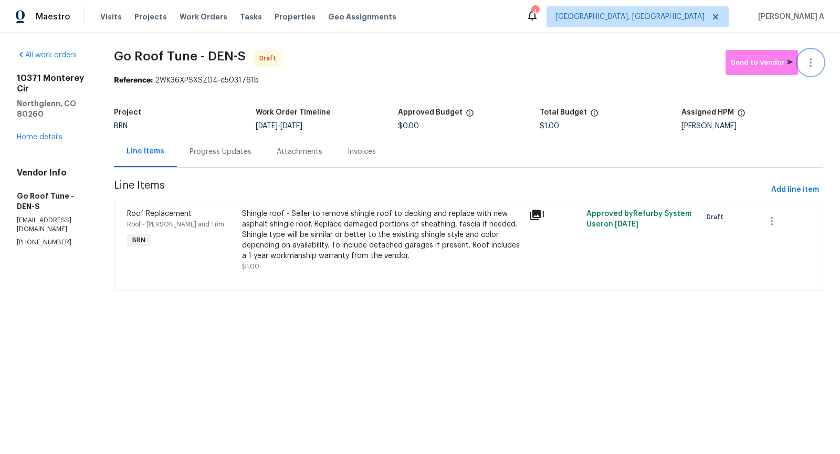
click at [817, 59] on button "button" at bounding box center [810, 62] width 25 height 25
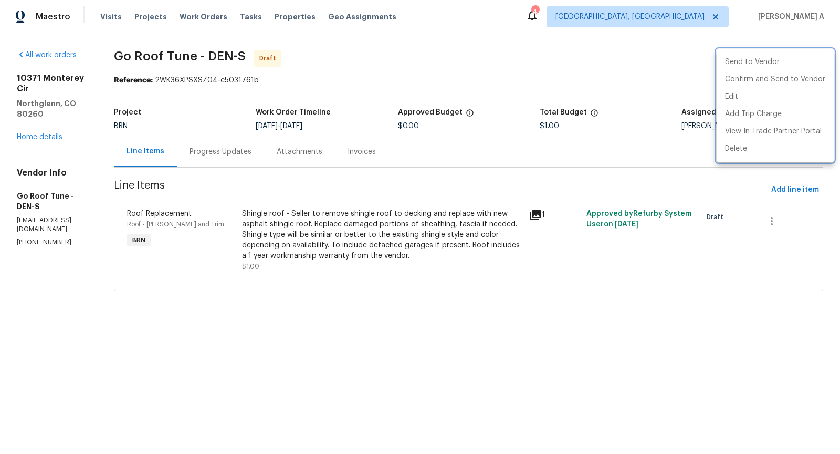
click at [135, 115] on div at bounding box center [420, 227] width 840 height 454
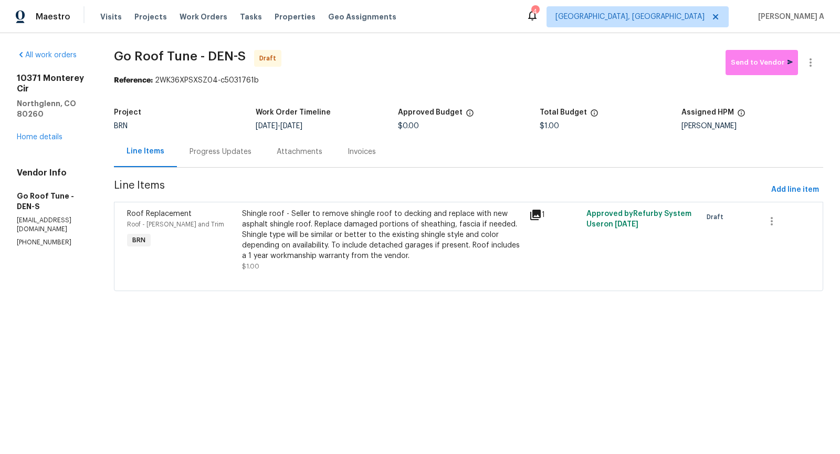
click at [229, 155] on div "Progress Updates" at bounding box center [221, 151] width 62 height 11
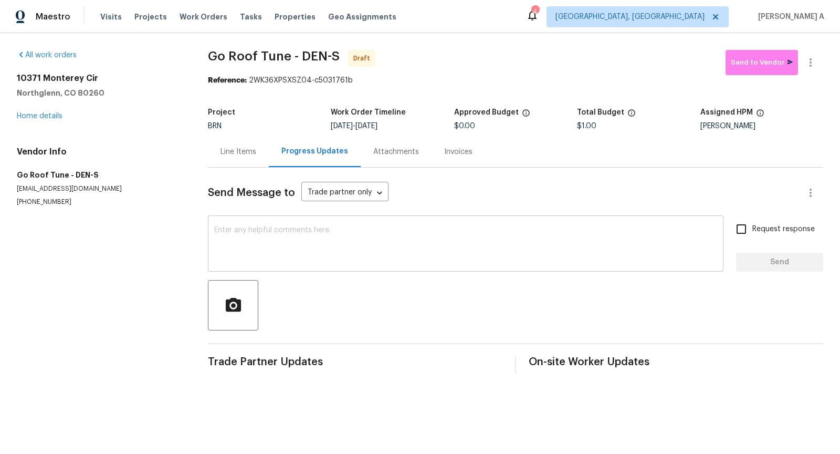
click at [302, 264] on div "x ​" at bounding box center [466, 245] width 516 height 54
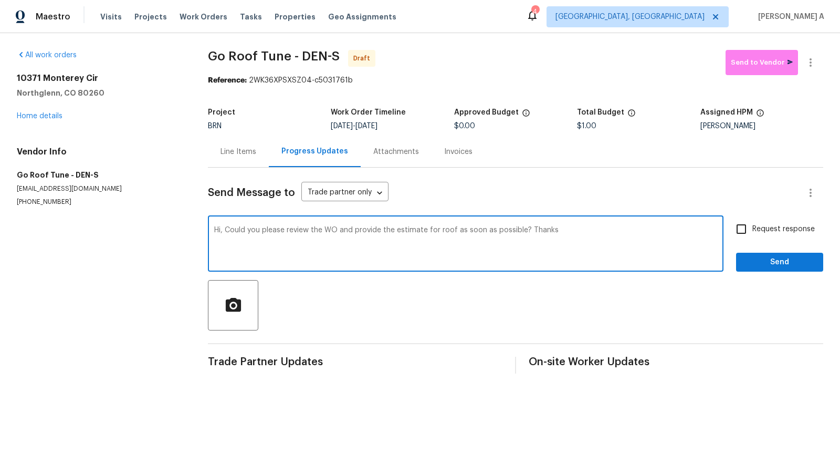
click at [302, 264] on div "Hi, Could you please review the WO and provide the estimate for roof as soon as…" at bounding box center [466, 245] width 516 height 54
click at [0, 0] on span "Correct the article" at bounding box center [0, 0] width 0 height 0
type textarea "Hi, Could you please review the WO and provide the estimate for the roof as soo…"
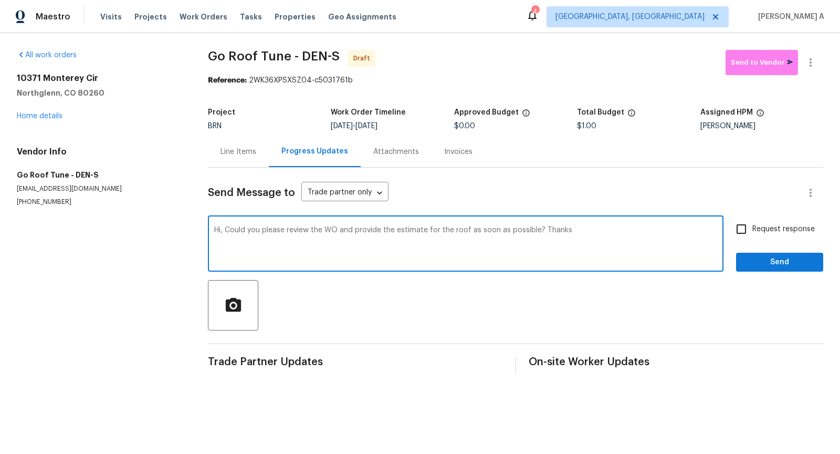
click at [455, 225] on div "Hi, Could you please review the WO and provide the estimate for the roof as soo…" at bounding box center [466, 245] width 516 height 54
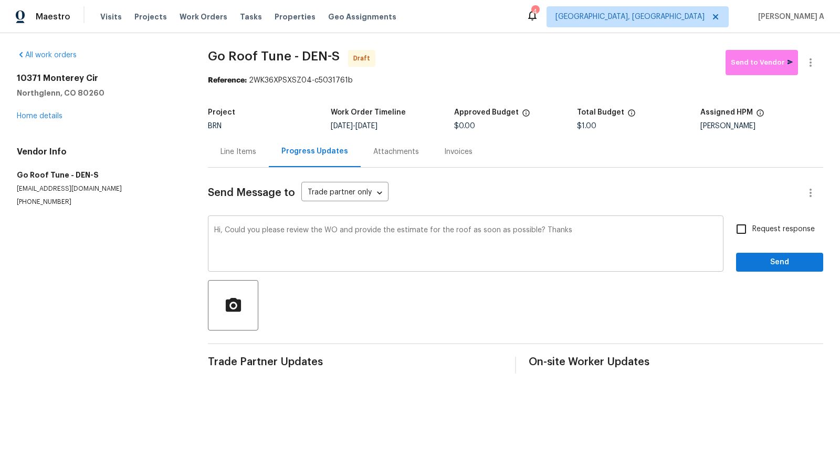
click at [455, 225] on div "Hi, Could you please review the WO and provide the estimate for the roof as soo…" at bounding box center [466, 245] width 516 height 54
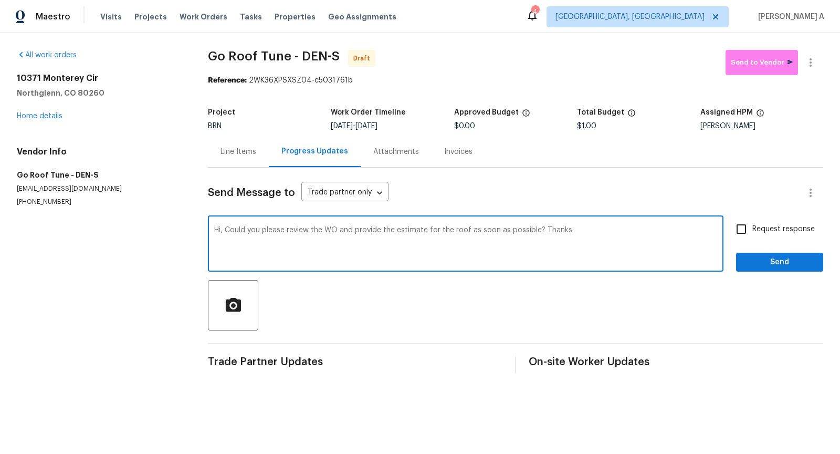
click at [456, 231] on textarea "Hi, Could you please review the WO and provide the estimate for the roof as soo…" at bounding box center [465, 244] width 503 height 37
click at [746, 223] on input "Request response" at bounding box center [741, 229] width 22 height 22
checkbox input "true"
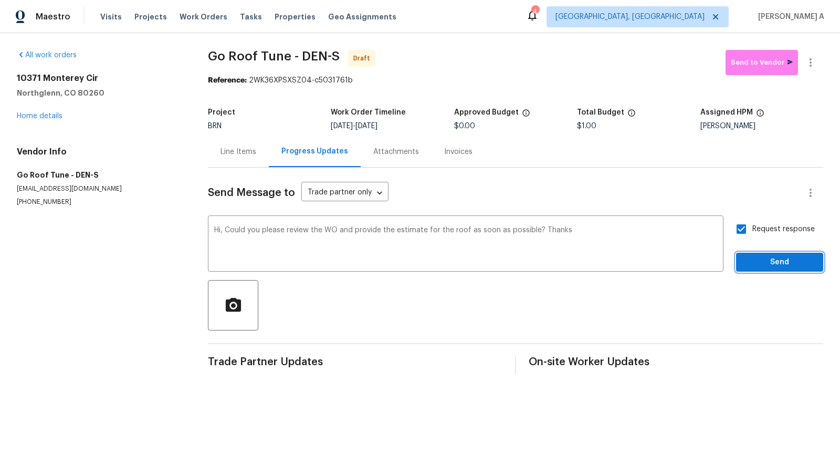
click at [777, 263] on span "Send" at bounding box center [780, 262] width 70 height 13
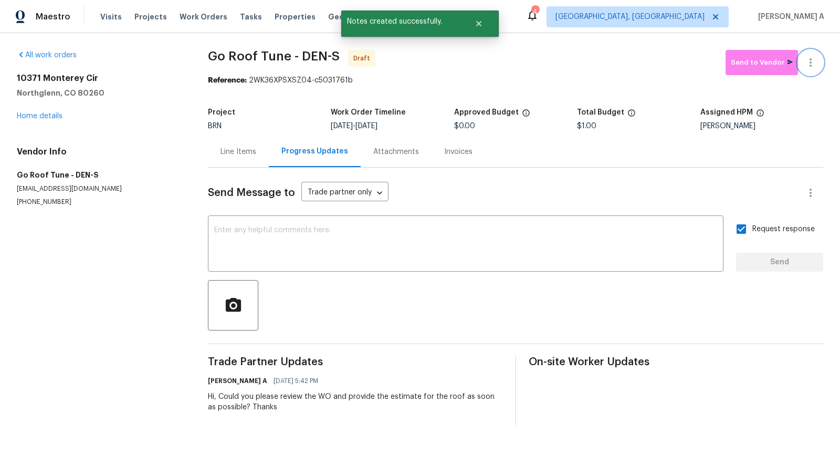
click at [818, 56] on button "button" at bounding box center [810, 62] width 25 height 25
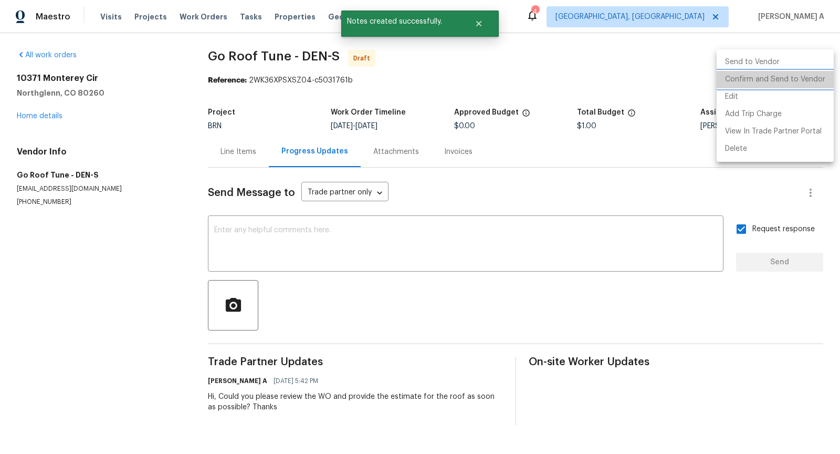
click at [823, 76] on li "Confirm and Send to Vendor" at bounding box center [775, 79] width 117 height 17
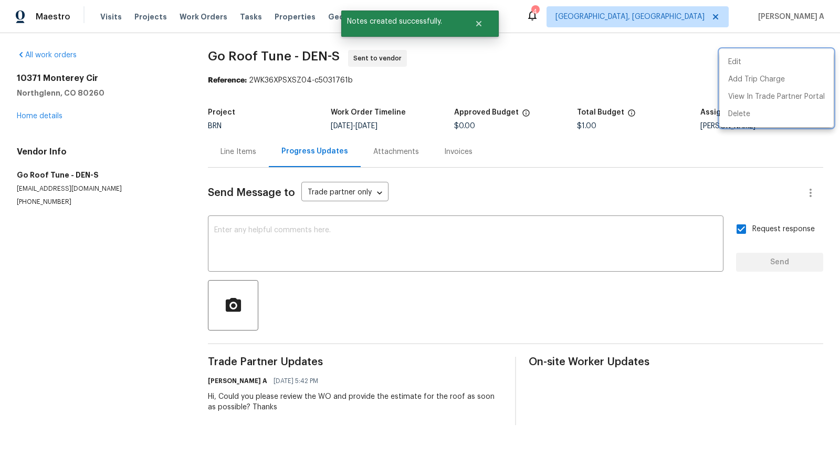
click at [163, 140] on div at bounding box center [420, 227] width 840 height 454
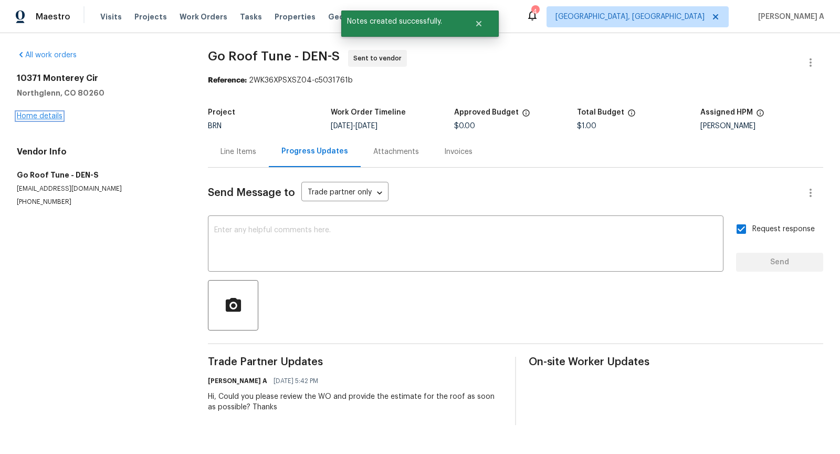
click at [52, 117] on link "Home details" at bounding box center [40, 115] width 46 height 7
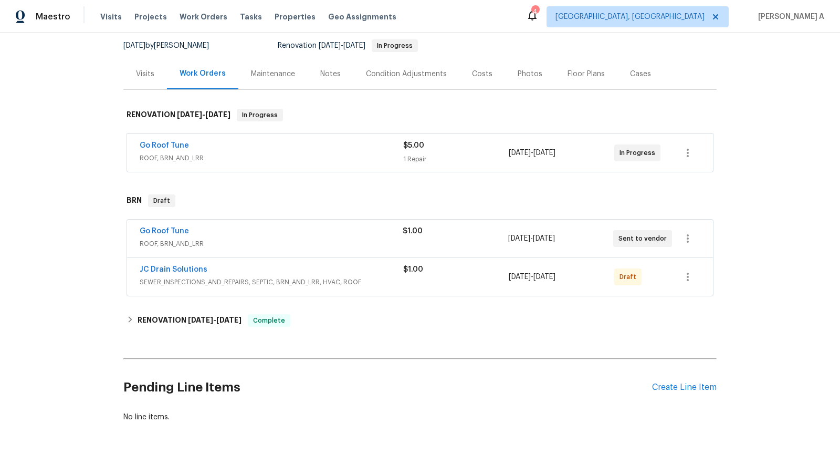
scroll to position [124, 0]
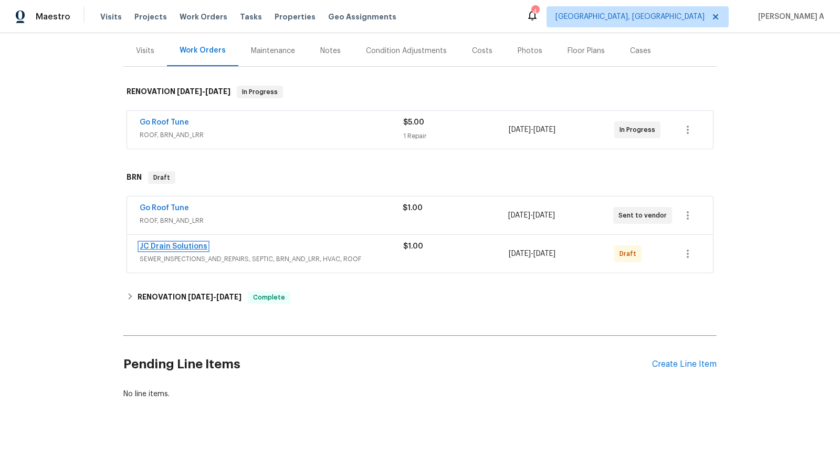
click at [182, 244] on link "JC Drain Solutions" at bounding box center [174, 246] width 68 height 7
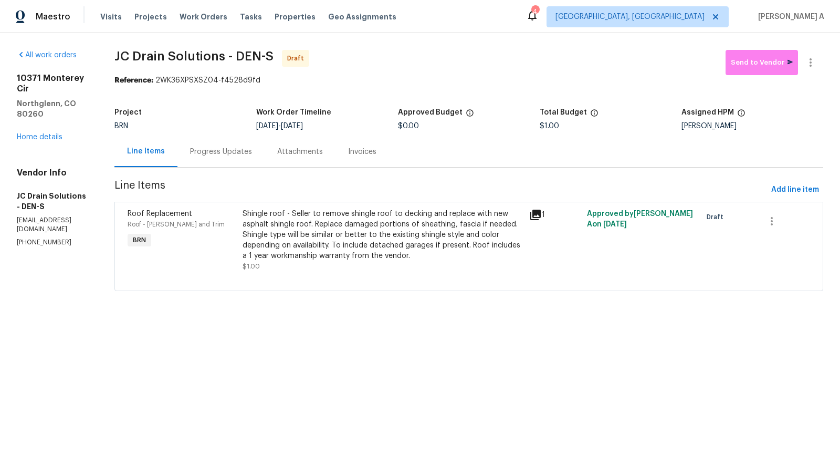
click at [238, 154] on div "Progress Updates" at bounding box center [221, 151] width 62 height 11
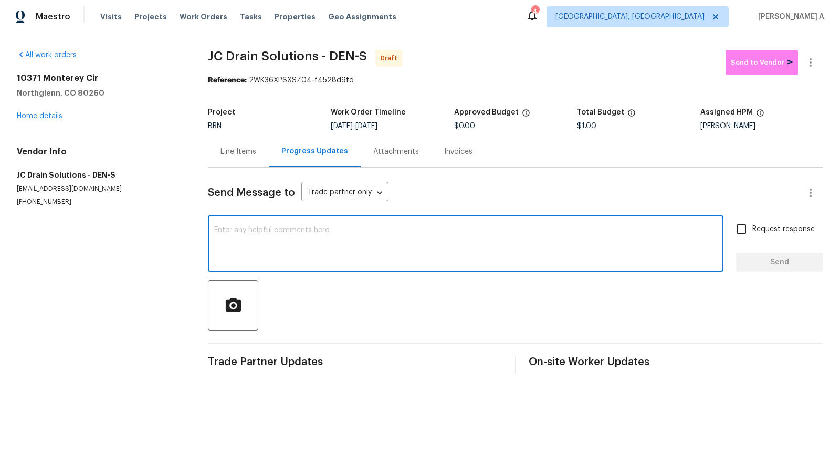
click at [329, 258] on textarea at bounding box center [465, 244] width 503 height 37
paste textarea "Hi, Could you please review the WO and provide the estimate for the roof as soo…"
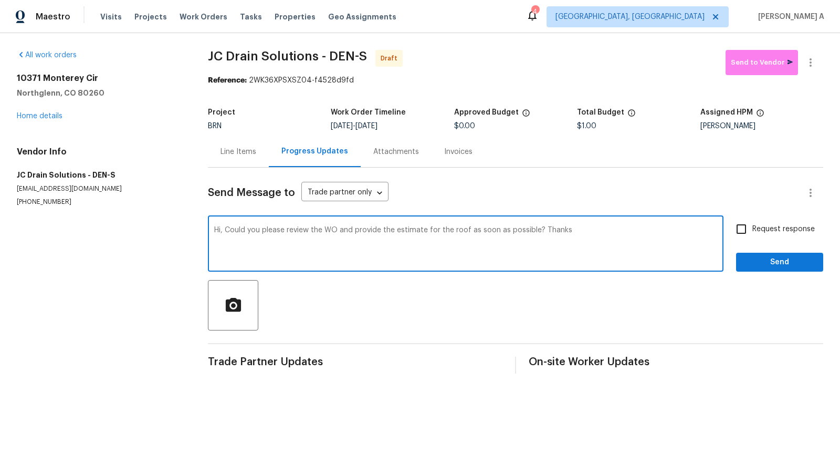
type textarea "Hi, Could you please review the WO and provide the estimate for the roof as soo…"
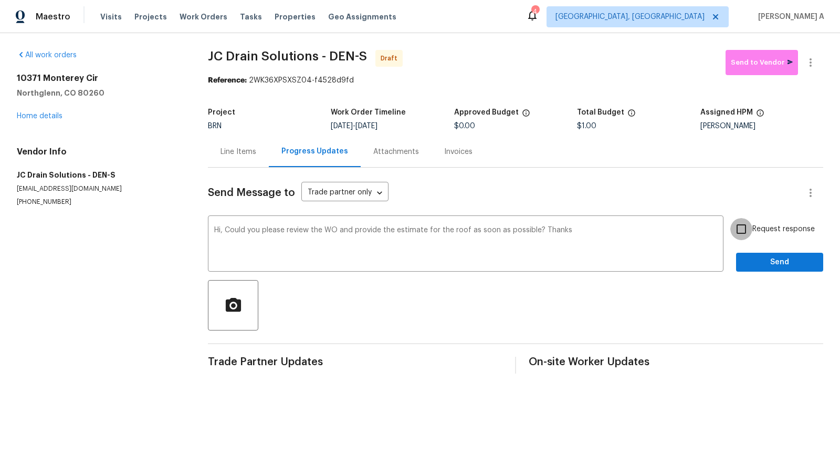
click at [749, 229] on input "Request response" at bounding box center [741, 229] width 22 height 22
checkbox input "true"
click at [781, 258] on span "Send" at bounding box center [780, 262] width 70 height 13
click at [812, 57] on icon "button" at bounding box center [810, 62] width 13 height 13
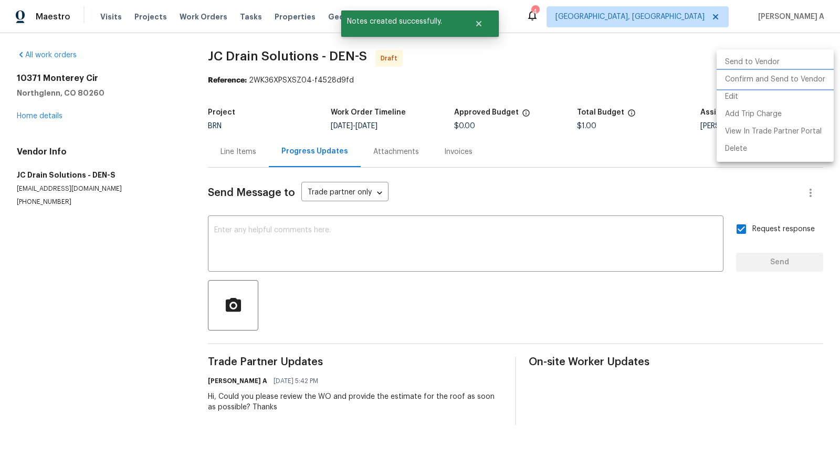
click at [822, 76] on li "Confirm and Send to Vendor" at bounding box center [775, 79] width 117 height 17
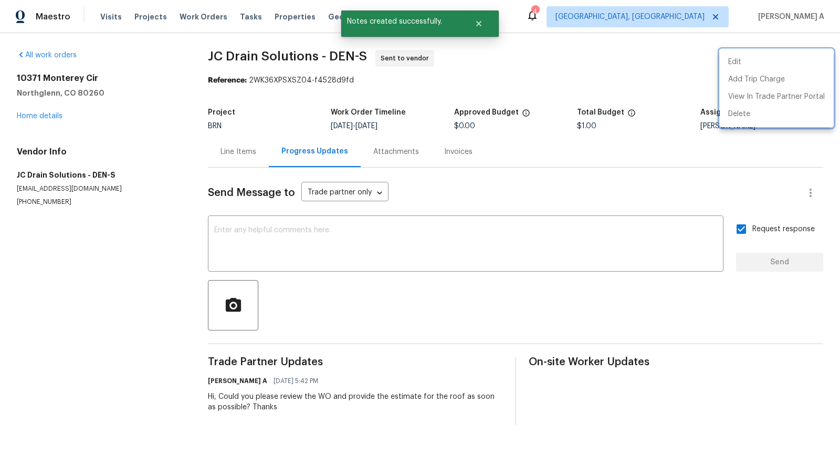
click at [270, 137] on div at bounding box center [420, 227] width 840 height 454
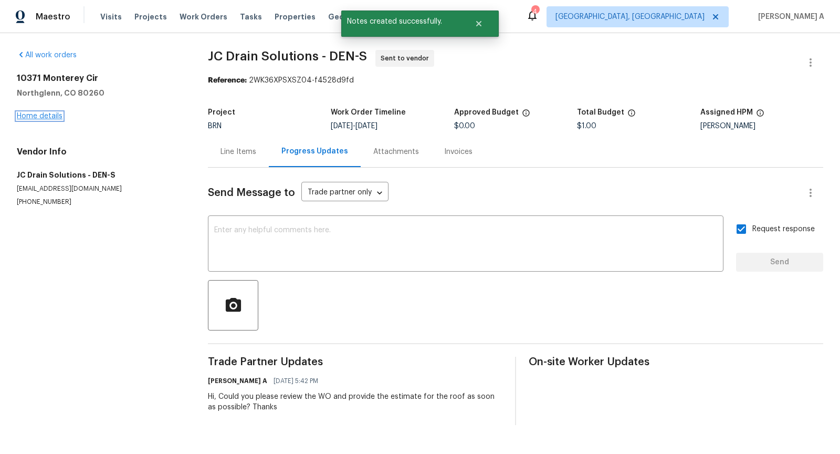
click at [45, 112] on link "Home details" at bounding box center [40, 115] width 46 height 7
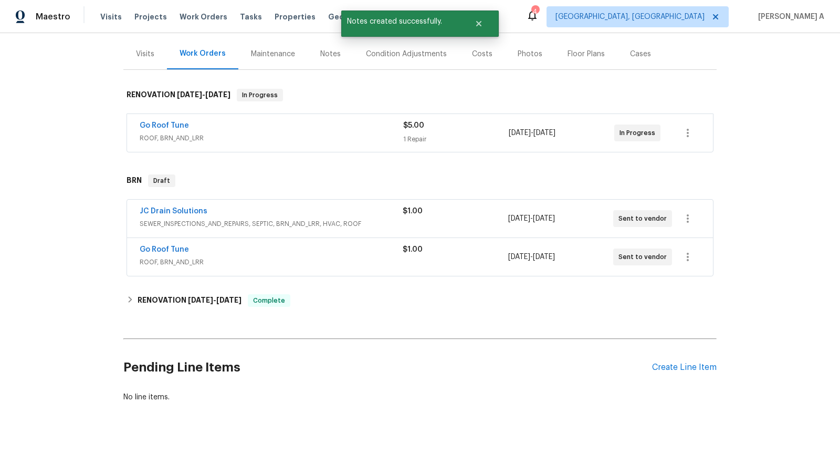
scroll to position [138, 0]
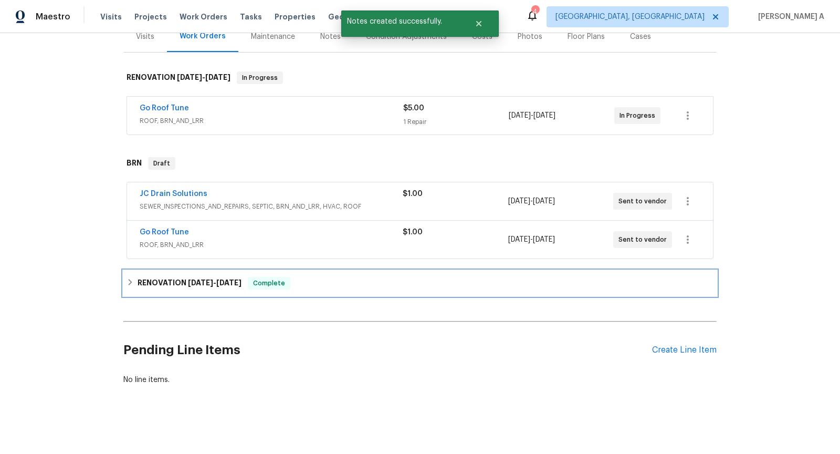
click at [230, 279] on span "6/30/25" at bounding box center [228, 282] width 25 height 7
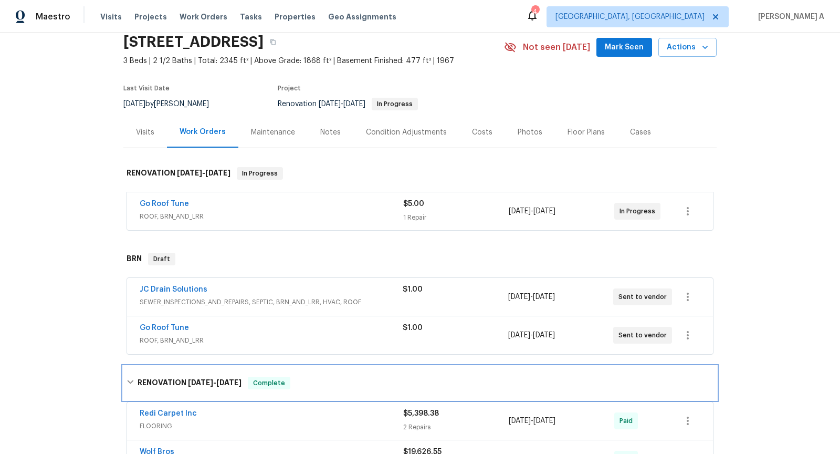
scroll to position [47, 0]
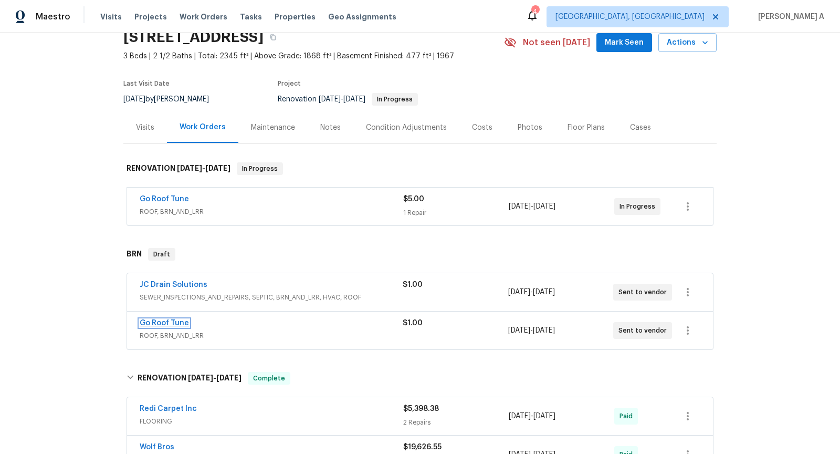
click at [162, 320] on link "Go Roof Tune" at bounding box center [164, 322] width 49 height 7
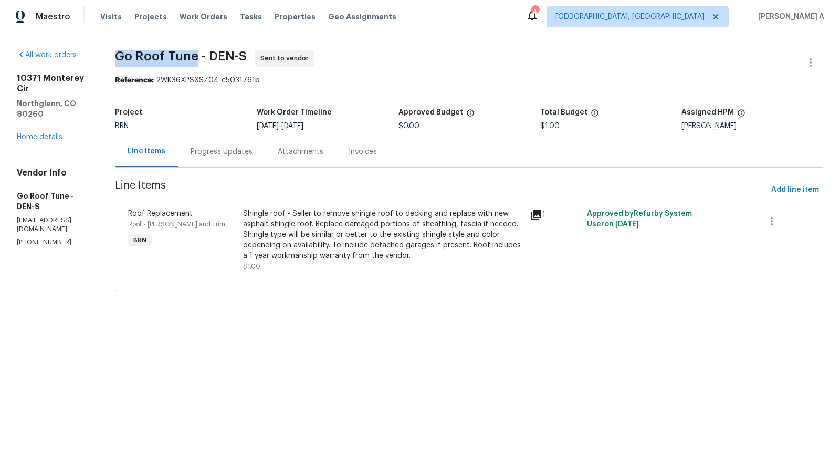
drag, startPoint x: 139, startPoint y: 56, endPoint x: 216, endPoint y: 54, distance: 76.7
click at [216, 54] on span "Go Roof Tune - DEN-S" at bounding box center [181, 56] width 132 height 13
copy span "Go Roof Tune"
click at [43, 133] on link "Home details" at bounding box center [40, 136] width 46 height 7
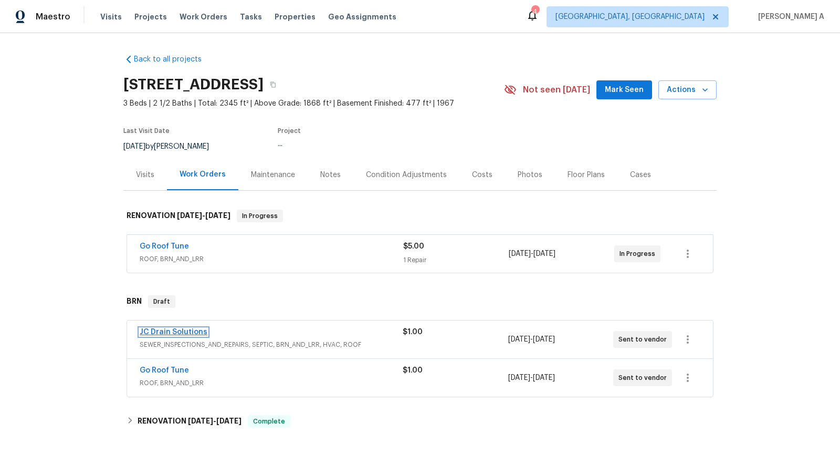
click at [166, 330] on link "JC Drain Solutions" at bounding box center [174, 331] width 68 height 7
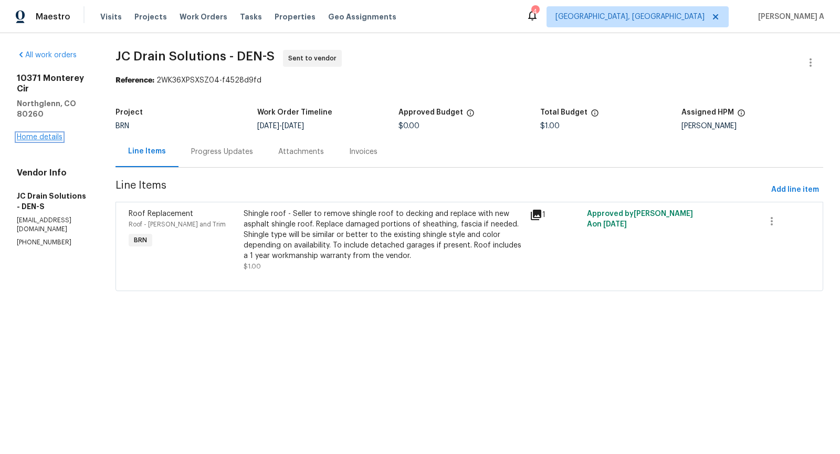
click at [48, 133] on link "Home details" at bounding box center [40, 136] width 46 height 7
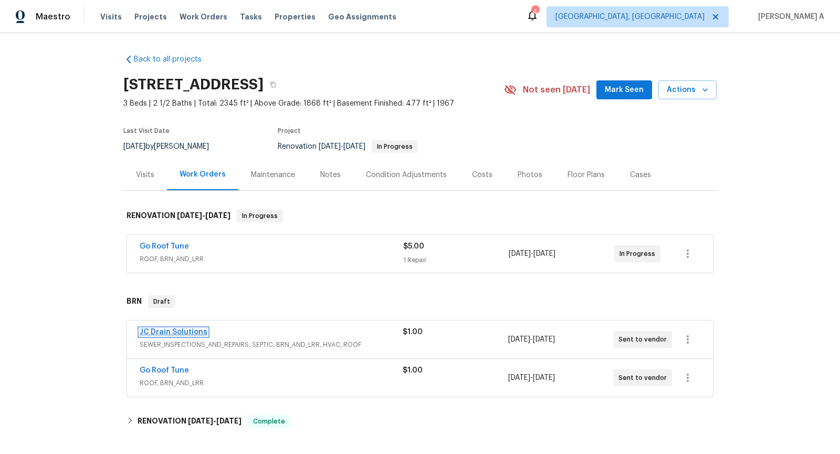
click at [174, 330] on link "JC Drain Solutions" at bounding box center [174, 331] width 68 height 7
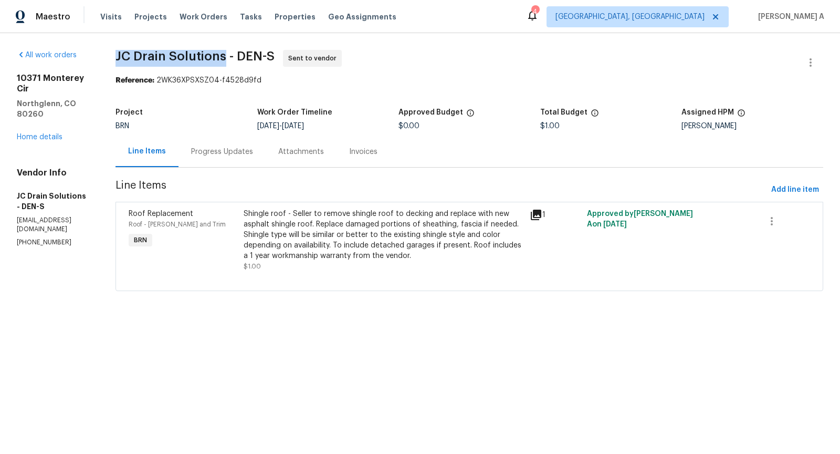
drag, startPoint x: 136, startPoint y: 57, endPoint x: 242, endPoint y: 54, distance: 105.6
click at [242, 54] on span "JC Drain Solutions - DEN-S" at bounding box center [195, 56] width 159 height 13
copy span "JC Drain Solutions"
click at [53, 133] on link "Home details" at bounding box center [40, 136] width 46 height 7
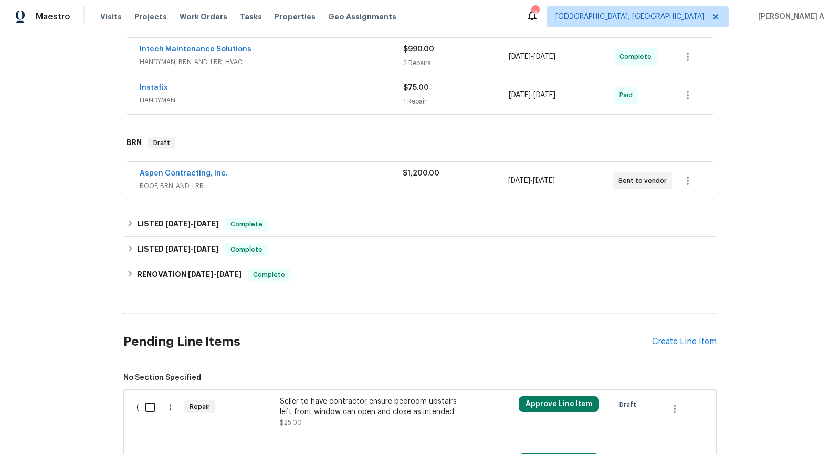
scroll to position [282, 0]
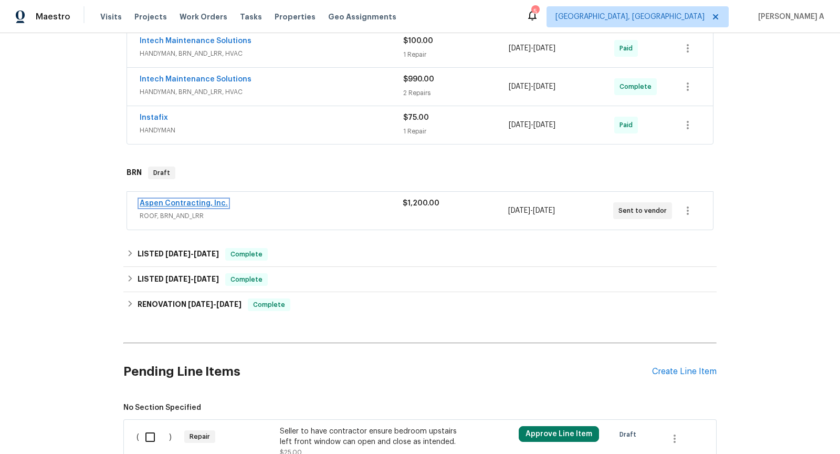
click at [189, 200] on link "Aspen Contracting, Inc." at bounding box center [184, 203] width 88 height 7
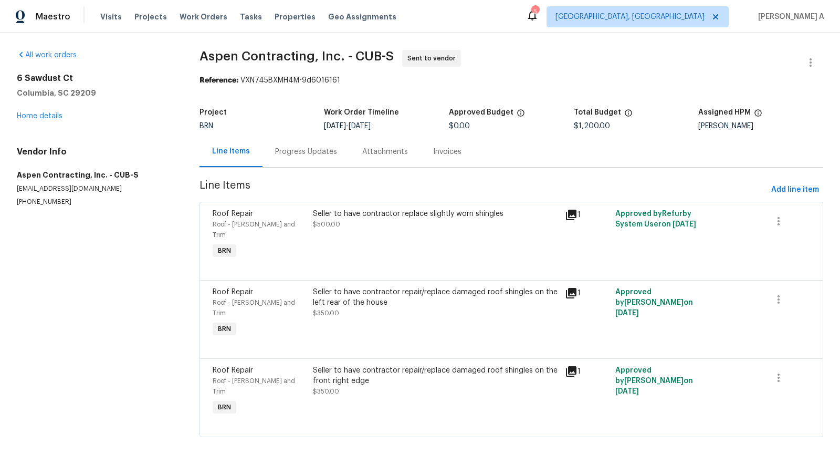
click at [294, 150] on div "Progress Updates" at bounding box center [306, 151] width 62 height 11
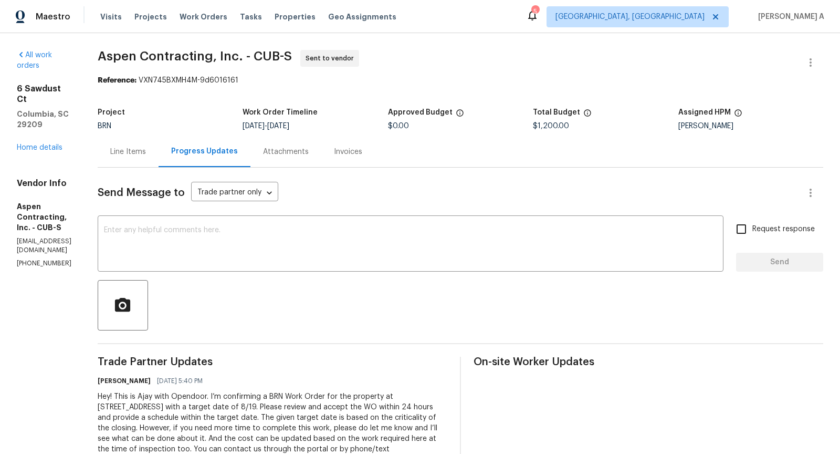
scroll to position [40, 0]
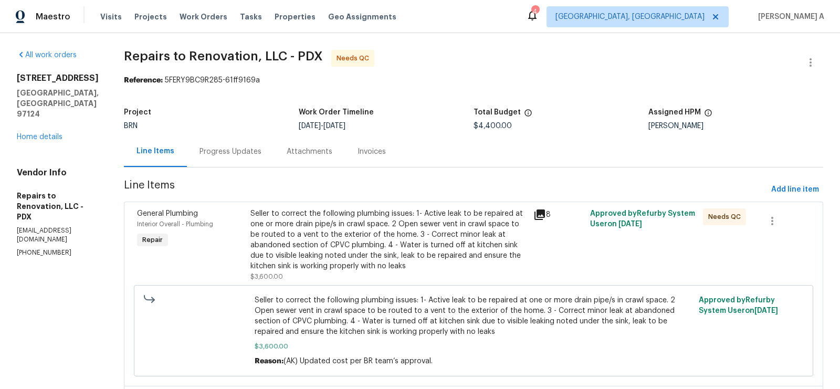
scroll to position [51, 0]
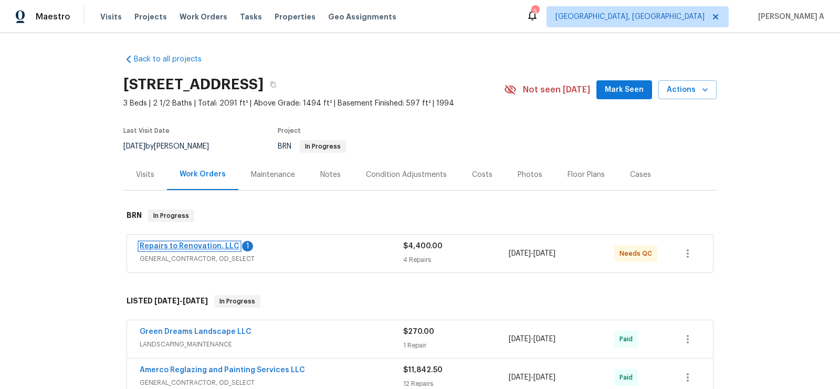
click at [173, 246] on link "Repairs to Renovation, LLC" at bounding box center [190, 246] width 100 height 7
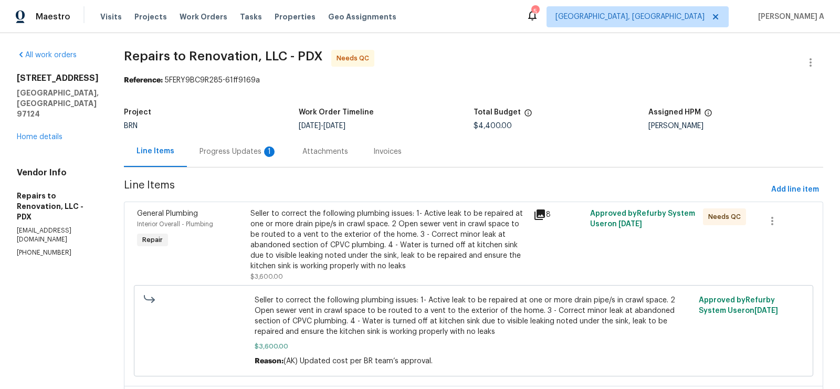
click at [259, 144] on div "Progress Updates 1" at bounding box center [238, 151] width 103 height 31
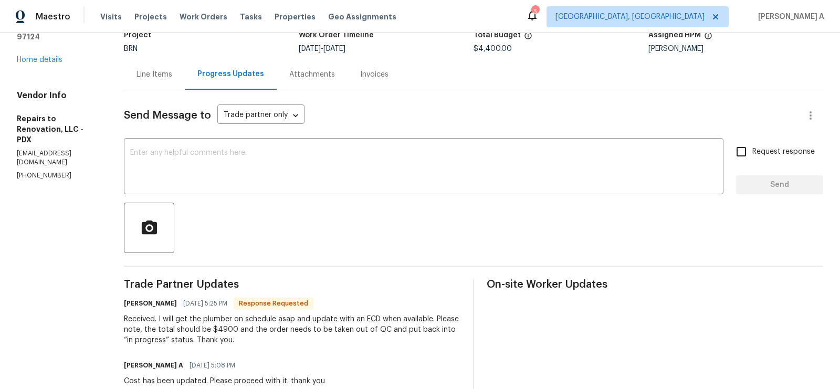
scroll to position [78, 0]
click at [347, 167] on textarea at bounding box center [423, 167] width 587 height 37
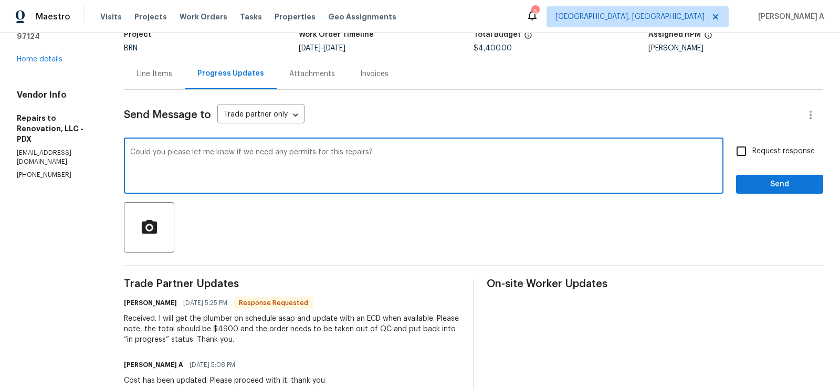
type textarea "Could you please let me know if we need any permits for this repairs?"
click at [760, 150] on span "Request response" at bounding box center [783, 151] width 62 height 11
click at [752, 150] on input "Request response" at bounding box center [741, 151] width 22 height 22
checkbox input "true"
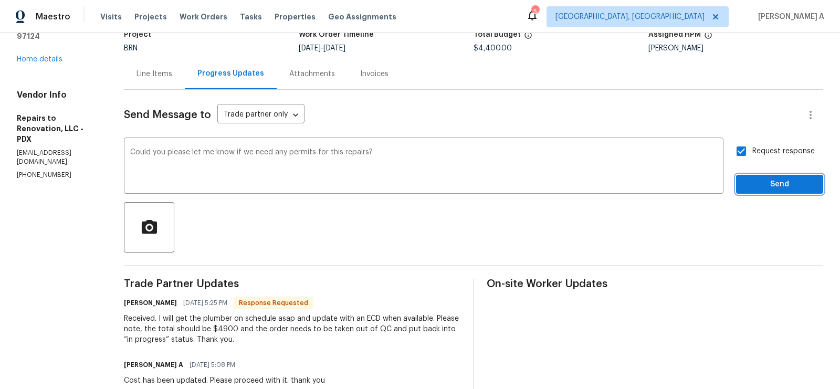
click at [787, 181] on span "Send" at bounding box center [780, 184] width 70 height 13
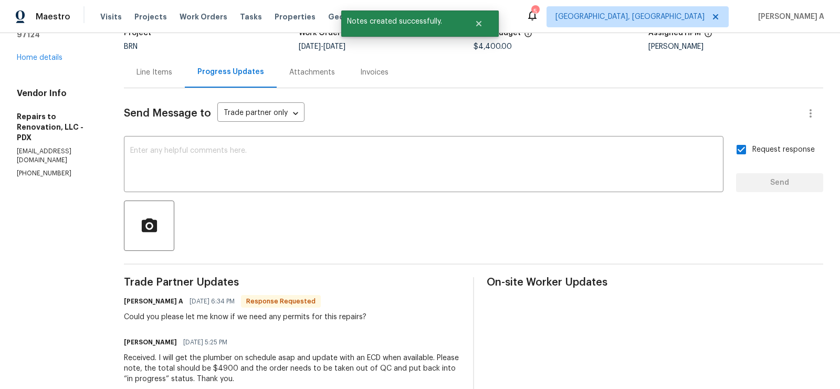
scroll to position [177, 0]
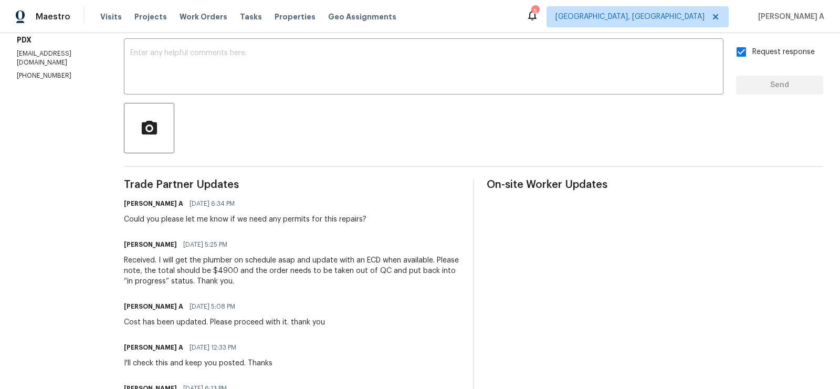
click at [289, 218] on div "Could you please let me know if we need any permits for this repairs?" at bounding box center [245, 219] width 243 height 11
copy div "Could you please let me know if we need any permits for this repairs?"
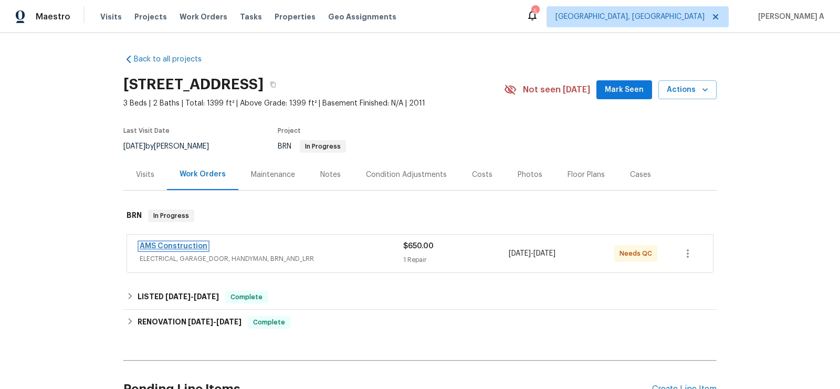
click at [154, 245] on link "AMS Construction" at bounding box center [174, 246] width 68 height 7
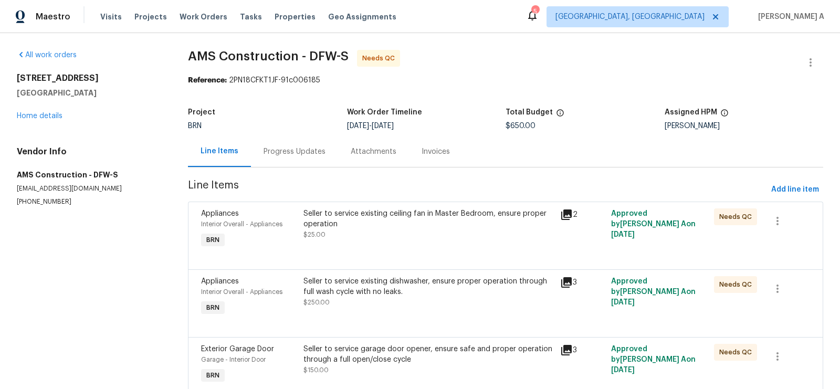
click at [291, 154] on div "Progress Updates" at bounding box center [295, 151] width 62 height 11
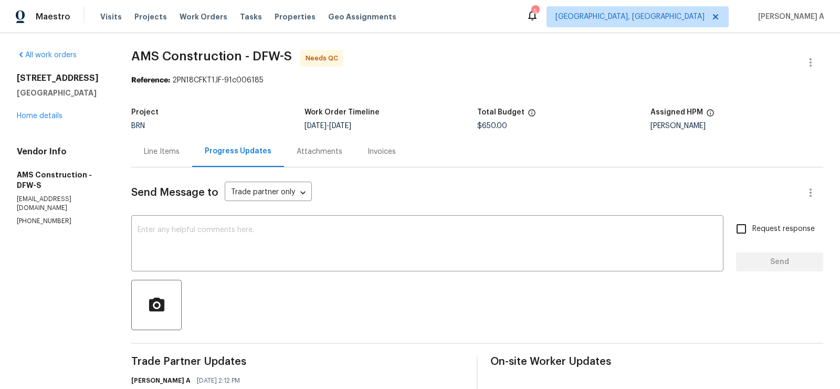
scroll to position [244, 0]
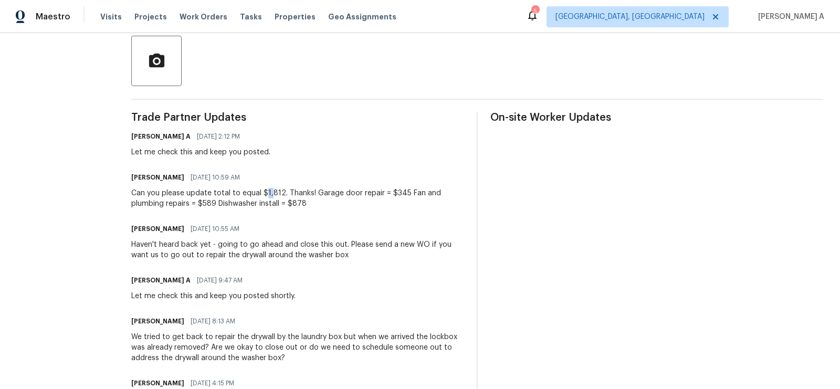
drag, startPoint x: 264, startPoint y: 193, endPoint x: 272, endPoint y: 193, distance: 7.9
click at [272, 193] on div "Can you please update total to equal $1,812. Thanks! Garage door repair = $345 …" at bounding box center [297, 198] width 333 height 21
click at [395, 194] on div "Can you please update total to equal $1,812. Thanks! Garage door repair = $345 …" at bounding box center [297, 198] width 333 height 21
click at [299, 204] on div "Can you please update total to equal $1,812. Thanks! Garage door repair = $345 …" at bounding box center [297, 198] width 333 height 21
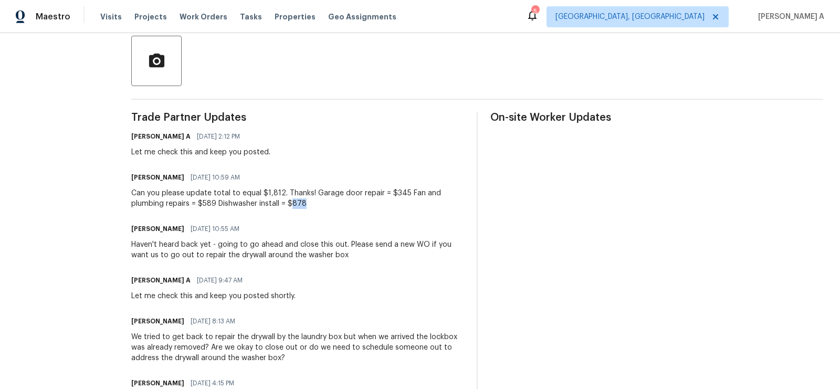
click at [299, 204] on div "Can you please update total to equal $1,812. Thanks! Garage door repair = $345 …" at bounding box center [297, 198] width 333 height 21
copy div "878"
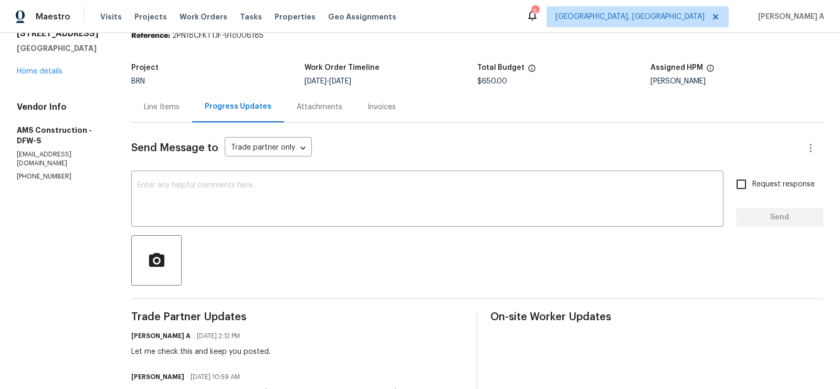
scroll to position [0, 0]
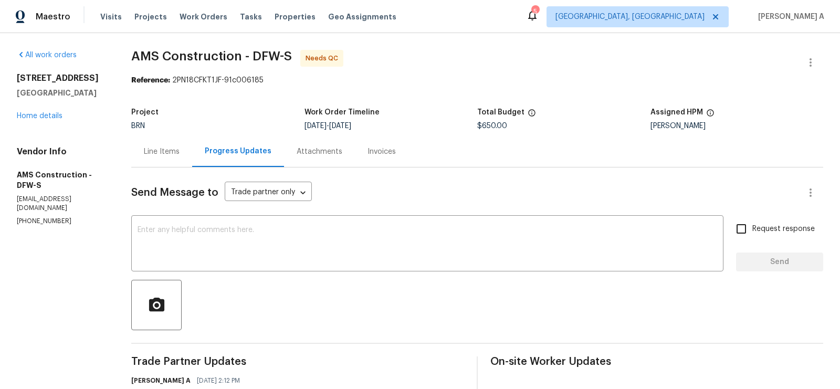
click at [176, 155] on div "Line Items" at bounding box center [162, 151] width 36 height 11
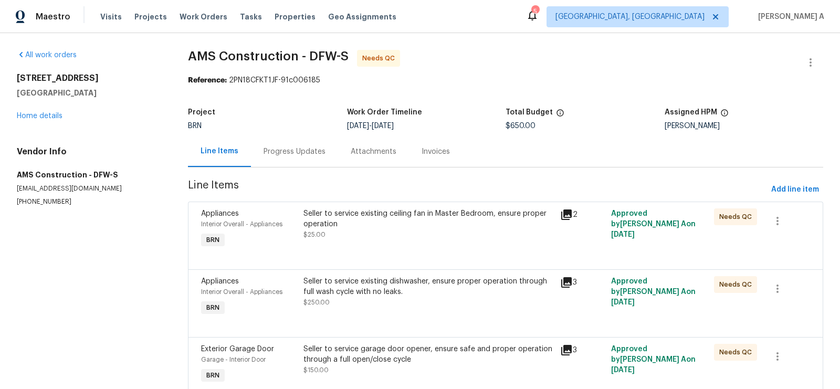
click at [288, 141] on div "Progress Updates" at bounding box center [294, 151] width 87 height 31
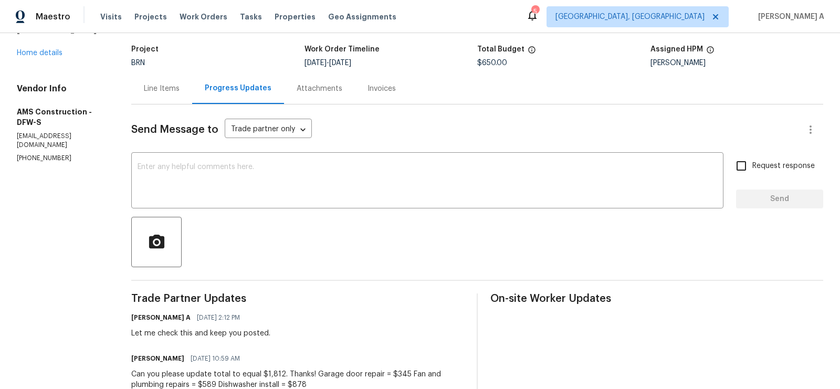
scroll to position [103, 0]
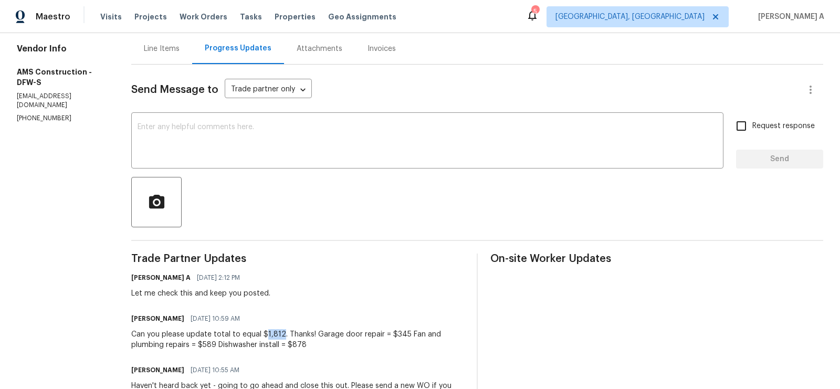
drag, startPoint x: 265, startPoint y: 332, endPoint x: 282, endPoint y: 332, distance: 16.8
click at [282, 332] on div "Can you please update total to equal $1,812. Thanks! Garage door repair = $345 …" at bounding box center [297, 339] width 333 height 21
copy div "1,812"
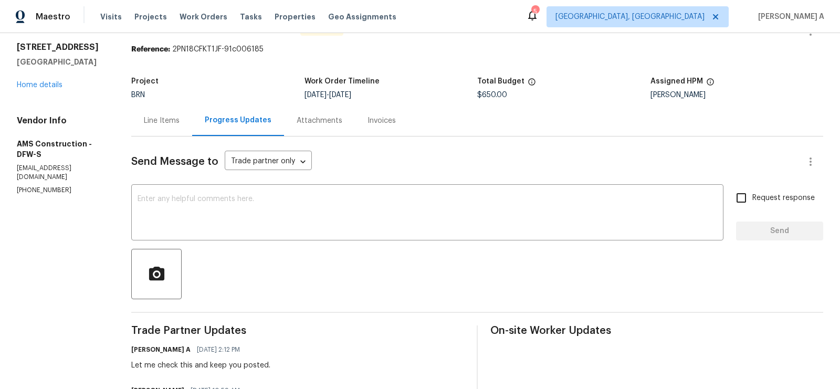
scroll to position [30, 0]
click at [161, 120] on div "Line Items" at bounding box center [162, 121] width 36 height 11
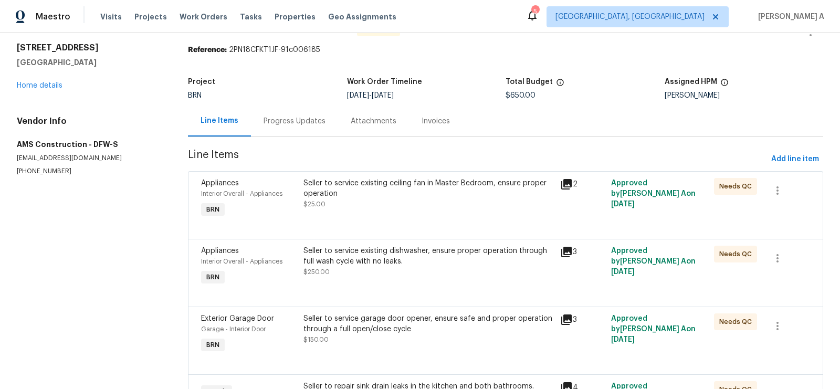
click at [386, 207] on div "Seller to service existing ceiling fan in Master Bedroom, ensure proper operati…" at bounding box center [428, 194] width 250 height 32
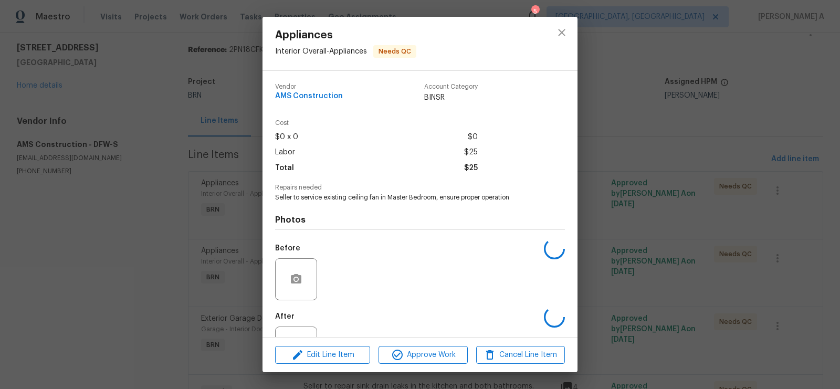
scroll to position [42, 0]
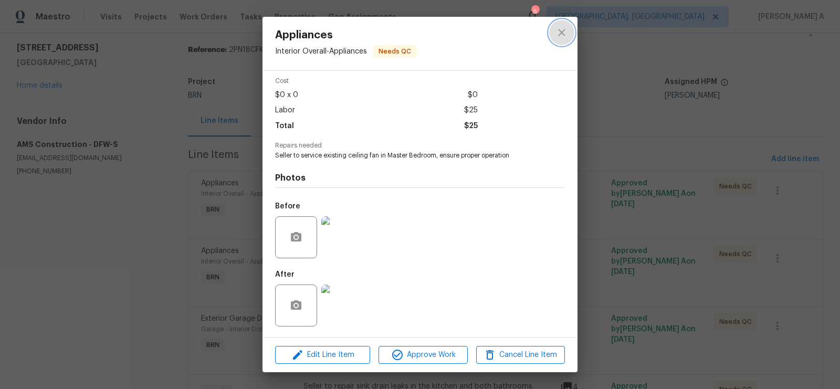
click at [560, 27] on icon "close" at bounding box center [562, 32] width 13 height 13
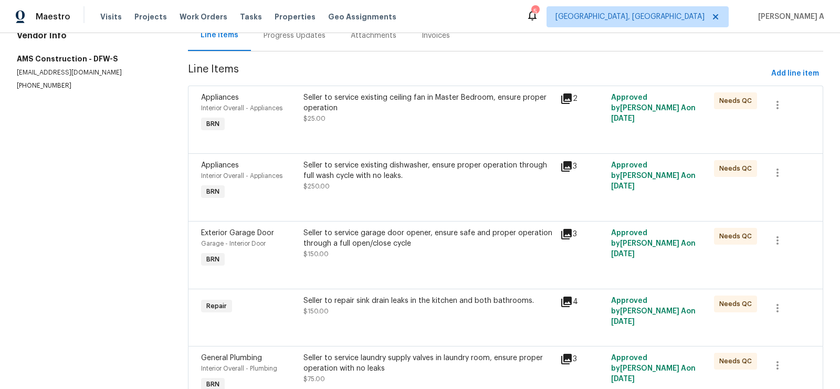
scroll to position [163, 0]
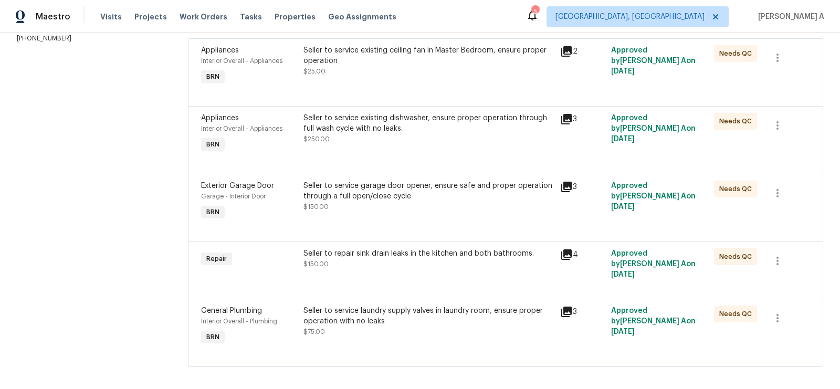
click at [386, 198] on div "Seller to service garage door opener, ensure safe and proper operation through …" at bounding box center [428, 191] width 250 height 21
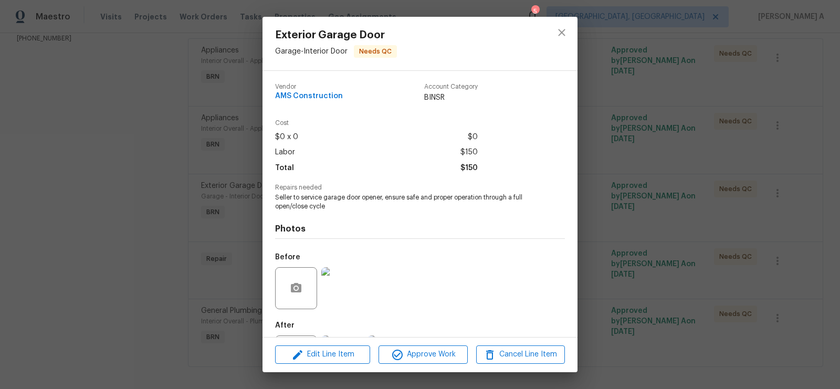
scroll to position [50, 0]
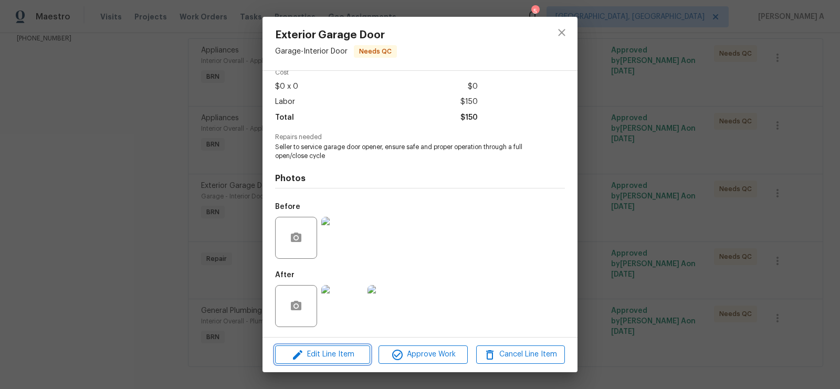
click at [344, 355] on span "Edit Line Item" at bounding box center [322, 354] width 89 height 13
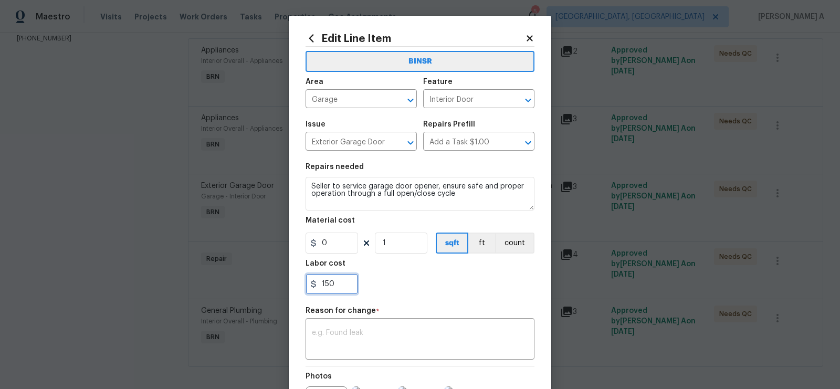
drag, startPoint x: 337, startPoint y: 285, endPoint x: 300, endPoint y: 285, distance: 37.3
click at [300, 285] on div "Edit Line Item BINSR Area Garage ​ Feature Interior Door ​ Issue Exterior Garag…" at bounding box center [420, 259] width 263 height 486
type input "1312"
click at [383, 278] on div "1312" at bounding box center [420, 284] width 229 height 21
click at [393, 350] on textarea at bounding box center [420, 340] width 216 height 22
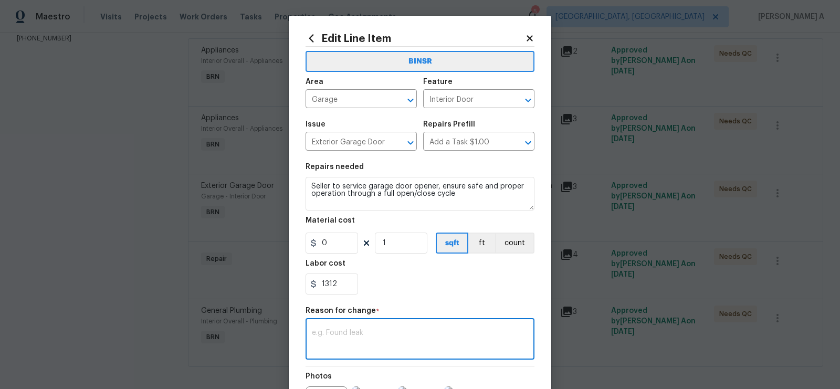
click at [393, 350] on textarea at bounding box center [420, 340] width 216 height 22
paste textarea "(AK) Updated per vendors final cost."
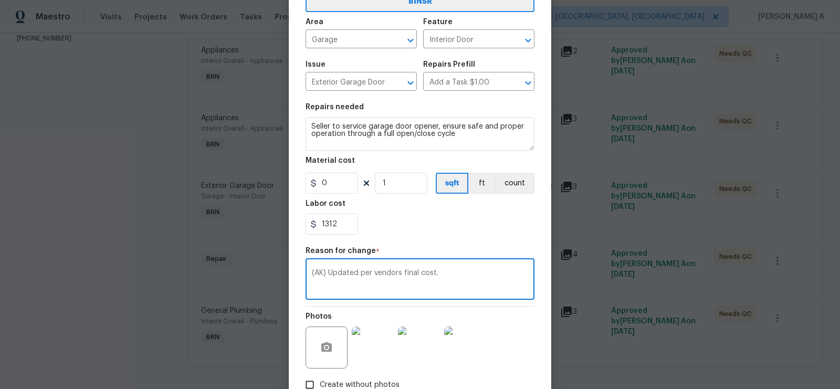
scroll to position [128, 0]
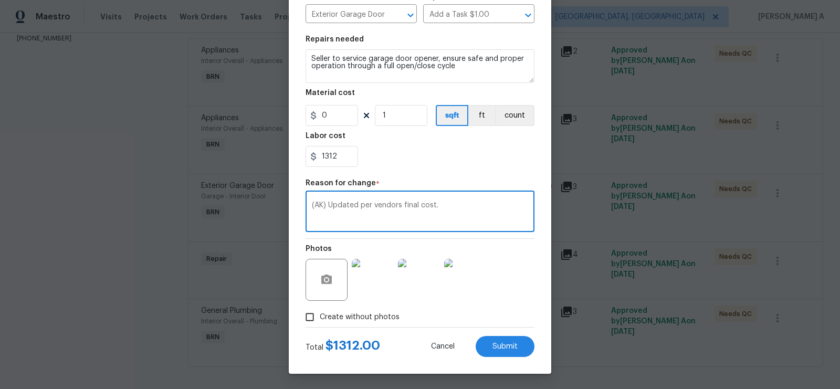
click at [432, 203] on textarea "(AK) Updated per vendors final cost." at bounding box center [420, 213] width 216 height 22
paste textarea "cost per BR team’s approval."
type textarea "(AK) Updated cost per BR team’s approval."
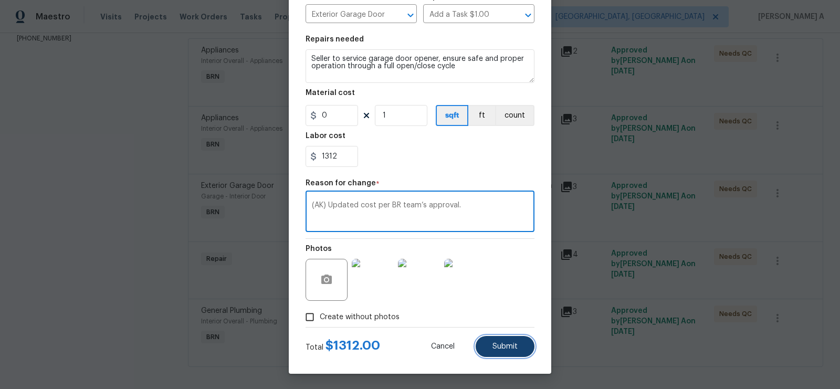
click at [510, 341] on button "Submit" at bounding box center [505, 346] width 59 height 21
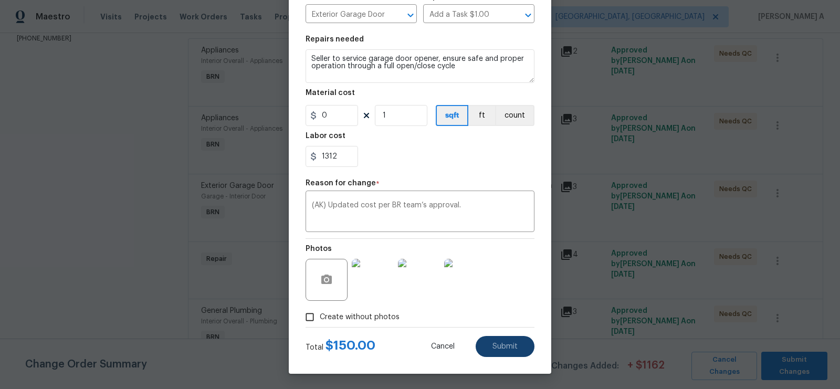
scroll to position [0, 0]
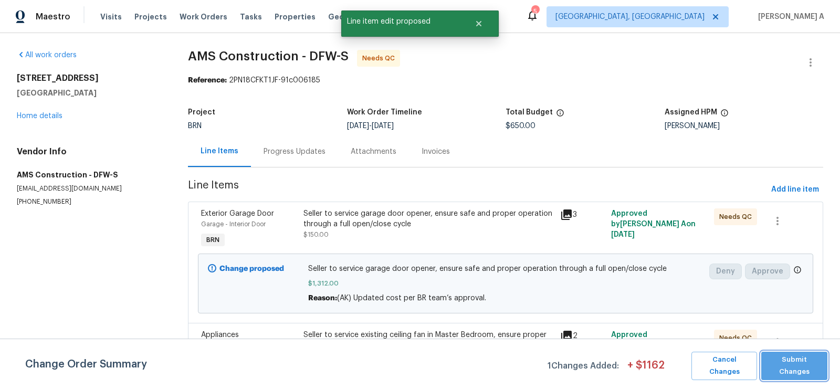
click at [796, 363] on span "Submit Changes" at bounding box center [795, 366] width 56 height 24
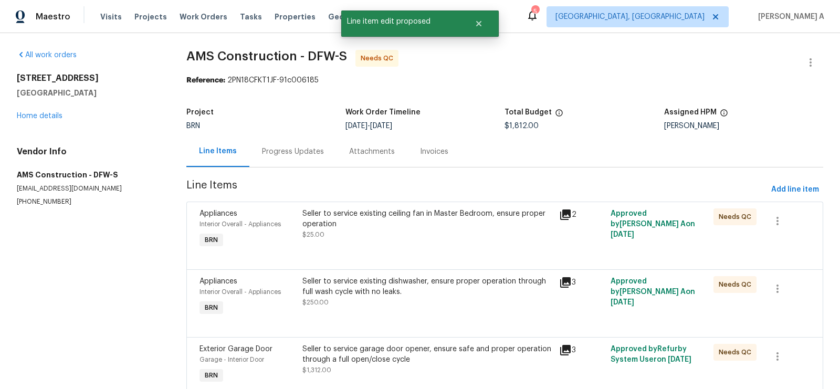
click at [276, 159] on div "Progress Updates" at bounding box center [292, 151] width 87 height 31
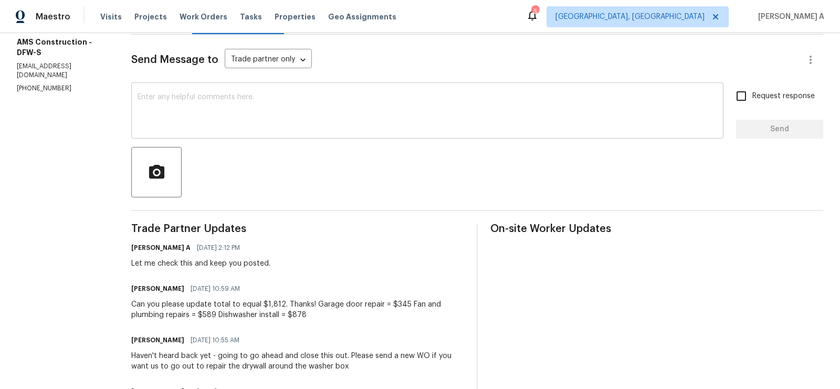
scroll to position [3, 0]
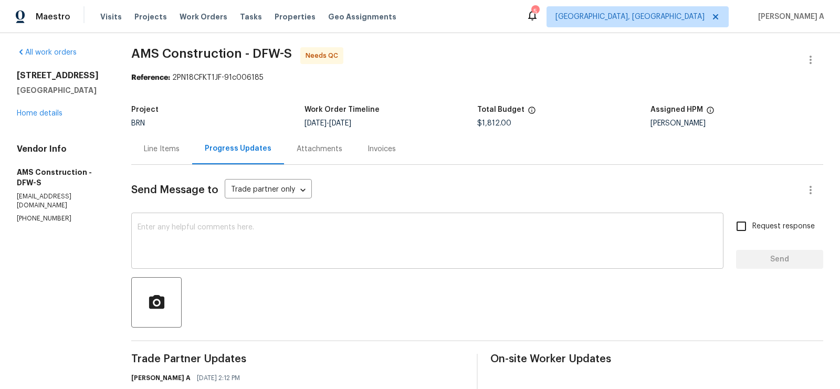
click at [303, 239] on textarea at bounding box center [428, 242] width 580 height 37
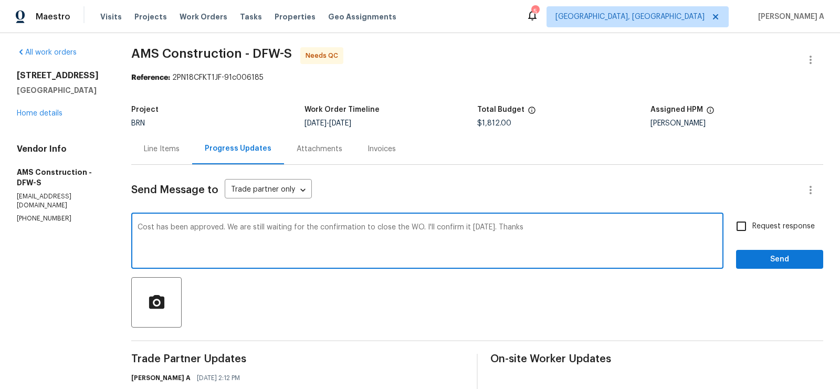
type textarea "Cost has been approved. We are still waiting for the confirmation to close the …"
click at [739, 225] on input "Request response" at bounding box center [741, 226] width 22 height 22
checkbox input "true"
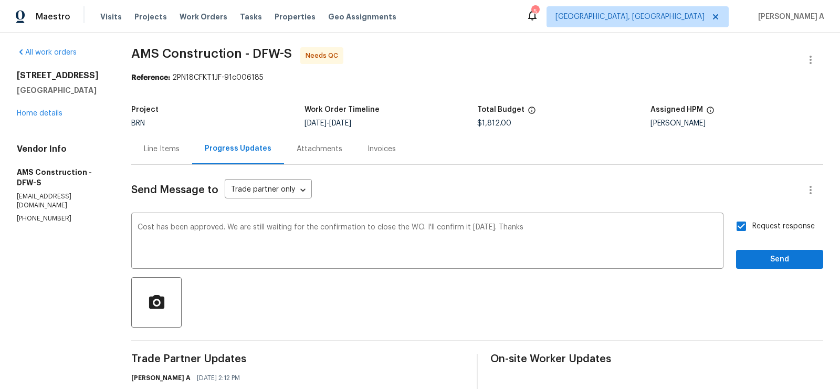
click at [771, 248] on div "Request response Send" at bounding box center [779, 242] width 87 height 54
click at [776, 261] on span "Send" at bounding box center [780, 259] width 70 height 13
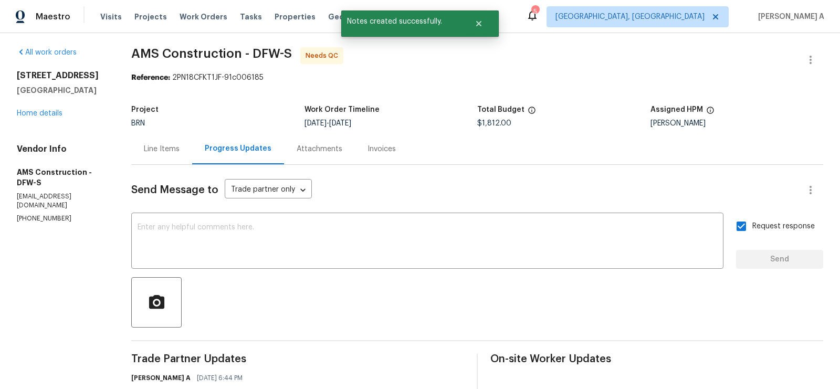
scroll to position [0, 0]
